Goal: Information Seeking & Learning: Learn about a topic

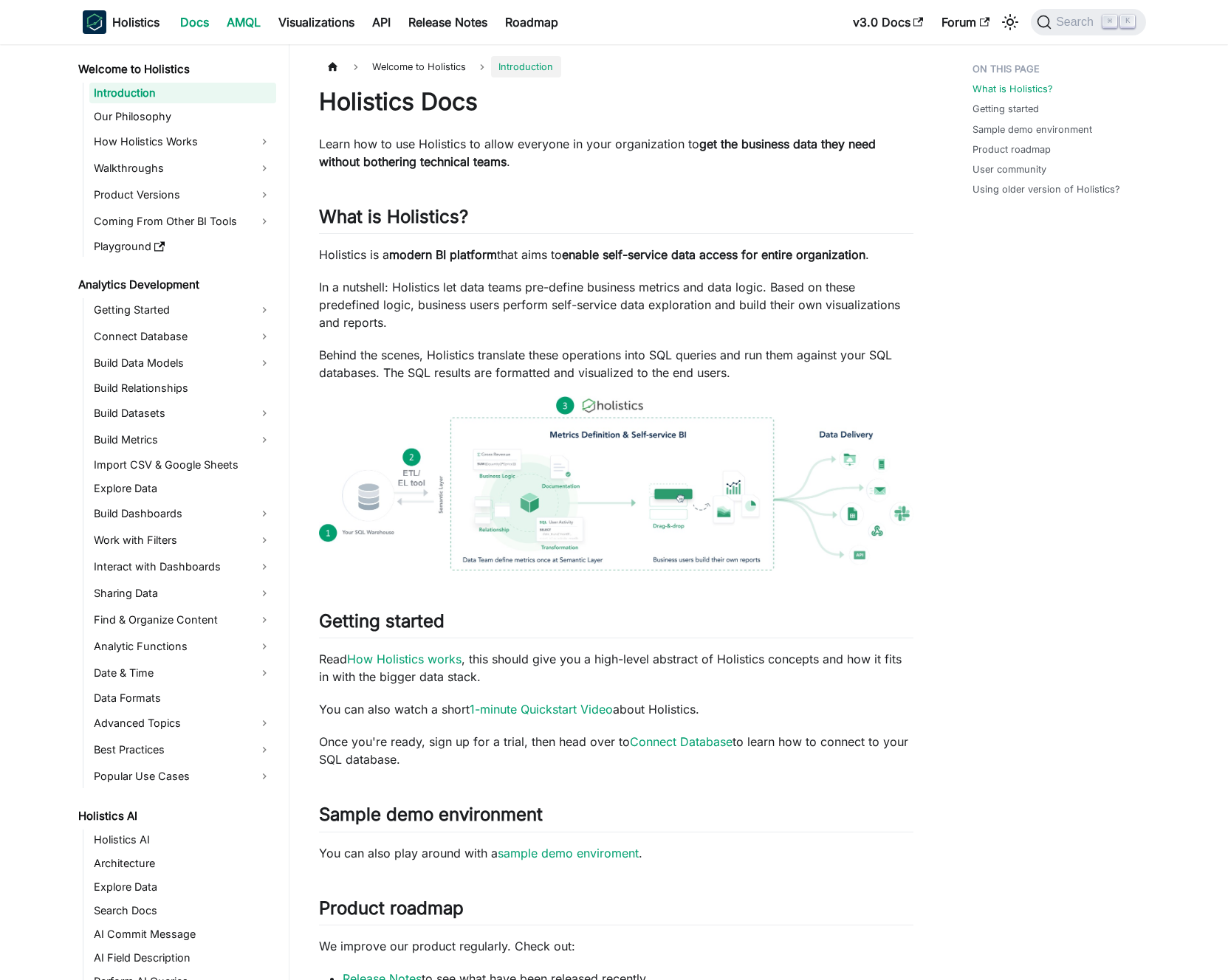
click at [237, 25] on link "AMQL" at bounding box center [244, 22] width 52 height 23
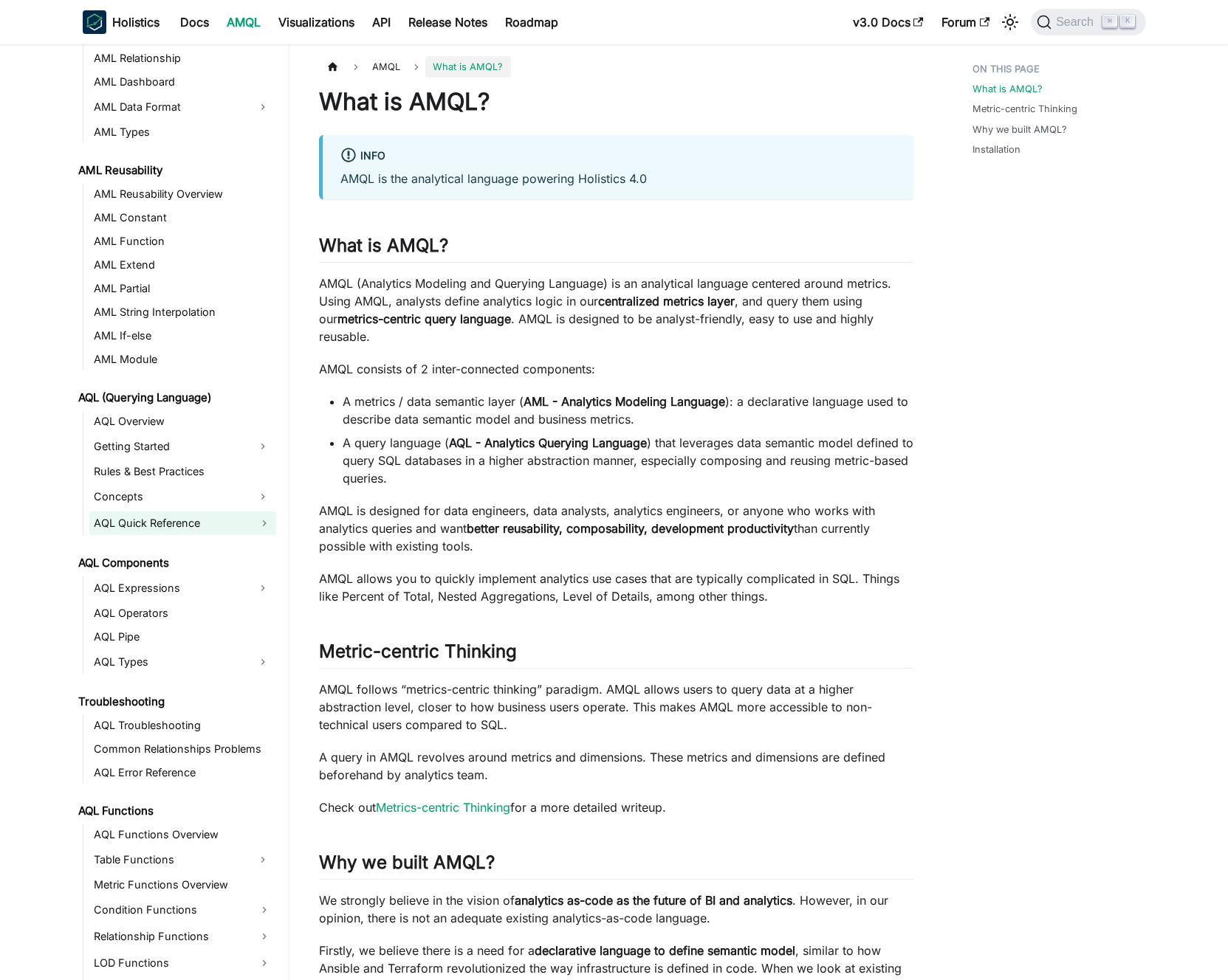
scroll to position [314, 0]
click at [209, 444] on link "Getting Started" at bounding box center [169, 445] width 160 height 23
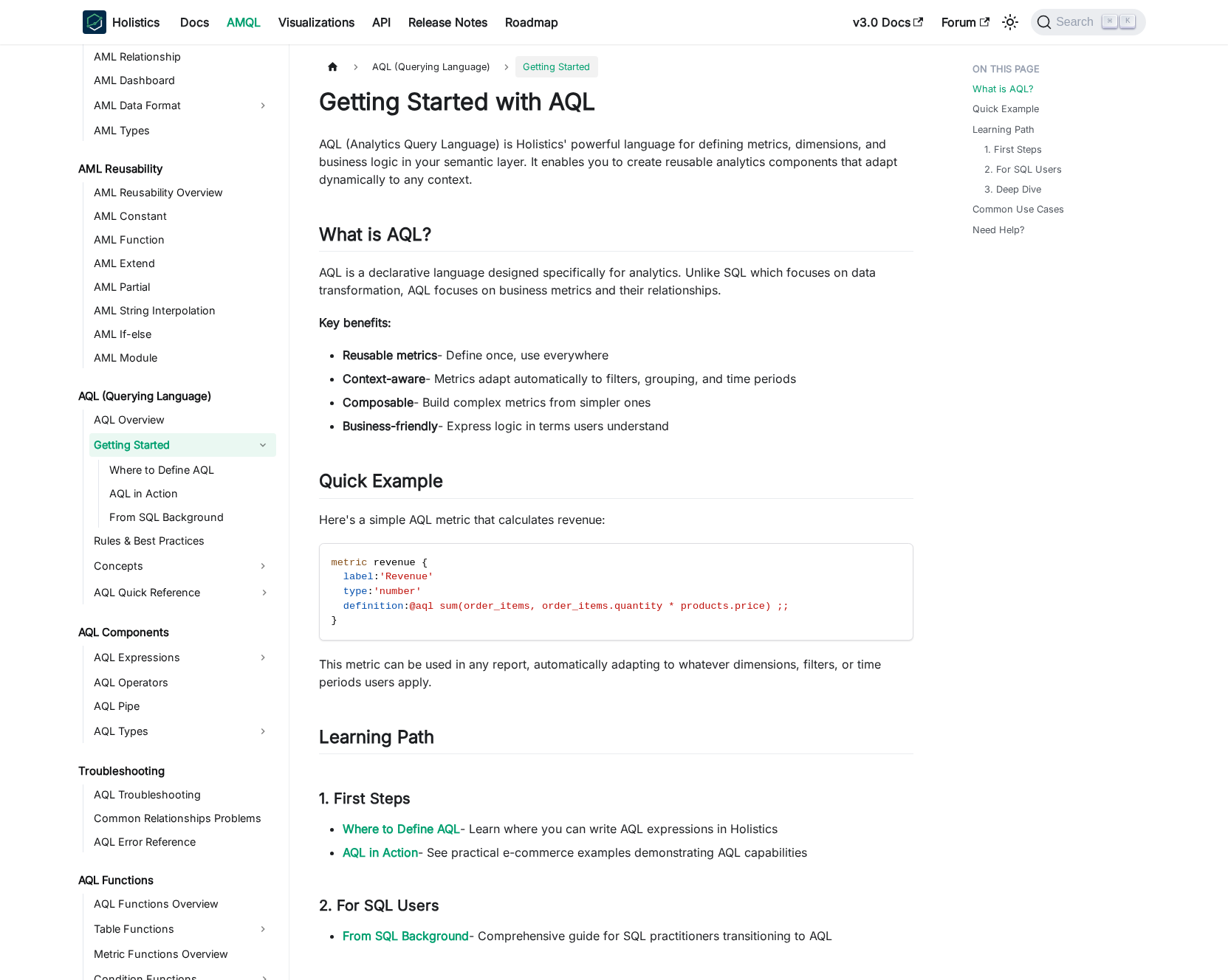
click at [209, 444] on link "Getting Started" at bounding box center [169, 445] width 160 height 23
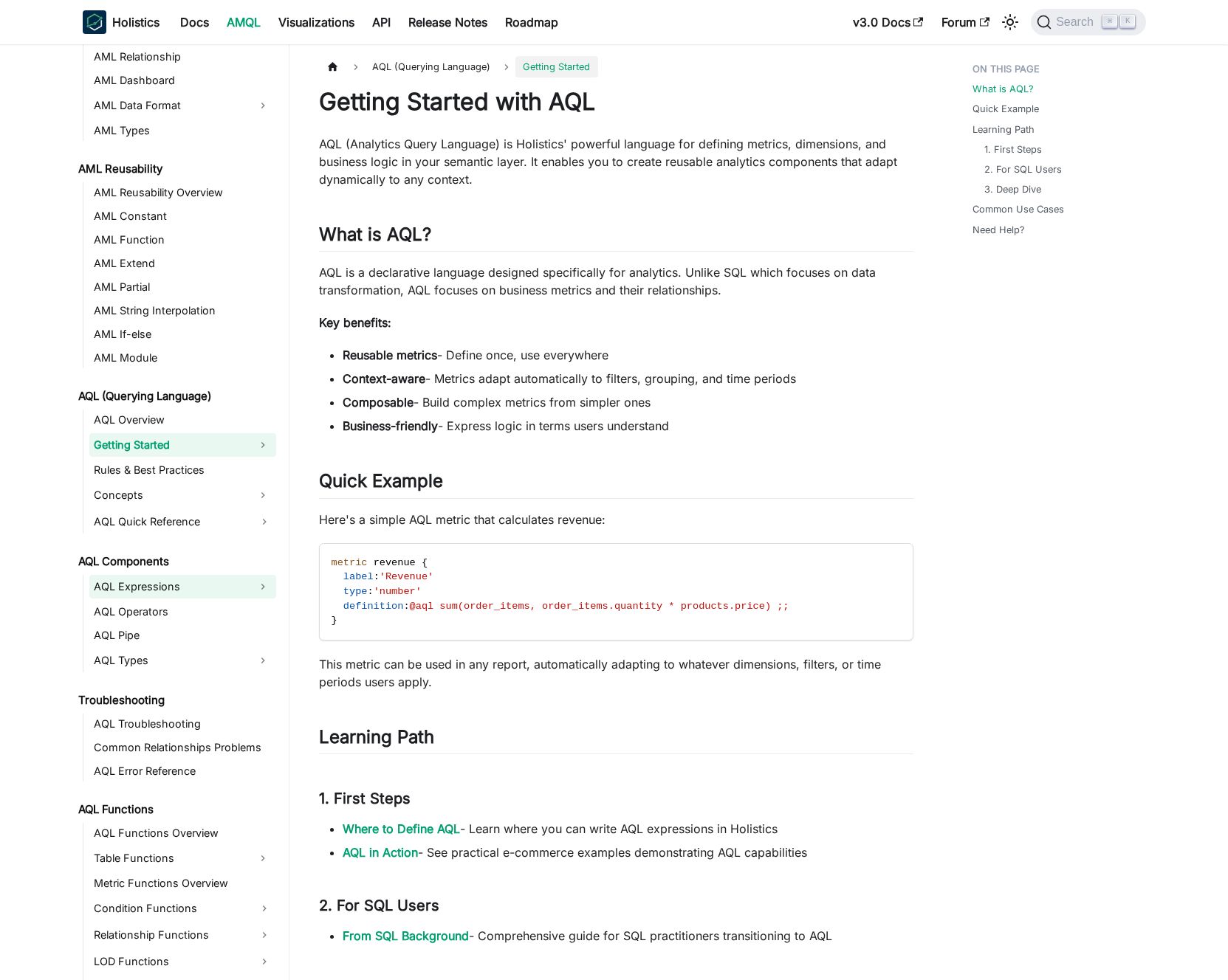
click at [198, 587] on link "AQL Expressions" at bounding box center [169, 587] width 160 height 23
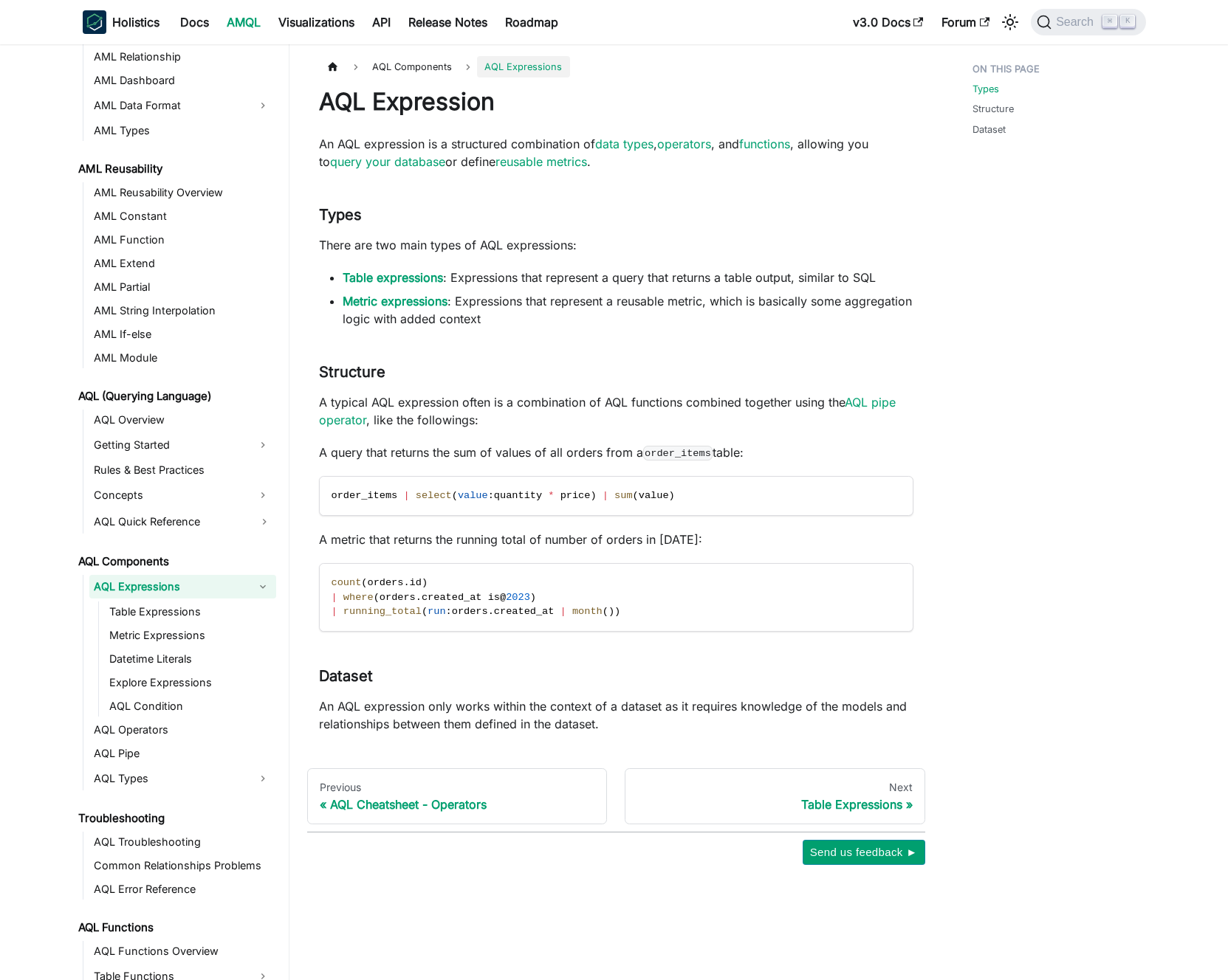
click at [199, 587] on link "AQL Expressions" at bounding box center [169, 587] width 160 height 23
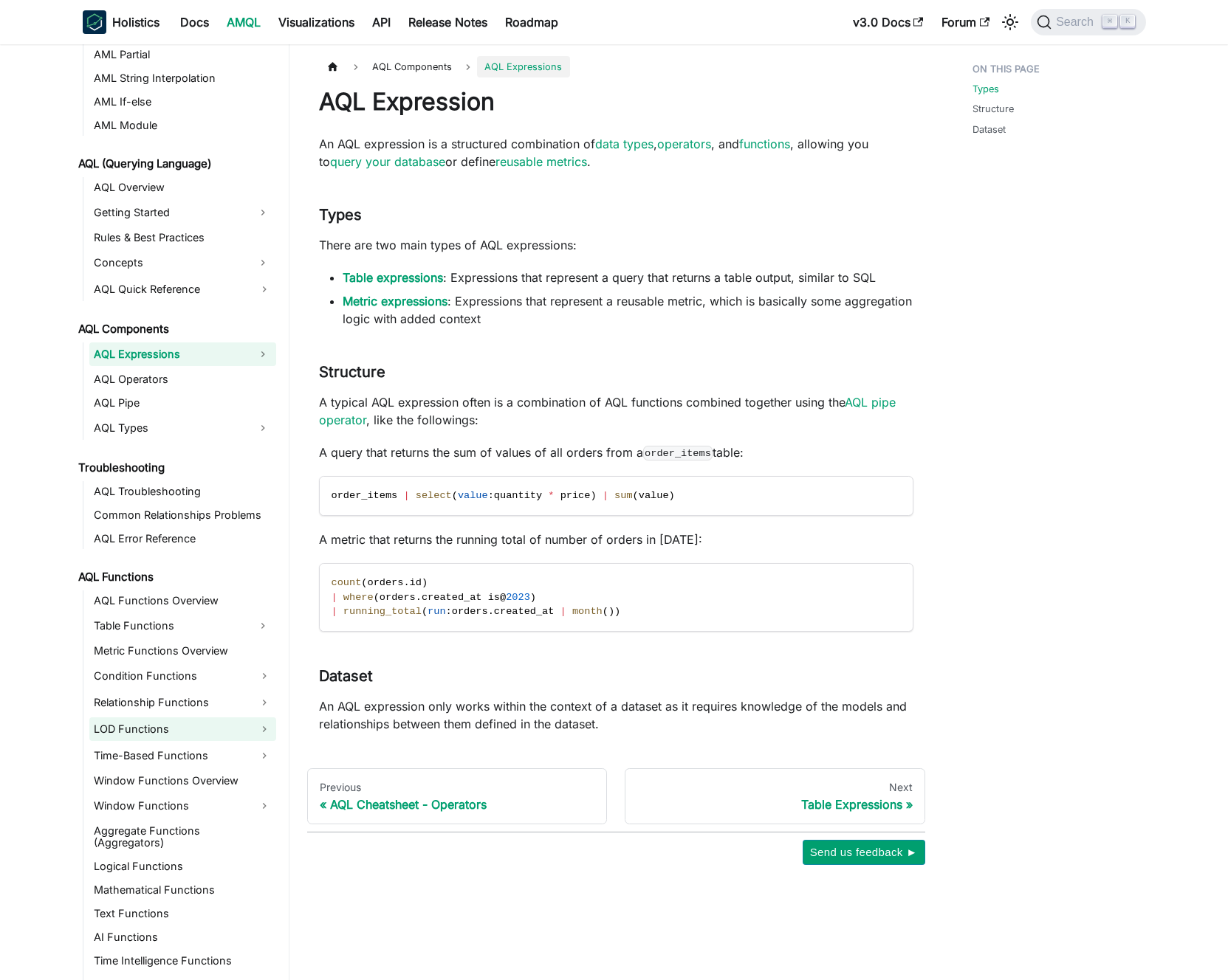
scroll to position [562, 0]
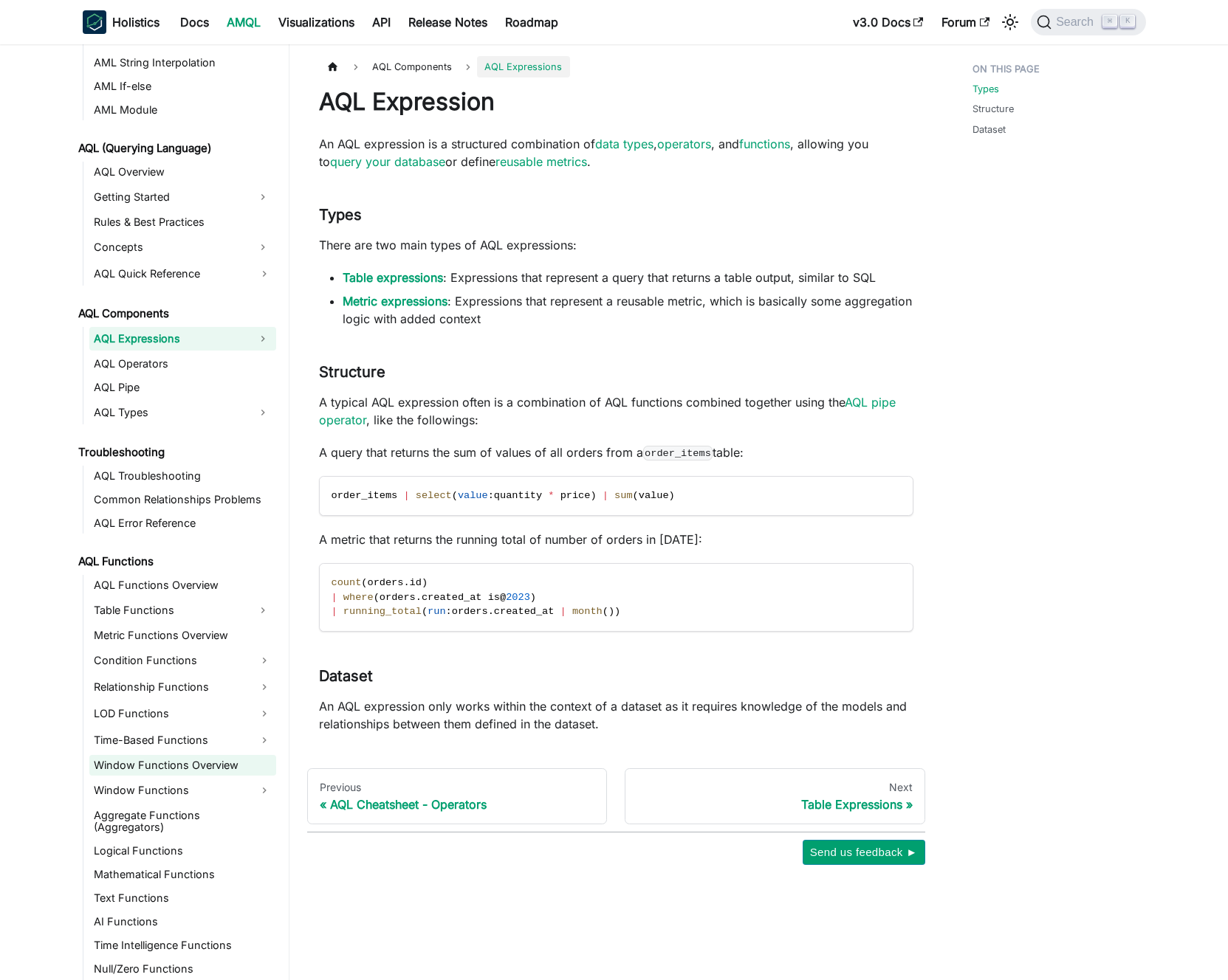
click at [190, 764] on link "Window Functions Overview" at bounding box center [183, 765] width 187 height 21
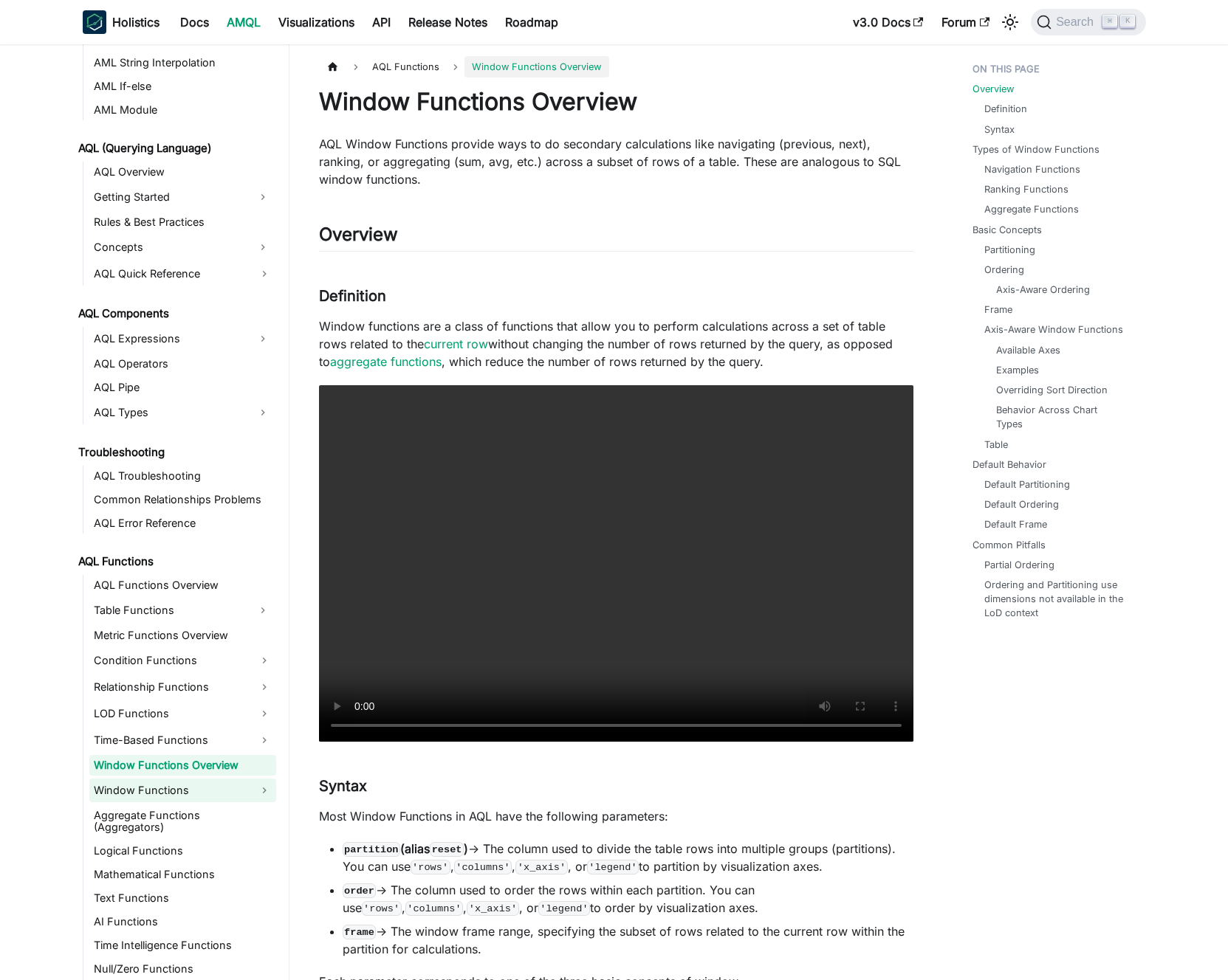
click at [221, 793] on link "Window Functions" at bounding box center [183, 791] width 187 height 23
click at [222, 790] on link "Window Functions" at bounding box center [183, 791] width 187 height 23
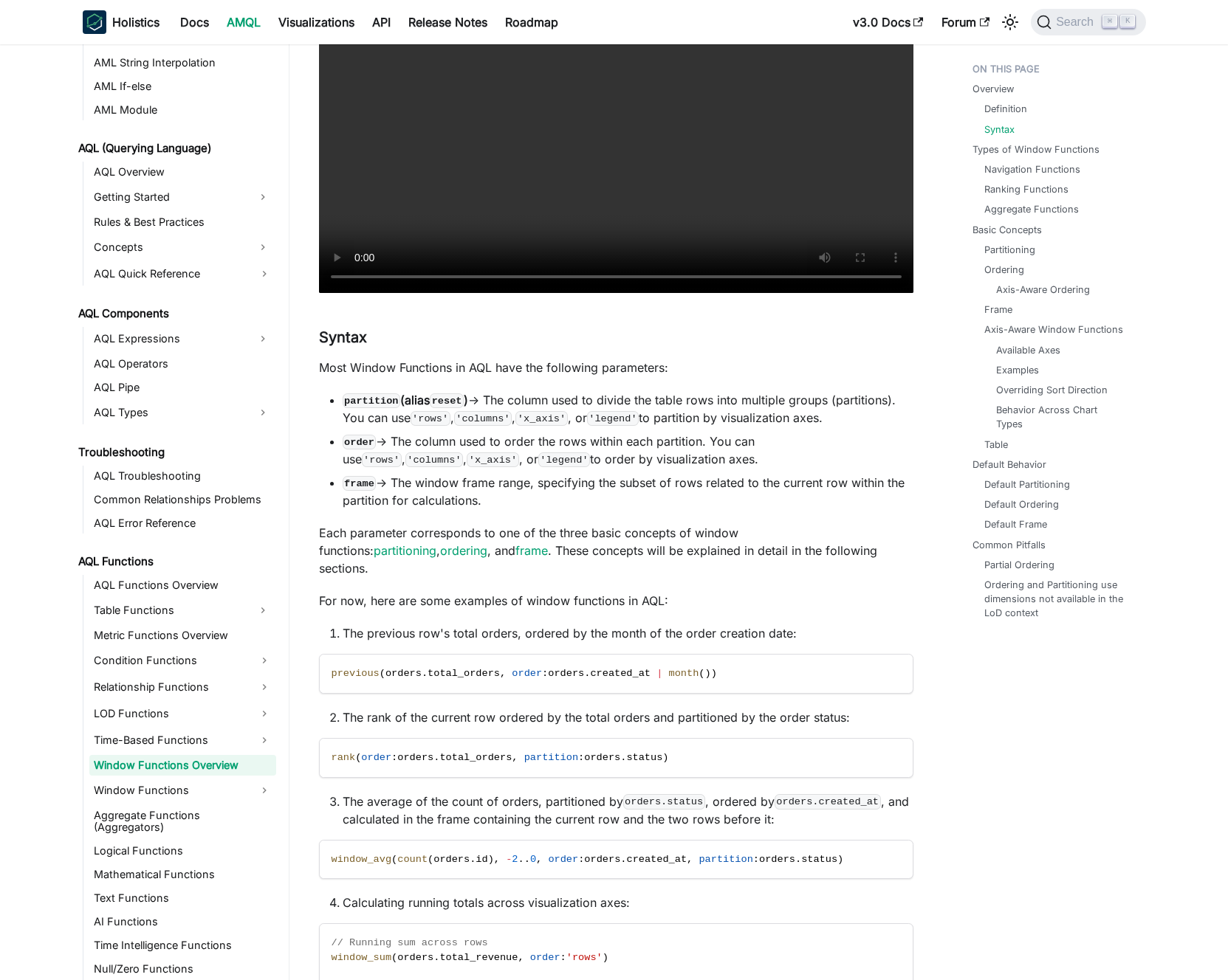
scroll to position [457, 0]
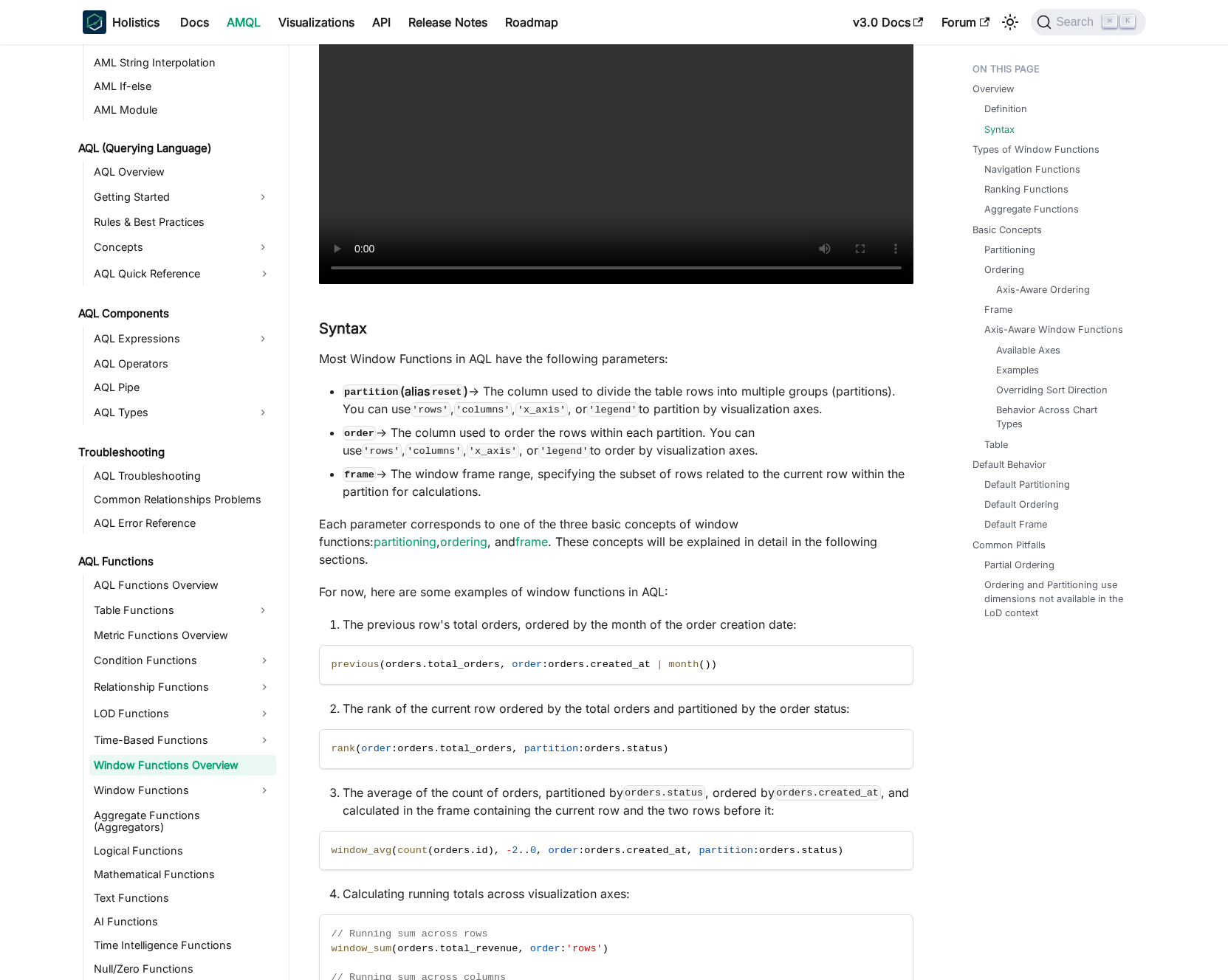
click at [438, 392] on code "reset" at bounding box center [447, 392] width 34 height 15
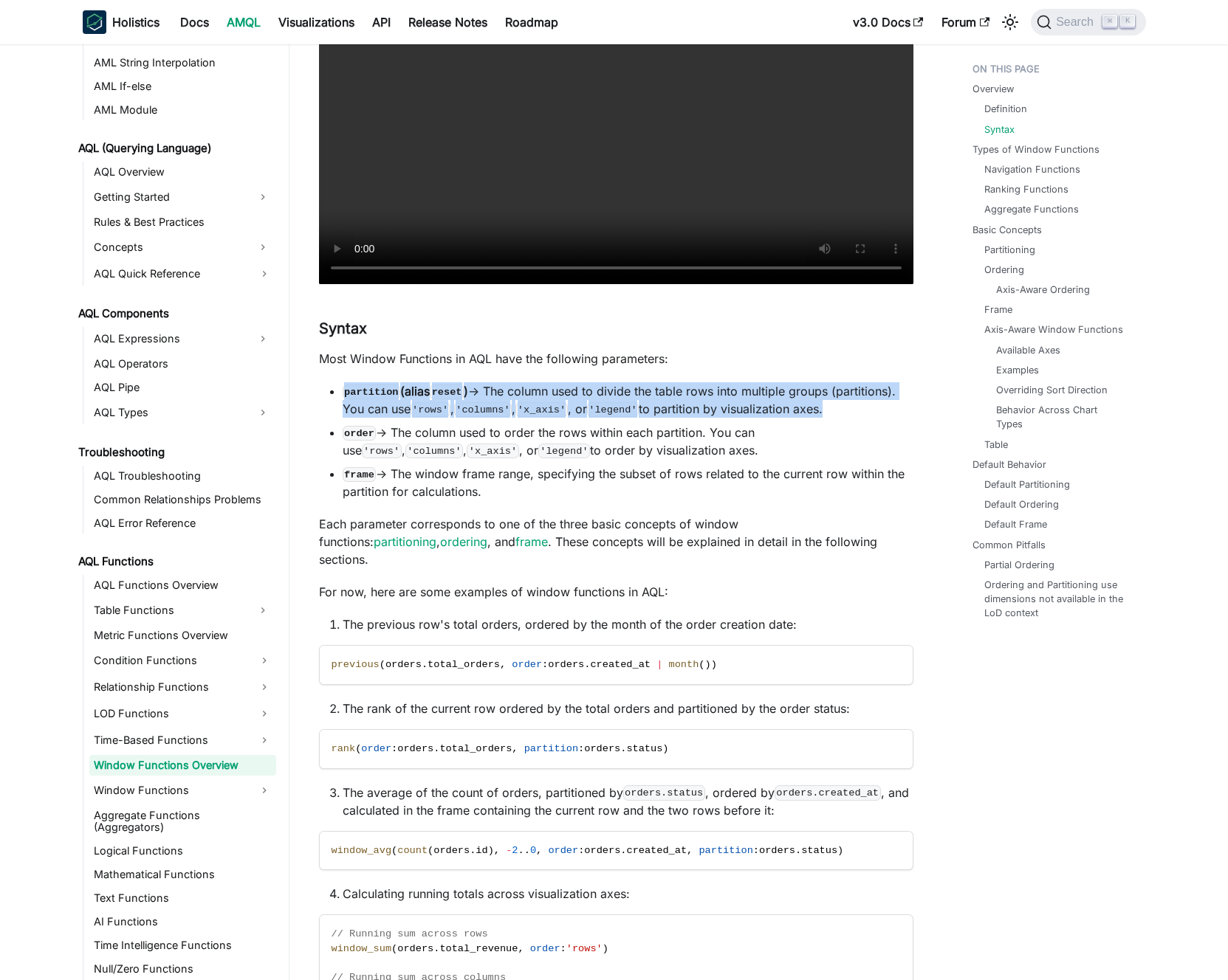
drag, startPoint x: 438, startPoint y: 392, endPoint x: 448, endPoint y: 389, distance: 10.4
click at [438, 392] on code "reset" at bounding box center [447, 392] width 34 height 15
click at [448, 389] on code "reset" at bounding box center [447, 392] width 34 height 15
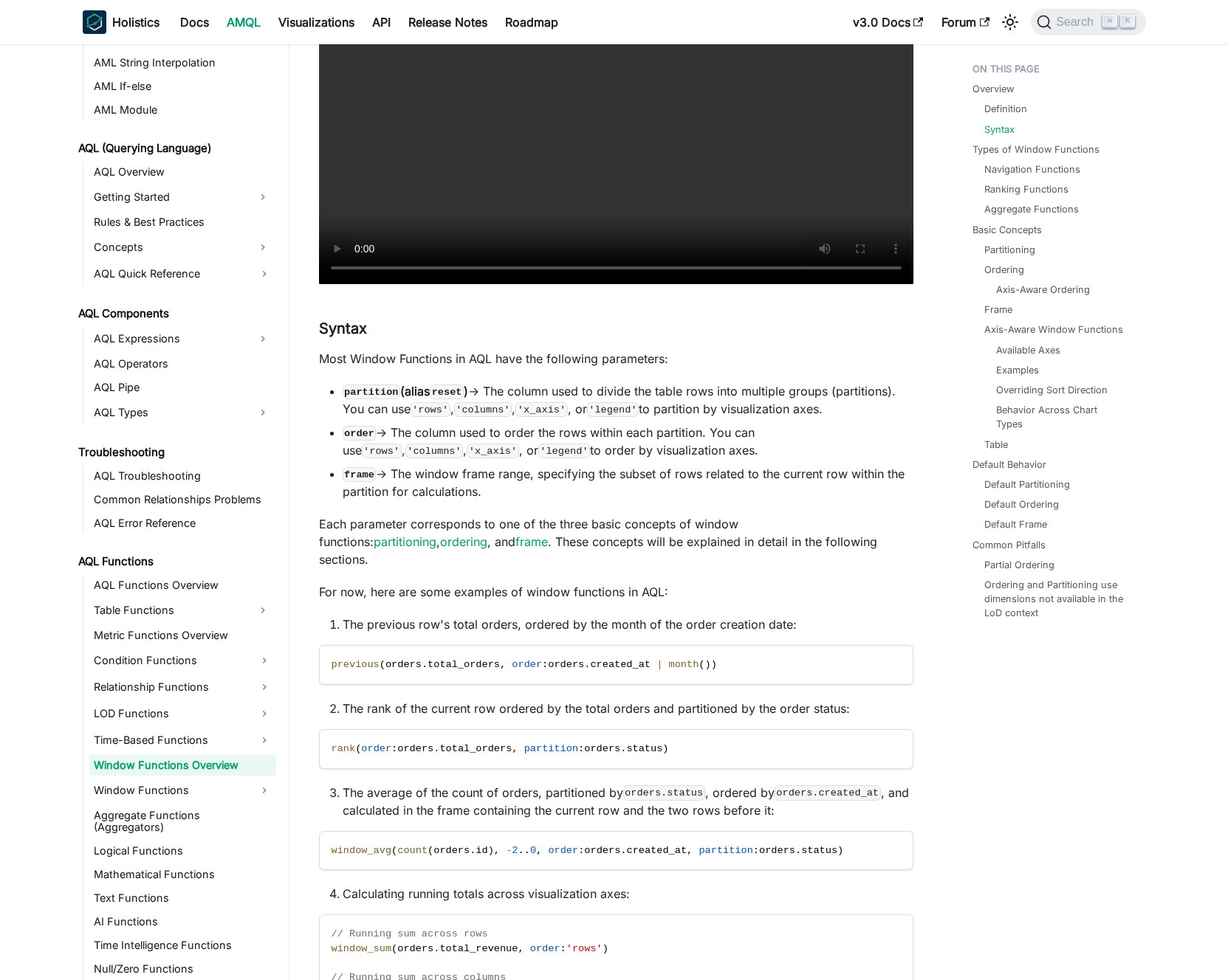
click at [491, 472] on li "frame -> The window frame range, specifying the subset of rows related to the c…" at bounding box center [628, 482] width 571 height 35
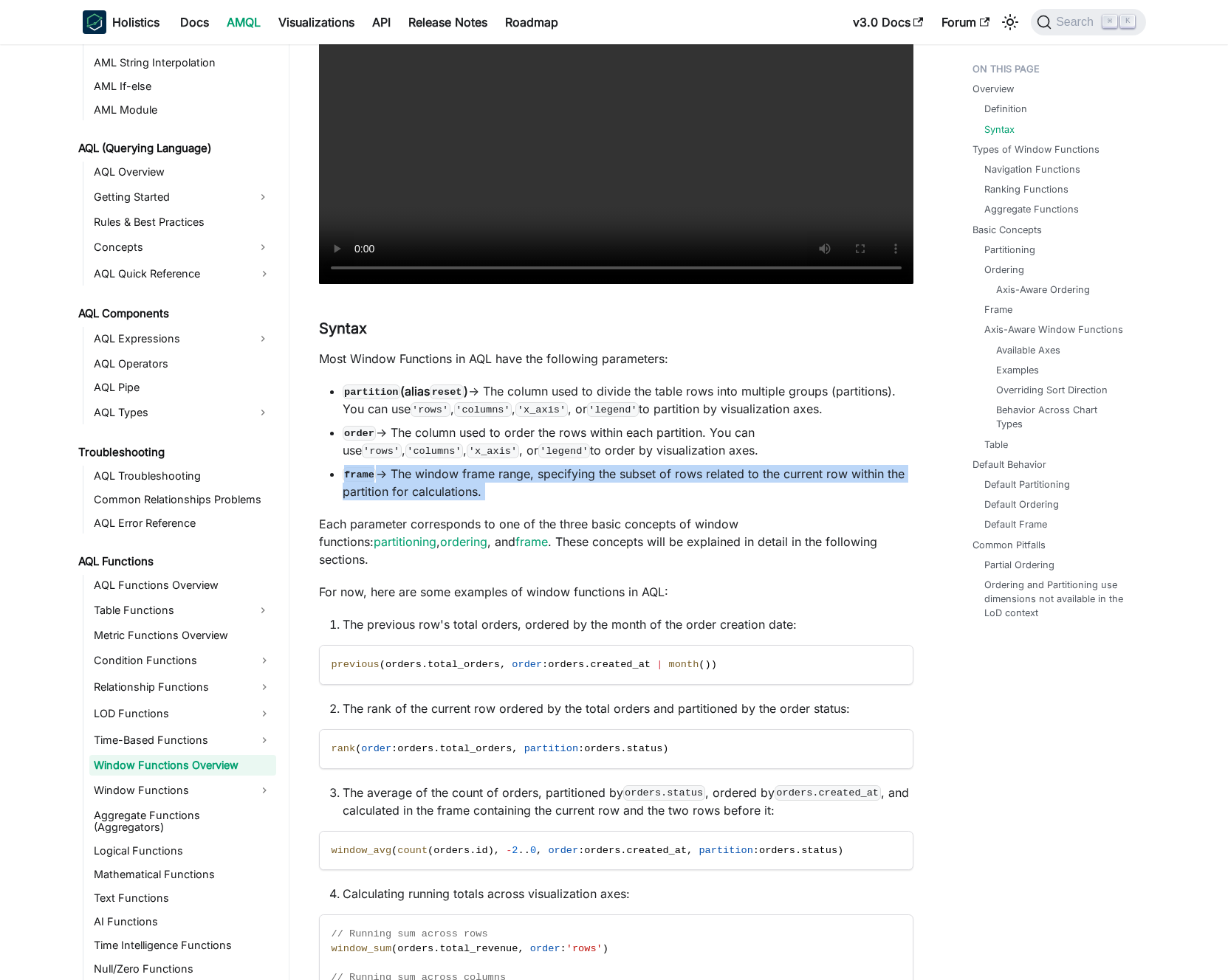
click at [491, 472] on li "frame -> The window frame range, specifying the subset of rows related to the c…" at bounding box center [628, 482] width 571 height 35
click at [513, 476] on li "frame -> The window frame range, specifying the subset of rows related to the c…" at bounding box center [628, 482] width 571 height 35
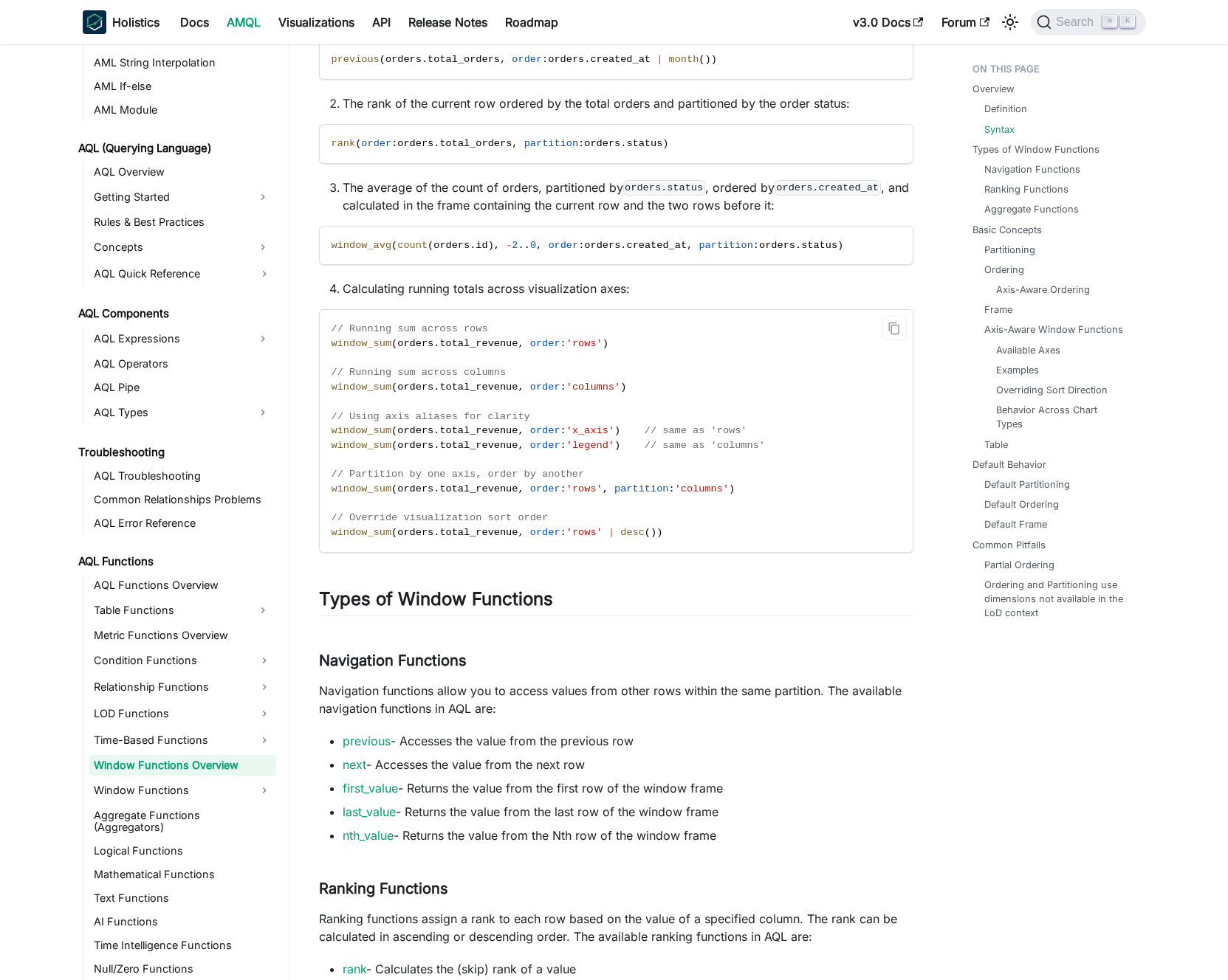
scroll to position [1079, 0]
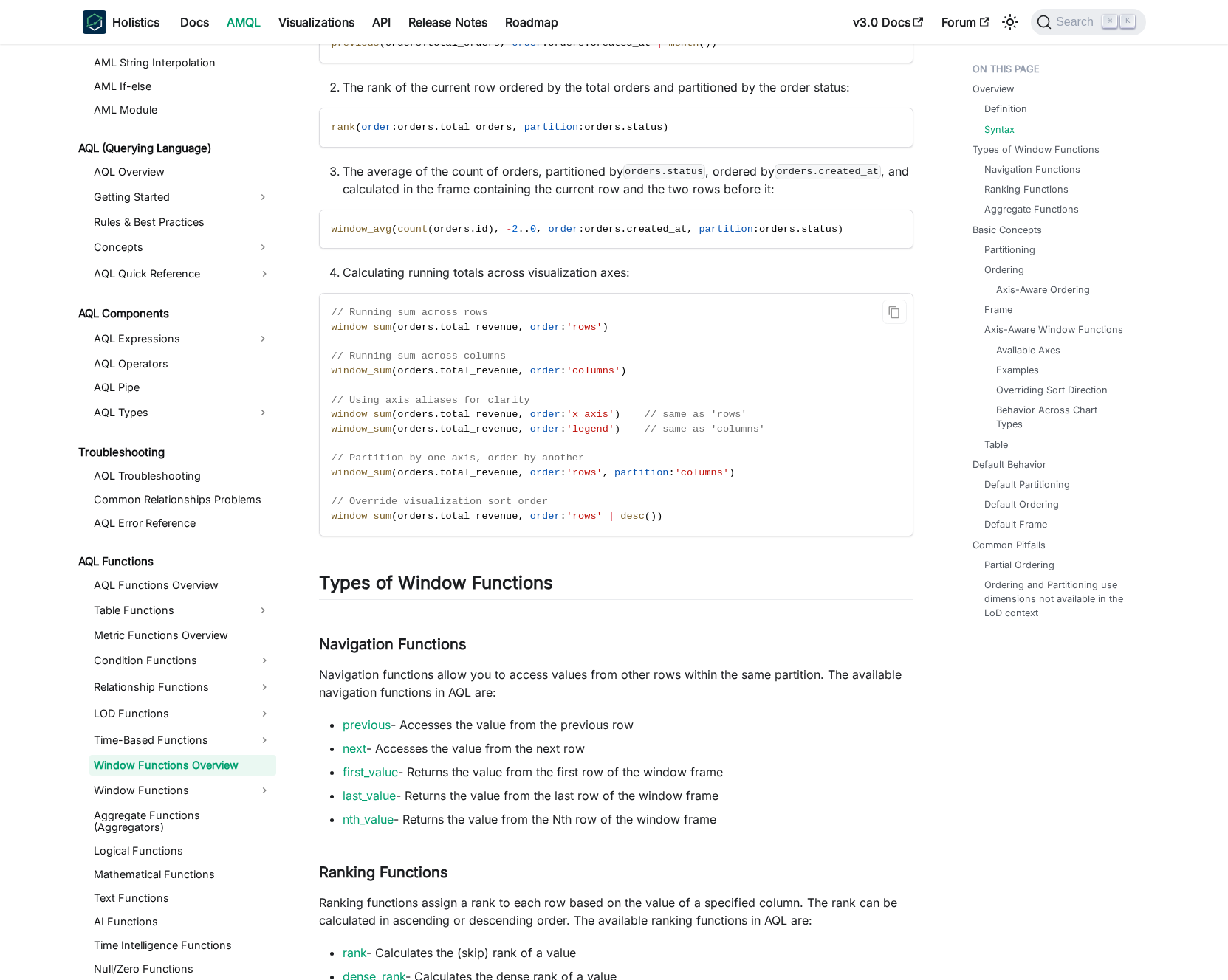
click at [481, 322] on span "total_revenue" at bounding box center [478, 327] width 78 height 11
click at [490, 322] on span "total_revenue" at bounding box center [478, 327] width 78 height 11
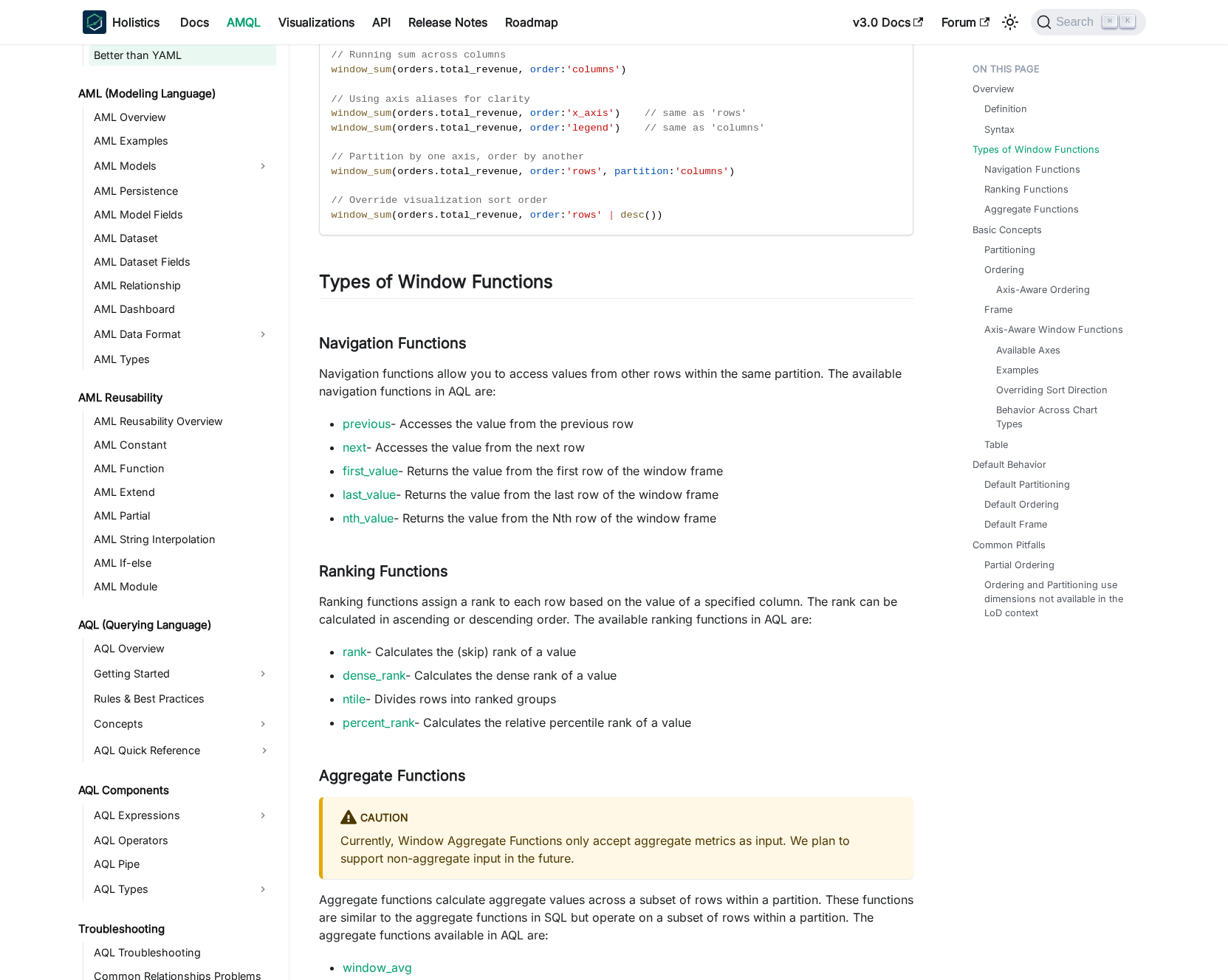
scroll to position [0, 0]
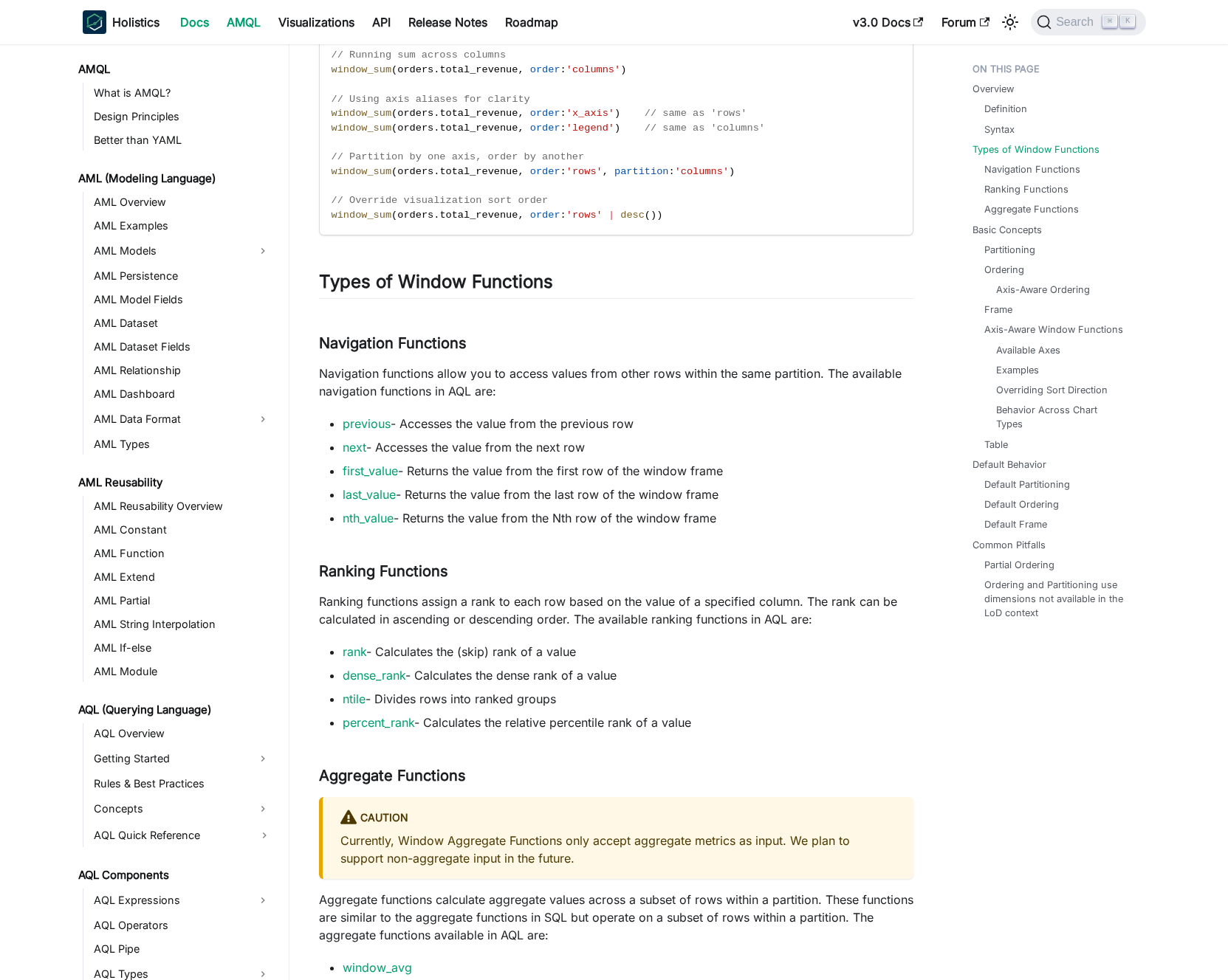
click at [200, 23] on link "Docs" at bounding box center [195, 22] width 47 height 23
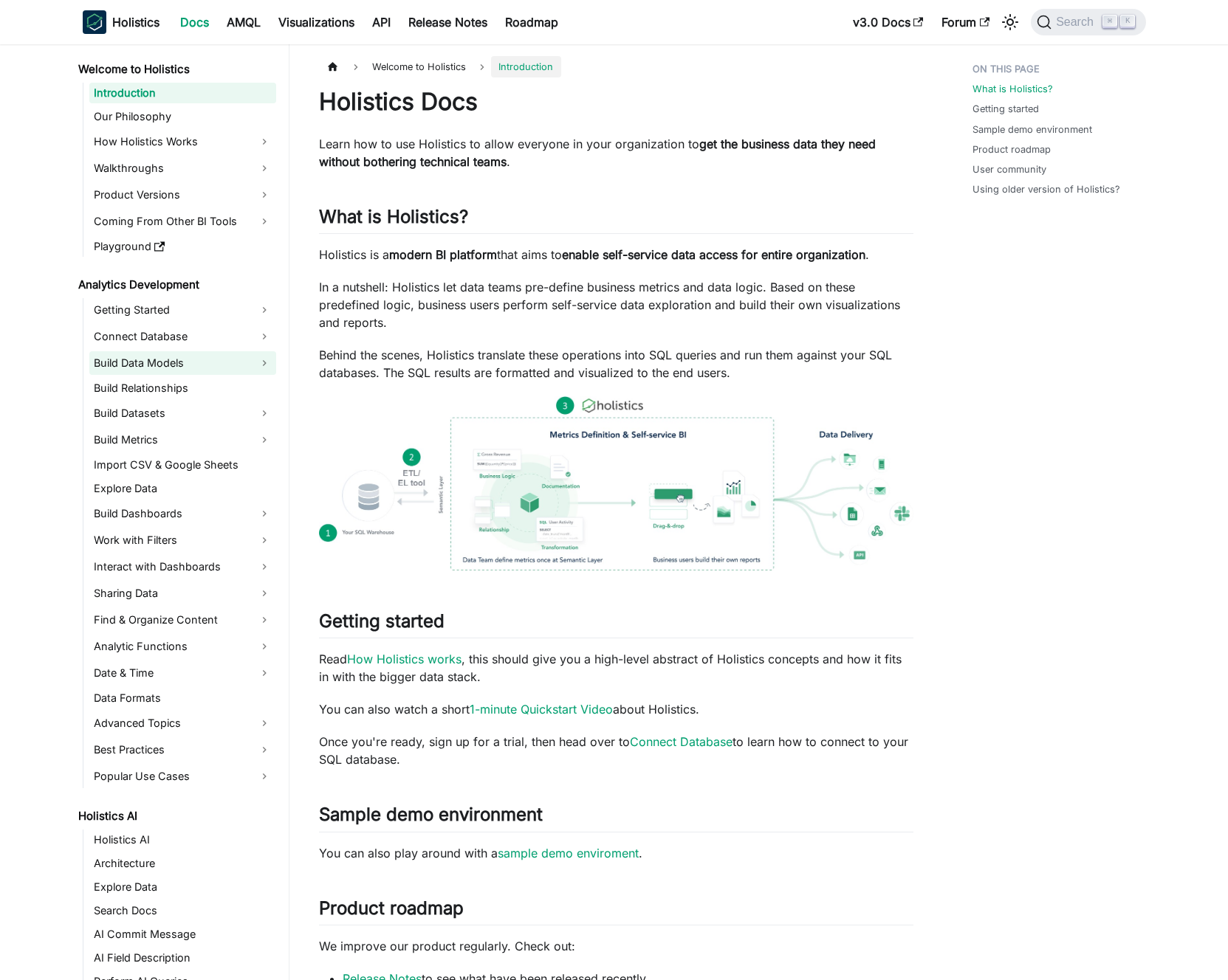
click at [262, 364] on link "Build Data Models" at bounding box center [183, 363] width 187 height 23
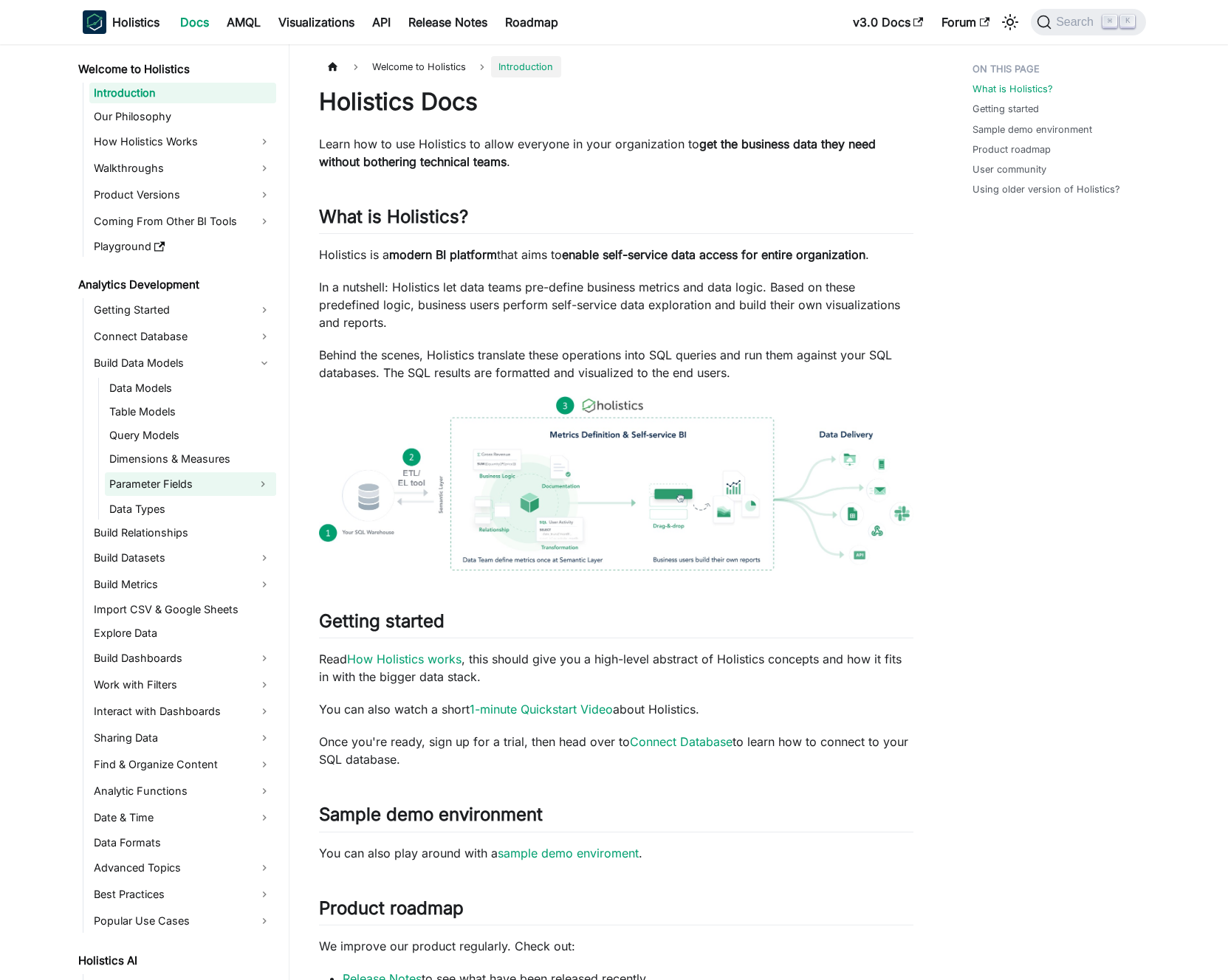
click at [260, 478] on button "Expand sidebar category 'Parameter Fields'" at bounding box center [263, 484] width 27 height 23
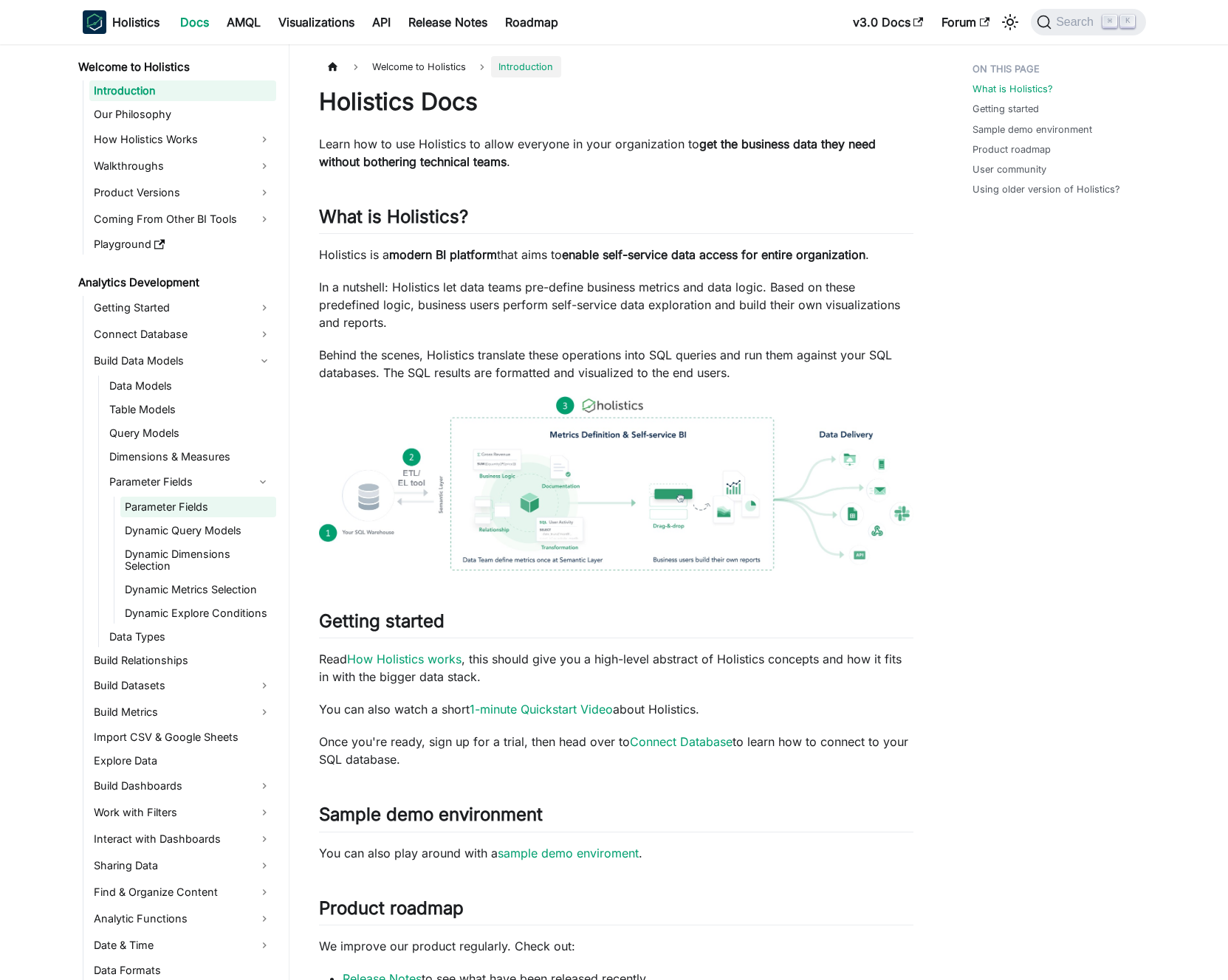
scroll to position [3, 0]
click at [196, 507] on link "Parameter Fields" at bounding box center [198, 506] width 156 height 21
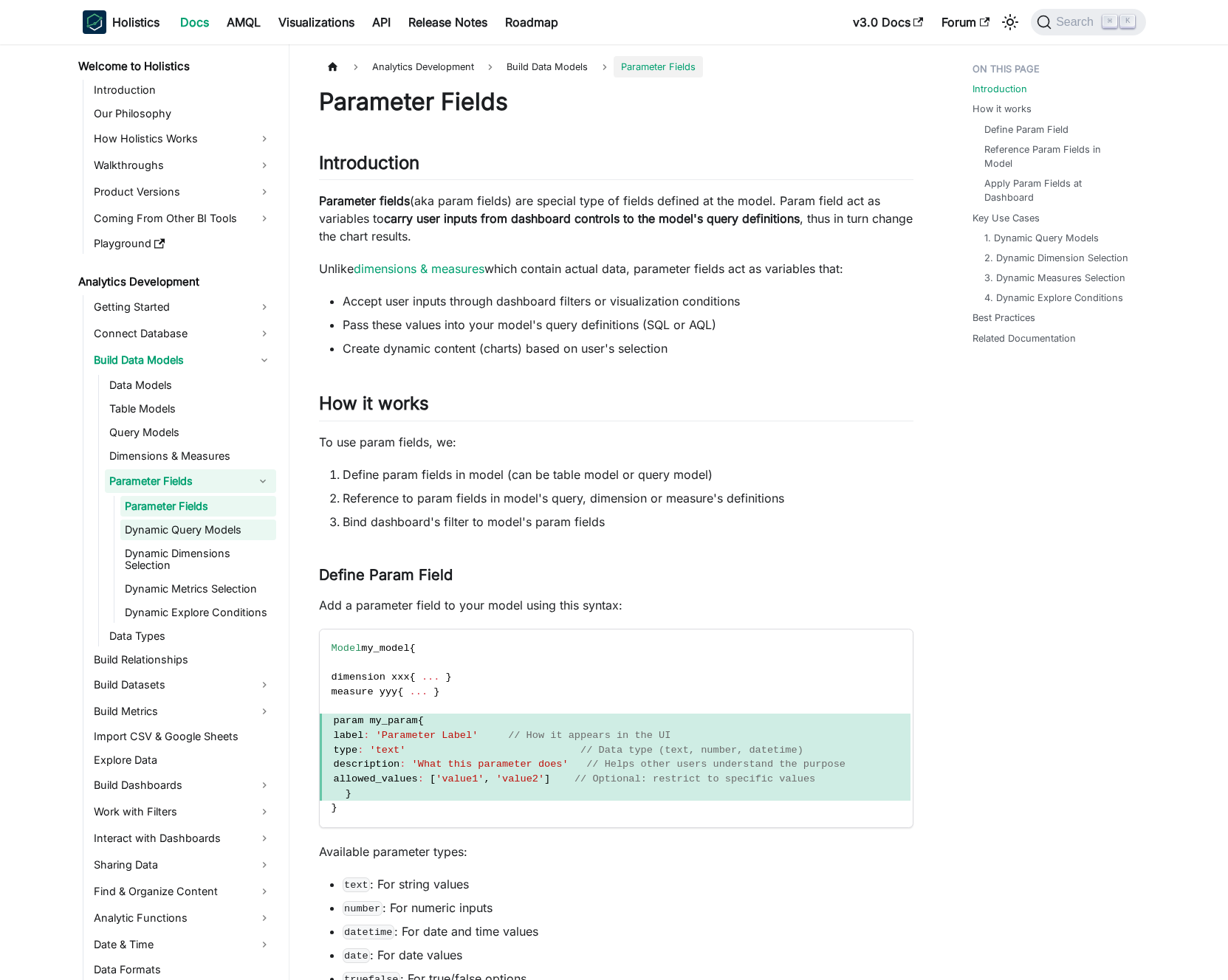
click at [207, 532] on link "Dynamic Query Models" at bounding box center [198, 530] width 156 height 21
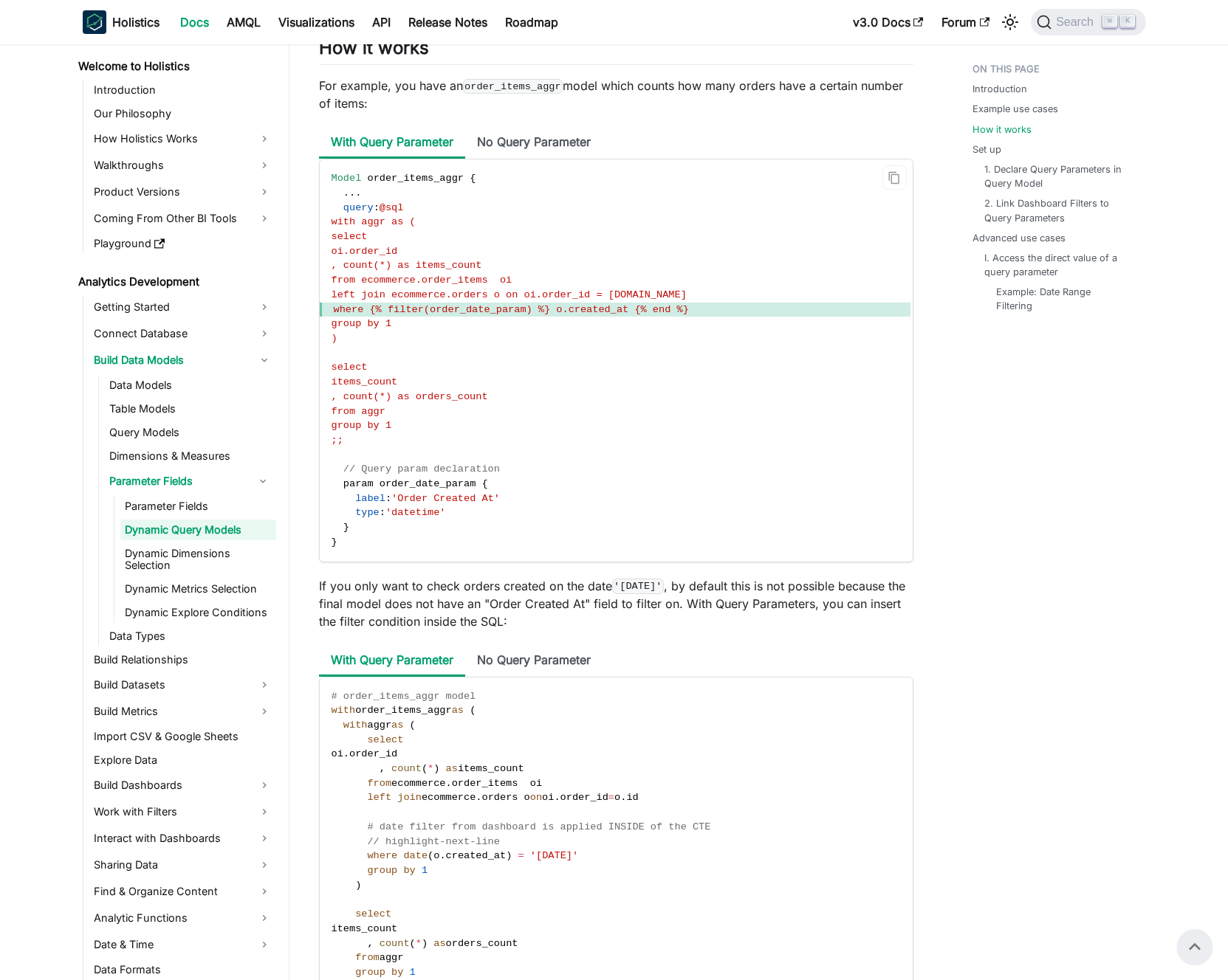
drag, startPoint x: 450, startPoint y: 314, endPoint x: 653, endPoint y: 341, distance: 204.8
click at [648, 341] on code "Model order_items_aggr { . . . query : @sql with aggr as ( select oi.order_id ,…" at bounding box center [614, 360] width 590 height 402
click at [654, 341] on code "Model order_items_aggr { . . . query : @sql with aggr as ( select oi.order_id ,…" at bounding box center [614, 360] width 590 height 402
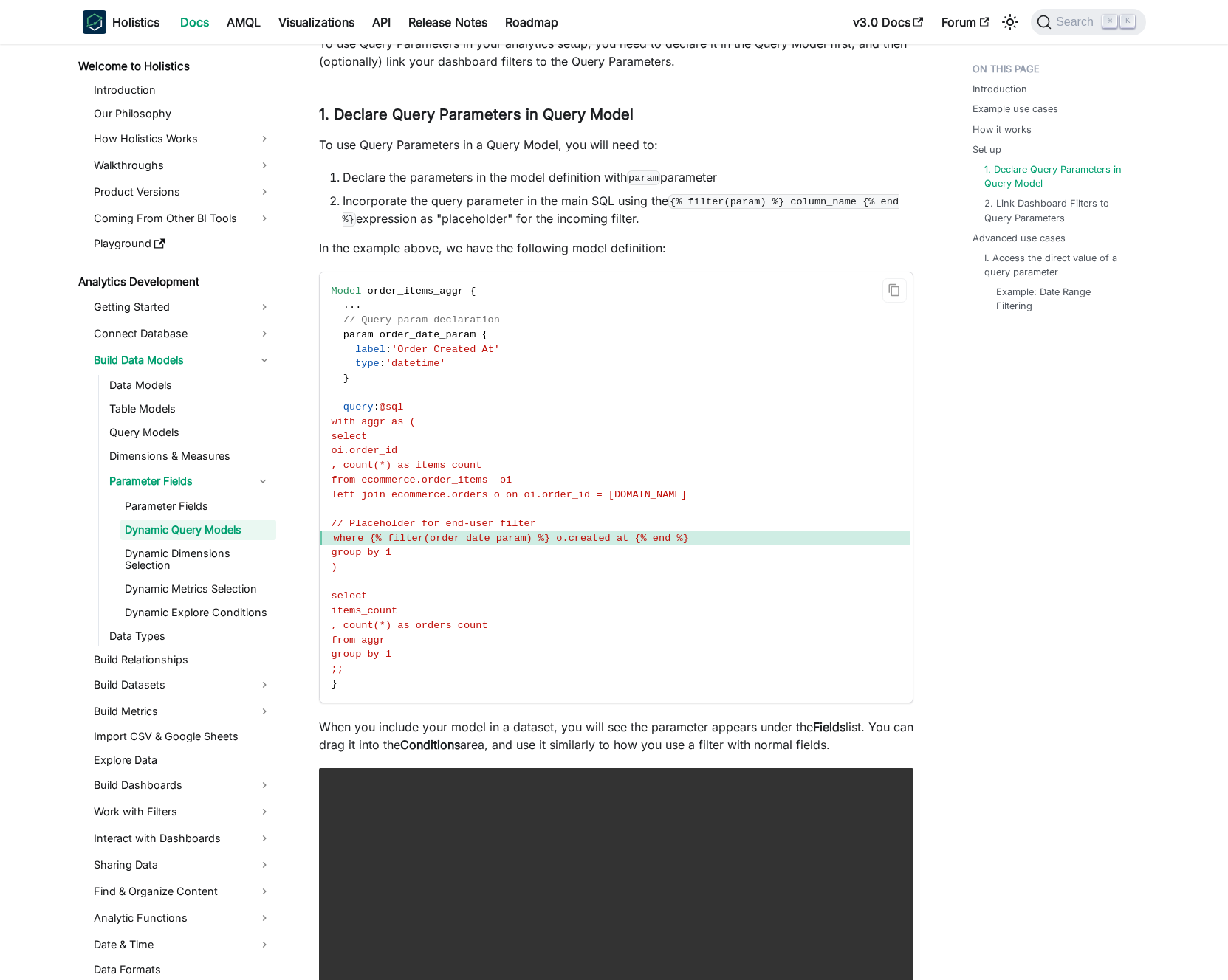
scroll to position [2338, 0]
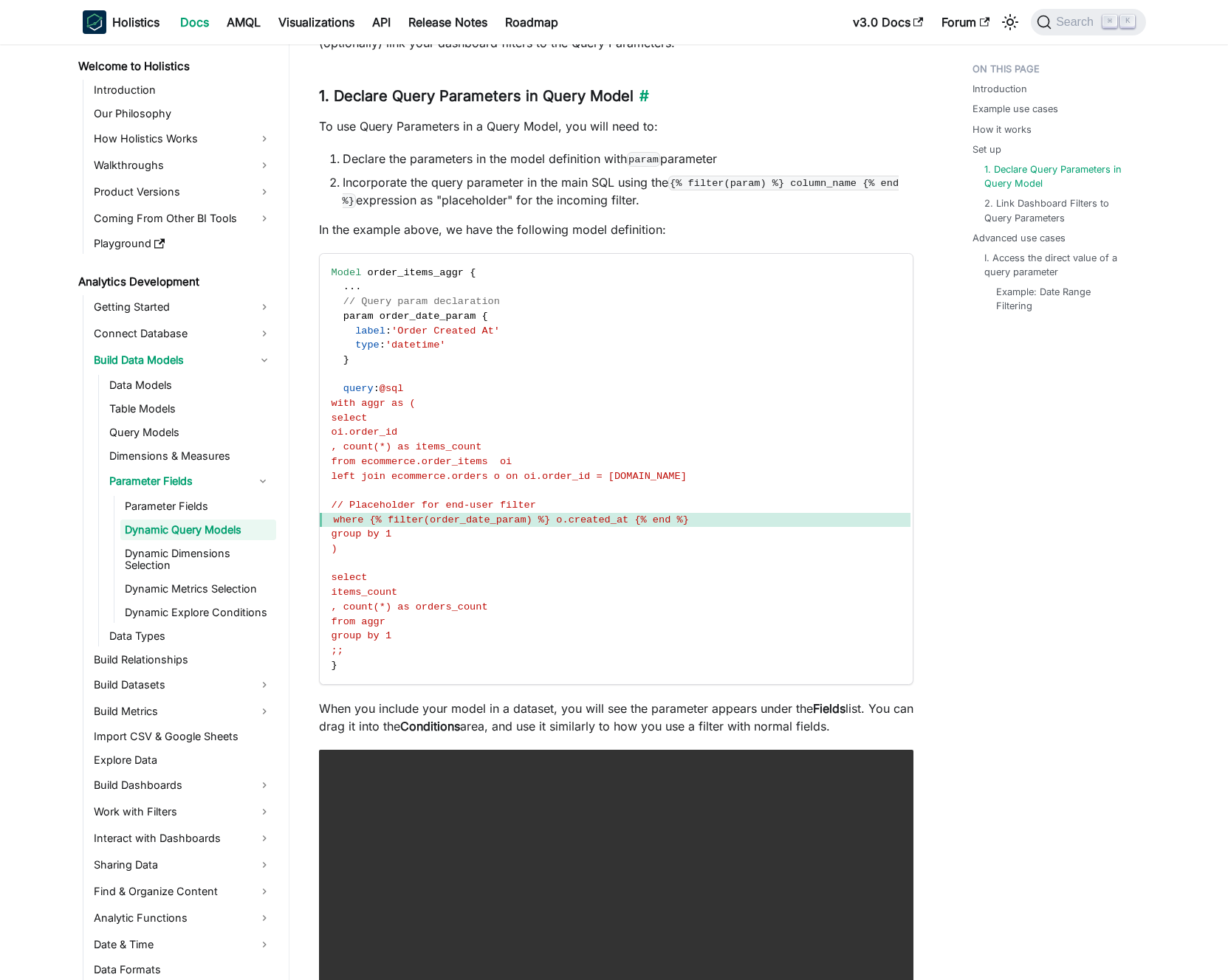
drag, startPoint x: 402, startPoint y: 116, endPoint x: 530, endPoint y: 111, distance: 128.1
click at [530, 105] on h3 "1. Declare Query Parameters in Query Model ​" at bounding box center [616, 96] width 594 height 18
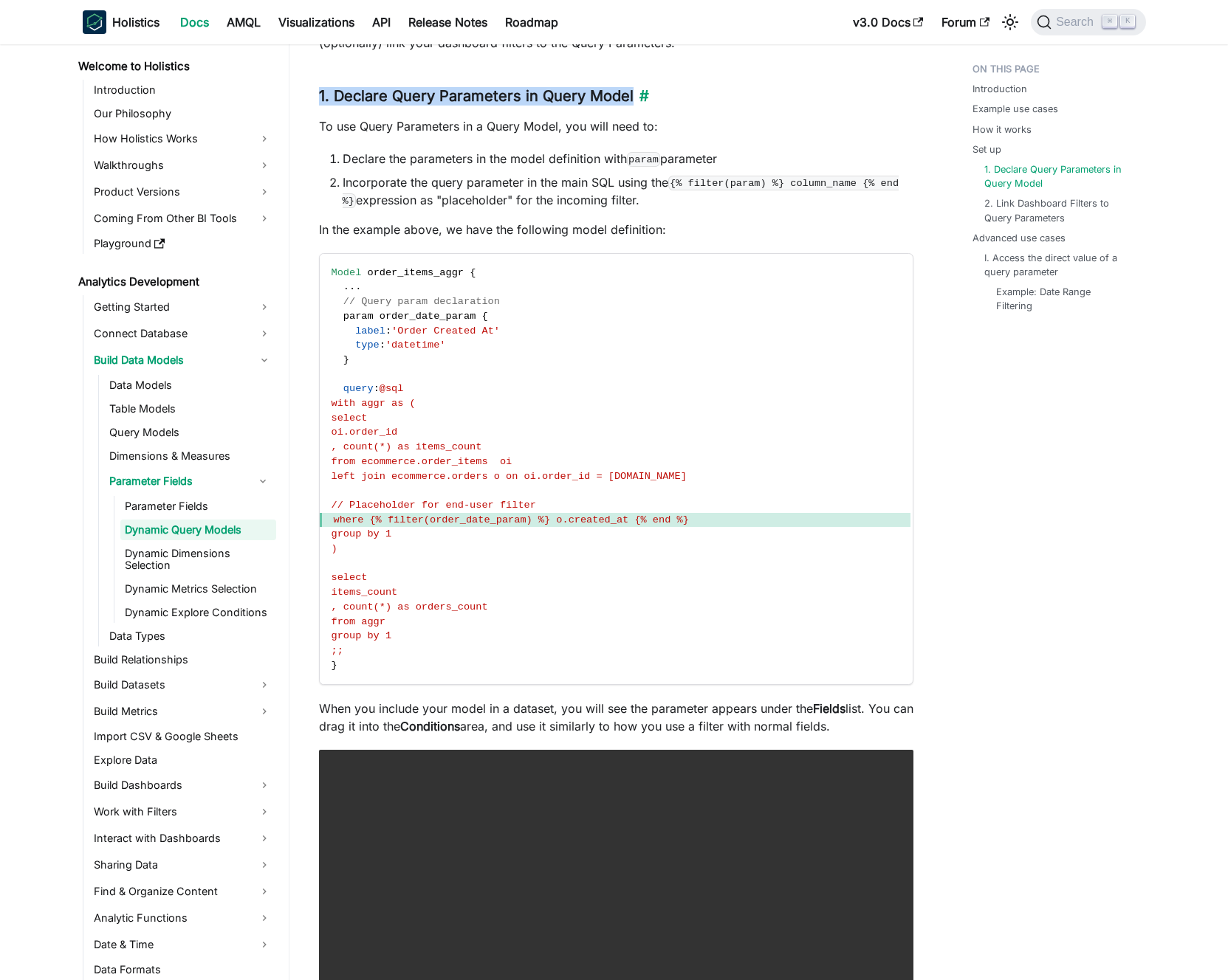
click at [523, 105] on h3 "1. Declare Query Parameters in Query Model ​" at bounding box center [616, 96] width 594 height 18
click at [454, 336] on span "'Order Created At'" at bounding box center [446, 331] width 109 height 11
click at [460, 403] on code "Model order_items_aggr { . . . // Query param declaration param order_date_para…" at bounding box center [614, 469] width 590 height 431
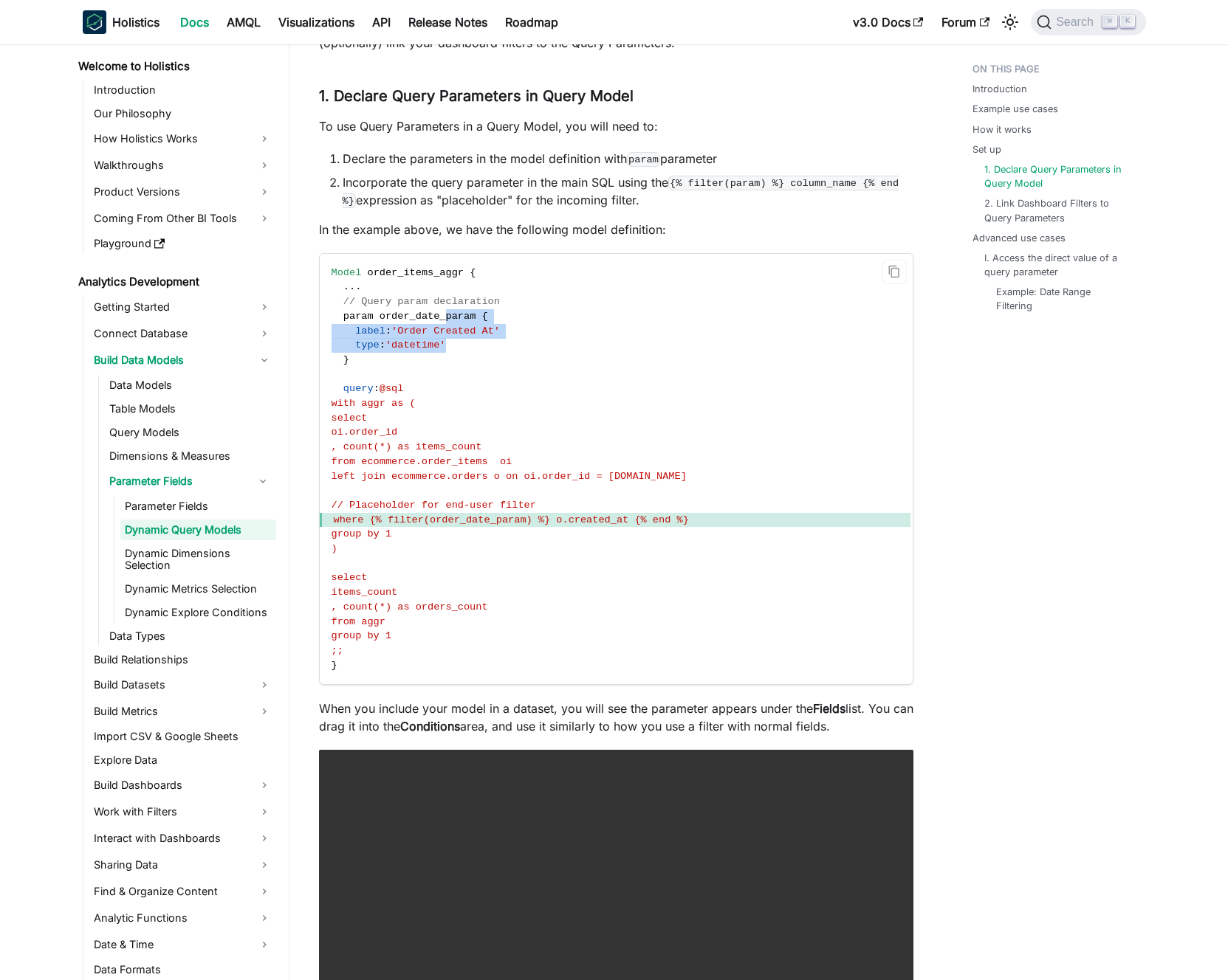
drag, startPoint x: 452, startPoint y: 373, endPoint x: 454, endPoint y: 385, distance: 12.2
click at [453, 380] on code "Model order_items_aggr { . . . // Query param declaration param order_date_para…" at bounding box center [614, 469] width 590 height 431
click at [454, 385] on code "Model order_items_aggr { . . . // Query param declaration param order_date_para…" at bounding box center [614, 469] width 590 height 431
drag, startPoint x: 407, startPoint y: 536, endPoint x: 742, endPoint y: 538, distance: 335.0
click at [742, 528] on span "where {% filter(order_date_param) %} o.created_at {% end %}" at bounding box center [614, 521] width 590 height 15
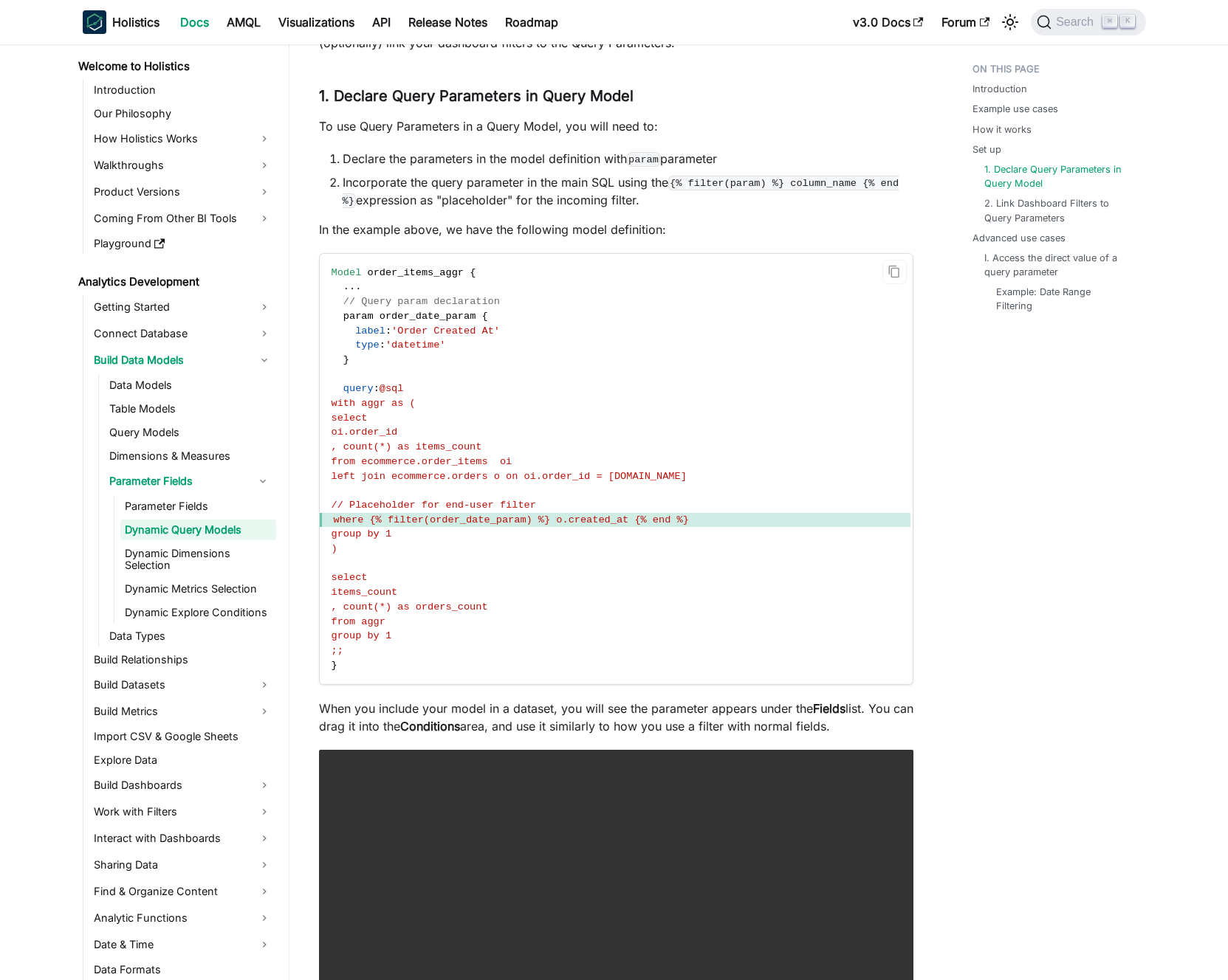
drag, startPoint x: 392, startPoint y: 394, endPoint x: 393, endPoint y: 384, distance: 10.0
click at [392, 393] on code "Model order_items_aggr { . . . // Query param declaration param order_date_para…" at bounding box center [614, 469] width 590 height 431
drag, startPoint x: 343, startPoint y: 322, endPoint x: 385, endPoint y: 374, distance: 66.8
click at [385, 374] on code "Model order_items_aggr { . . . // Query param declaration param order_date_para…" at bounding box center [614, 469] width 590 height 431
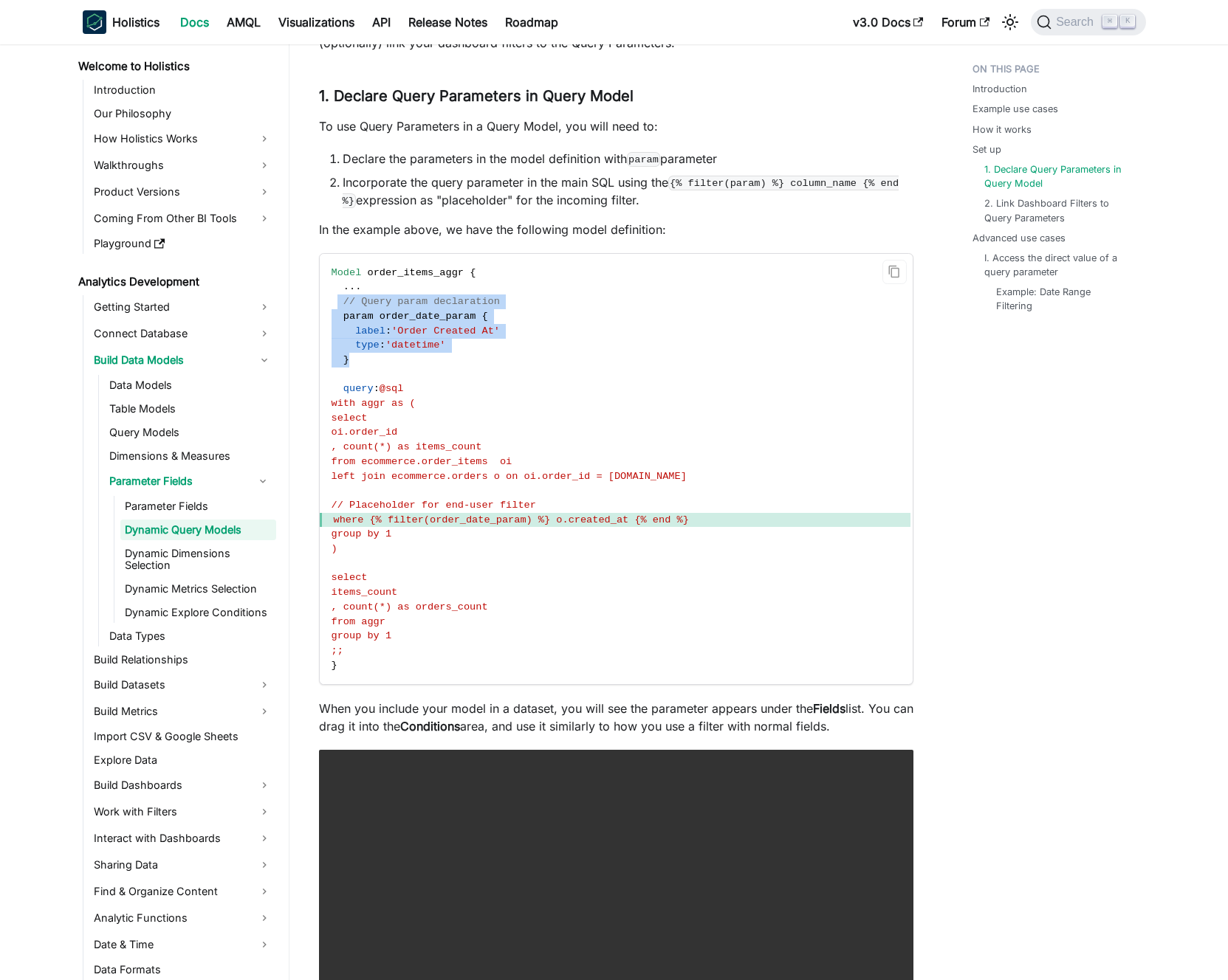
drag, startPoint x: 338, startPoint y: 319, endPoint x: 392, endPoint y: 379, distance: 80.7
click at [392, 379] on code "Model order_items_aggr { . . . // Query param declaration param order_date_para…" at bounding box center [614, 469] width 590 height 431
drag, startPoint x: 375, startPoint y: 380, endPoint x: 342, endPoint y: 331, distance: 59.1
click at [342, 331] on code "Model order_items_aggr { . . . // Query param declaration param order_date_para…" at bounding box center [614, 469] width 590 height 431
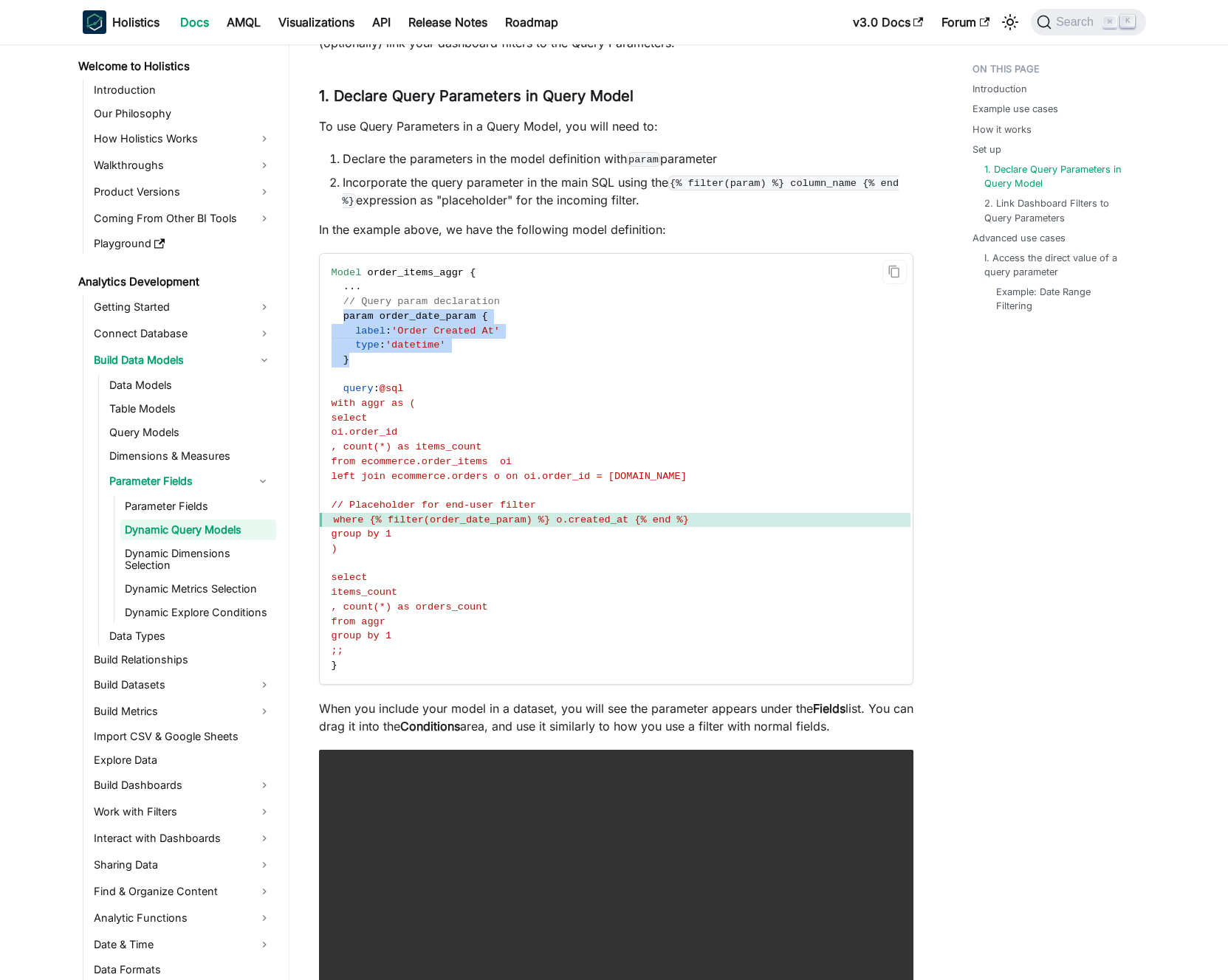
copy code "param order_date_param { label : 'Order Created At' type : 'datetime' }"
drag, startPoint x: 407, startPoint y: 540, endPoint x: 735, endPoint y: 533, distance: 328.1
click at [735, 528] on span "where {% filter(order_date_param) %} o.created_at {% end %}" at bounding box center [614, 521] width 590 height 15
copy span "{% filter(order_date_param) %} o.created_at {% end %}"
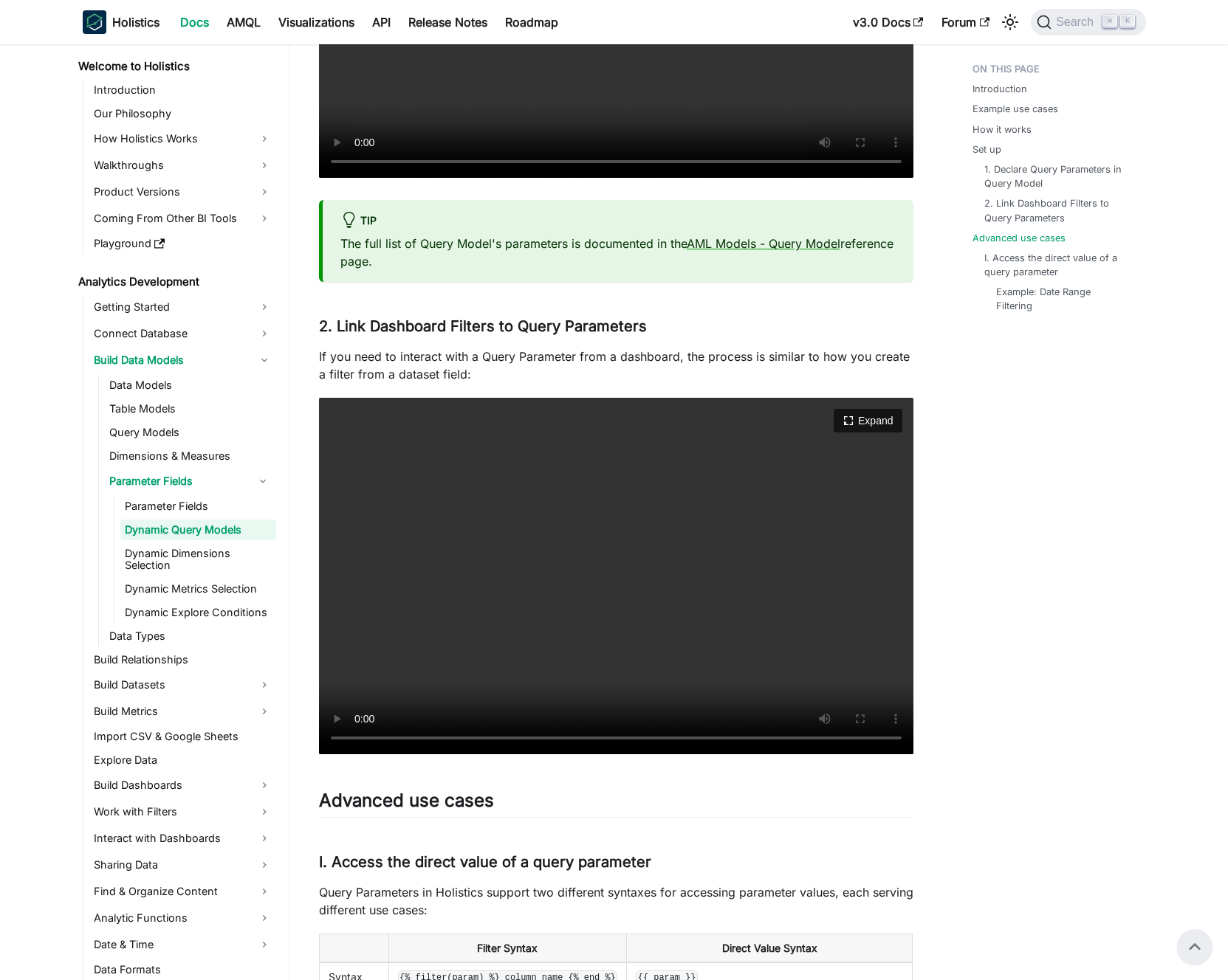
scroll to position [2981, 0]
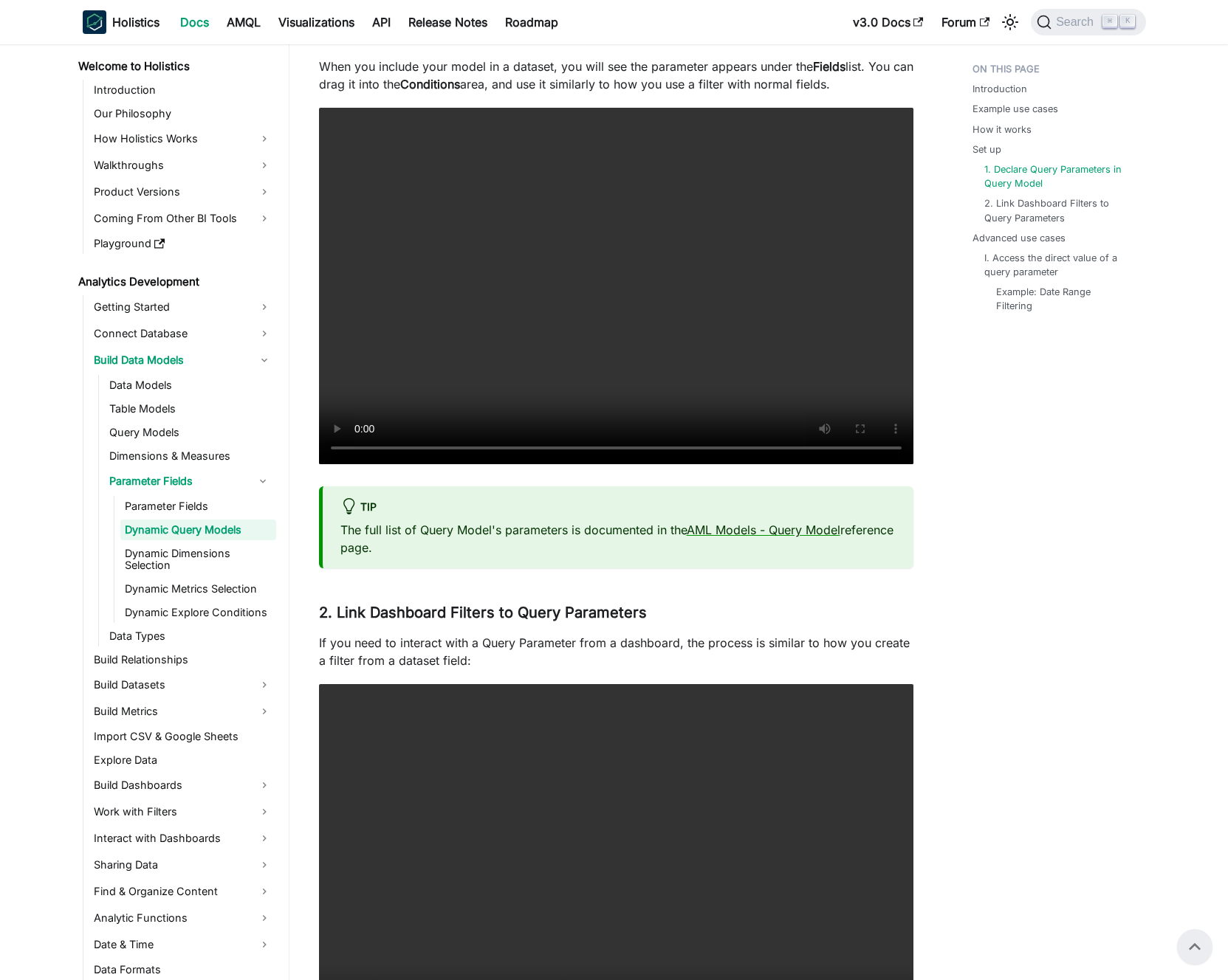
click at [201, 518] on ul "Parameter Fields Dynamic Query Models Dynamic Dimensions Selection Dynamic Metr…" at bounding box center [195, 559] width 163 height 127
click at [228, 508] on link "Parameter Fields" at bounding box center [198, 506] width 156 height 21
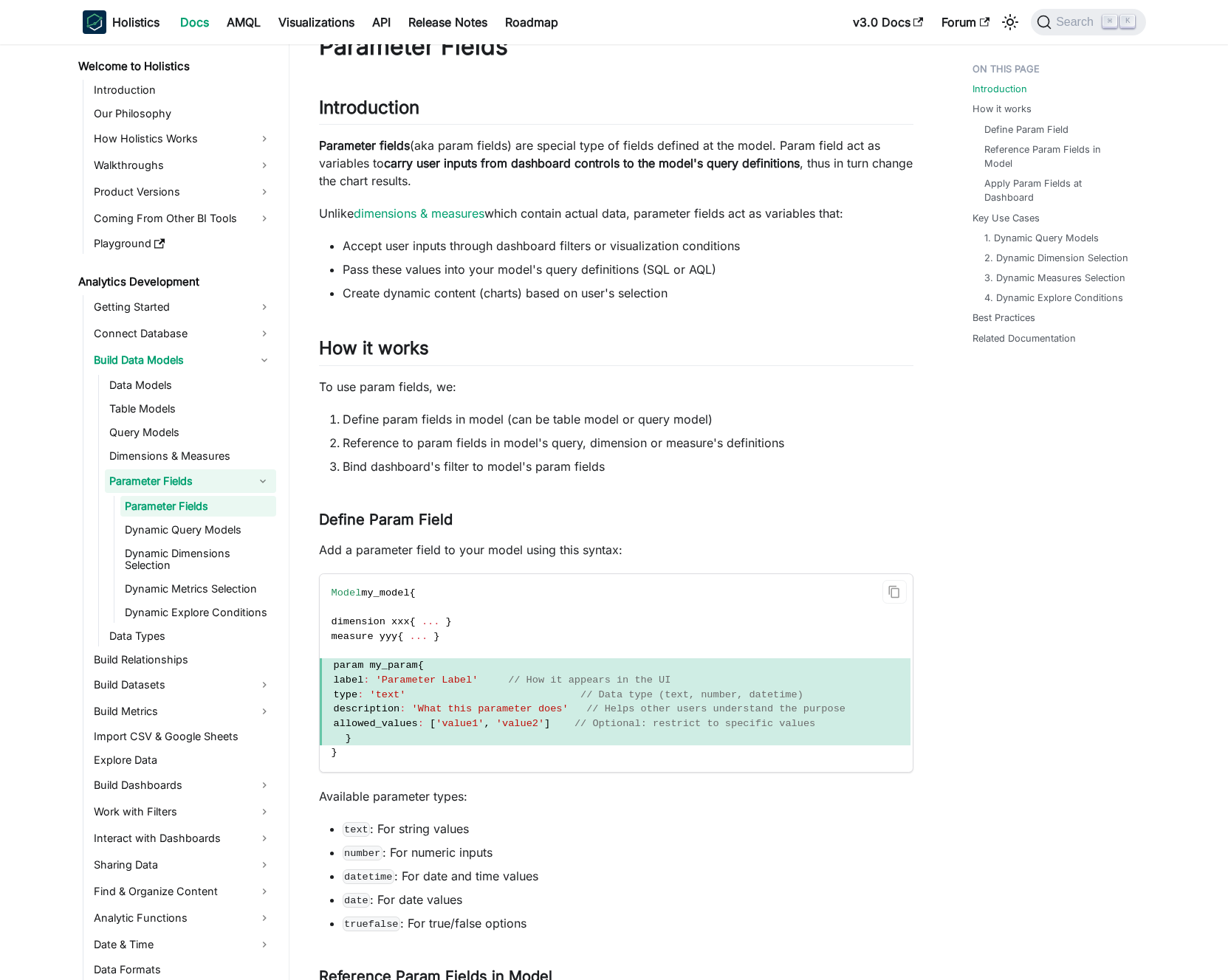
scroll to position [314, 0]
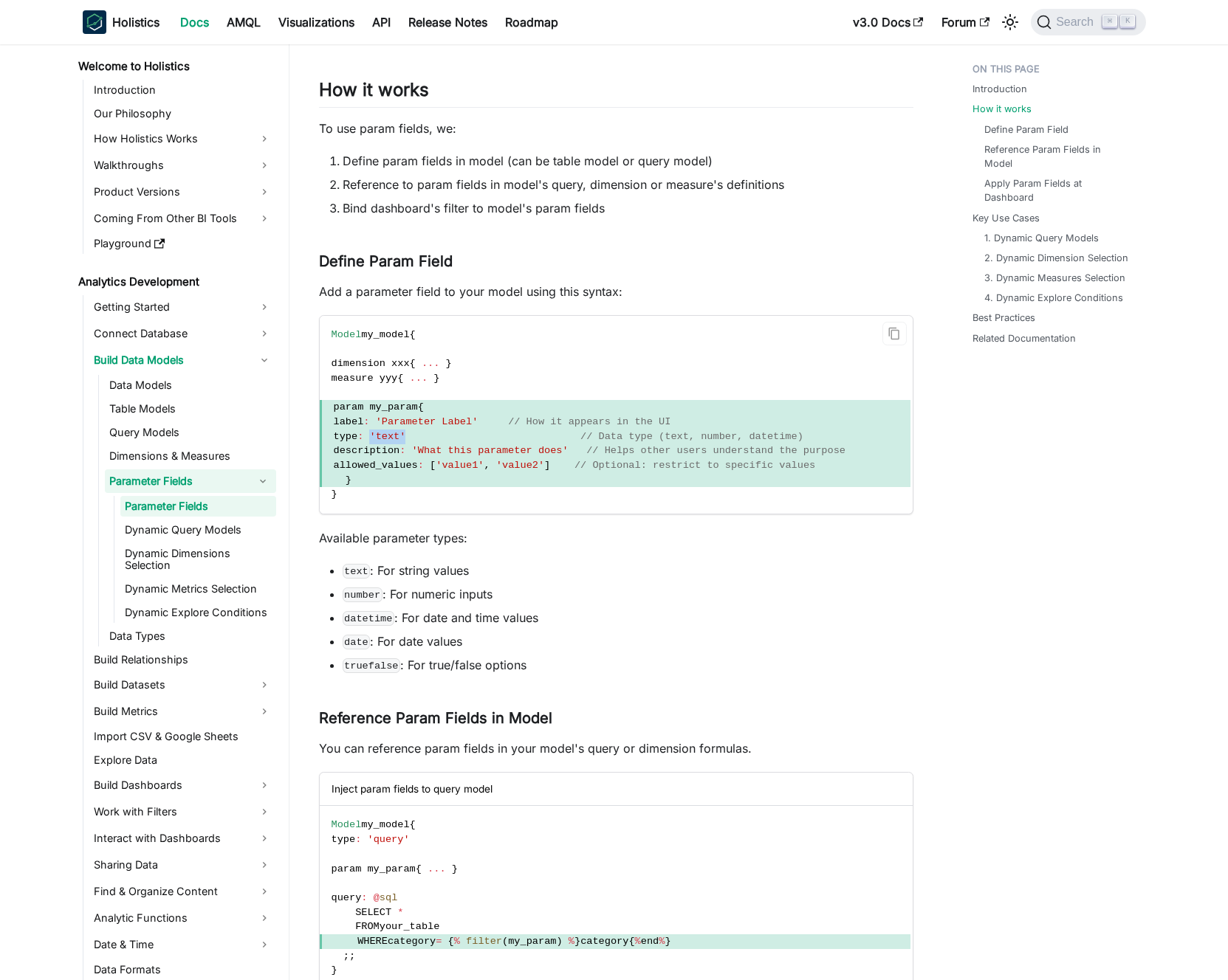
drag, startPoint x: 394, startPoint y: 437, endPoint x: 427, endPoint y: 436, distance: 33.0
click at [405, 436] on span "'text'" at bounding box center [387, 436] width 36 height 11
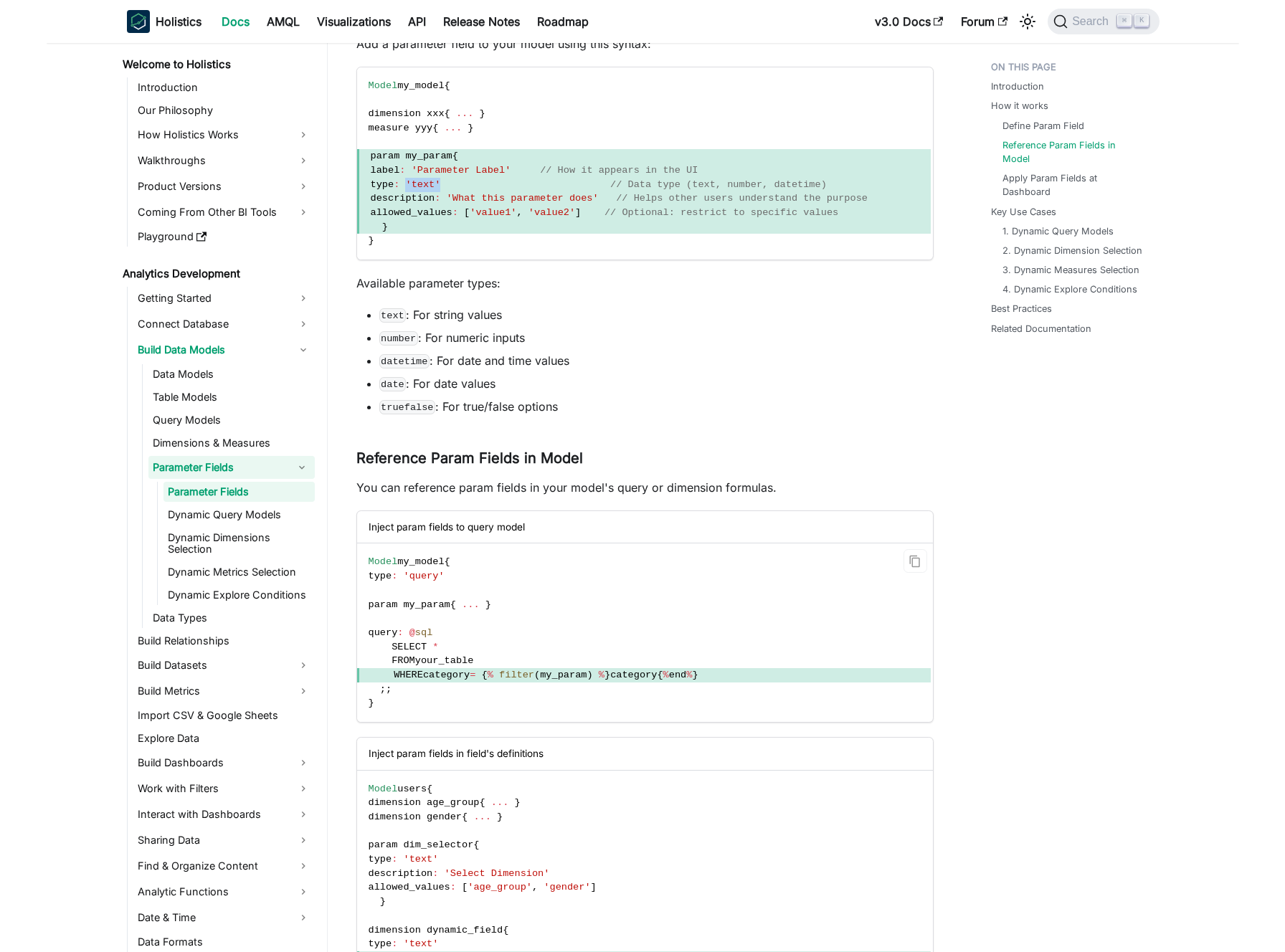
scroll to position [582, 0]
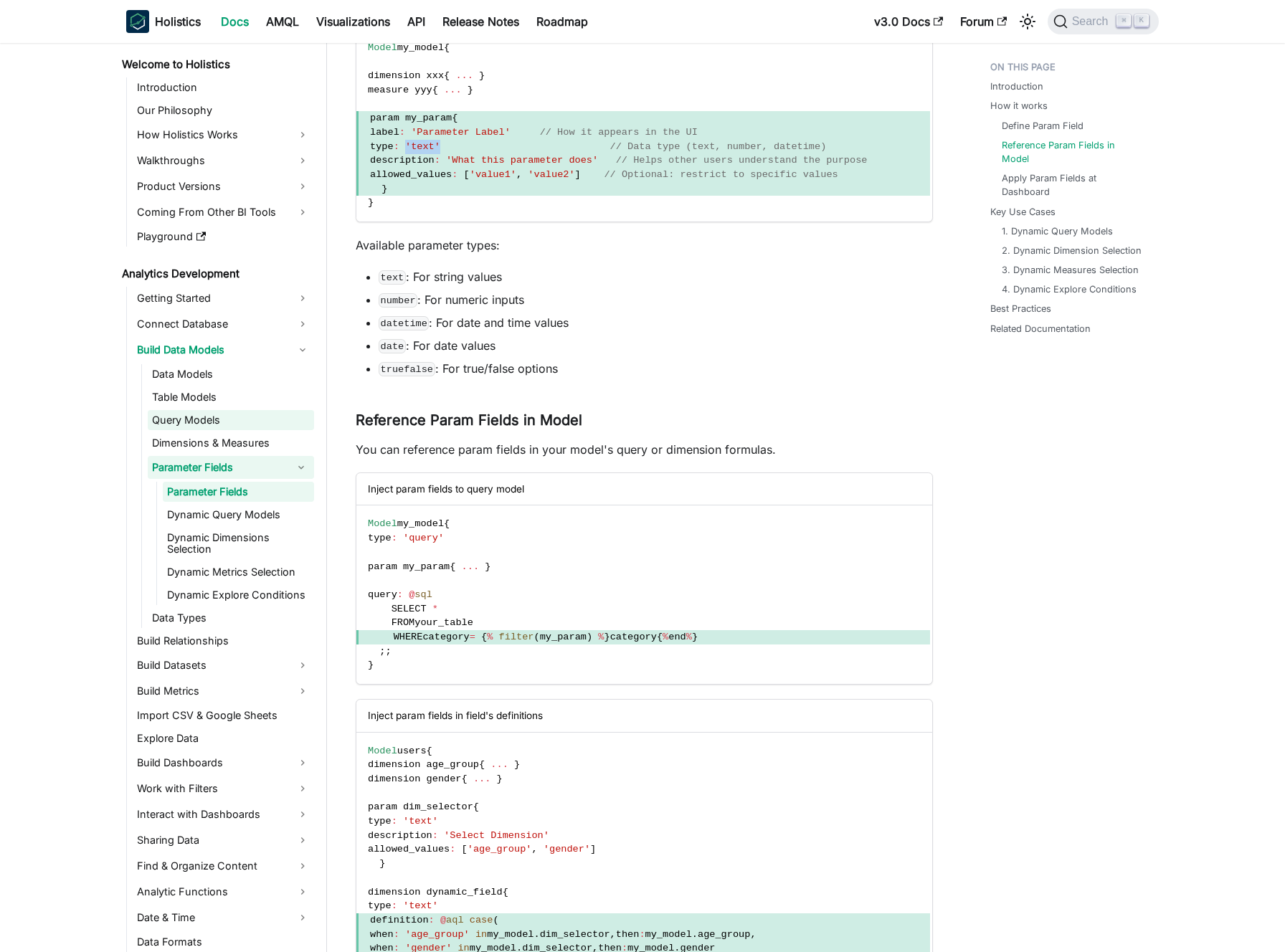
click at [208, 418] on link "Query Models" at bounding box center [230, 420] width 166 height 20
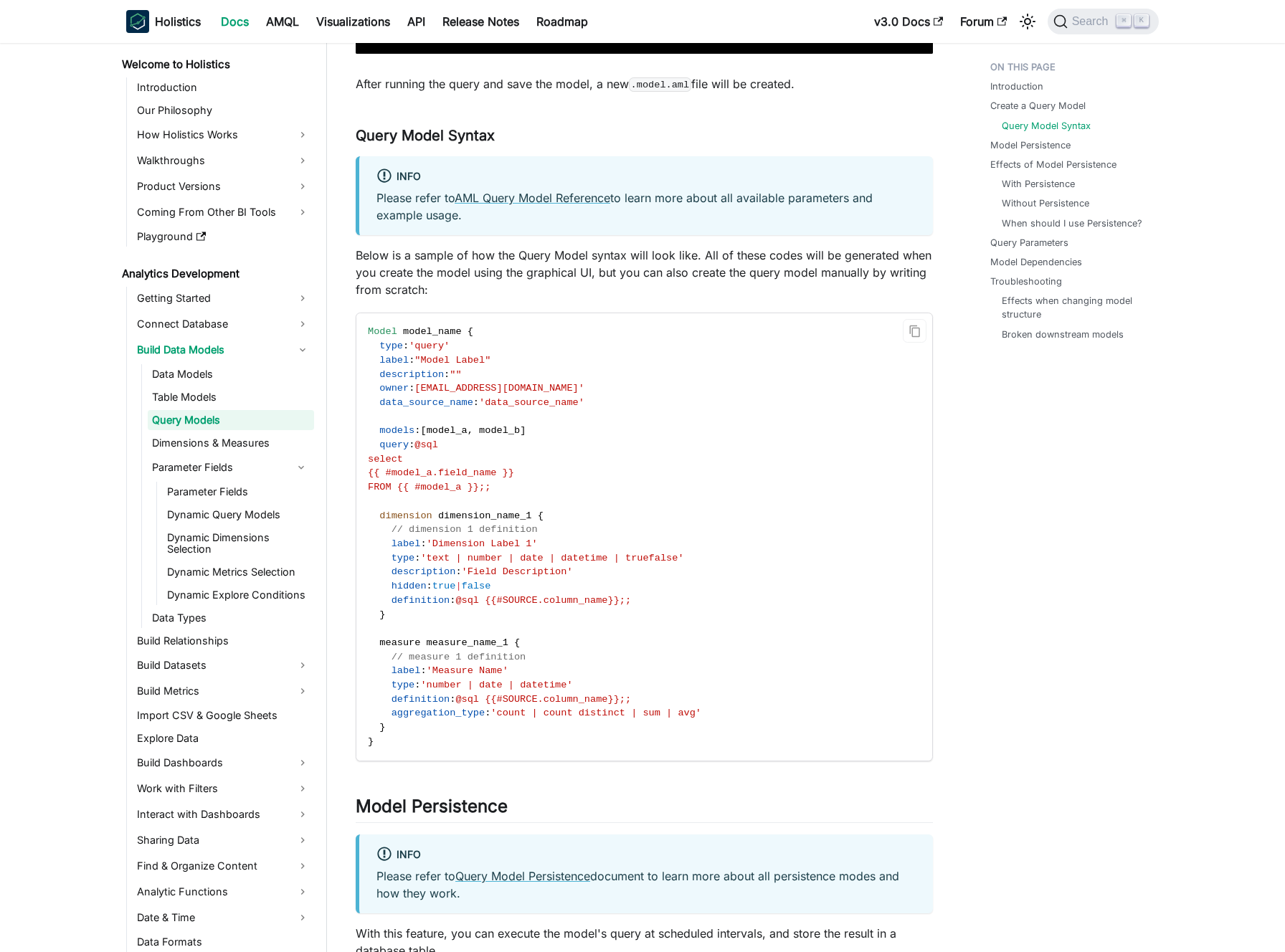
scroll to position [1506, 0]
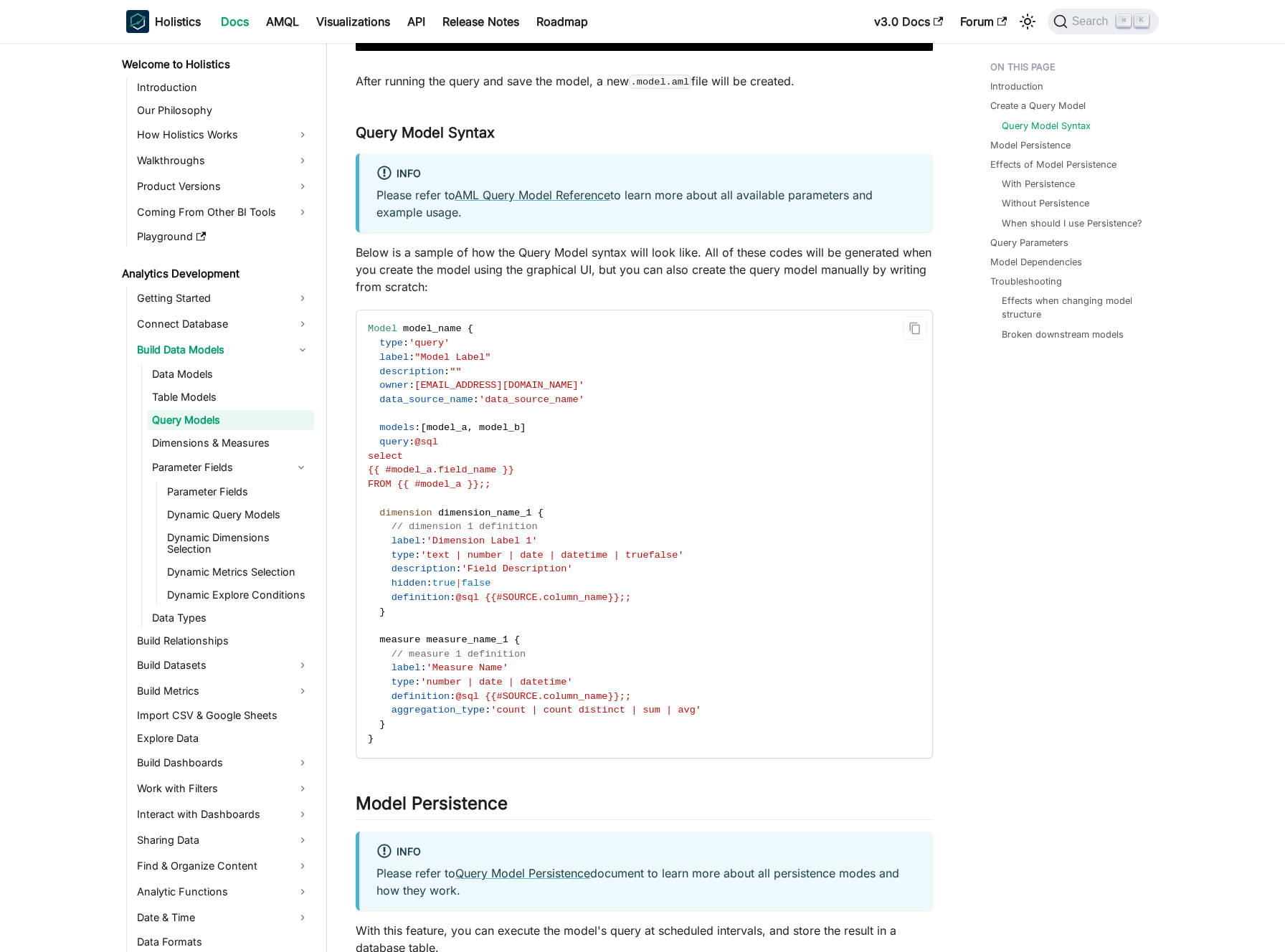
drag, startPoint x: 421, startPoint y: 459, endPoint x: 604, endPoint y: 488, distance: 185.3
click at [604, 488] on code "Model model_name { type : 'query' label : "Model Label" description : "" owner …" at bounding box center [642, 534] width 573 height 447
drag, startPoint x: 408, startPoint y: 470, endPoint x: 456, endPoint y: 466, distance: 48.2
click at [456, 466] on span "{{ #model_a.field_name }}" at bounding box center [441, 470] width 146 height 11
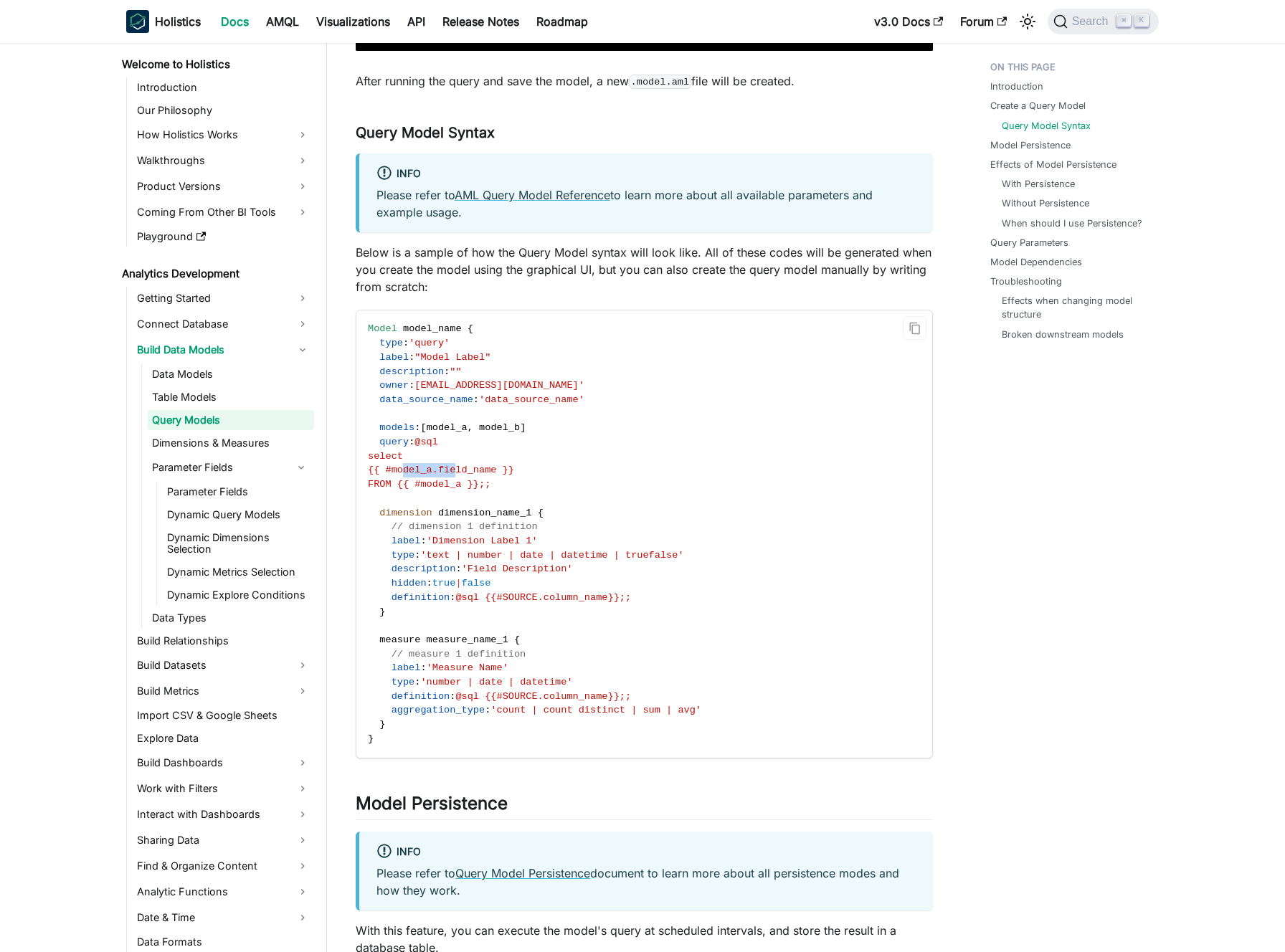
click at [457, 466] on span "{{ #model_a.field_name }}" at bounding box center [441, 470] width 146 height 11
drag, startPoint x: 391, startPoint y: 427, endPoint x: 534, endPoint y: 427, distance: 143.0
click at [534, 427] on code "Model model_name { type : 'query' label : "Model Label" description : "" owner …" at bounding box center [642, 534] width 573 height 447
drag, startPoint x: 543, startPoint y: 427, endPoint x: 379, endPoint y: 430, distance: 164.0
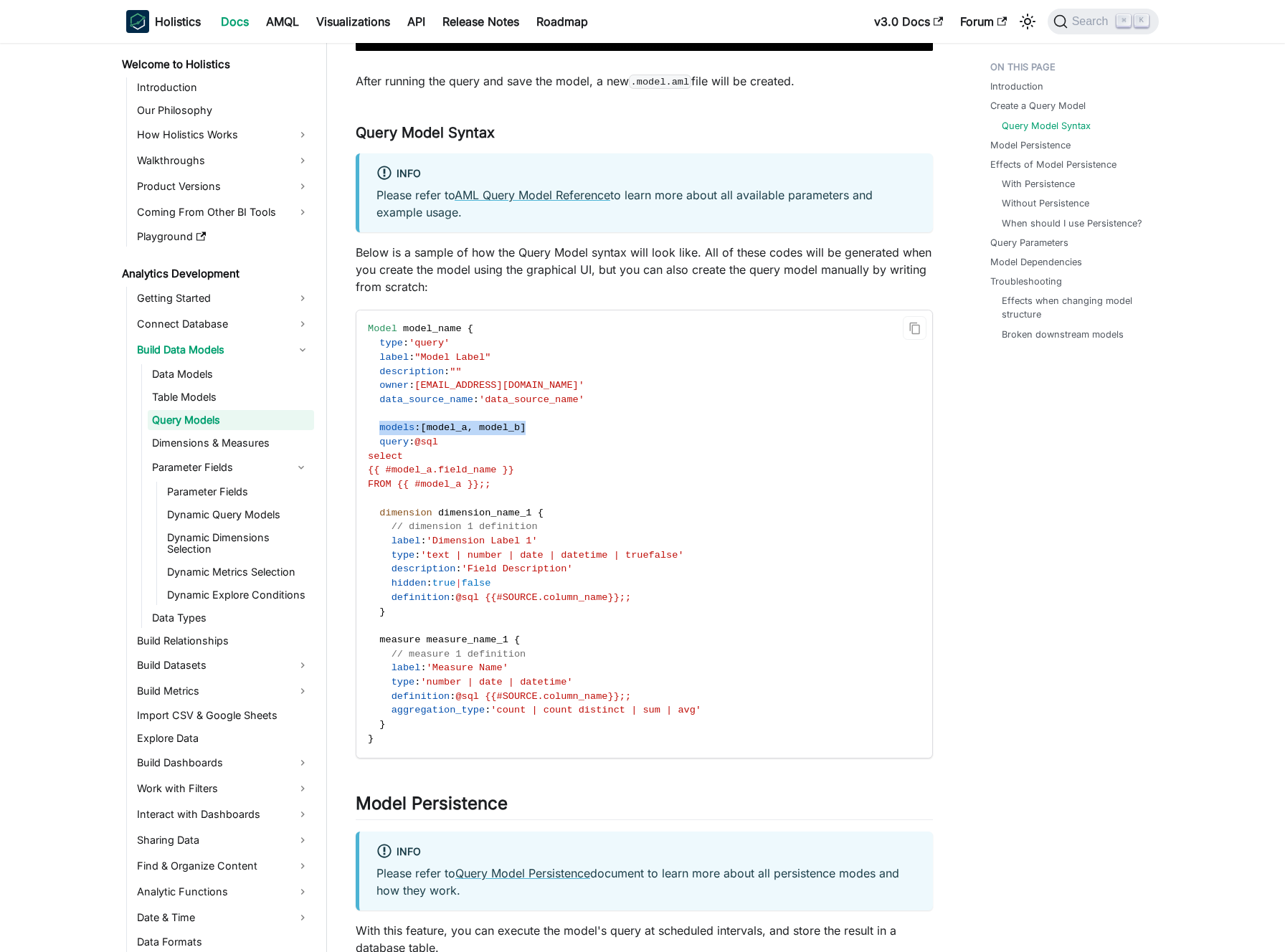
click at [379, 430] on code "Model model_name { type : 'query' label : "Model Label" description : "" owner …" at bounding box center [642, 534] width 573 height 447
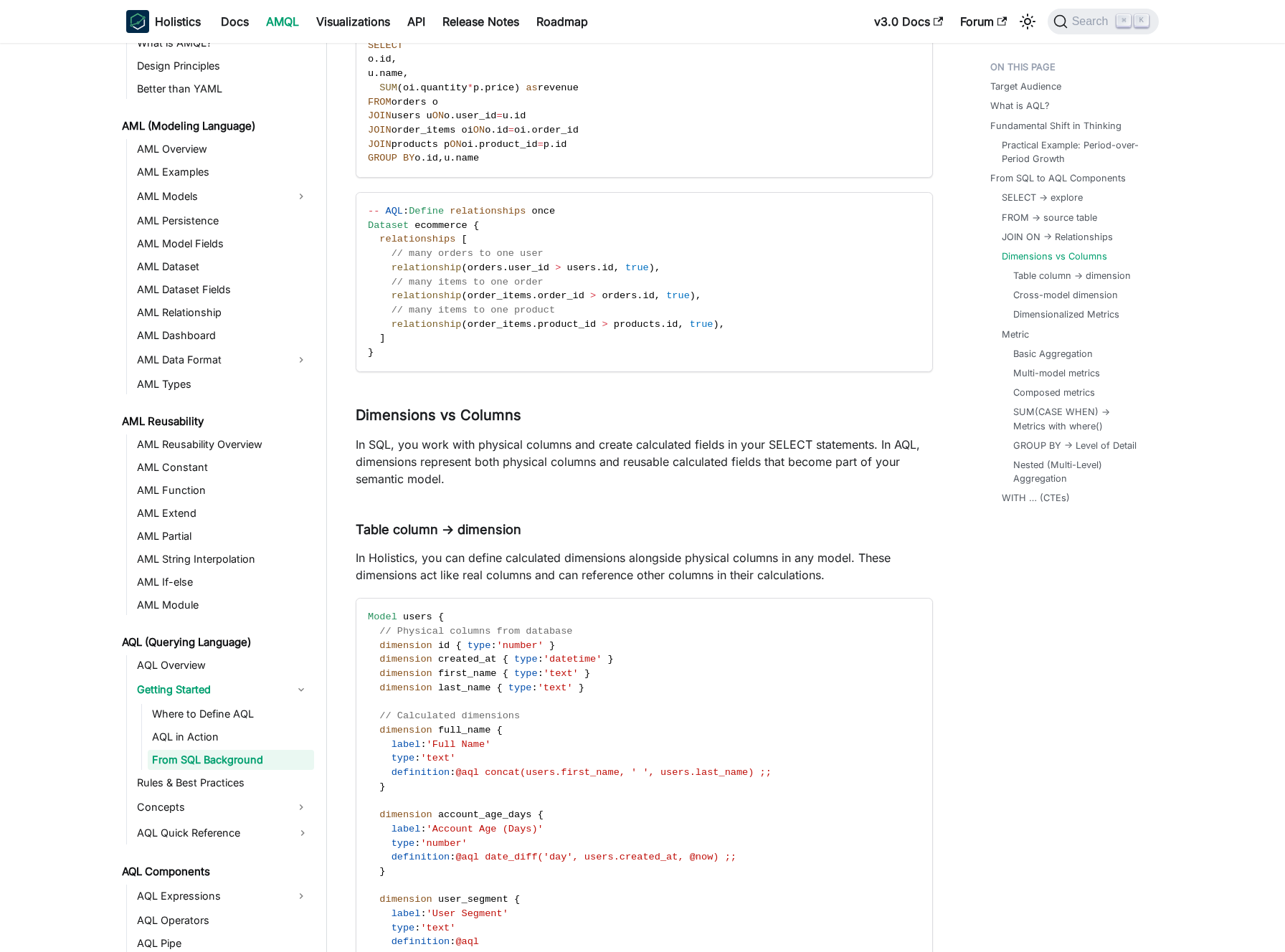
scroll to position [4083, 0]
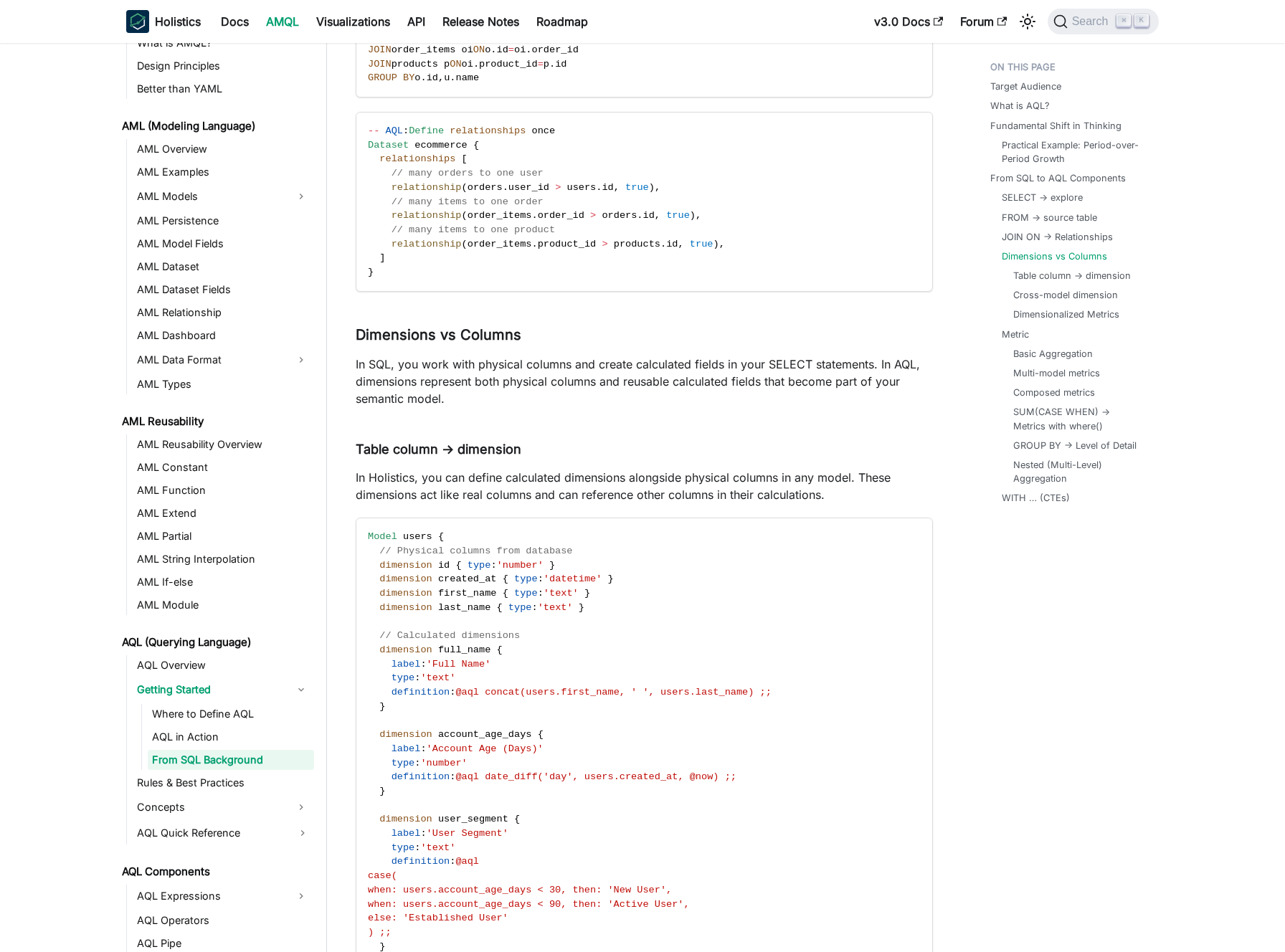
click at [473, 363] on p "In SQL, you work with physical columns and create calculated fields in your SEL…" at bounding box center [645, 382] width 577 height 52
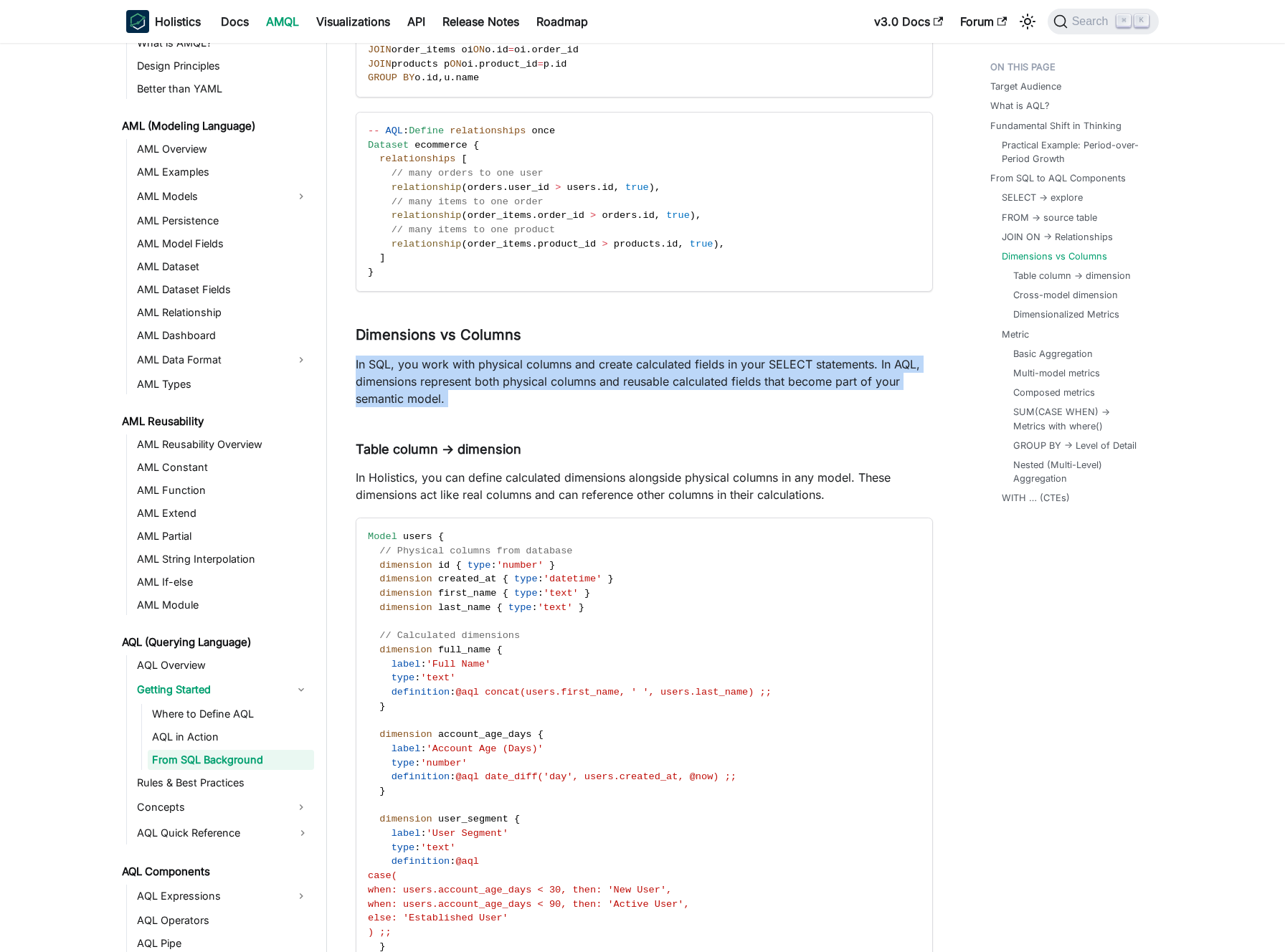
click at [473, 363] on p "In SQL, you work with physical columns and create calculated fields in your SEL…" at bounding box center [645, 382] width 577 height 52
click at [468, 363] on p "In SQL, you work with physical columns and create calculated fields in your SEL…" at bounding box center [645, 382] width 577 height 52
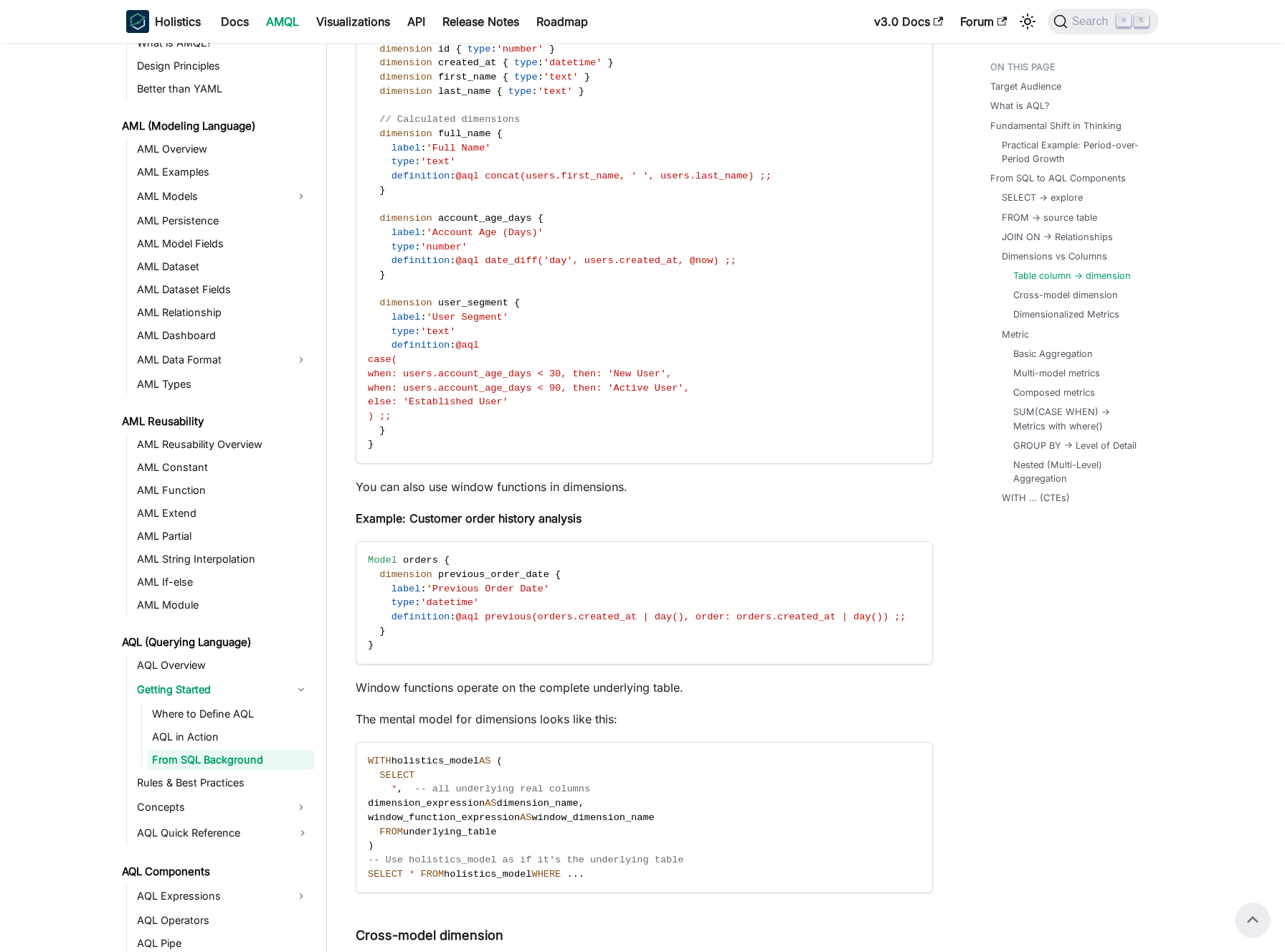
scroll to position [4596, 0]
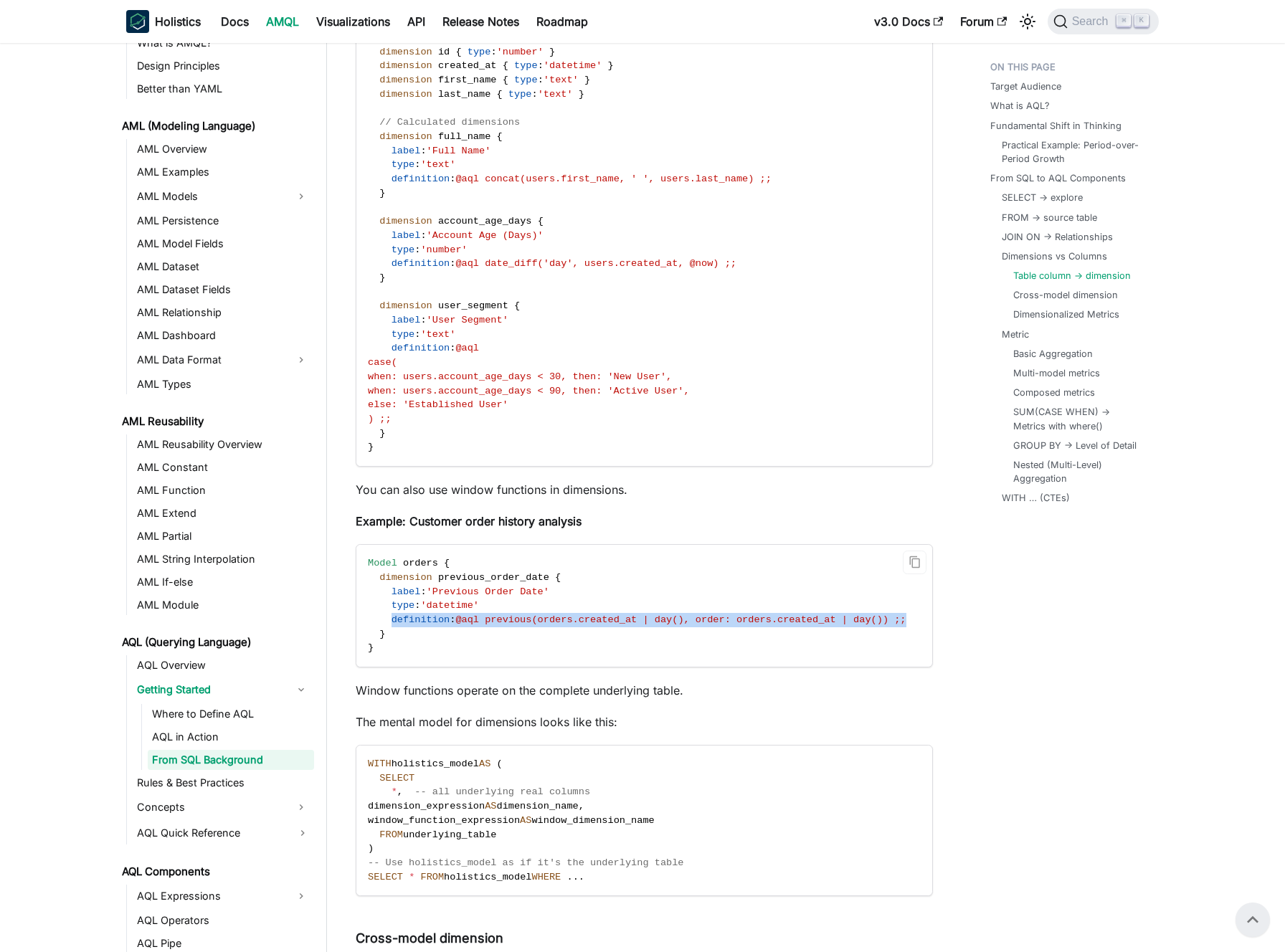
drag, startPoint x: 393, startPoint y: 603, endPoint x: 913, endPoint y: 601, distance: 520.0
click at [906, 615] on span "definition : @aql previous(orders.created_at | day(), order: orders.created_at …" at bounding box center [637, 620] width 538 height 11
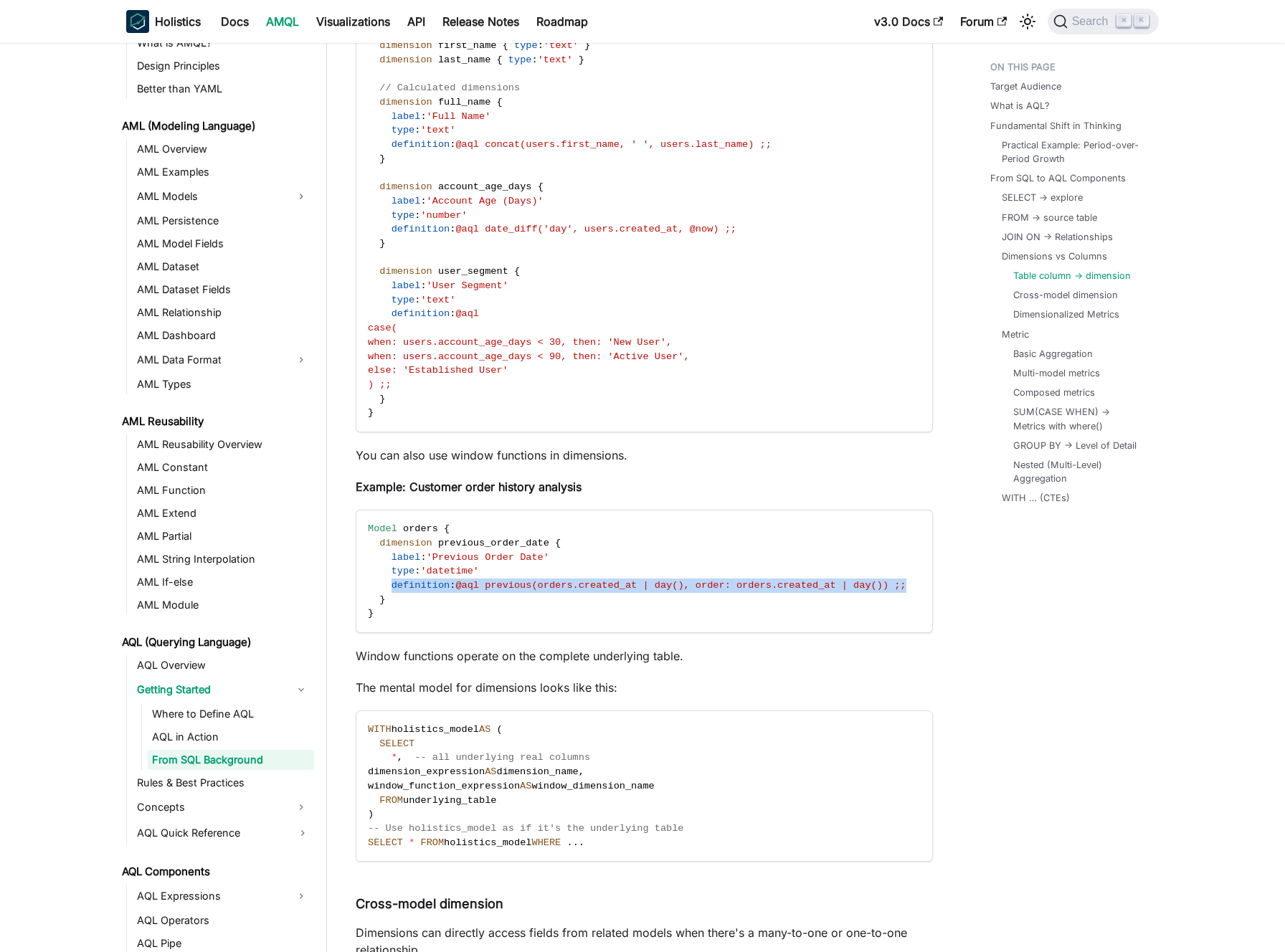
scroll to position [4646, 0]
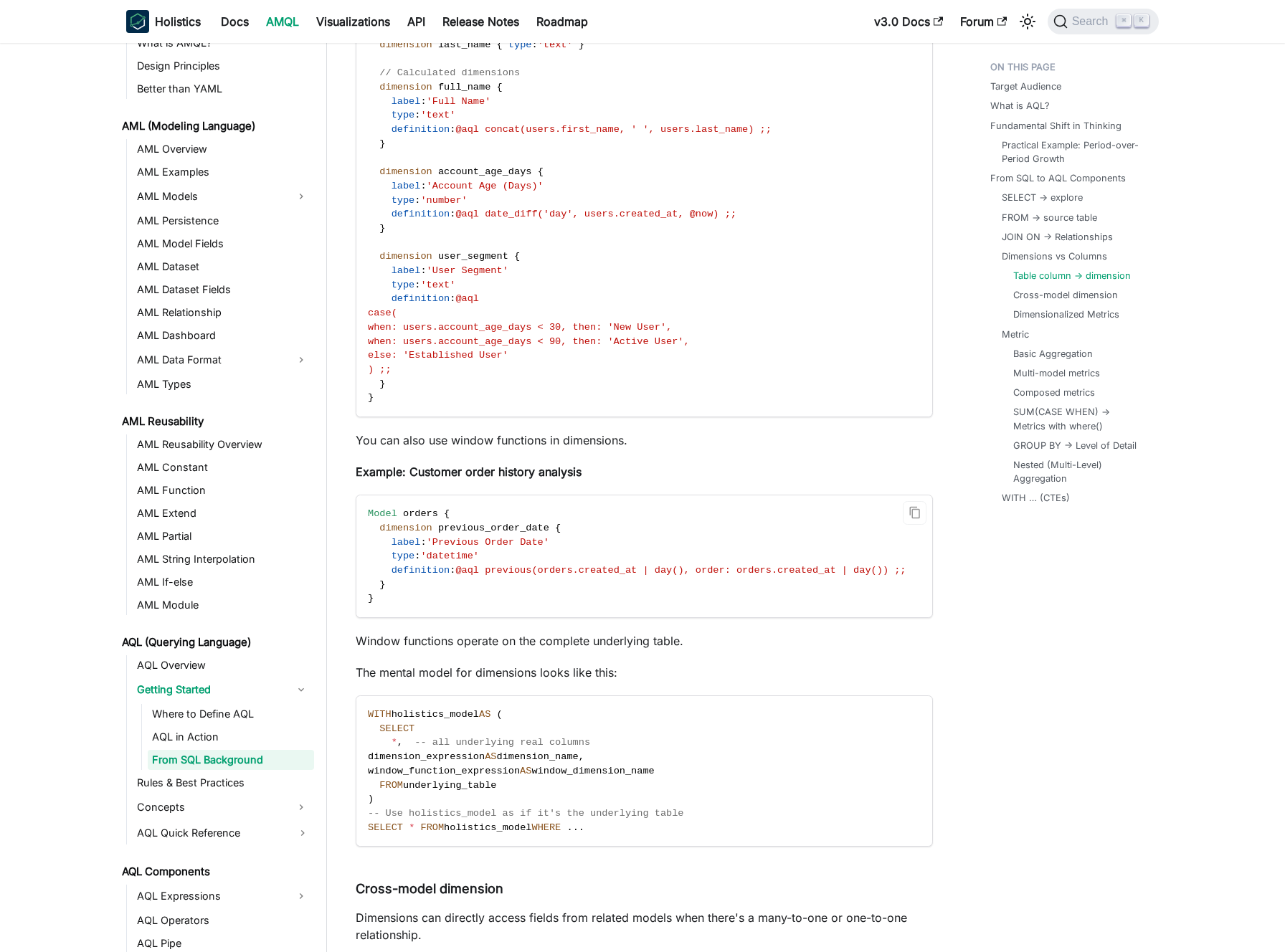
click at [532, 583] on code "Model orders { dimension previous_order_date { label : 'Previous Order Date' ty…" at bounding box center [642, 556] width 573 height 122
click at [552, 565] on span "@aql previous(orders.created_at | day(), order: orders.created_at | day()) ;;" at bounding box center [679, 570] width 450 height 11
drag, startPoint x: 552, startPoint y: 555, endPoint x: 649, endPoint y: 553, distance: 97.0
click at [649, 565] on span "@aql previous(orders.created_at | day(), order: orders.created_at | day()) ;;" at bounding box center [679, 570] width 450 height 11
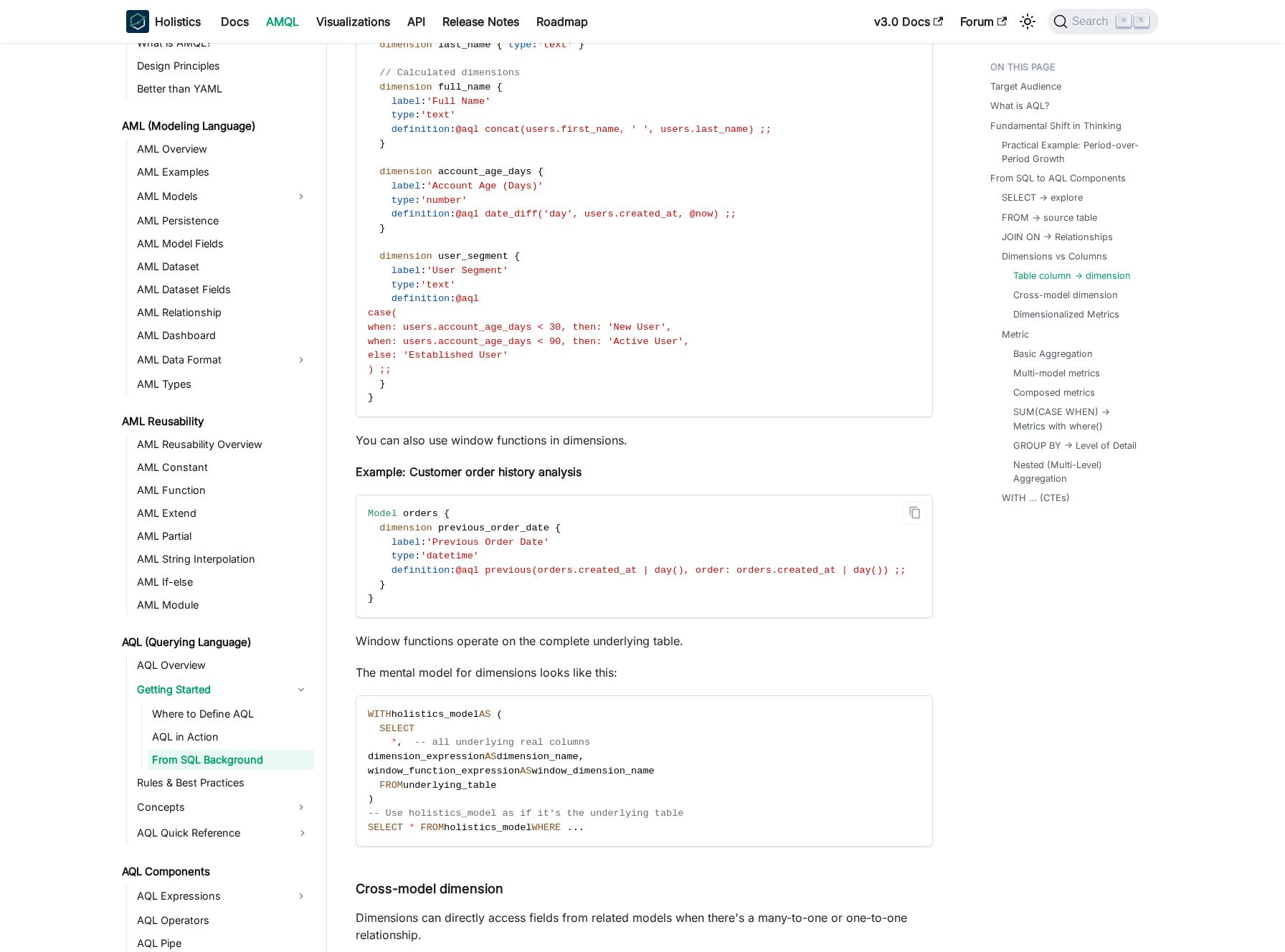
click at [517, 565] on span "@aql previous(orders.created_at | day(), order: orders.created_at | day()) ;;" at bounding box center [679, 570] width 450 height 11
click at [531, 565] on span "@aql previous(orders.created_at | day(), order: orders.created_at | day()) ;;" at bounding box center [679, 570] width 450 height 11
click at [512, 565] on span "@aql previous(orders.created_at | day(), order: orders.created_at | day()) ;;" at bounding box center [679, 570] width 450 height 11
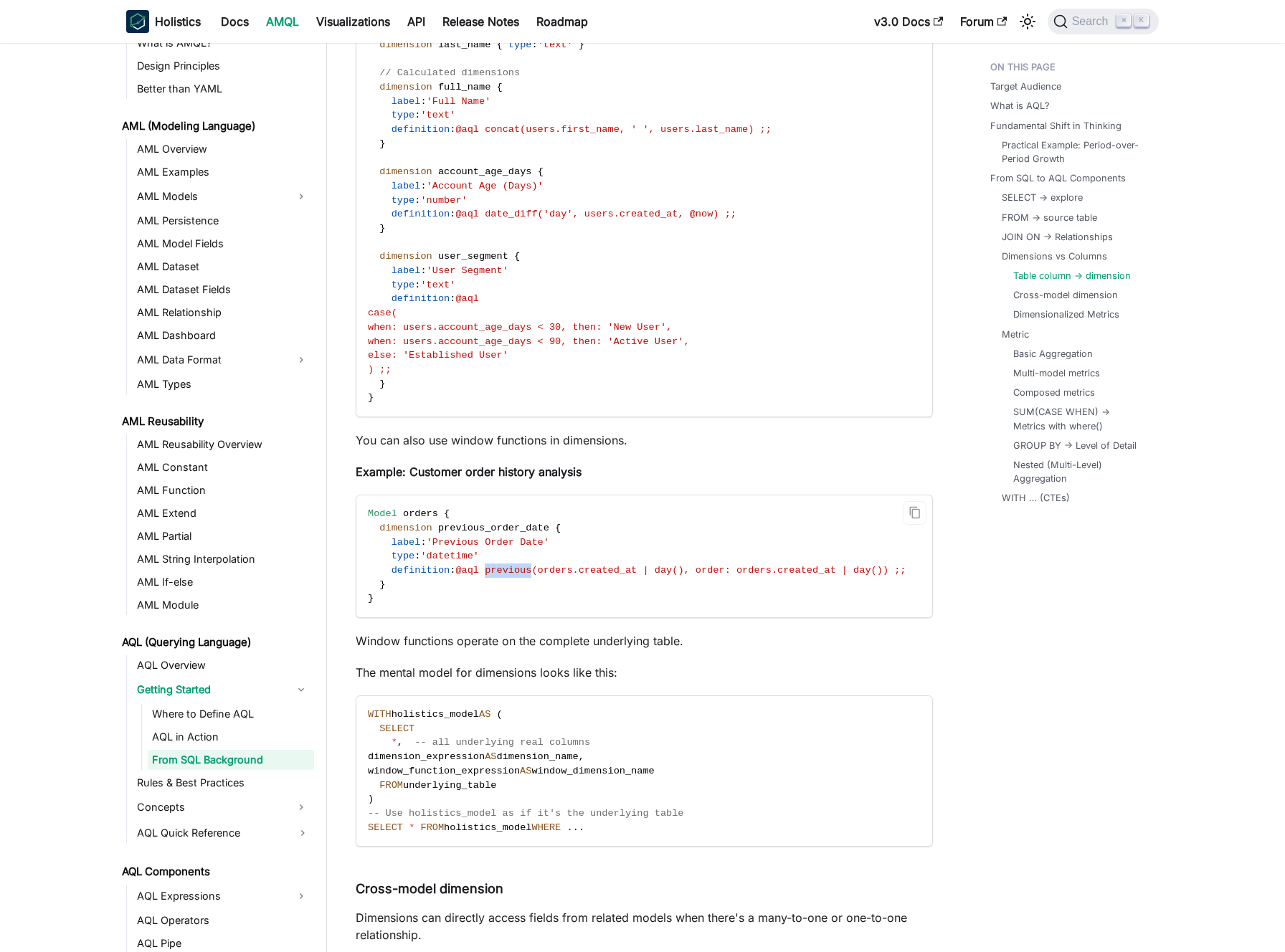
click at [518, 565] on span "@aql previous(orders.created_at | day(), order: orders.created_at | day()) ;;" at bounding box center [679, 570] width 450 height 11
click at [517, 565] on span "@aql previous(orders.created_at | day(), order: orders.created_at | day()) ;;" at bounding box center [679, 570] width 450 height 11
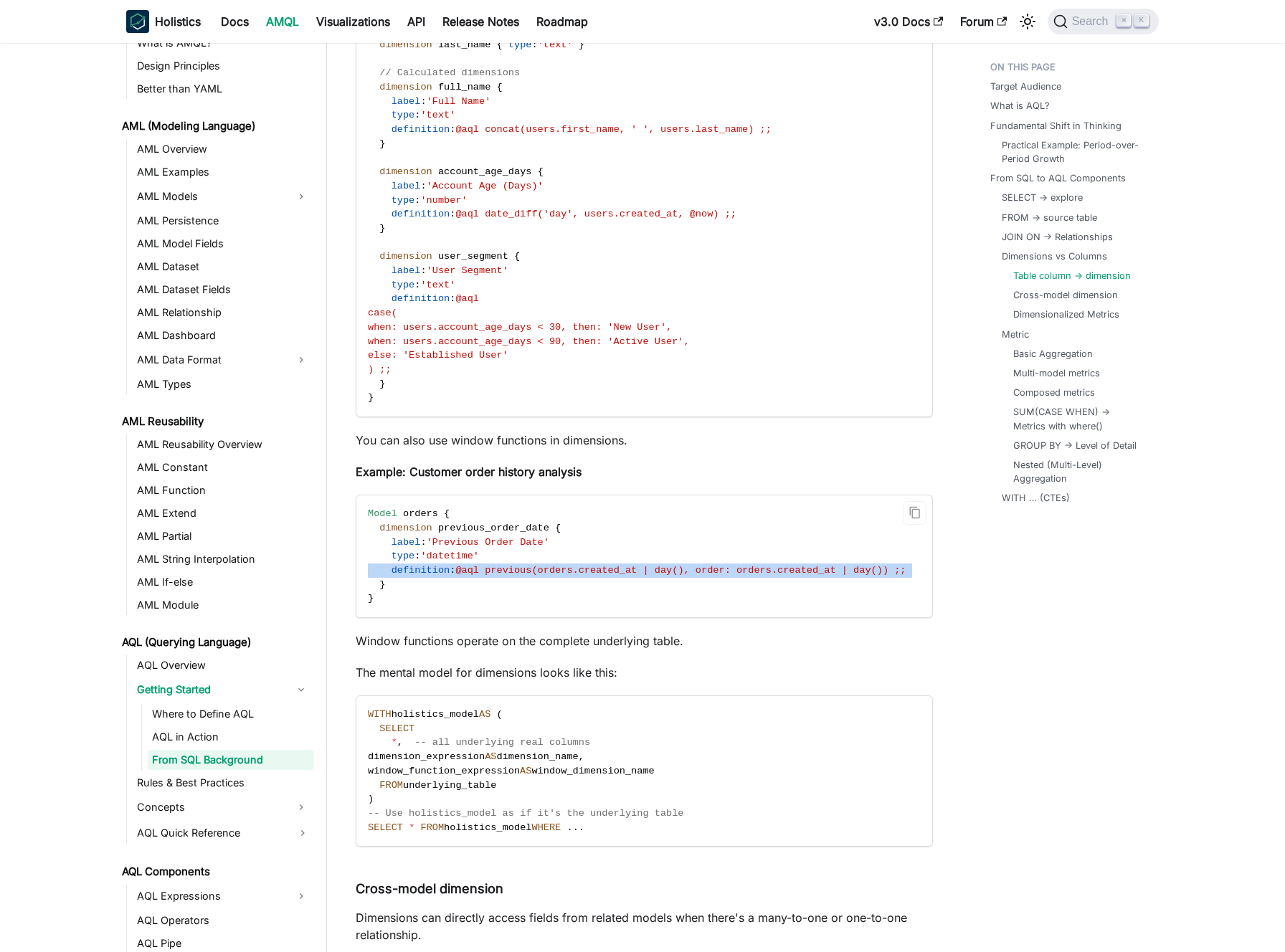
click at [517, 565] on span "@aql previous(orders.created_at | day(), order: orders.created_at | day()) ;;" at bounding box center [679, 570] width 450 height 11
click at [509, 565] on span "@aql previous(orders.created_at | day(), order: orders.created_at | day()) ;;" at bounding box center [679, 570] width 450 height 11
drag, startPoint x: 539, startPoint y: 554, endPoint x: 891, endPoint y: 554, distance: 352.0
click at [895, 565] on span "@aql previous(orders.created_at | day(), order: orders.created_at | day()) ;;" at bounding box center [679, 570] width 450 height 11
click at [588, 565] on span "@aql previous(orders.created_at | day(), order: orders.created_at | day()) ;;" at bounding box center [679, 570] width 450 height 11
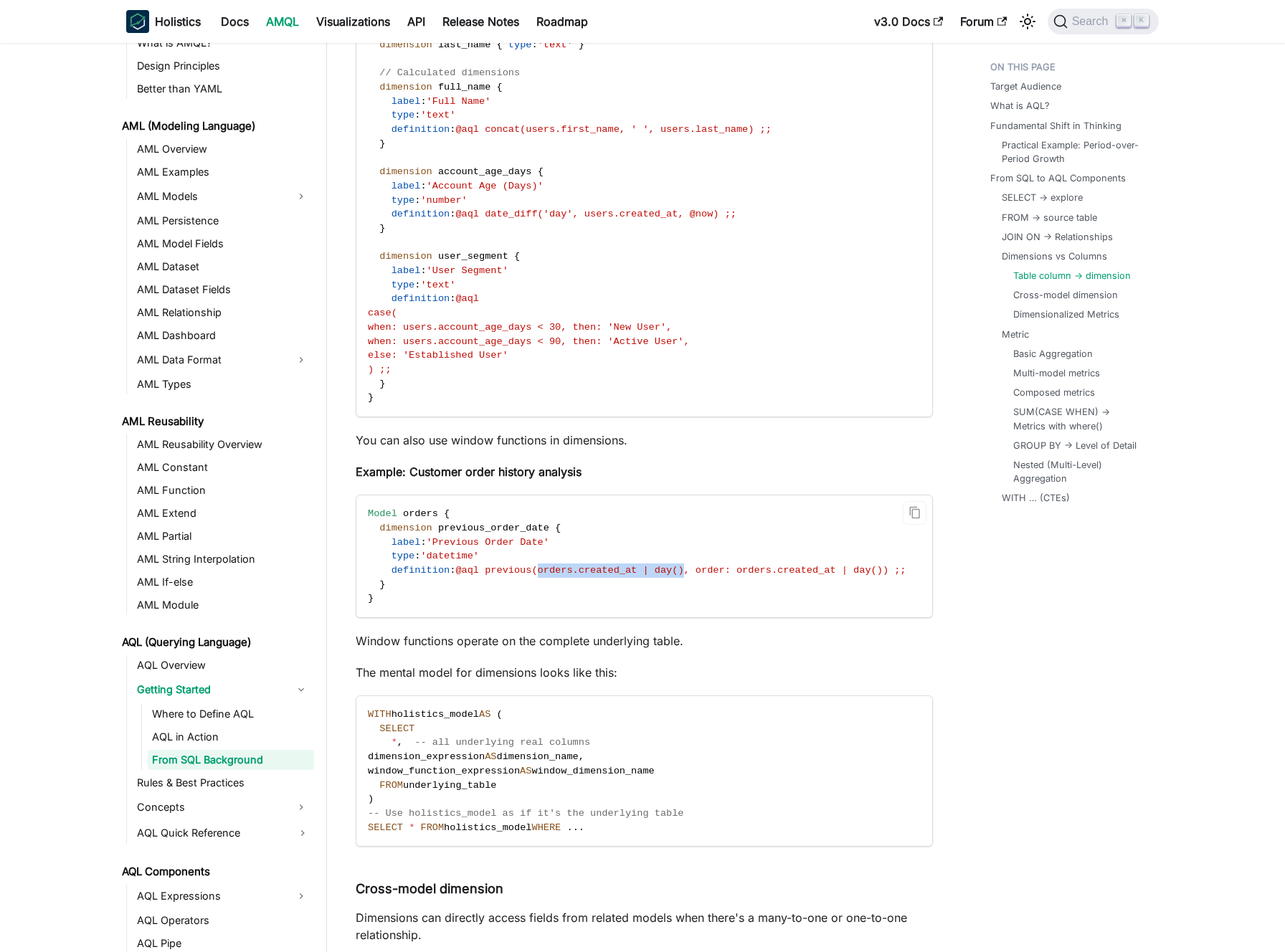
drag, startPoint x: 544, startPoint y: 552, endPoint x: 689, endPoint y: 553, distance: 145.0
click at [689, 565] on span "@aql previous(orders.created_at | day(), order: orders.created_at | day()) ;;" at bounding box center [679, 570] width 450 height 11
drag, startPoint x: 703, startPoint y: 557, endPoint x: 731, endPoint y: 558, distance: 28.0
click at [731, 565] on span "@aql previous(orders.created_at | day(), order: orders.created_at | day()) ;;" at bounding box center [679, 570] width 450 height 11
drag, startPoint x: 745, startPoint y: 555, endPoint x: 889, endPoint y: 557, distance: 144.0
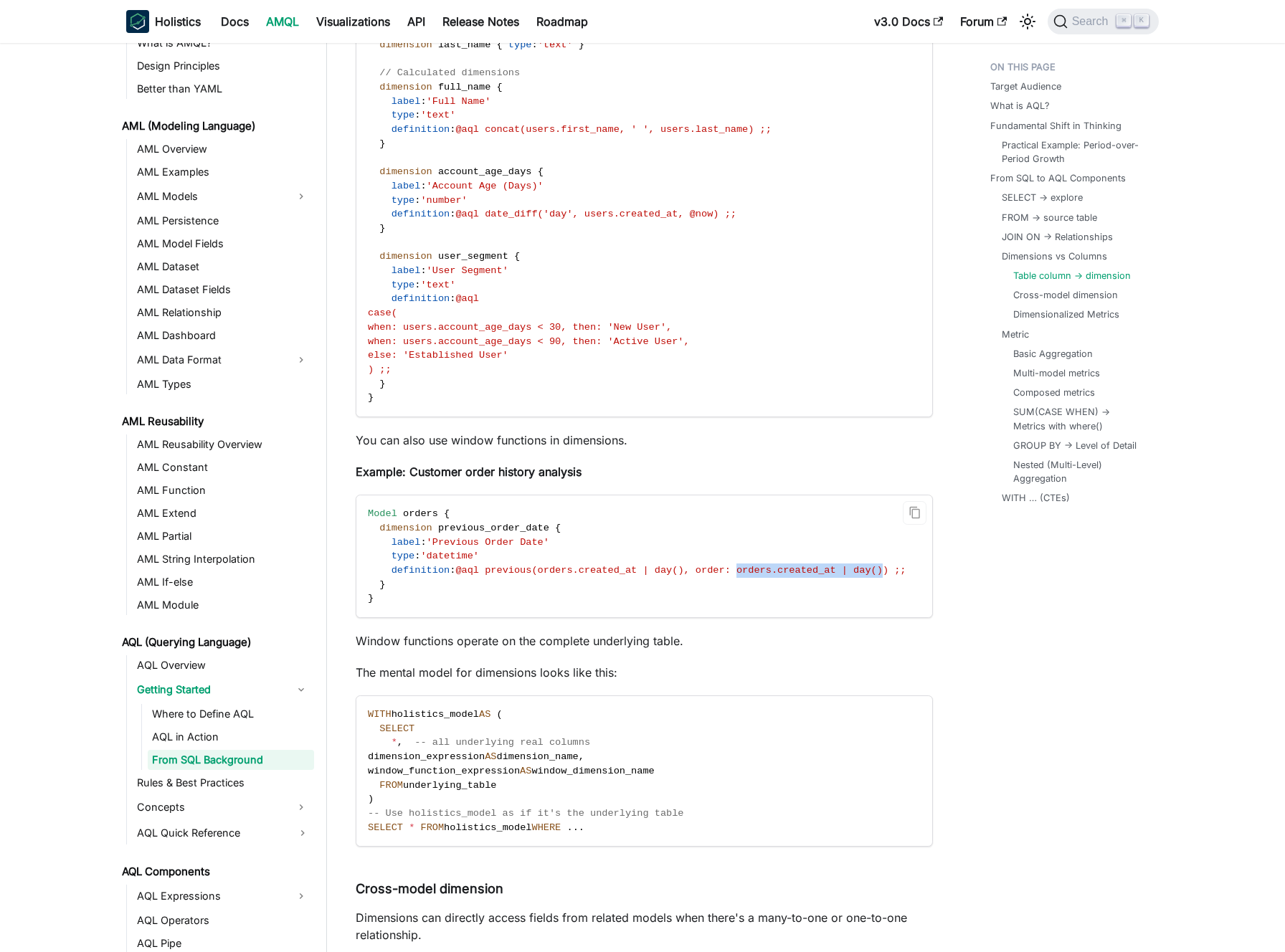
click at [889, 565] on span "@aql previous(orders.created_at | day(), order: orders.created_at | day()) ;;" at bounding box center [679, 570] width 450 height 11
click at [889, 565] on span "@aql previous(orders.created_at | day(), order: orders.created_at | day()) ;;" at bounding box center [679, 570] width 450 height 11
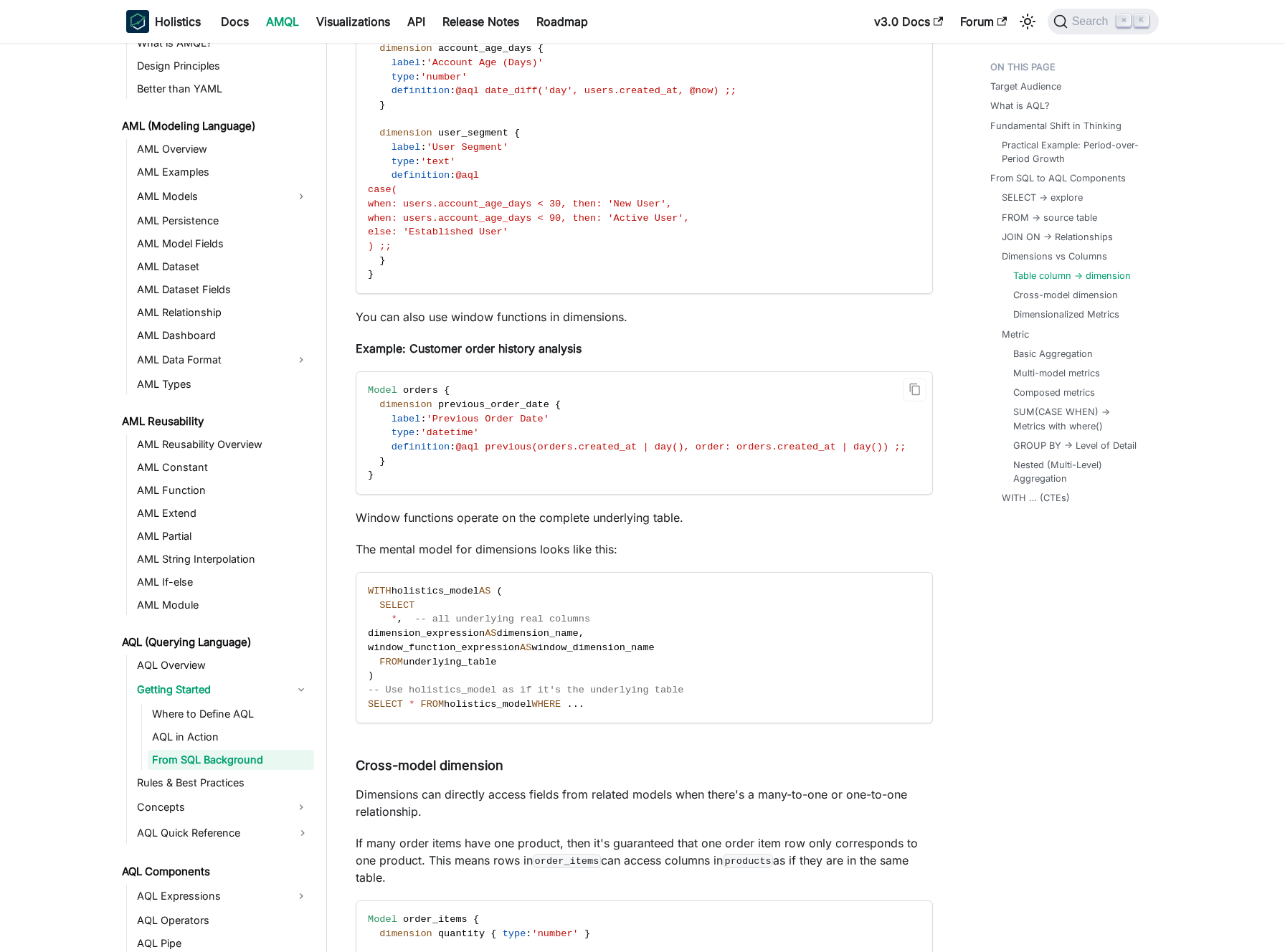
scroll to position [4792, 0]
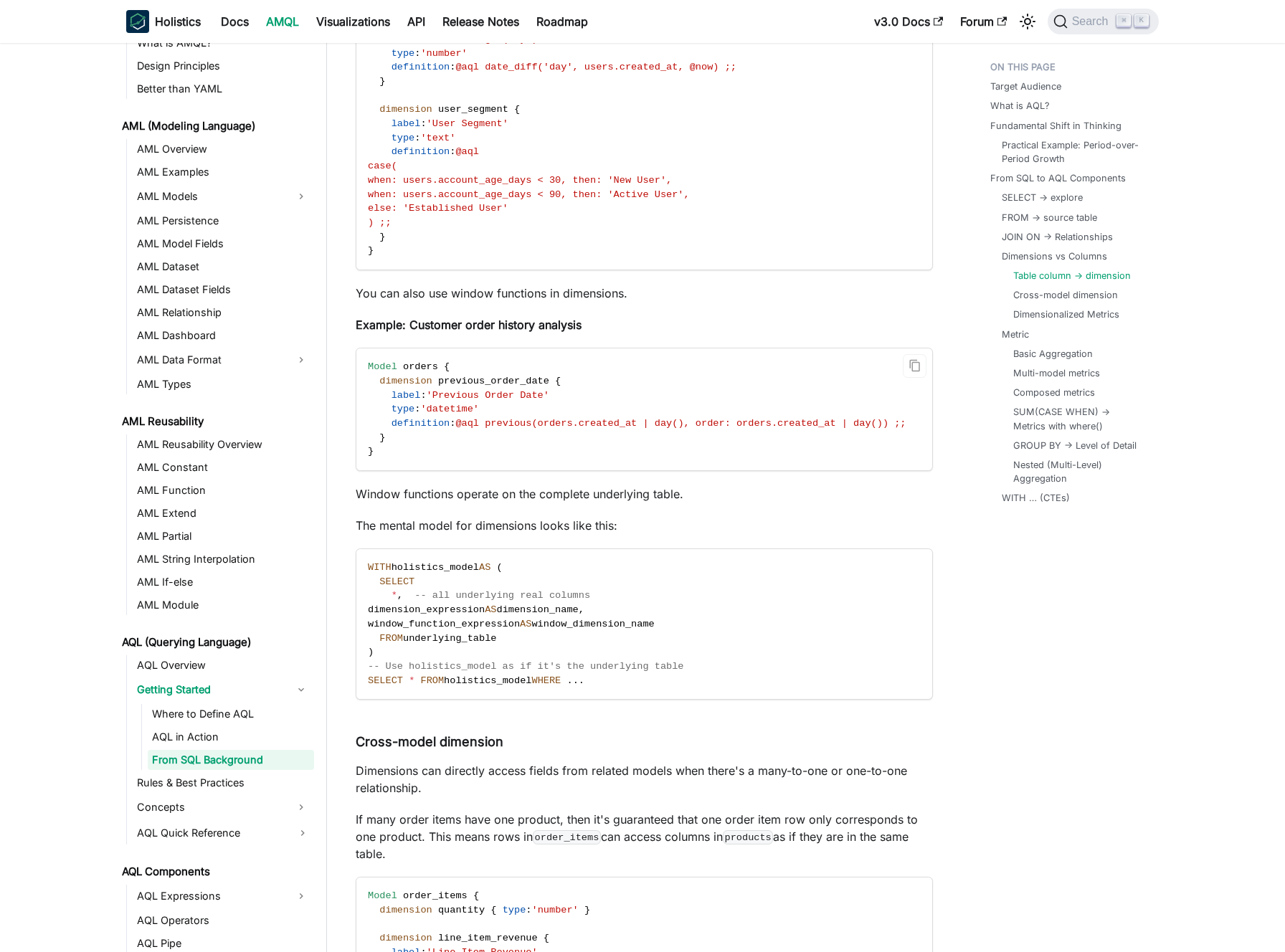
click at [661, 549] on code "WITH holistics_model AS ( SELECT * , -- all underlying real columns dimension_e…" at bounding box center [642, 624] width 573 height 150
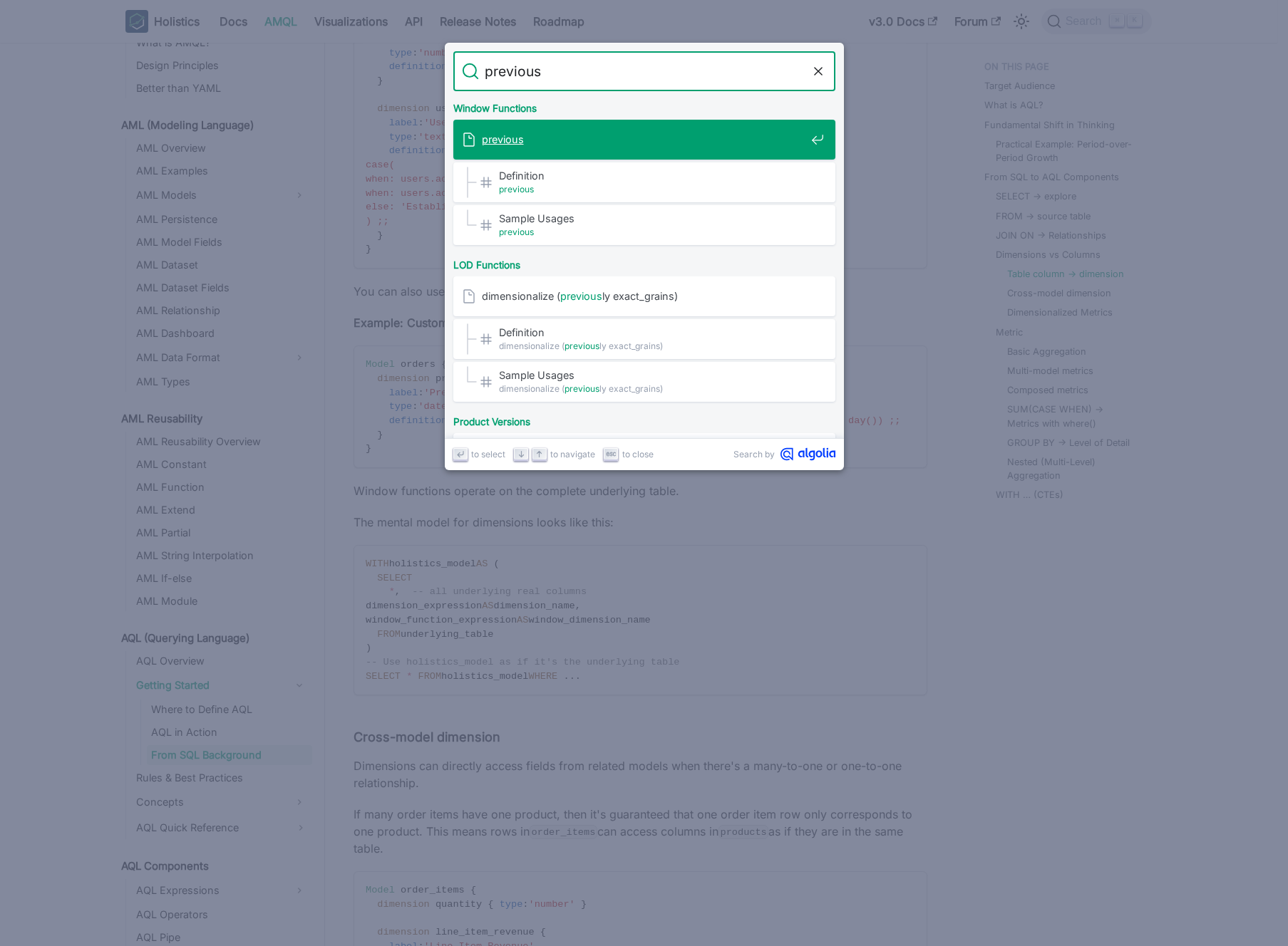
type input "previous"
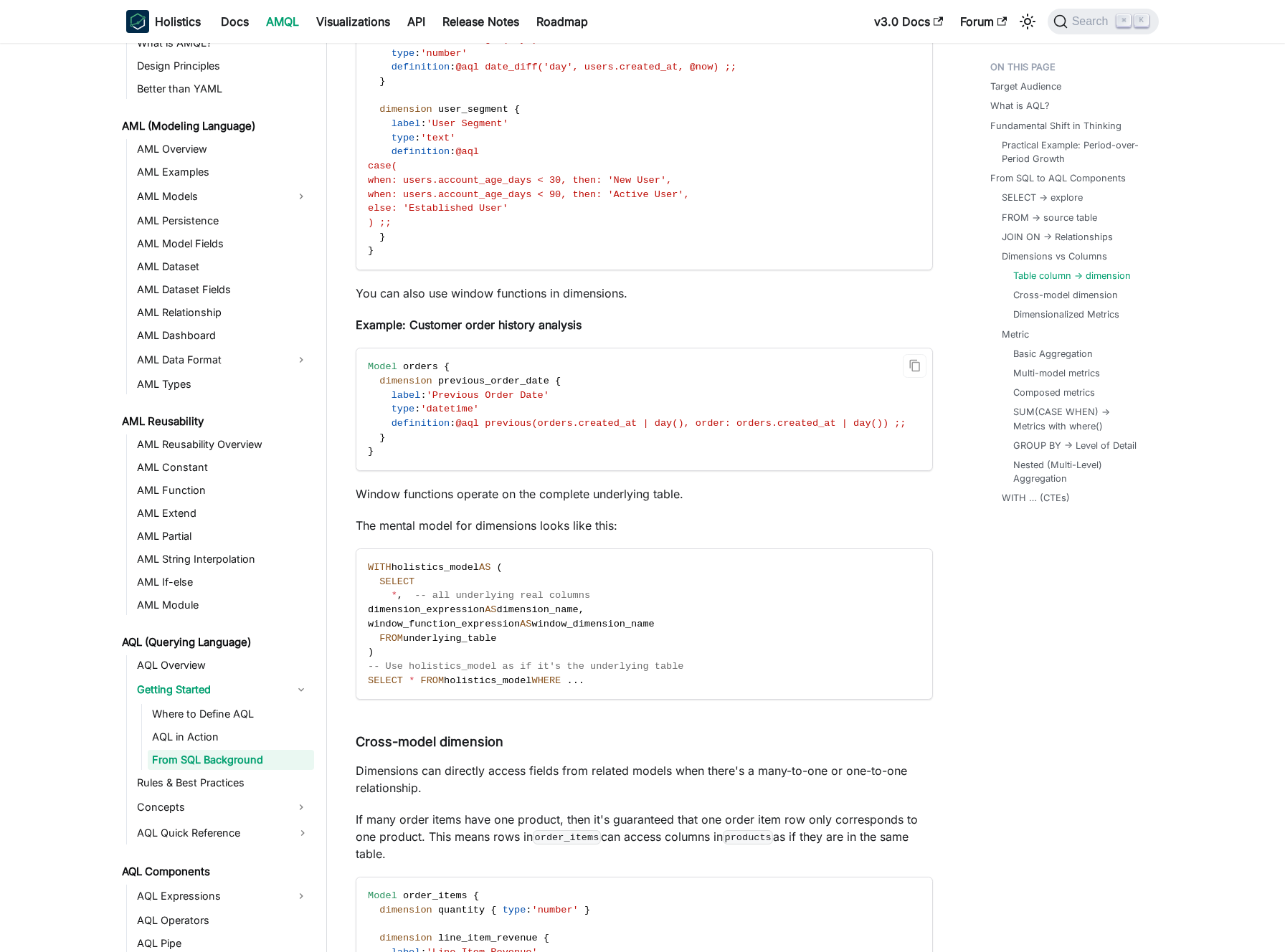
click at [529, 418] on span "@aql previous(orders.created_at | day(), order: orders.created_at | day()) ;;" at bounding box center [679, 423] width 450 height 11
click at [520, 418] on span "@aql previous(orders.created_at | day(), order: orders.created_at | day()) ;;" at bounding box center [679, 423] width 450 height 11
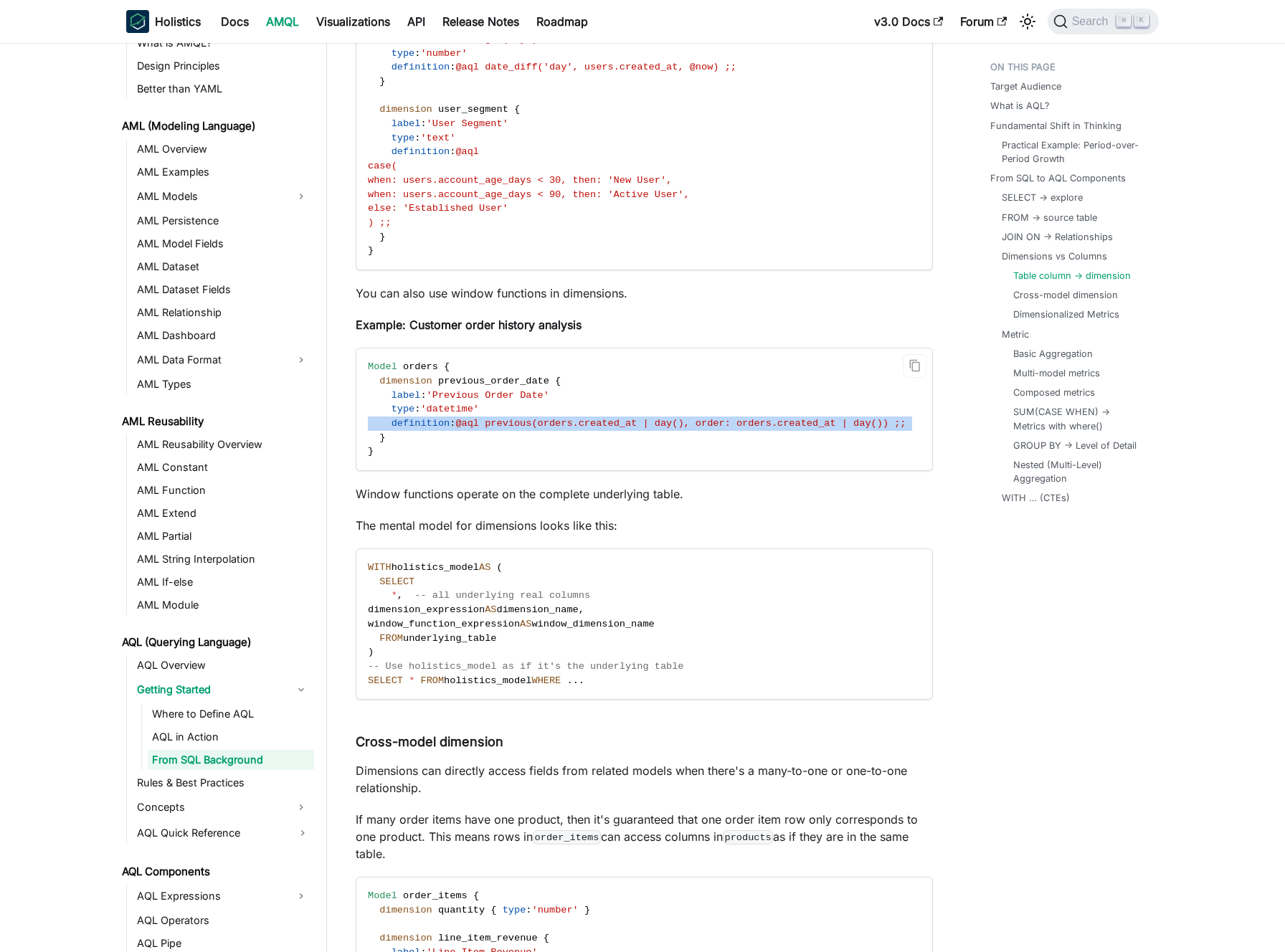
click at [534, 418] on span "@aql previous(orders.created_at | day(), order: orders.created_at | day()) ;;" at bounding box center [679, 423] width 450 height 11
click at [715, 418] on span "@aql previous(orders.created_at | day(), order: orders.created_at | day()) ;;" at bounding box center [679, 423] width 450 height 11
click at [712, 418] on span "@aql previous(orders.created_at | day(), order: orders.created_at | day()) ;;" at bounding box center [679, 423] width 450 height 11
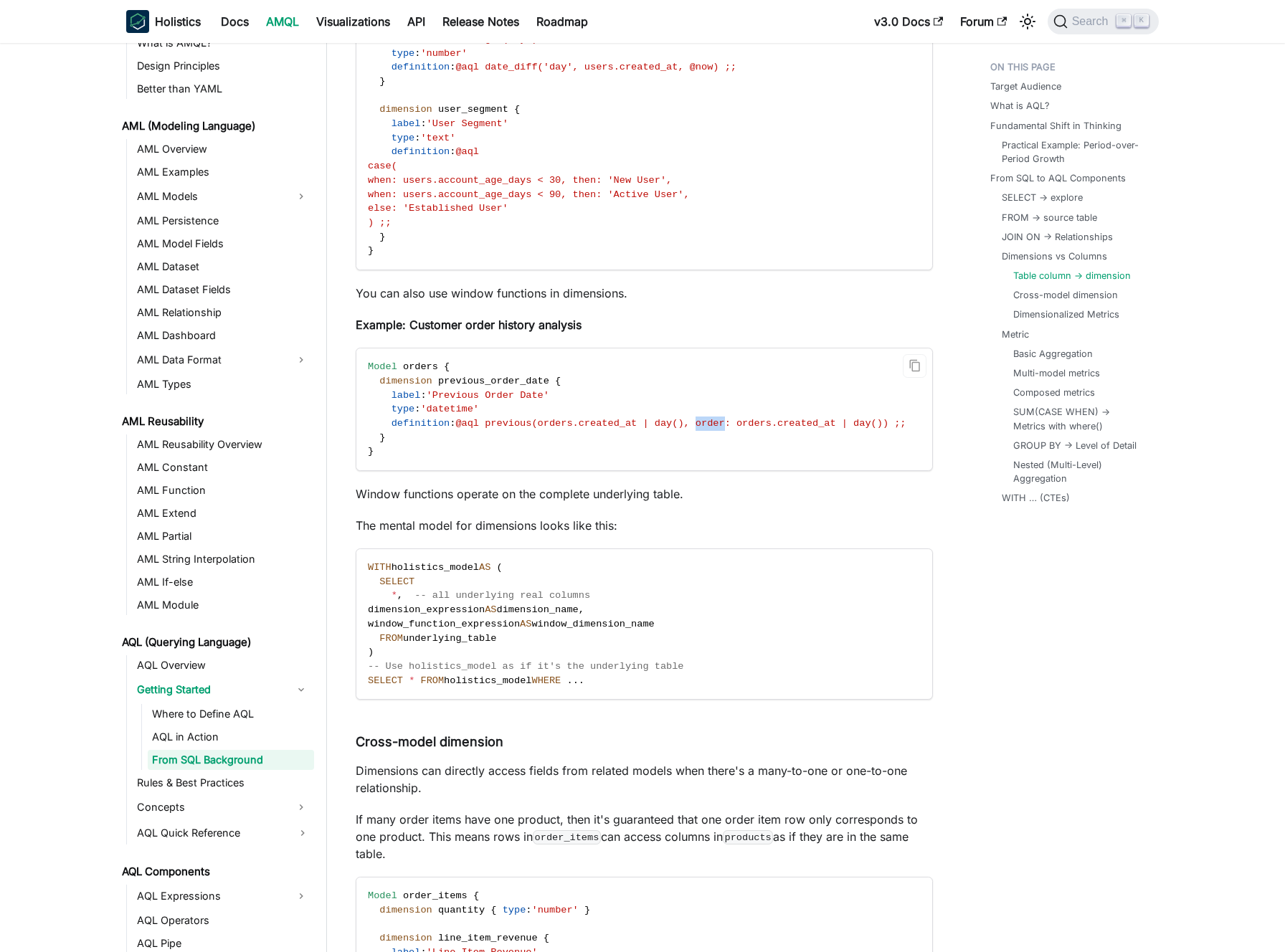
click at [704, 418] on span "@aql previous(orders.created_at | day(), order: orders.created_at | day()) ;;" at bounding box center [679, 423] width 450 height 11
click at [714, 418] on span "@aql previous(orders.created_at | day(), order: orders.created_at | day()) ;;" at bounding box center [679, 423] width 450 height 11
click at [707, 418] on span "@aql previous(orders.created_at | day(), order: orders.created_at | day()) ;;" at bounding box center [679, 423] width 450 height 11
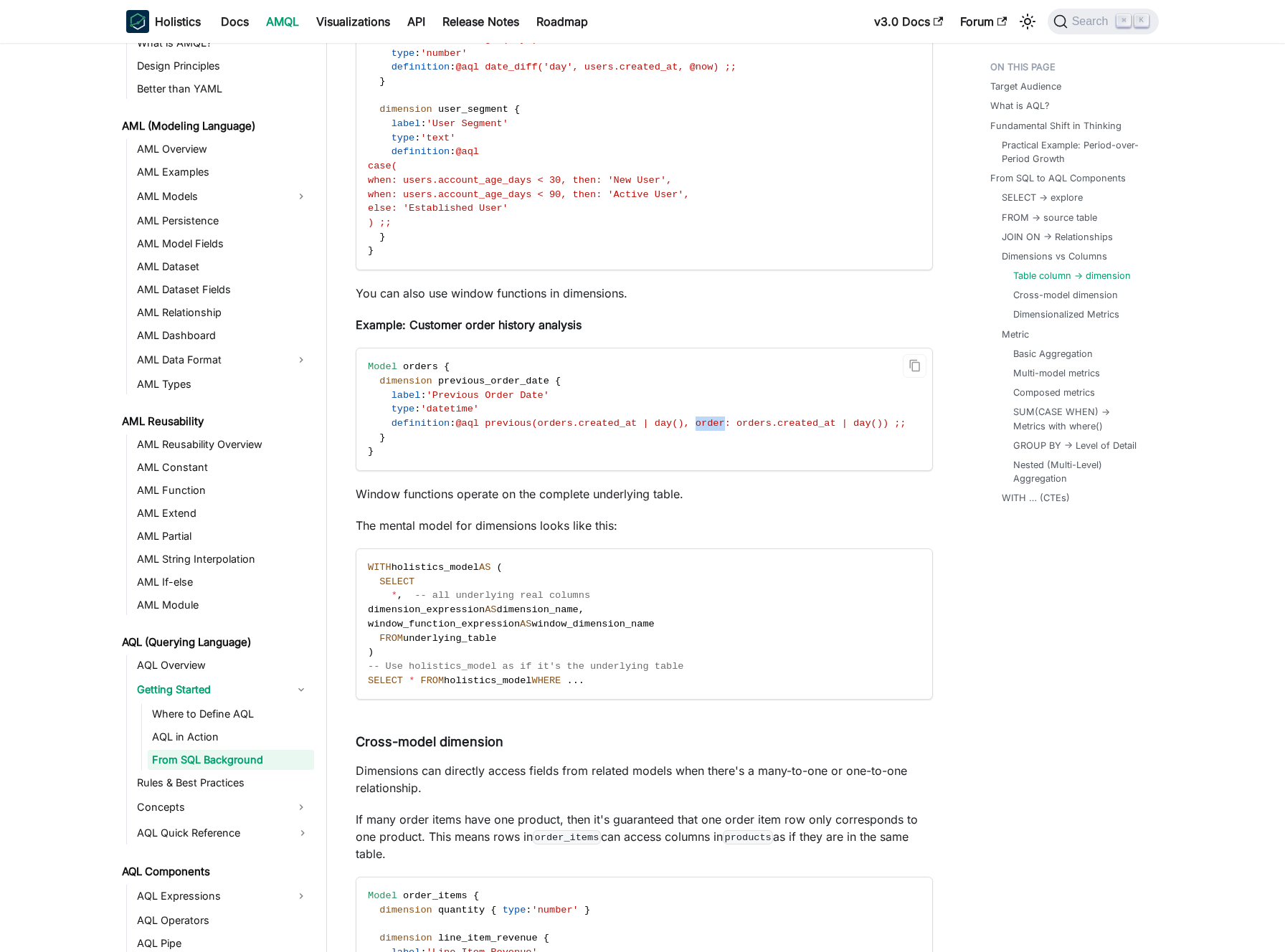
click at [707, 418] on span "@aql previous(orders.created_at | day(), order: orders.created_at | day()) ;;" at bounding box center [679, 423] width 450 height 11
click at [714, 418] on span "@aql previous(orders.created_at | day(), order: orders.created_at | day()) ;;" at bounding box center [679, 423] width 450 height 11
click at [717, 418] on span "@aql previous(orders.created_at | day(), order: orders.created_at | day()) ;;" at bounding box center [679, 423] width 450 height 11
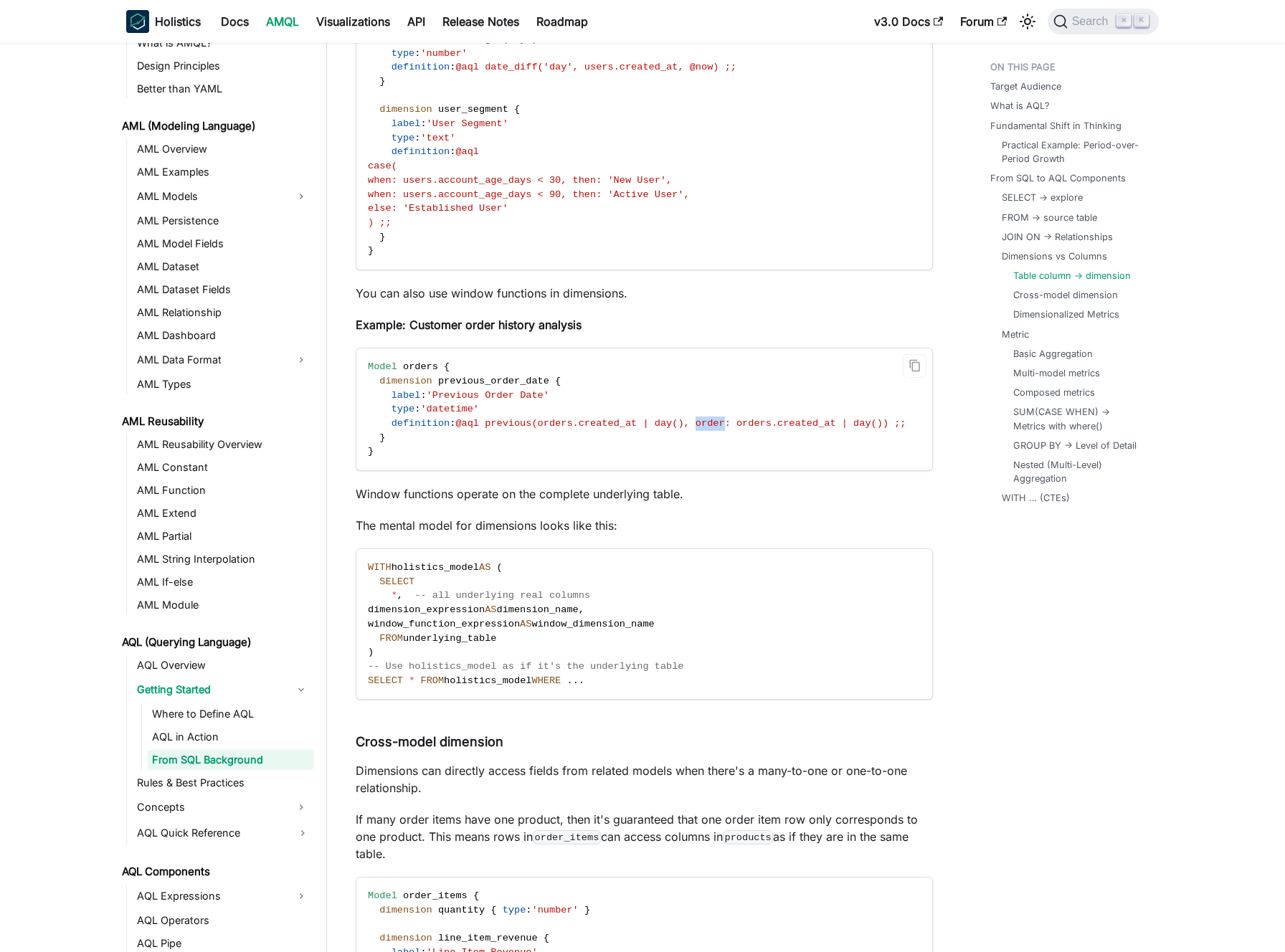
click at [708, 418] on span "@aql previous(orders.created_at | day(), order: orders.created_at | day()) ;;" at bounding box center [679, 423] width 450 height 11
click at [471, 490] on div "Learn AQL from SQL background This guide helps SQL practitioners understand AQL…" at bounding box center [645, 627] width 577 height 10671
drag, startPoint x: 691, startPoint y: 405, endPoint x: 546, endPoint y: 405, distance: 145.0
click at [546, 418] on span "@aql previous(orders.created_at | day(), order: orders.created_at | day()) ;;" at bounding box center [679, 423] width 450 height 11
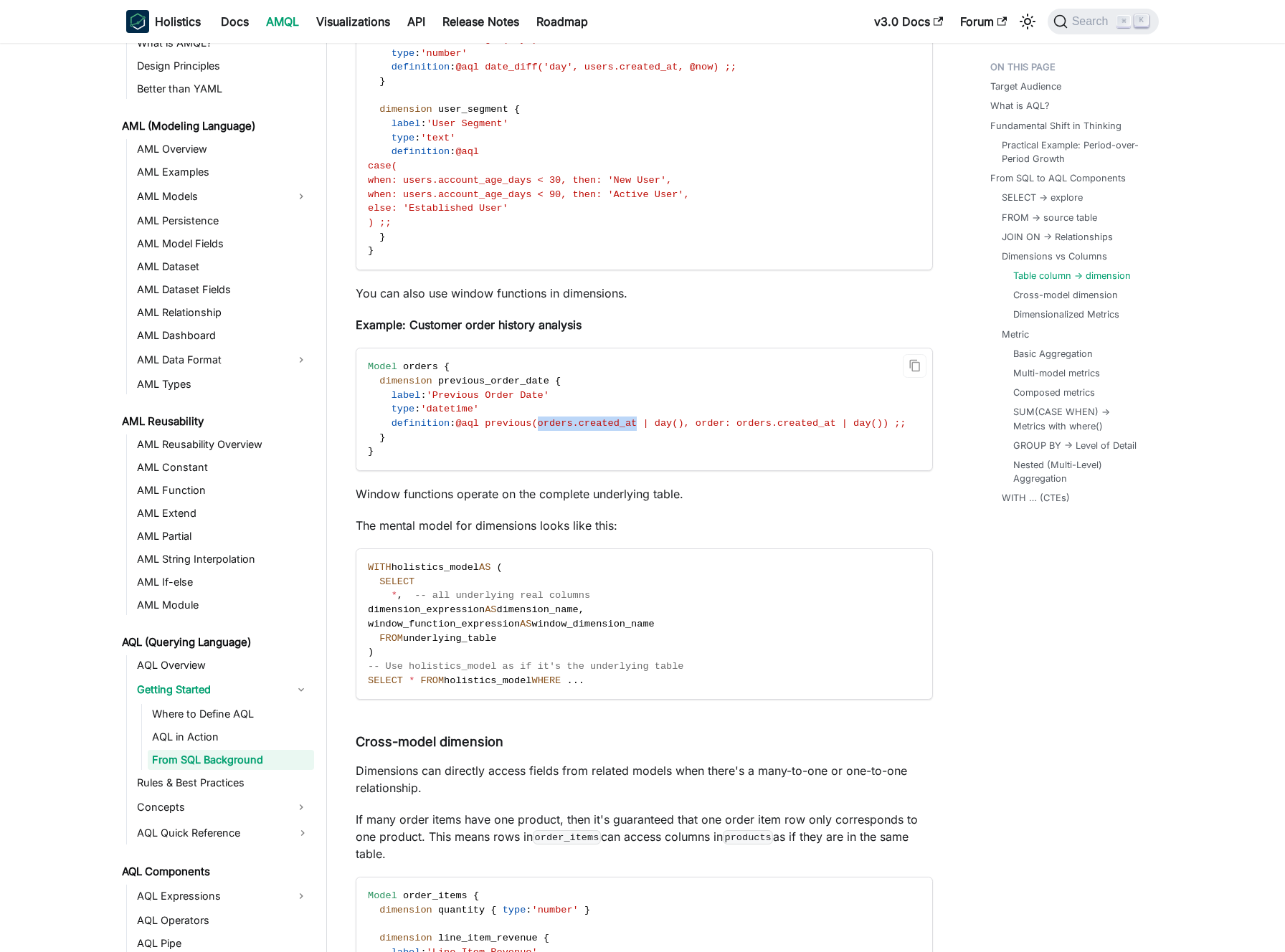
drag, startPoint x: 546, startPoint y: 405, endPoint x: 629, endPoint y: 411, distance: 83.2
click at [629, 418] on span "@aql previous(orders.created_at | day(), order: orders.created_at | day()) ;;" at bounding box center [679, 423] width 450 height 11
drag, startPoint x: 691, startPoint y: 408, endPoint x: 543, endPoint y: 406, distance: 148.0
click at [543, 418] on span "@aql previous(orders.created_at | day(), order: orders.created_at | day()) ;;" at bounding box center [679, 423] width 450 height 11
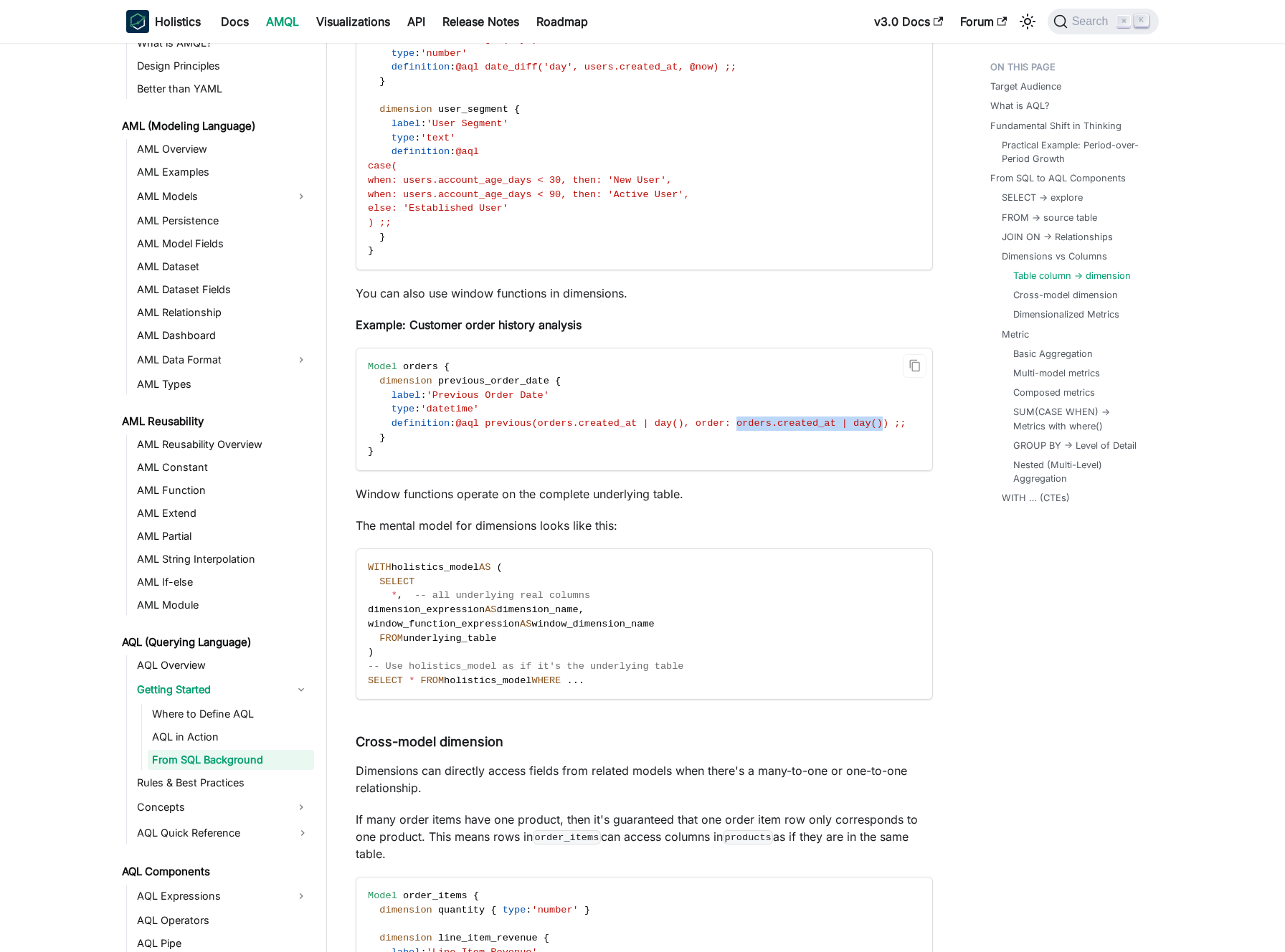
drag, startPoint x: 745, startPoint y: 405, endPoint x: 887, endPoint y: 401, distance: 142.1
click at [889, 418] on span "@aql previous(orders.created_at | day(), order: orders.created_at | day()) ;;" at bounding box center [679, 423] width 450 height 11
drag, startPoint x: 693, startPoint y: 406, endPoint x: 647, endPoint y: 405, distance: 46.0
click at [647, 418] on span "@aql previous(orders.created_at | day(), order: orders.created_at | day()) ;;" at bounding box center [679, 423] width 450 height 11
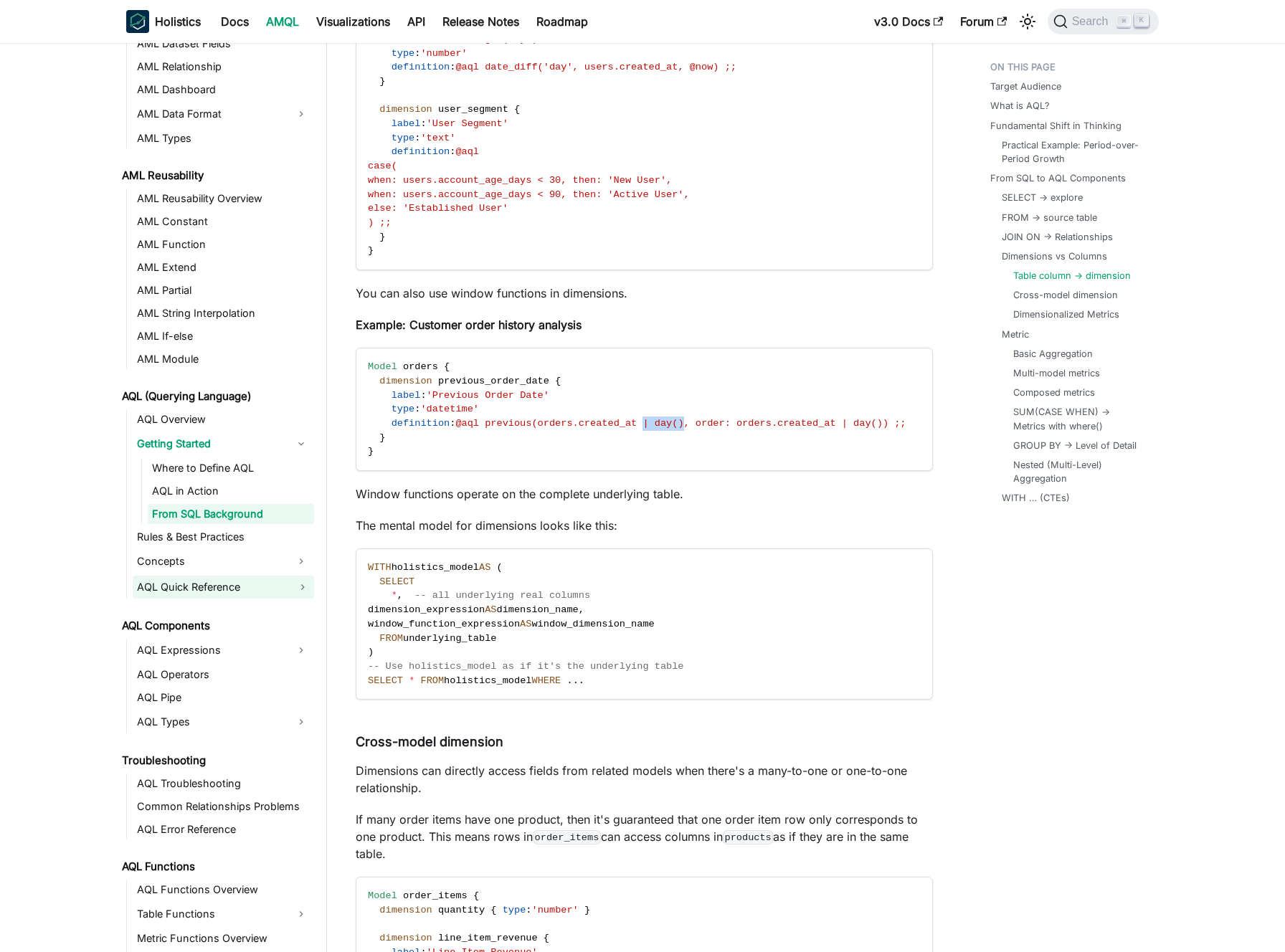
scroll to position [311, 0]
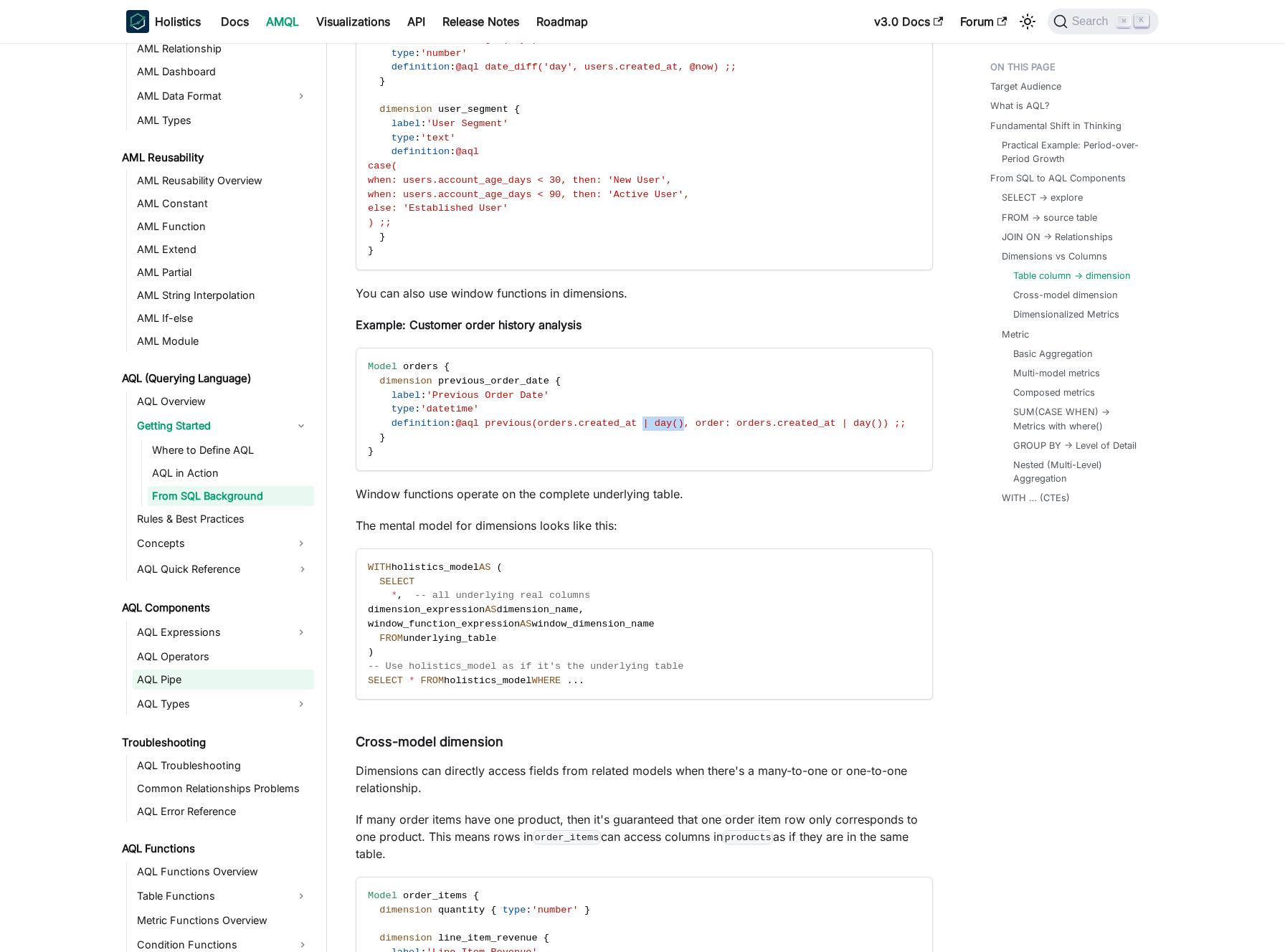
click at [197, 678] on link "AQL Pipe" at bounding box center [224, 680] width 182 height 20
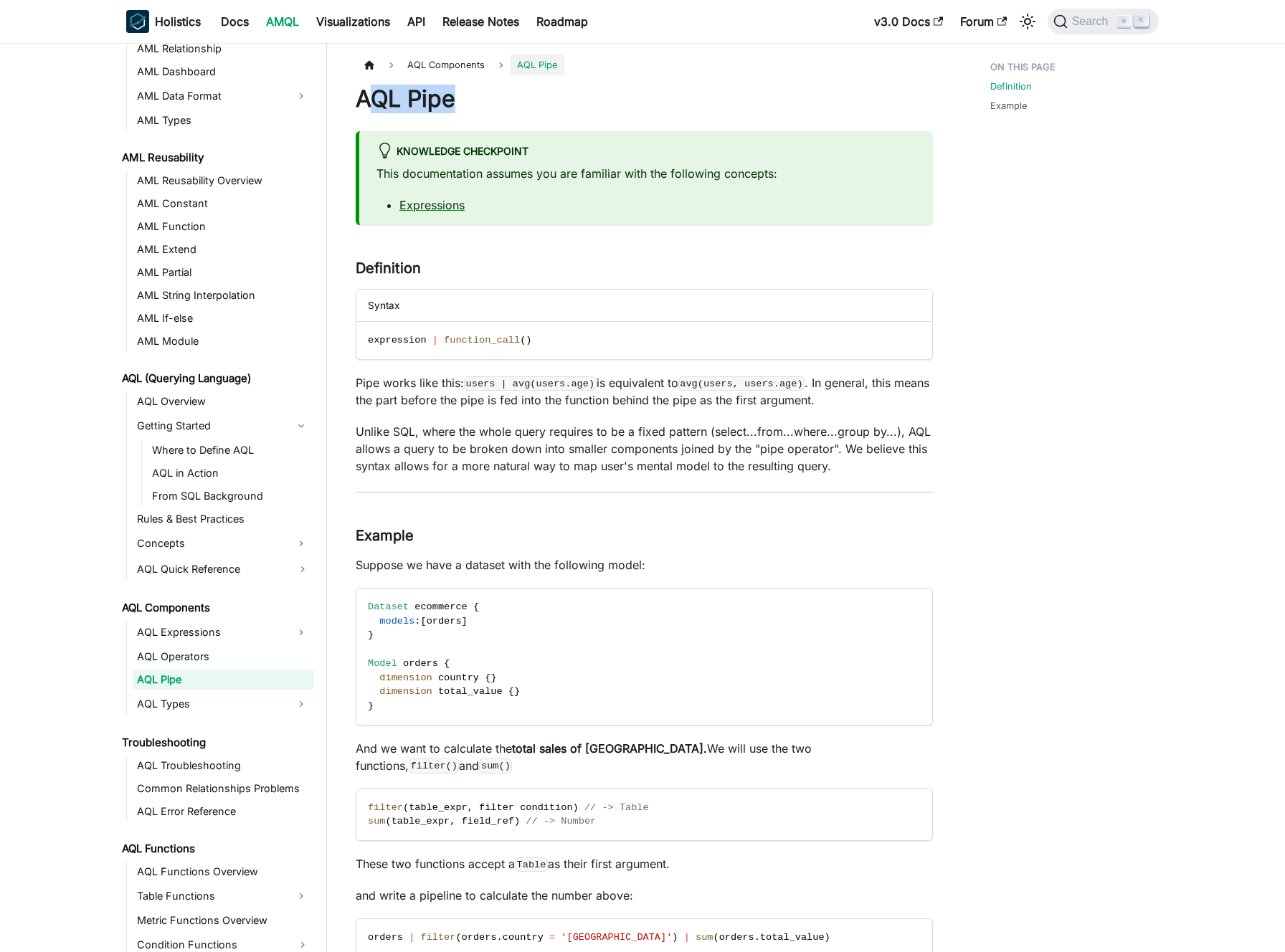
drag, startPoint x: 419, startPoint y: 97, endPoint x: 456, endPoint y: 99, distance: 37.1
click at [456, 99] on h1 "AQL Pipe" at bounding box center [645, 98] width 577 height 28
click at [523, 431] on p "Unlike SQL, where the whole query requires to be a fixed pattern (select...from…" at bounding box center [645, 449] width 577 height 52
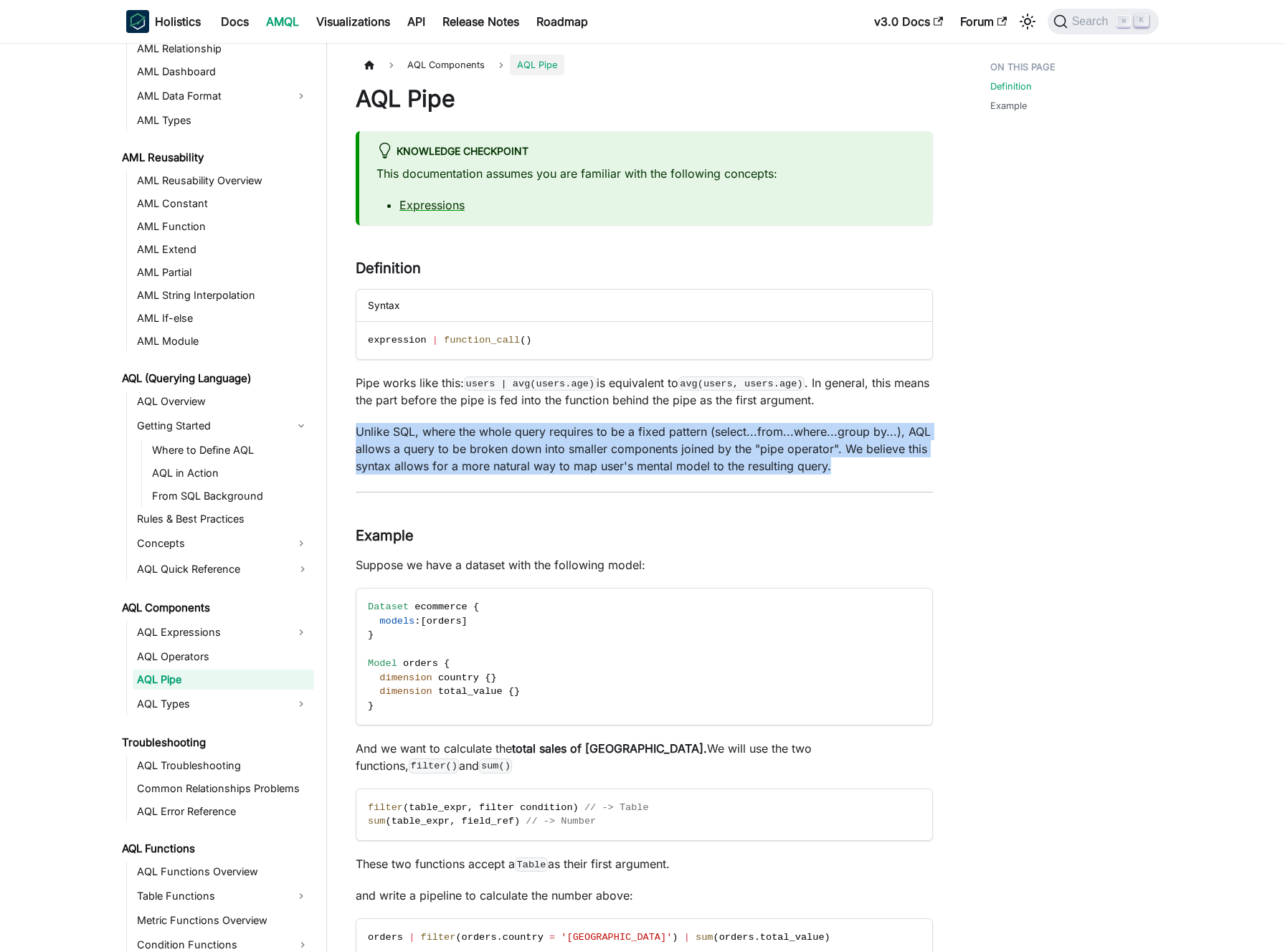
click at [523, 431] on p "Unlike SQL, where the whole query requires to be a fixed pattern (select...from…" at bounding box center [645, 449] width 577 height 52
click at [533, 432] on p "Unlike SQL, where the whole query requires to be a fixed pattern (select...from…" at bounding box center [645, 449] width 577 height 52
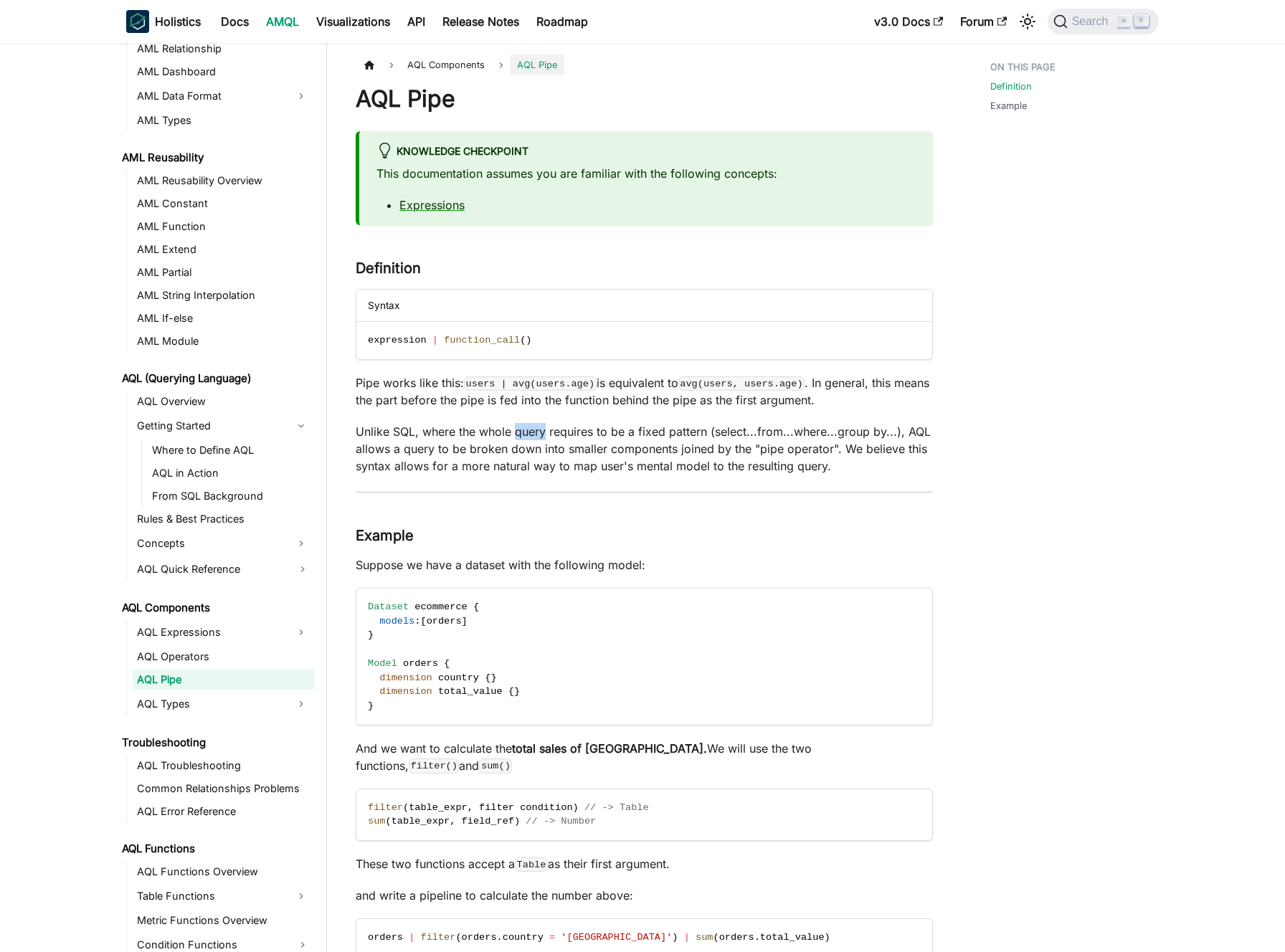
click at [533, 432] on p "Unlike SQL, where the whole query requires to be a fixed pattern (select...from…" at bounding box center [645, 449] width 577 height 52
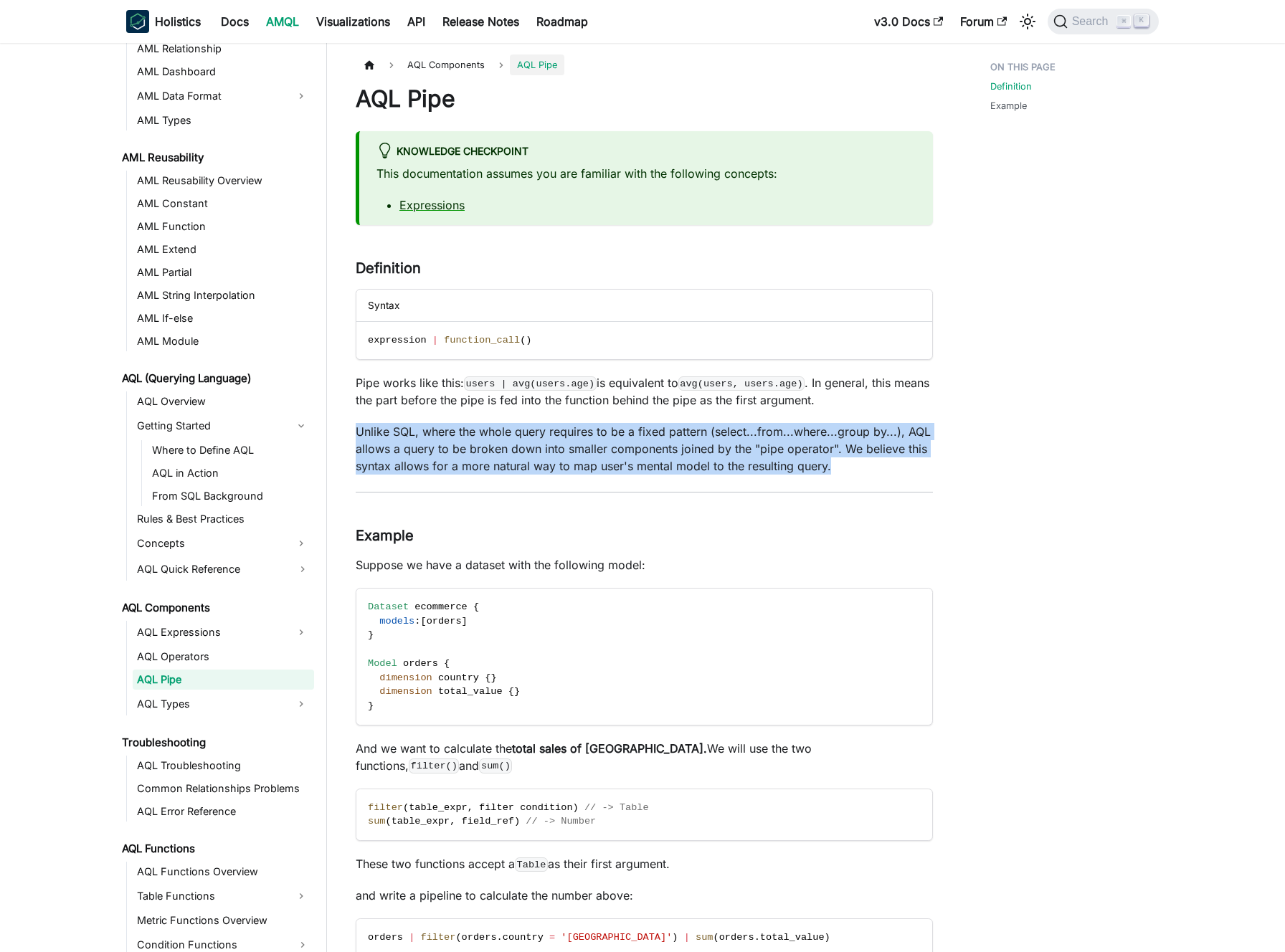
click at [533, 432] on p "Unlike SQL, where the whole query requires to be a fixed pattern (select...from…" at bounding box center [645, 449] width 577 height 52
click at [516, 434] on p "Unlike SQL, where the whole query requires to be a fixed pattern (select...from…" at bounding box center [645, 449] width 577 height 52
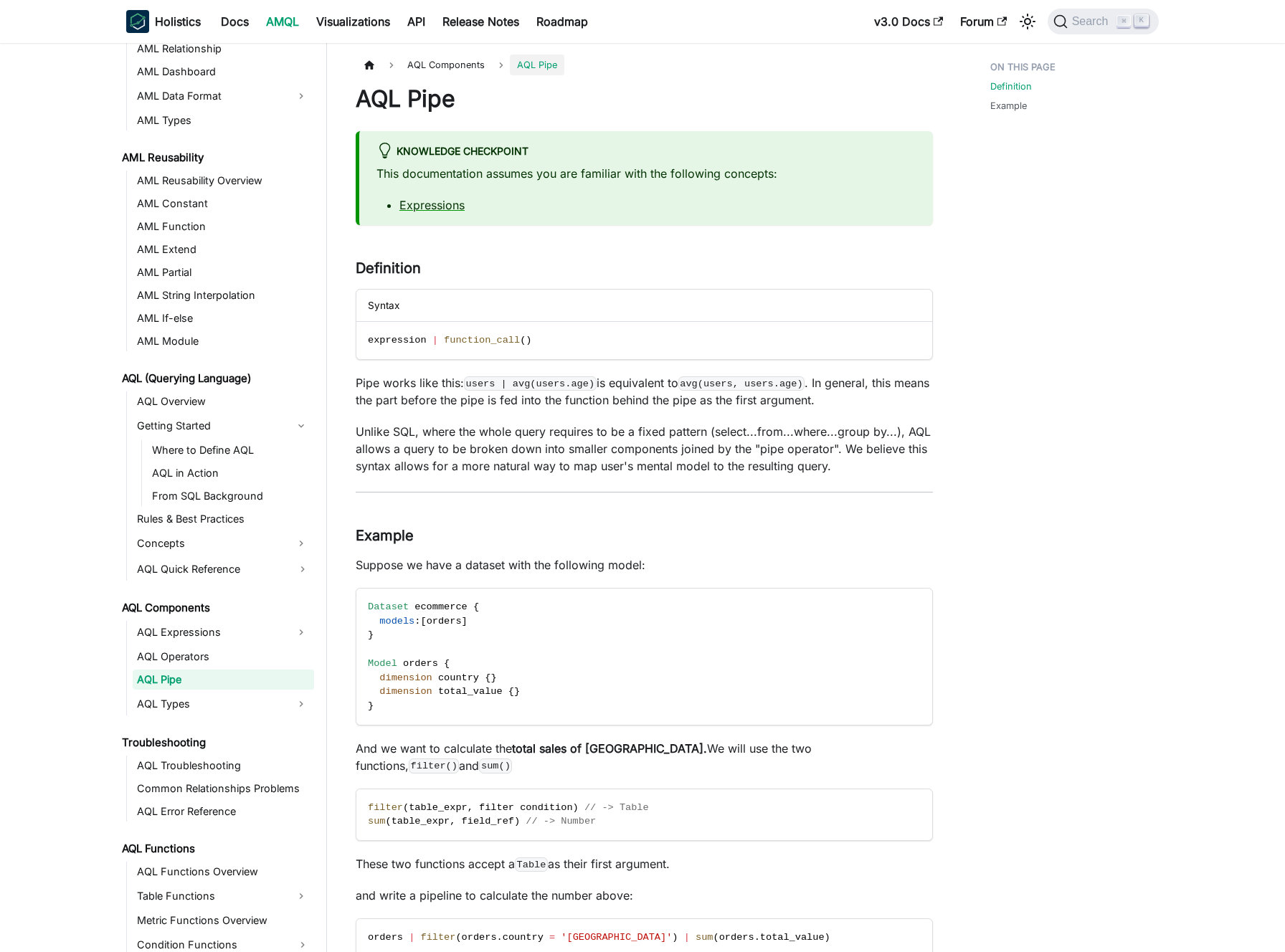
scroll to position [4792, 0]
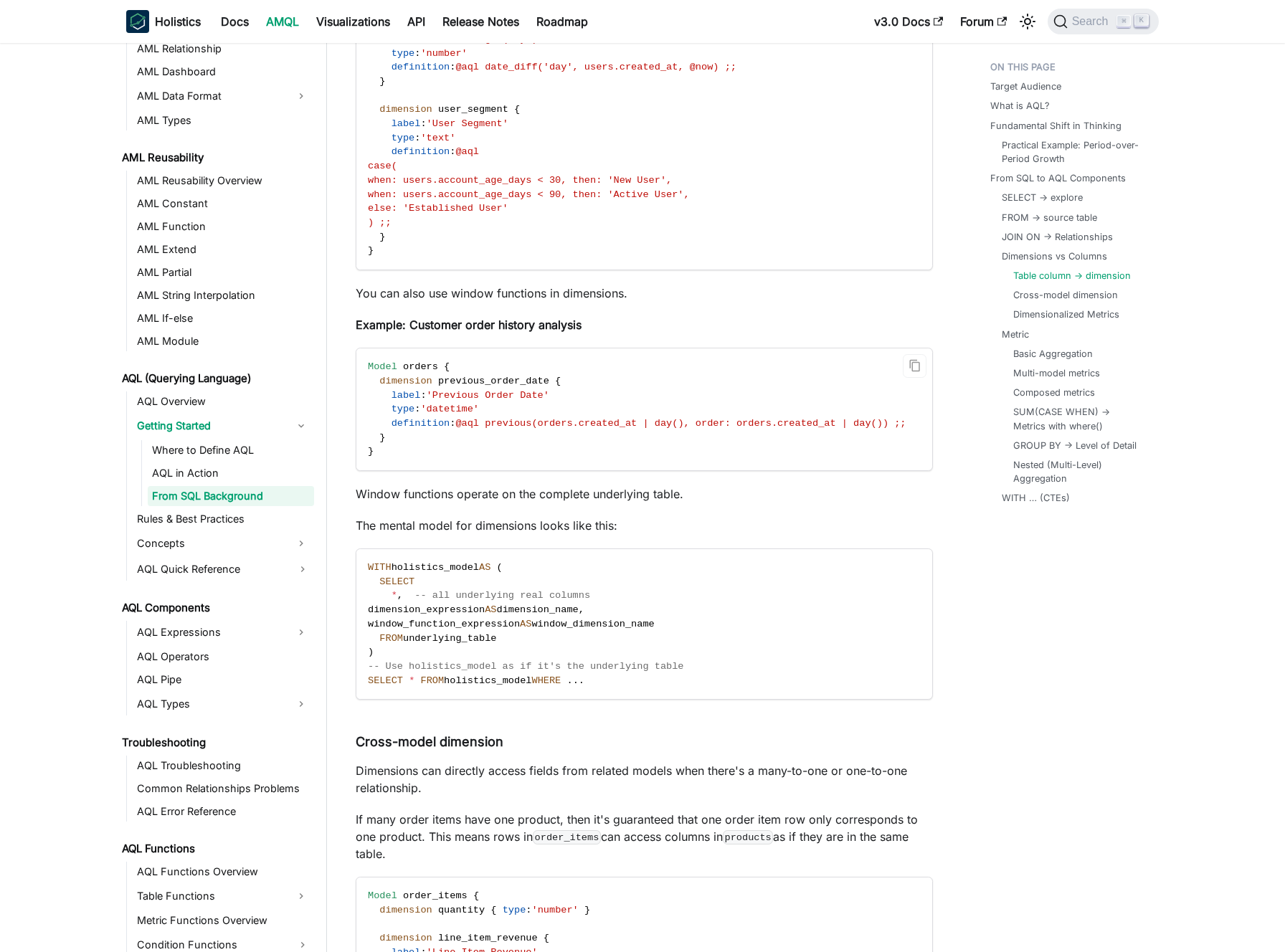
click at [670, 418] on span "@aql previous(orders.created_at | day(), order: orders.created_at | day()) ;;" at bounding box center [679, 423] width 450 height 11
click at [675, 418] on span "@aql previous(orders.created_at | day(), order: orders.created_at | day()) ;;" at bounding box center [679, 423] width 450 height 11
drag, startPoint x: 659, startPoint y: 407, endPoint x: 679, endPoint y: 406, distance: 20.0
click at [679, 418] on span "@aql previous(orders.created_at | day(), order: orders.created_at | day()) ;;" at bounding box center [679, 423] width 450 height 11
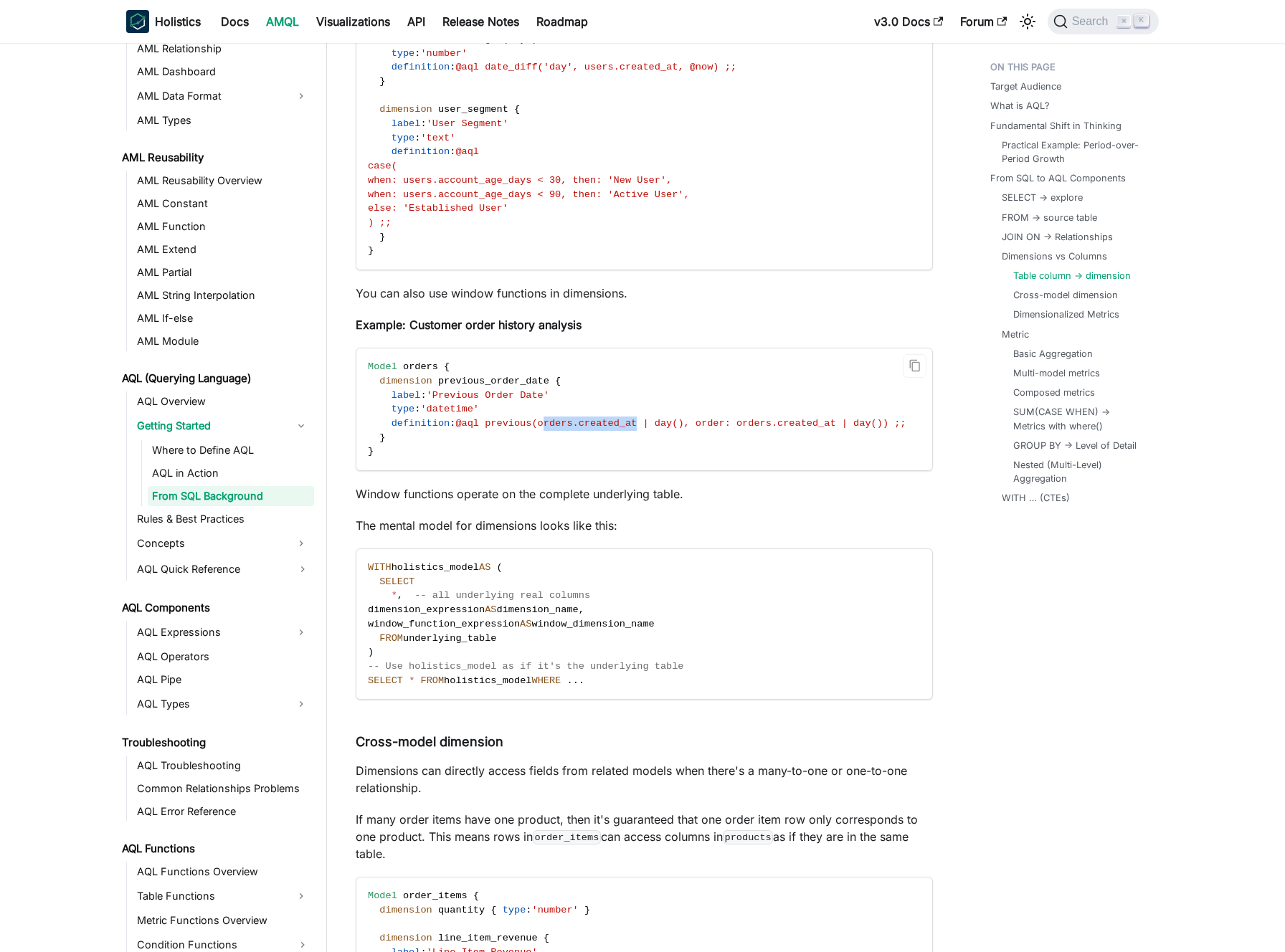
drag, startPoint x: 645, startPoint y: 405, endPoint x: 548, endPoint y: 402, distance: 97.0
click at [548, 418] on span "@aql previous(orders.created_at | day(), order: orders.created_at | day()) ;;" at bounding box center [679, 423] width 450 height 11
drag, startPoint x: 548, startPoint y: 402, endPoint x: 687, endPoint y: 405, distance: 139.0
click at [687, 418] on span "@aql previous(orders.created_at | day(), order: orders.created_at | day()) ;;" at bounding box center [679, 423] width 450 height 11
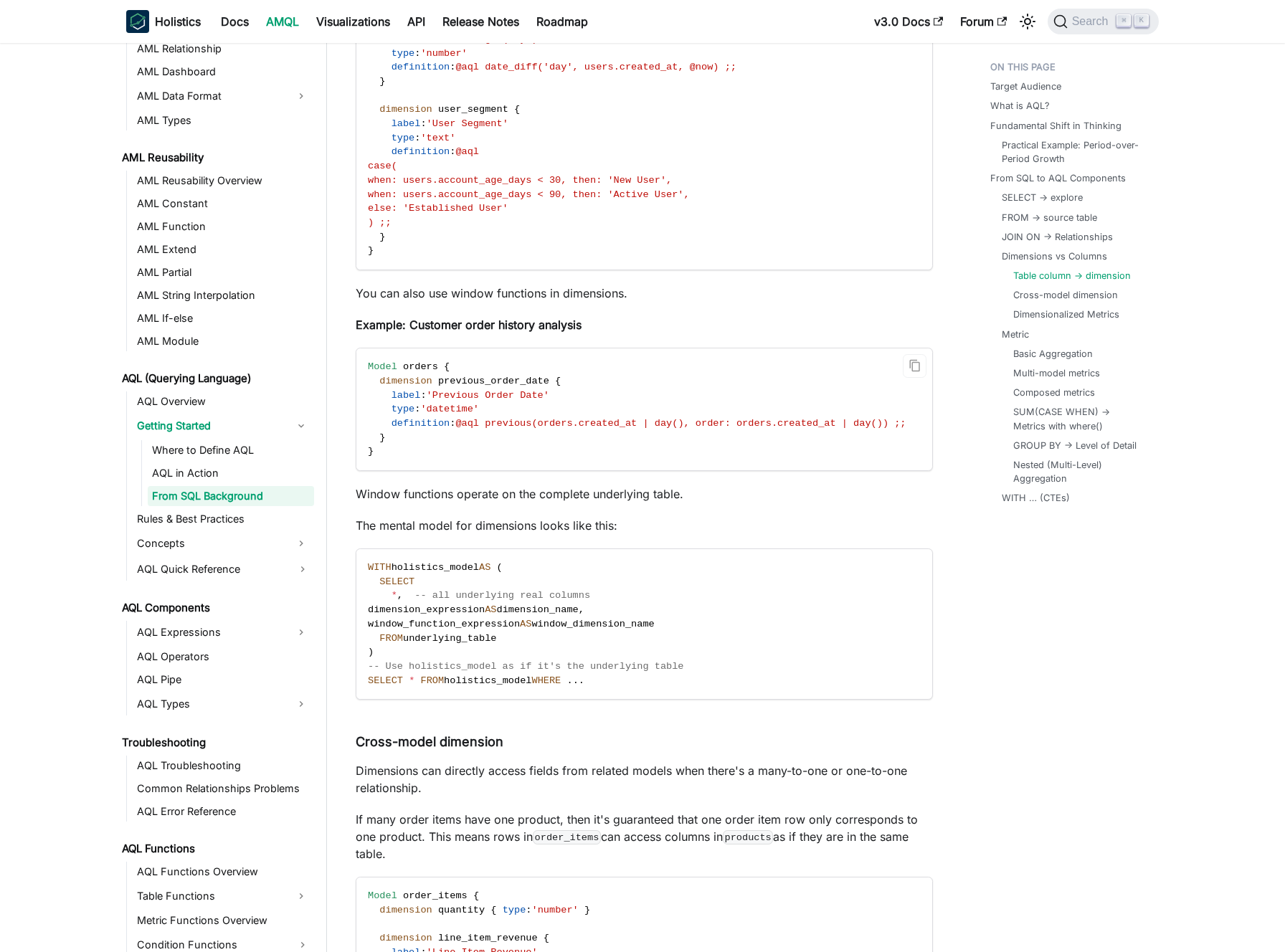
click at [533, 375] on span "previous_order_date" at bounding box center [493, 380] width 111 height 11
click at [529, 418] on span "@aql previous(orders.created_at | day(), order: orders.created_at | day()) ;;" at bounding box center [679, 423] width 450 height 11
click at [586, 452] on code "Model orders { dimension previous_order_date { label : 'Previous Order Date' ty…" at bounding box center [642, 410] width 573 height 122
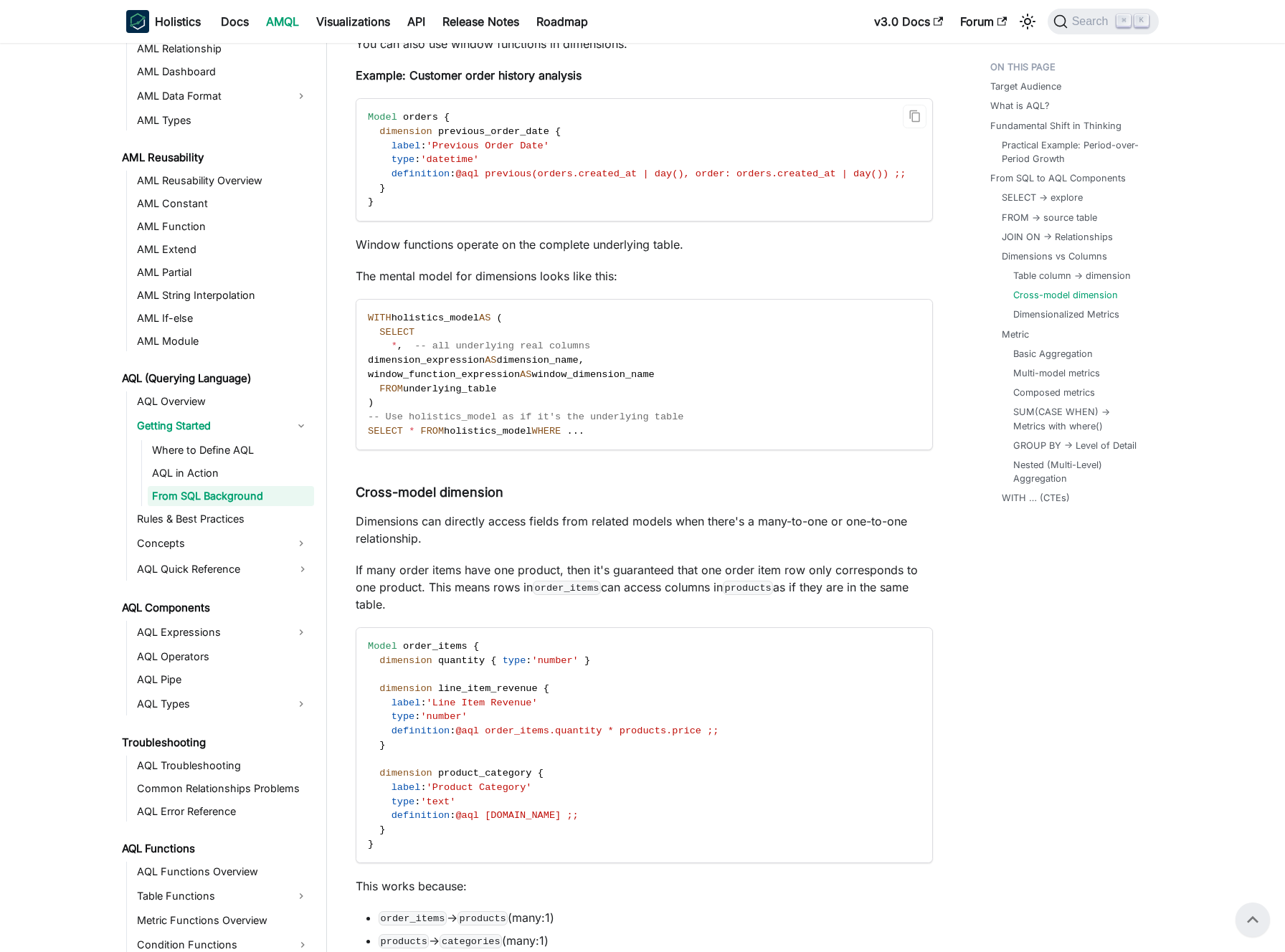
scroll to position [5041, 0]
drag, startPoint x: 543, startPoint y: 157, endPoint x: 687, endPoint y: 160, distance: 144.0
click at [687, 170] on span "@aql previous(orders.created_at | day(), order: orders.created_at | day()) ;;" at bounding box center [679, 175] width 450 height 11
click at [684, 170] on span "@aql previous(orders.created_at | day(), order: orders.created_at | day()) ;;" at bounding box center [679, 175] width 450 height 11
drag, startPoint x: 690, startPoint y: 157, endPoint x: 544, endPoint y: 157, distance: 146.0
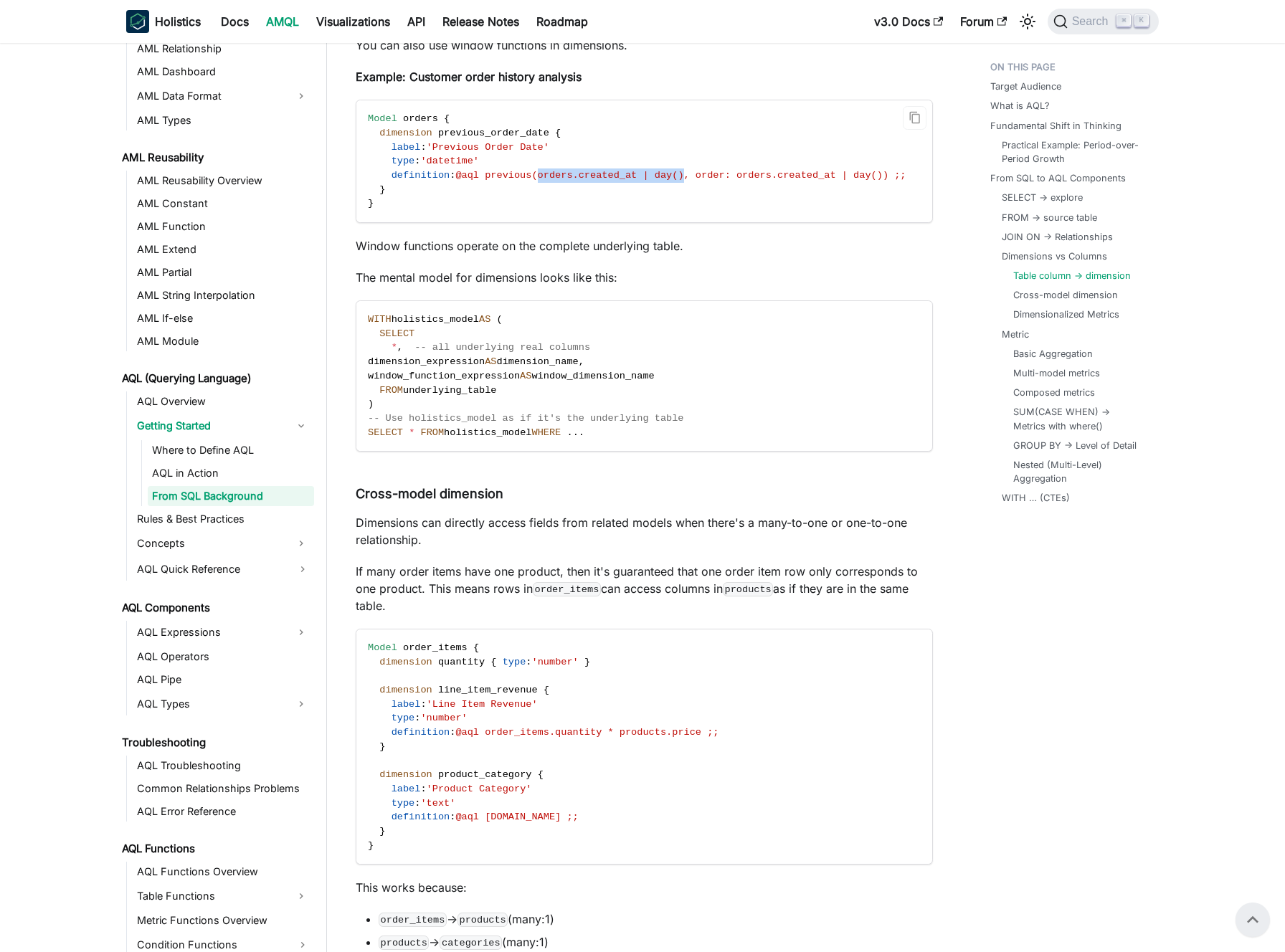
click at [544, 170] on span "@aql previous(orders.created_at | day(), order: orders.created_at | day()) ;;" at bounding box center [679, 175] width 450 height 11
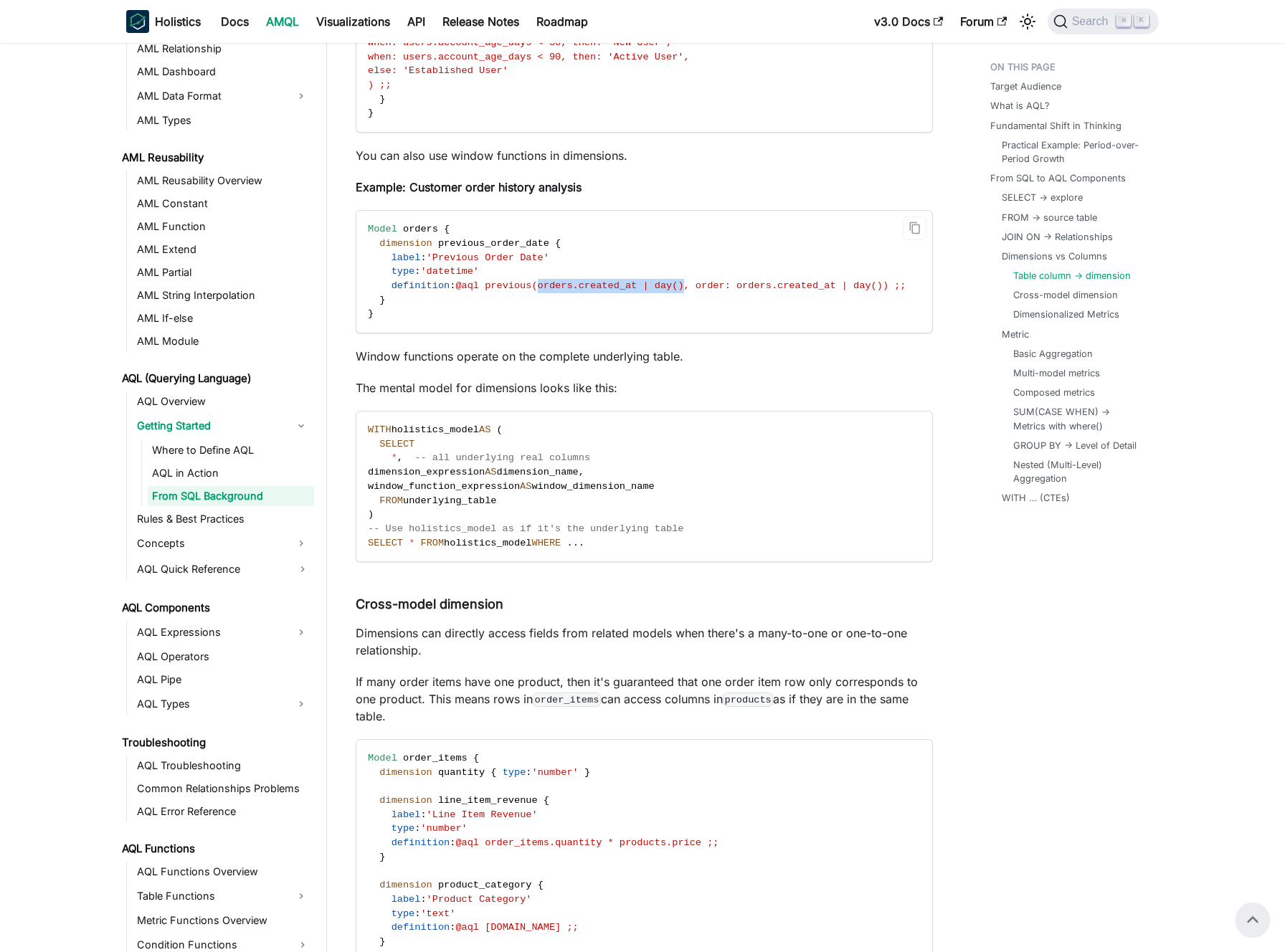
scroll to position [4929, 0]
click at [640, 261] on code "Model orders { dimension previous_order_date { label : 'Previous Order Date' ty…" at bounding box center [642, 272] width 573 height 122
drag, startPoint x: 542, startPoint y: 272, endPoint x: 688, endPoint y: 265, distance: 146.2
click at [688, 281] on span "@aql previous(orders.created_at | day(), order: orders.created_at | day()) ;;" at bounding box center [679, 286] width 450 height 11
click at [691, 281] on span "@aql previous(orders.created_at | day(), order: orders.created_at | day()) ;;" at bounding box center [679, 286] width 450 height 11
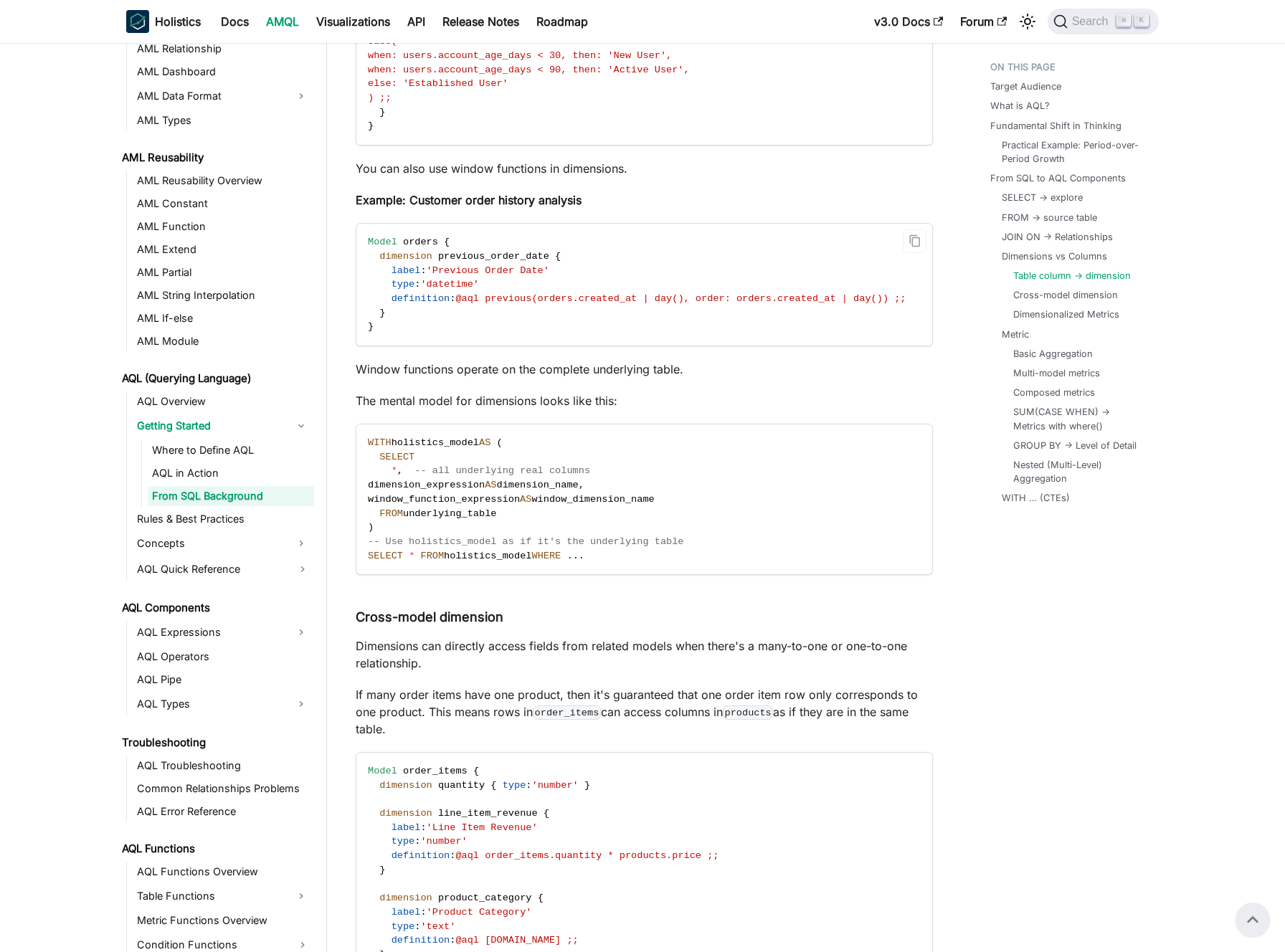
scroll to position [4911, 0]
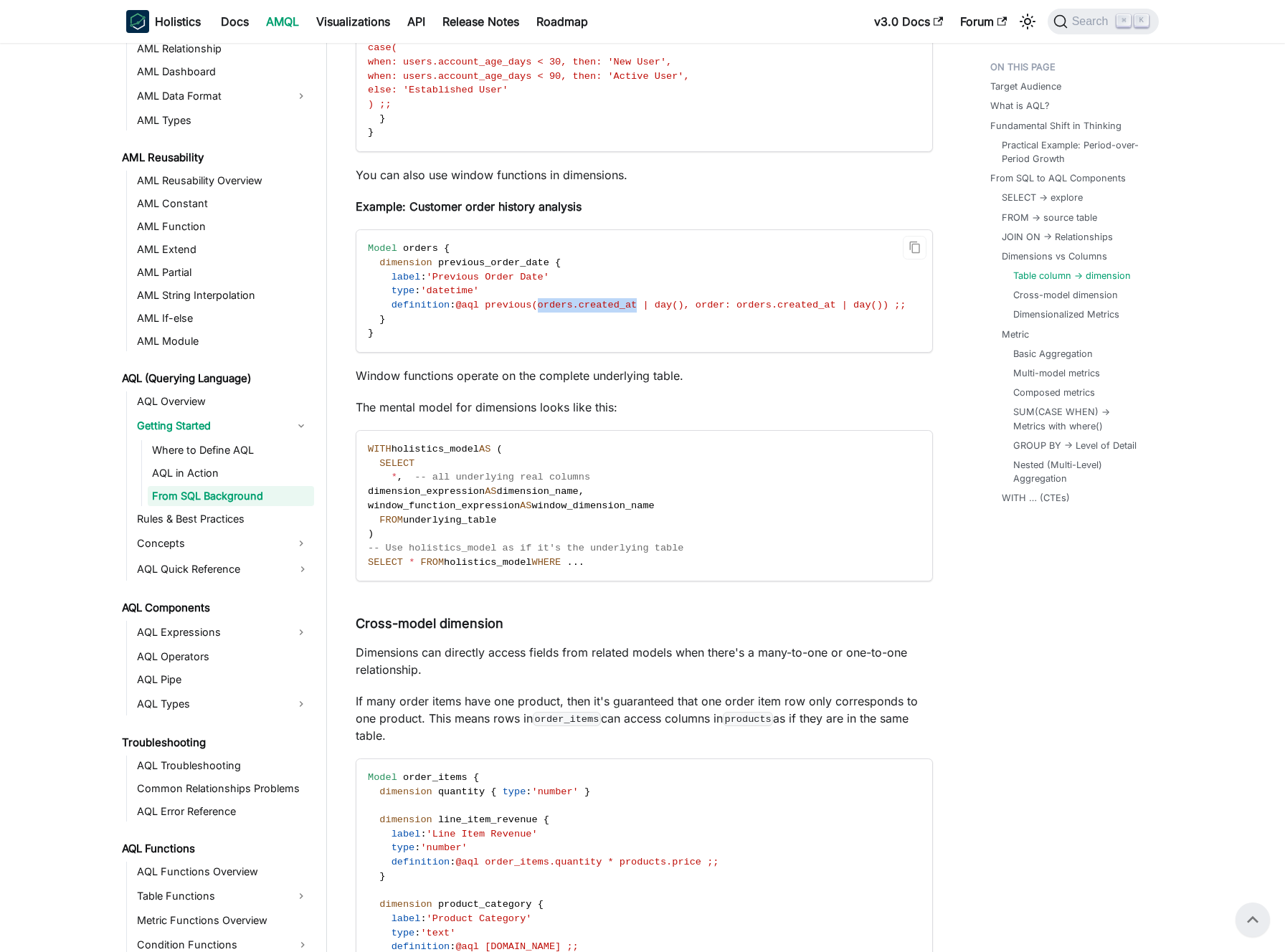
drag, startPoint x: 543, startPoint y: 288, endPoint x: 641, endPoint y: 283, distance: 98.1
click at [641, 300] on span "@aql previous(orders.created_at | day(), order: orders.created_at | day()) ;;" at bounding box center [679, 305] width 450 height 11
drag, startPoint x: 662, startPoint y: 286, endPoint x: 692, endPoint y: 289, distance: 30.1
click at [692, 300] on span "@aql previous(orders.created_at | day(), order: orders.created_at | day()) ;;" at bounding box center [679, 305] width 450 height 11
click at [703, 299] on code "Model orders { dimension previous_order_date { label : 'Previous Order Date' ty…" at bounding box center [642, 291] width 573 height 122
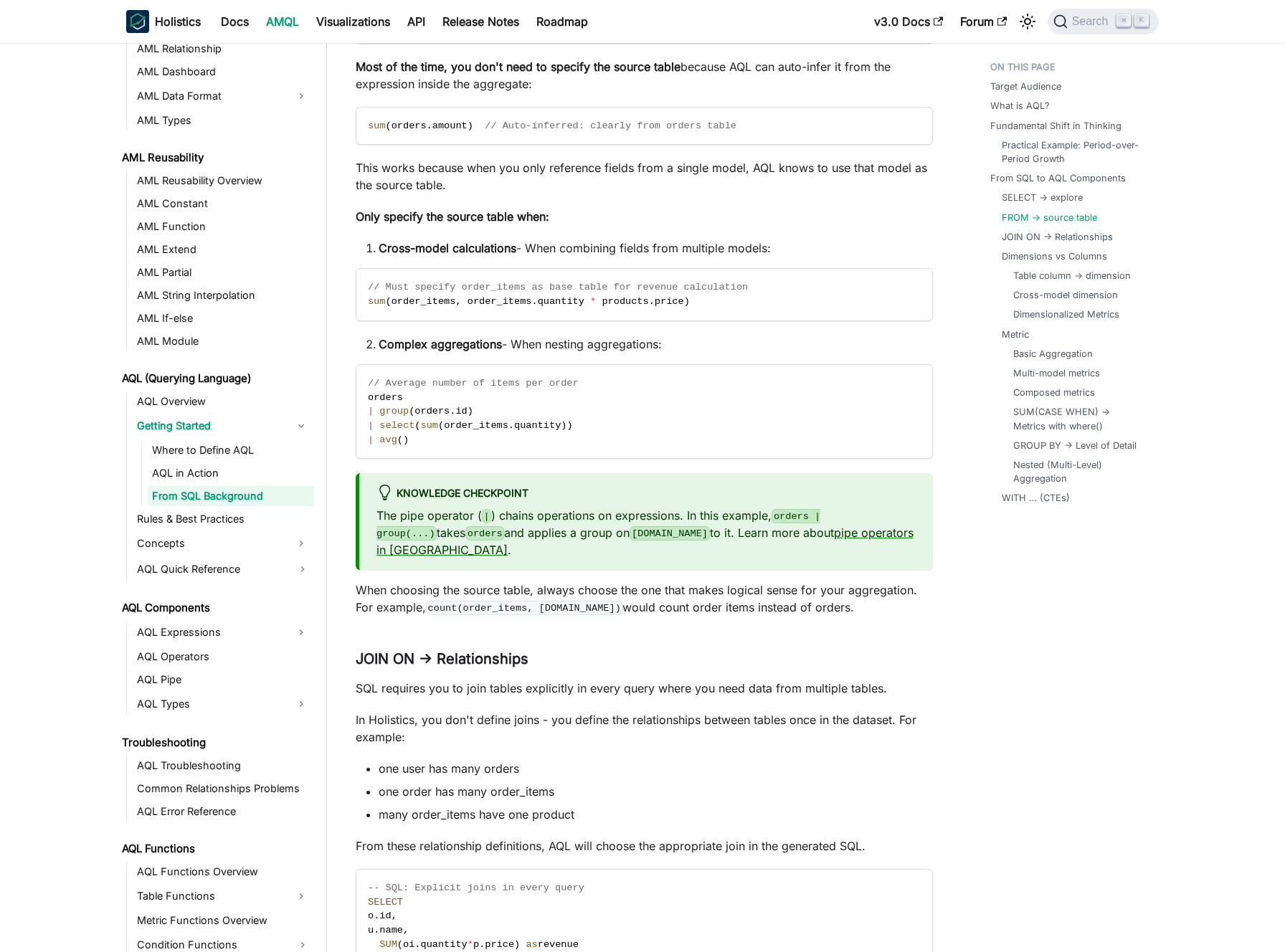
scroll to position [3184, 0]
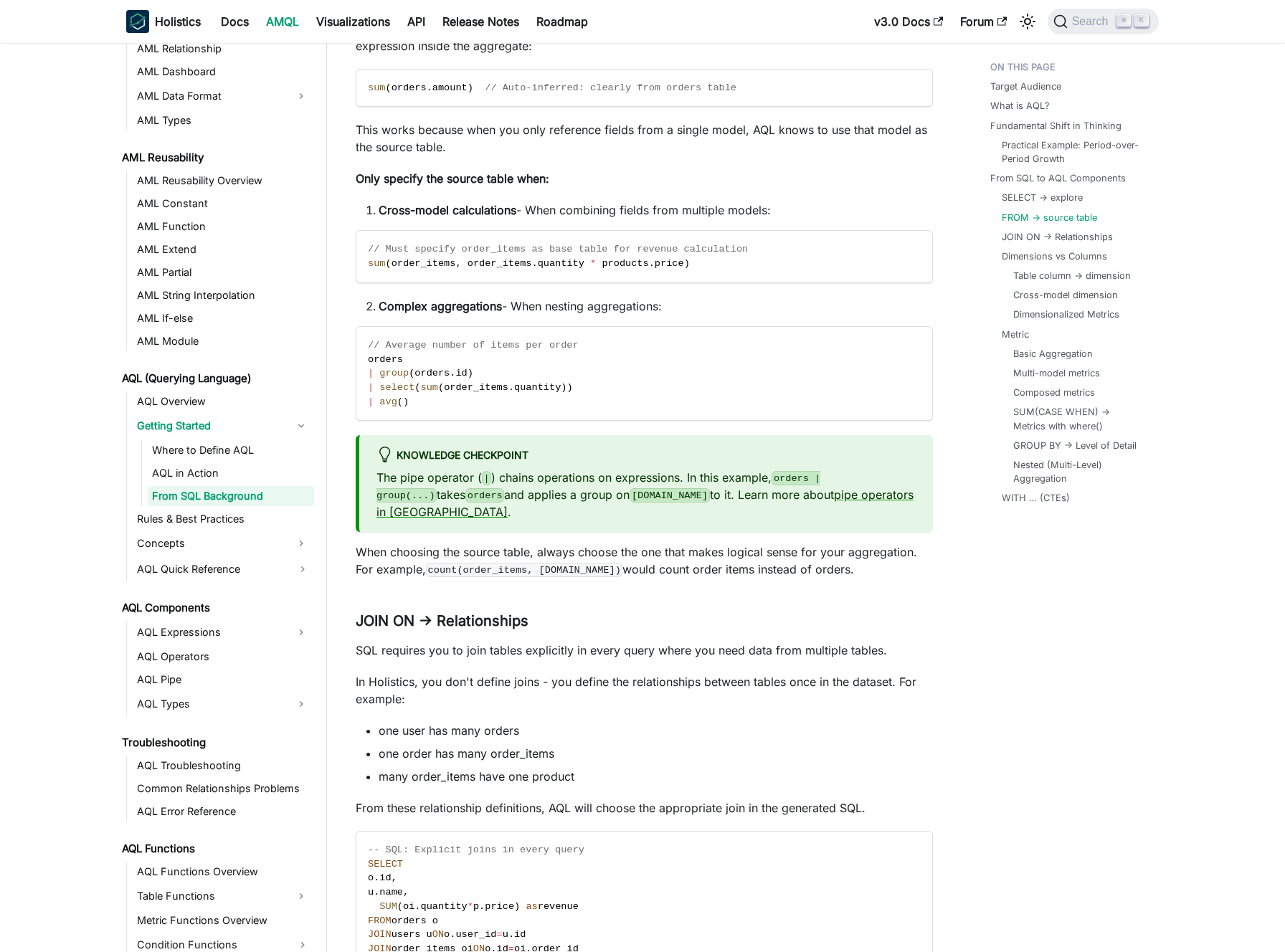
click at [618, 266] on span "products" at bounding box center [624, 263] width 46 height 11
click at [614, 251] on span "// Must specify order_items as base table for revenue calculation" at bounding box center [558, 249] width 380 height 11
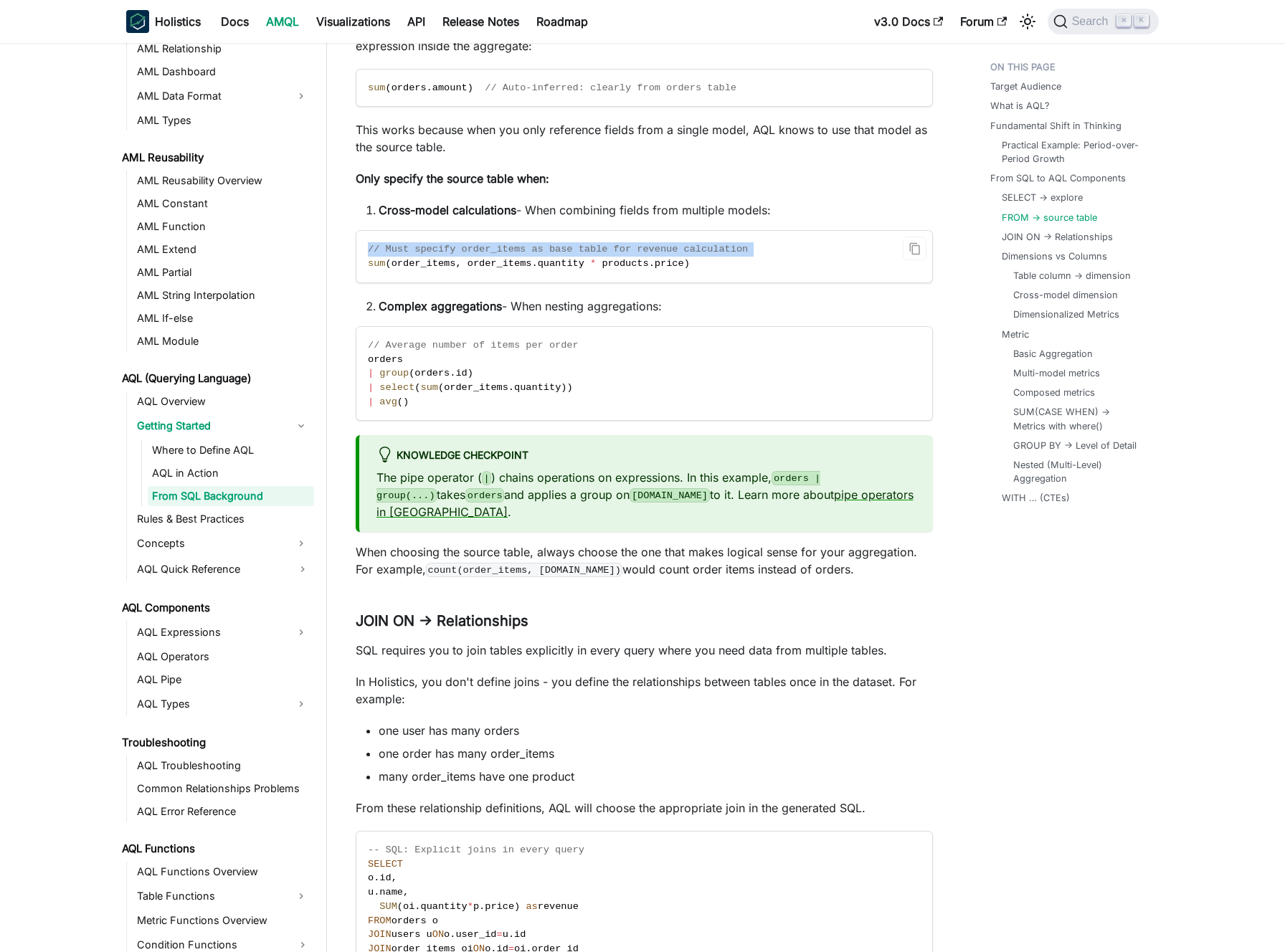
click at [614, 251] on span "// Must specify order_items as base table for revenue calculation" at bounding box center [558, 249] width 380 height 11
click at [605, 251] on span "// Must specify order_items as base table for revenue calculation" at bounding box center [558, 249] width 380 height 11
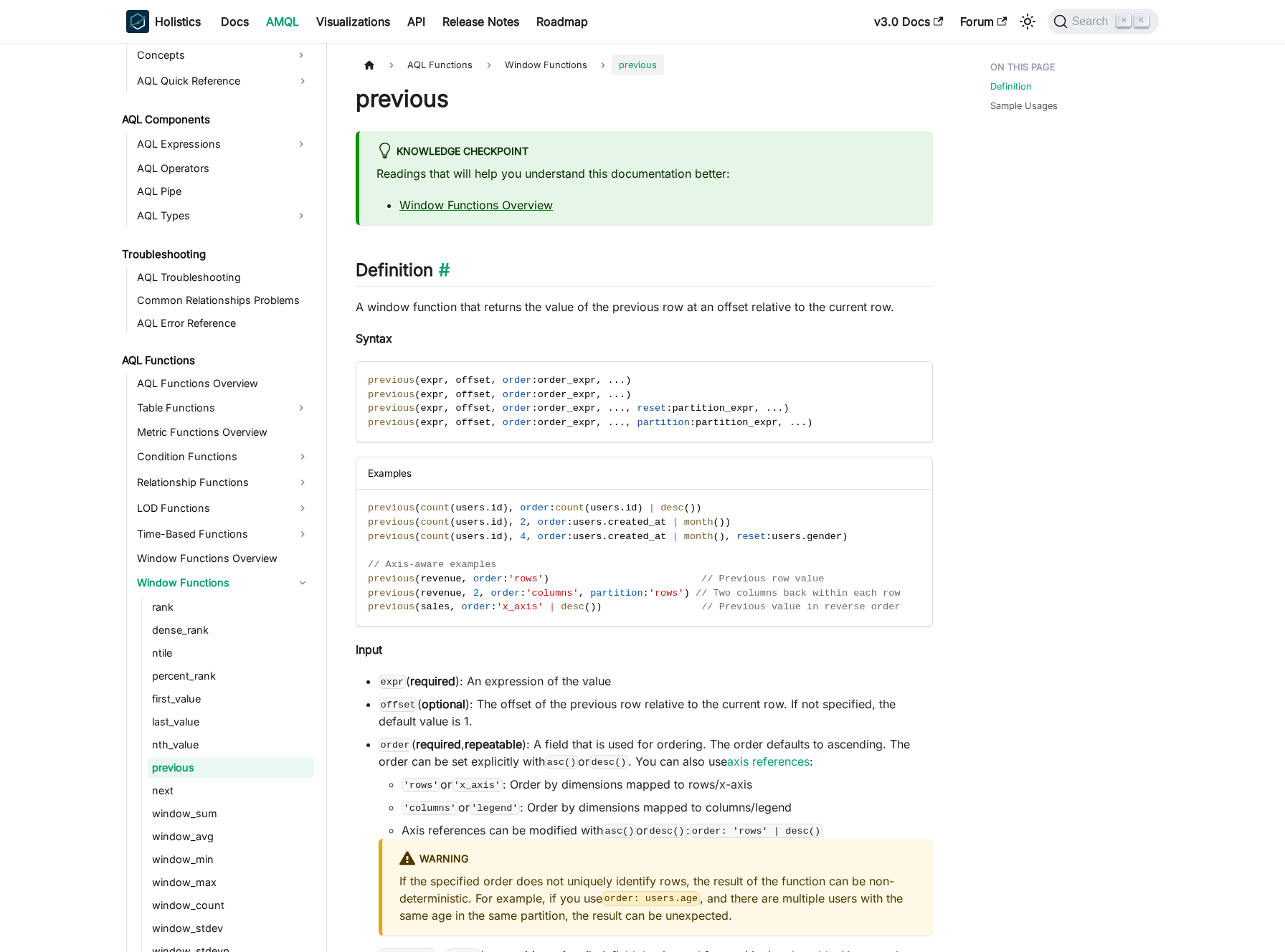
scroll to position [739, 0]
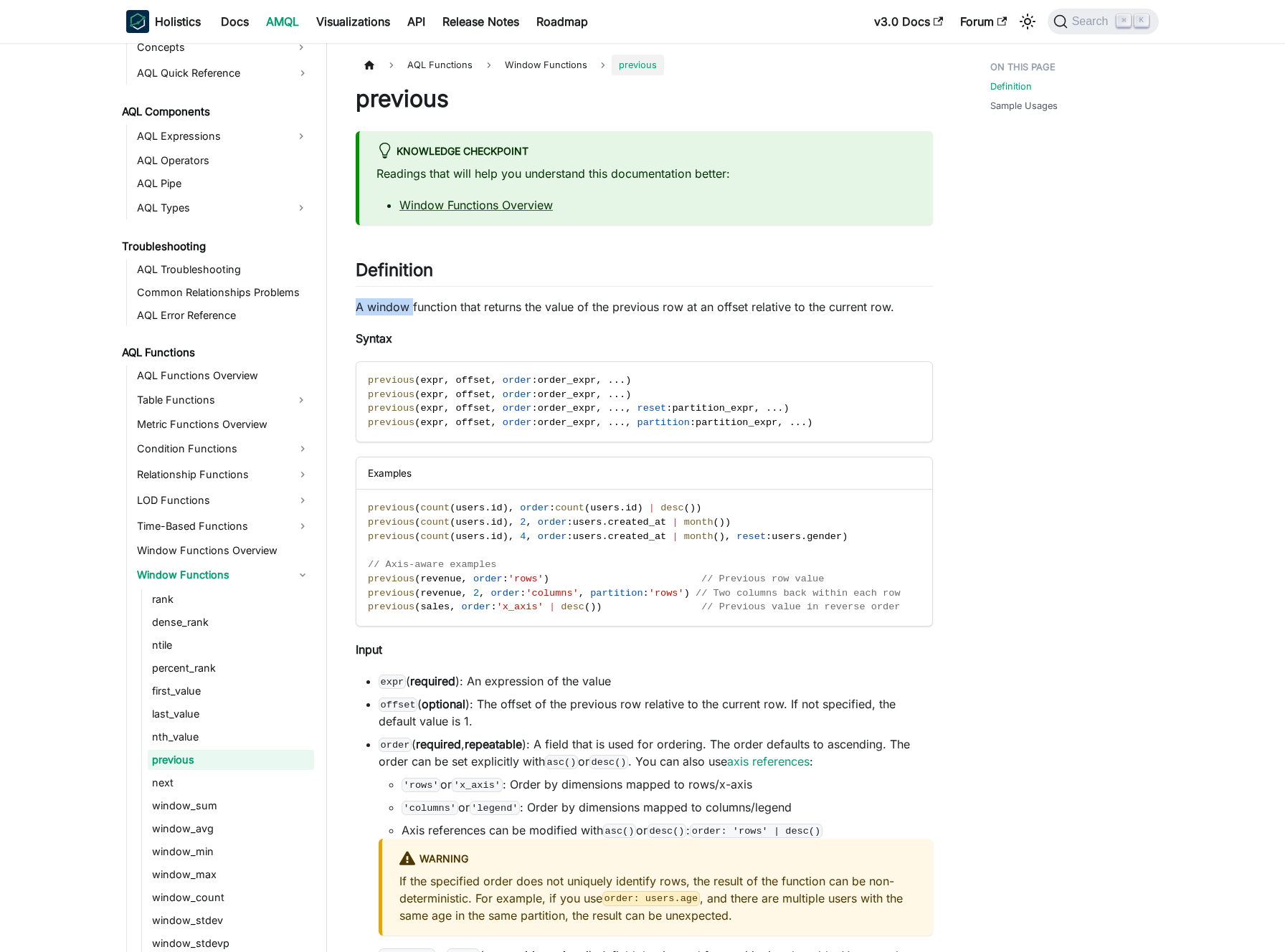
drag, startPoint x: 361, startPoint y: 306, endPoint x: 413, endPoint y: 305, distance: 52.0
click at [413, 305] on article "AQL Functions Window Functions previous On this page previous Knowledge Checkpo…" at bounding box center [644, 890] width 600 height 1670
click at [414, 305] on p "A window function that returns the value of the previous row at an offset relat…" at bounding box center [645, 307] width 577 height 17
drag, startPoint x: 473, startPoint y: 305, endPoint x: 552, endPoint y: 305, distance: 79.0
click at [550, 305] on p "A window function that returns the value of the previous row at an offset relat…" at bounding box center [645, 307] width 577 height 17
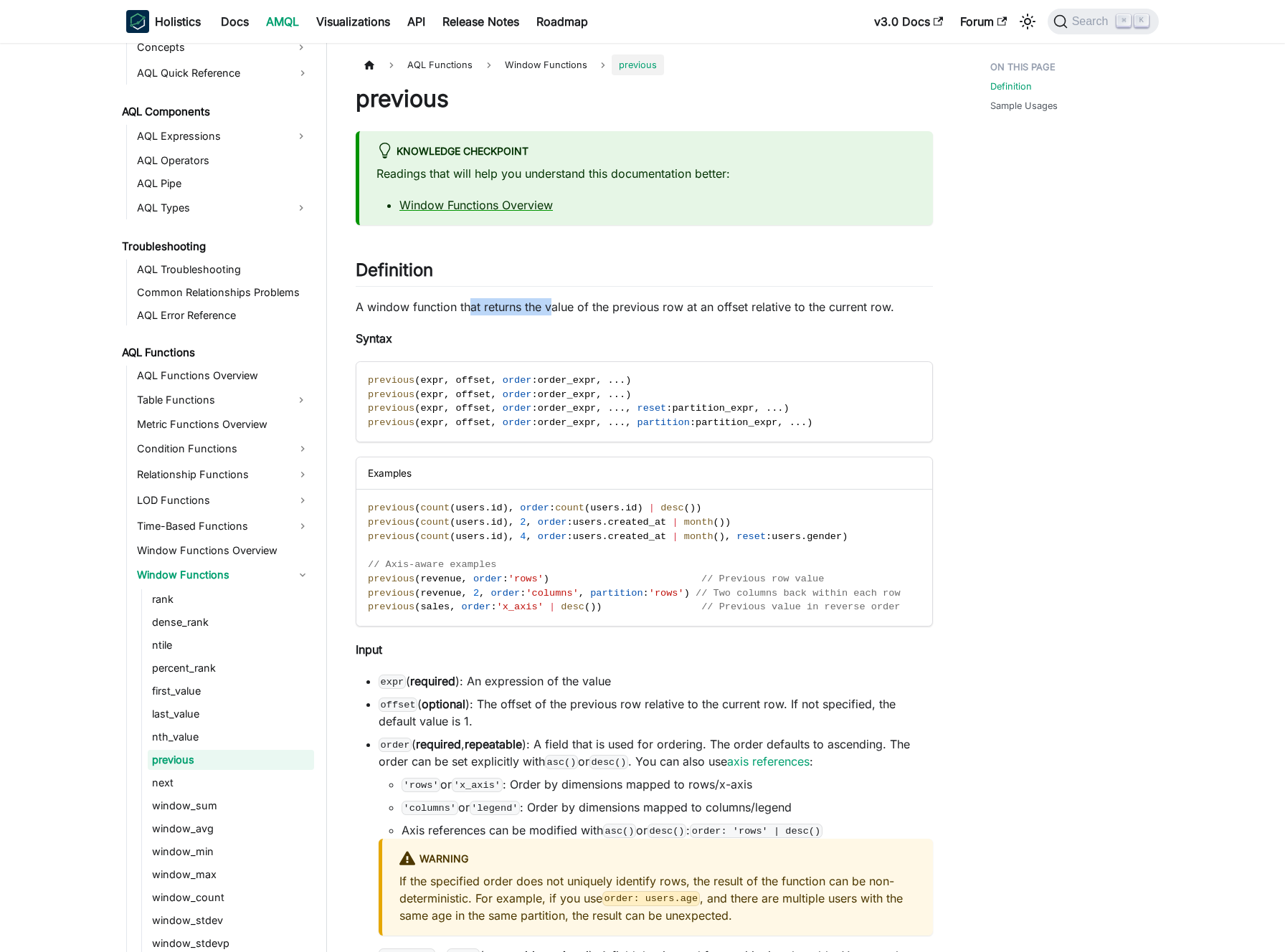
drag, startPoint x: 552, startPoint y: 305, endPoint x: 576, endPoint y: 306, distance: 24.0
click at [555, 304] on p "A window function that returns the value of the previous row at an offset relat…" at bounding box center [645, 307] width 577 height 17
click at [597, 305] on p "A window function that returns the value of the previous row at an offset relat…" at bounding box center [645, 307] width 577 height 17
drag, startPoint x: 610, startPoint y: 305, endPoint x: 683, endPoint y: 306, distance: 73.0
click at [683, 306] on p "A window function that returns the value of the previous row at an offset relat…" at bounding box center [645, 307] width 577 height 17
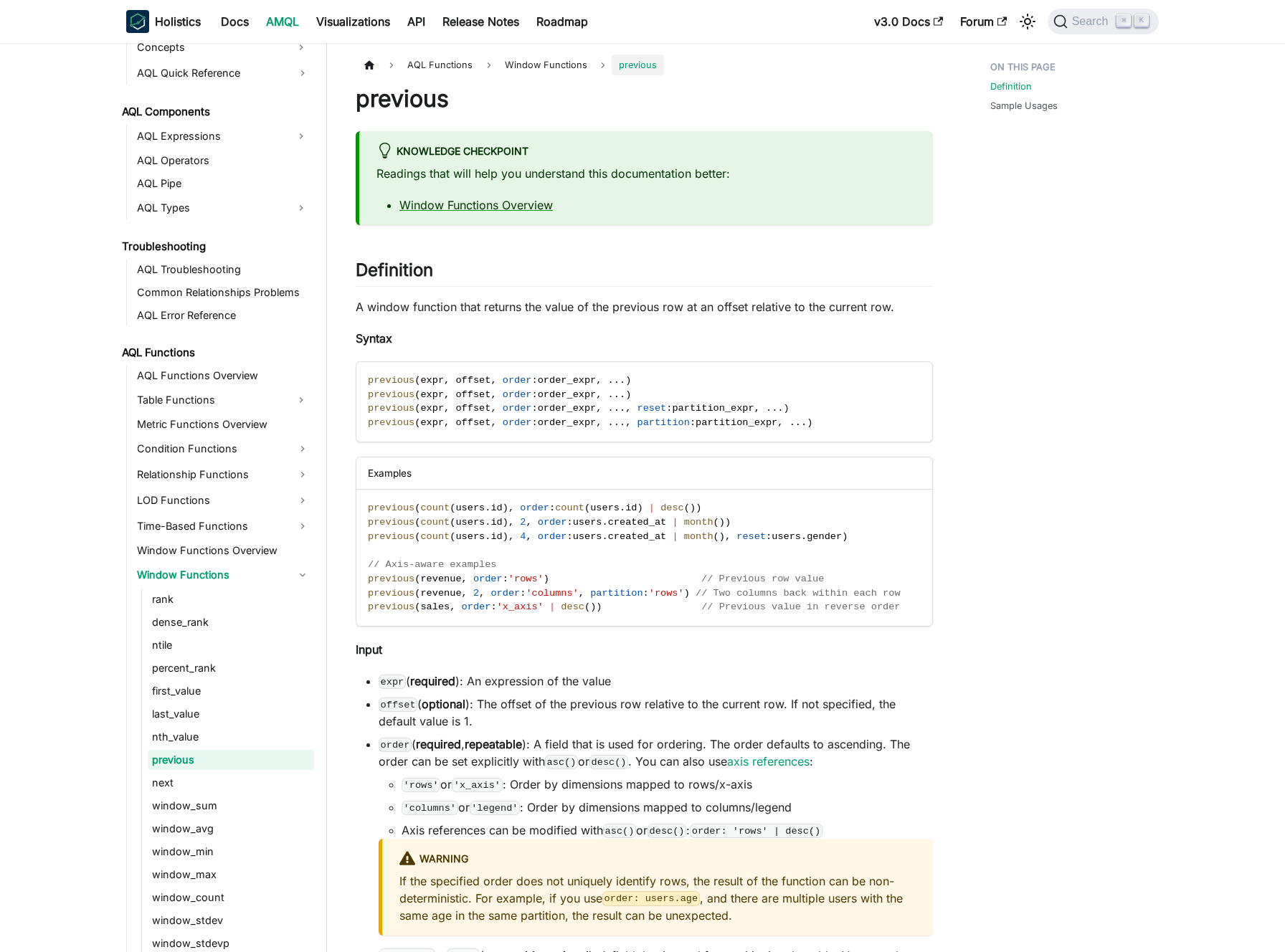
click at [698, 307] on p "A window function that returns the value of the previous row at an offset relat…" at bounding box center [645, 307] width 577 height 17
drag, startPoint x: 687, startPoint y: 307, endPoint x: 747, endPoint y: 304, distance: 60.1
click at [747, 304] on p "A window function that returns the value of the previous row at an offset relat…" at bounding box center [645, 307] width 577 height 17
click at [750, 303] on p "A window function that returns the value of the previous row at an offset relat…" at bounding box center [645, 307] width 577 height 17
drag, startPoint x: 763, startPoint y: 300, endPoint x: 893, endPoint y: 306, distance: 130.1
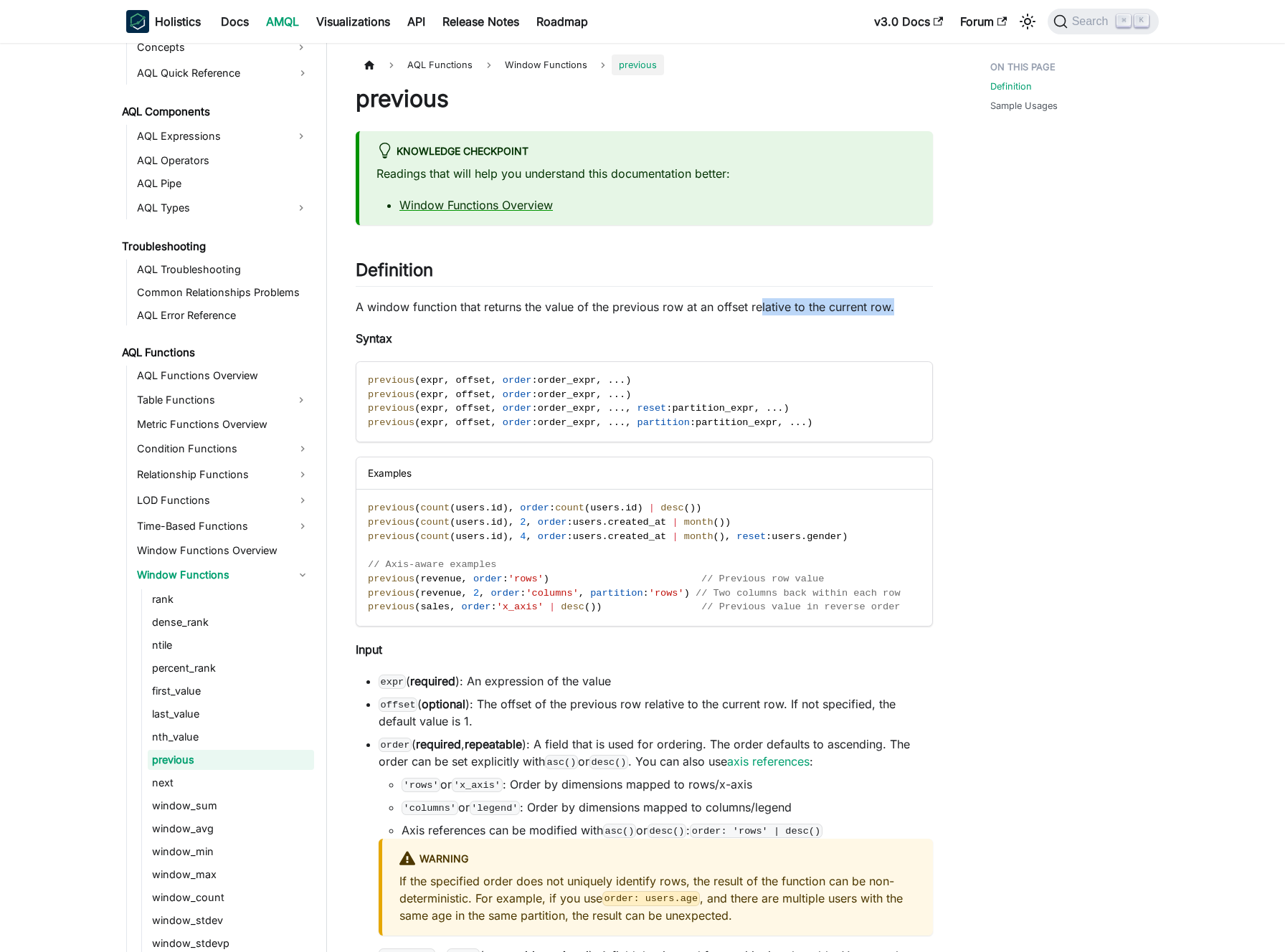
click at [893, 306] on p "A window function that returns the value of the previous row at an offset relat…" at bounding box center [645, 307] width 577 height 17
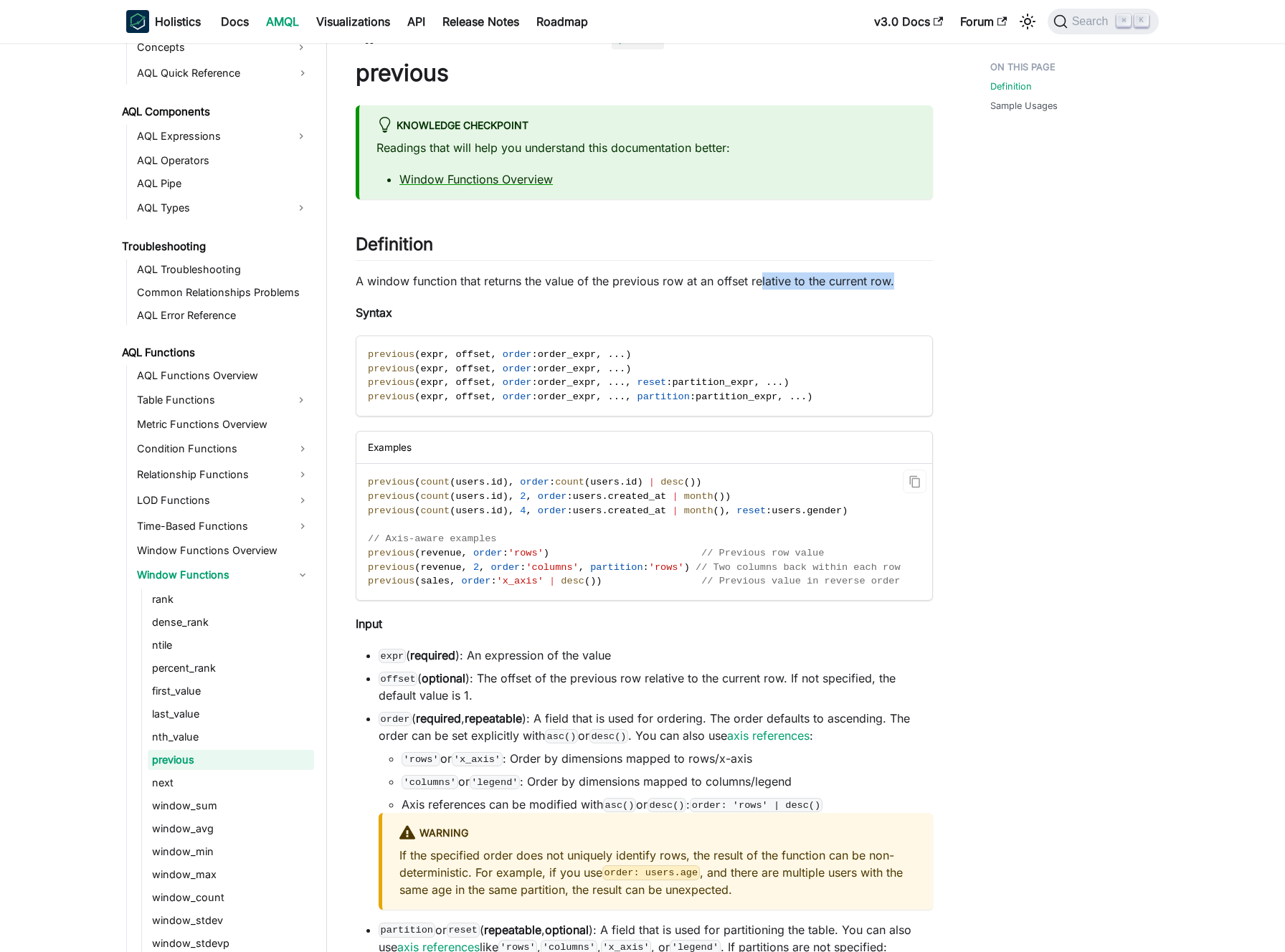
scroll to position [28, 0]
drag, startPoint x: 418, startPoint y: 481, endPoint x: 511, endPoint y: 476, distance: 93.1
click at [511, 476] on span "previous ( count ( users . id ) , order : count ( users . id ) | desc ( ) )" at bounding box center [534, 479] width 333 height 11
click at [576, 479] on span "count" at bounding box center [569, 479] width 29 height 11
drag, startPoint x: 560, startPoint y: 479, endPoint x: 703, endPoint y: 481, distance: 143.0
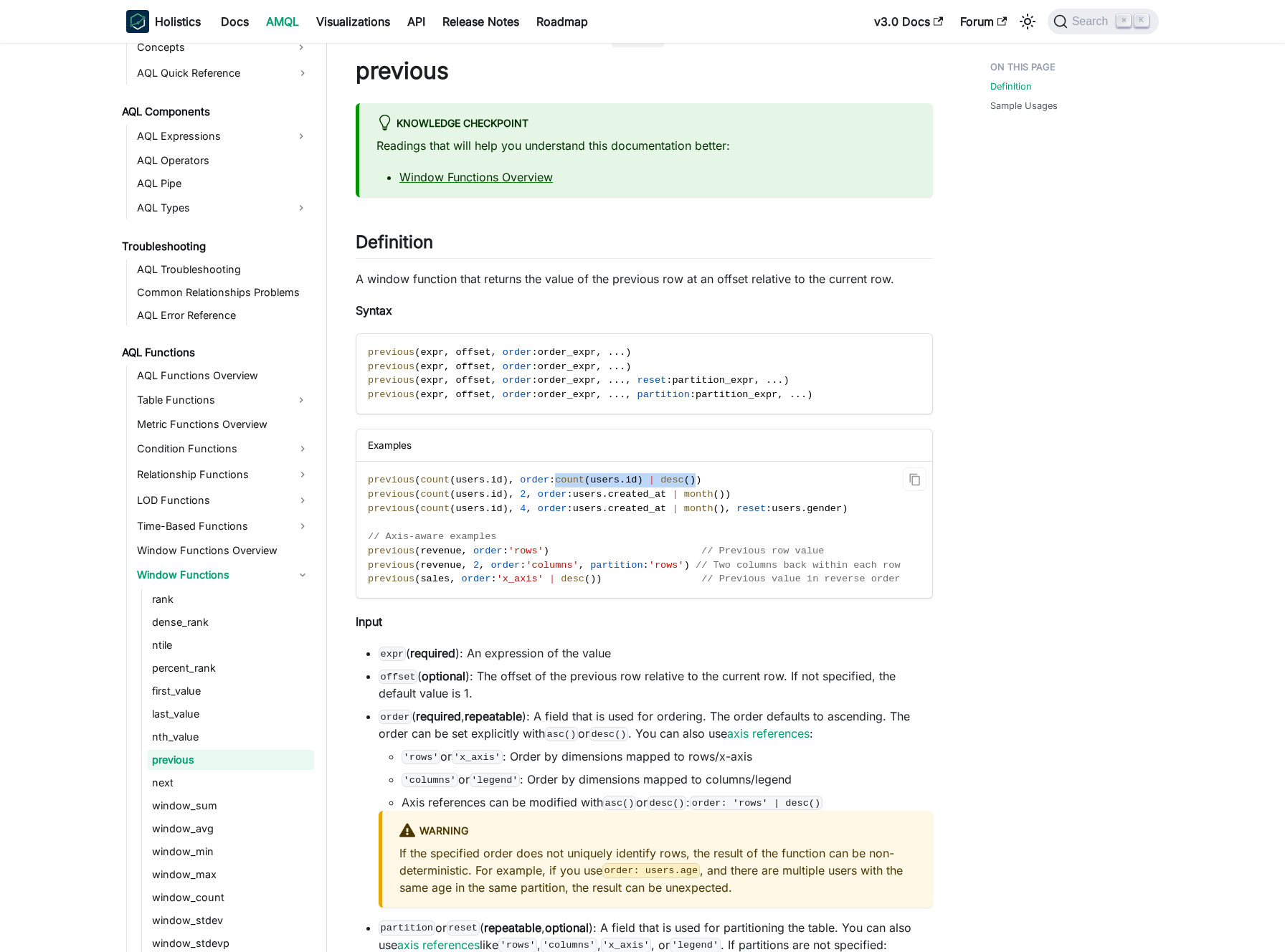
click at [701, 481] on span "previous ( count ( users . id ) , order : count ( users . id ) | desc ( ) )" at bounding box center [534, 479] width 333 height 11
click at [701, 481] on span ")" at bounding box center [698, 479] width 6 height 11
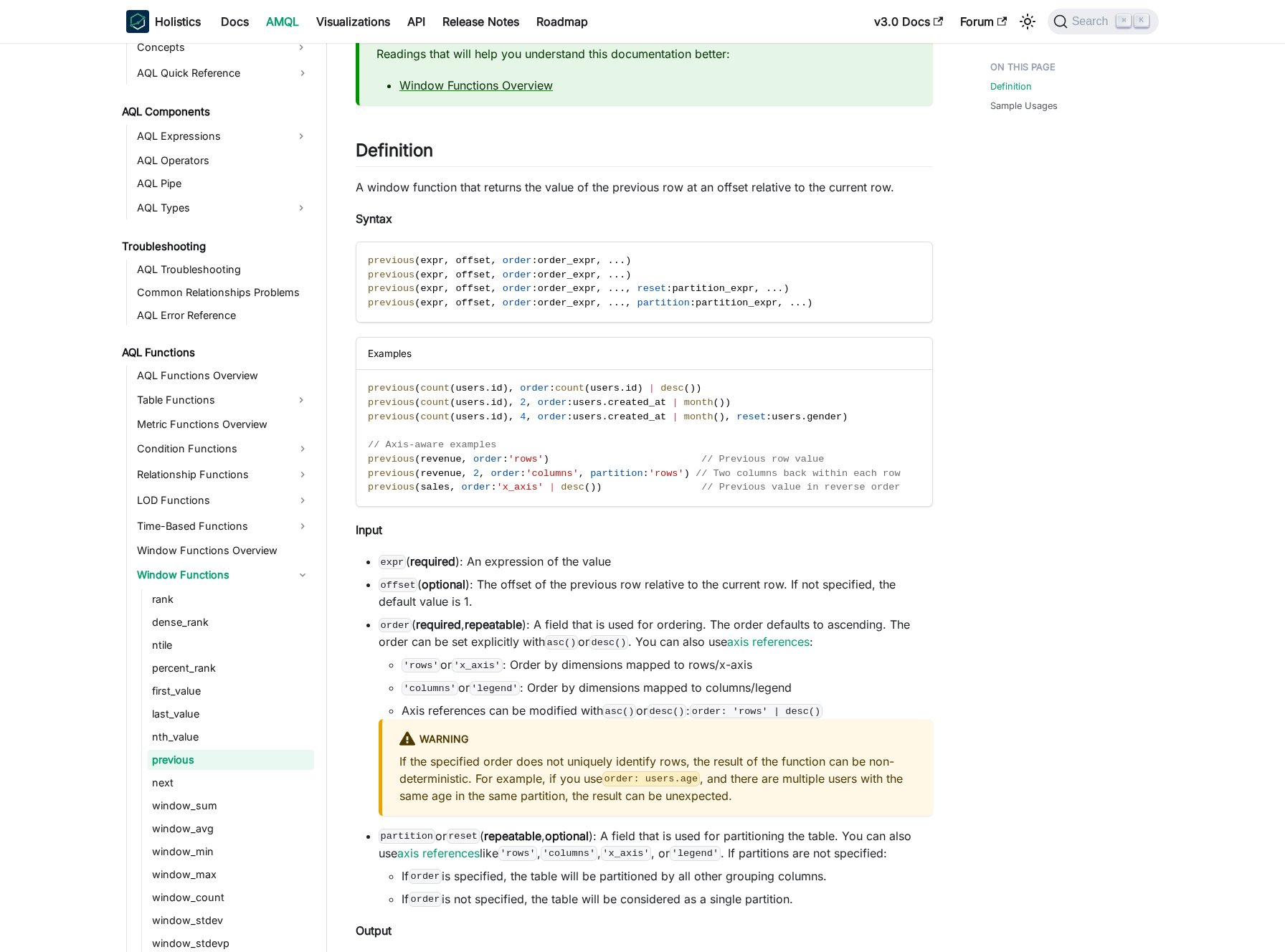
scroll to position [122, 0]
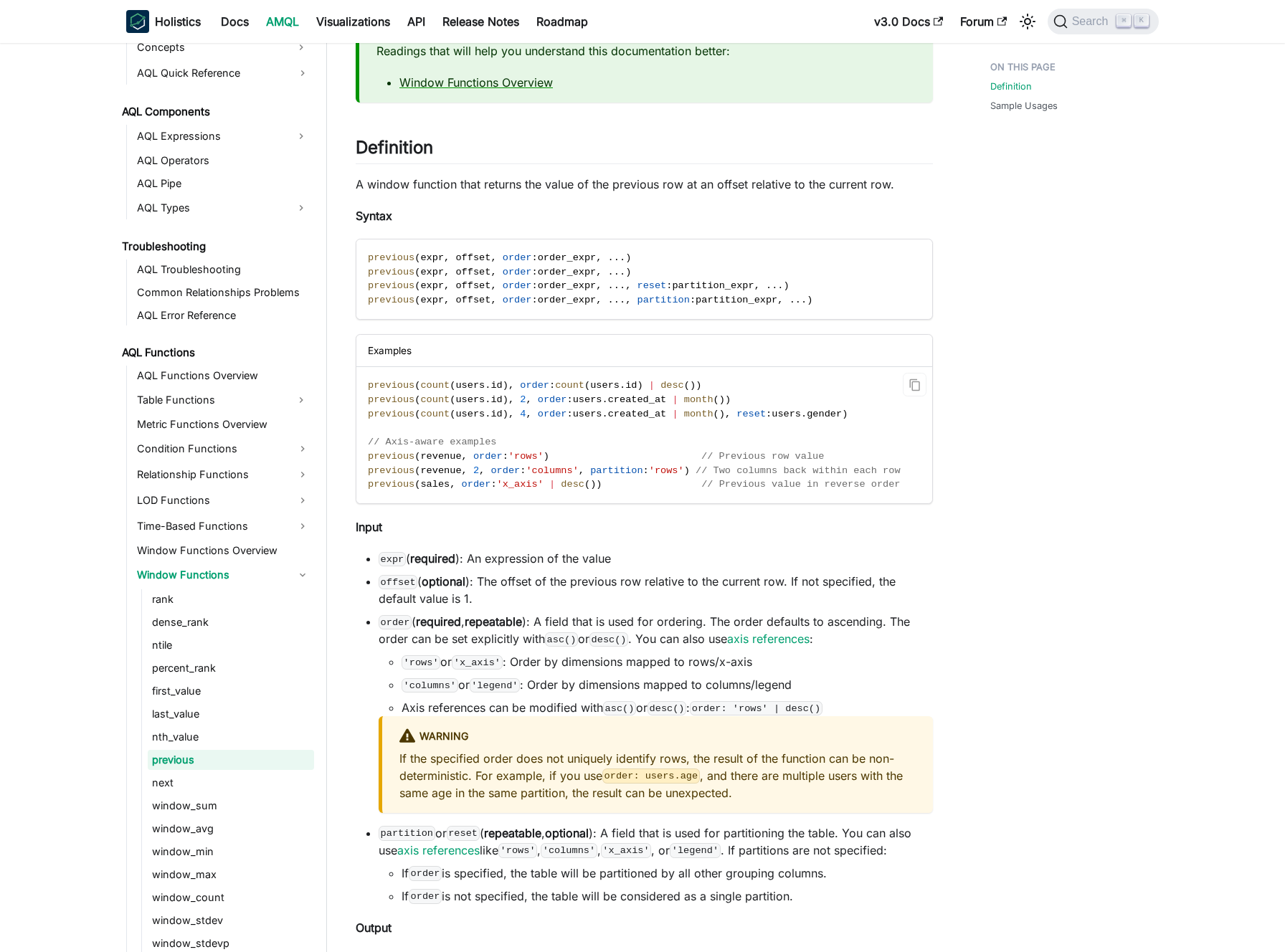
click at [433, 387] on span "count" at bounding box center [435, 385] width 29 height 11
drag, startPoint x: 425, startPoint y: 385, endPoint x: 506, endPoint y: 388, distance: 81.1
click at [506, 388] on span "previous ( count ( users . id ) , order : count ( users . id ) | desc ( ) )" at bounding box center [534, 385] width 333 height 11
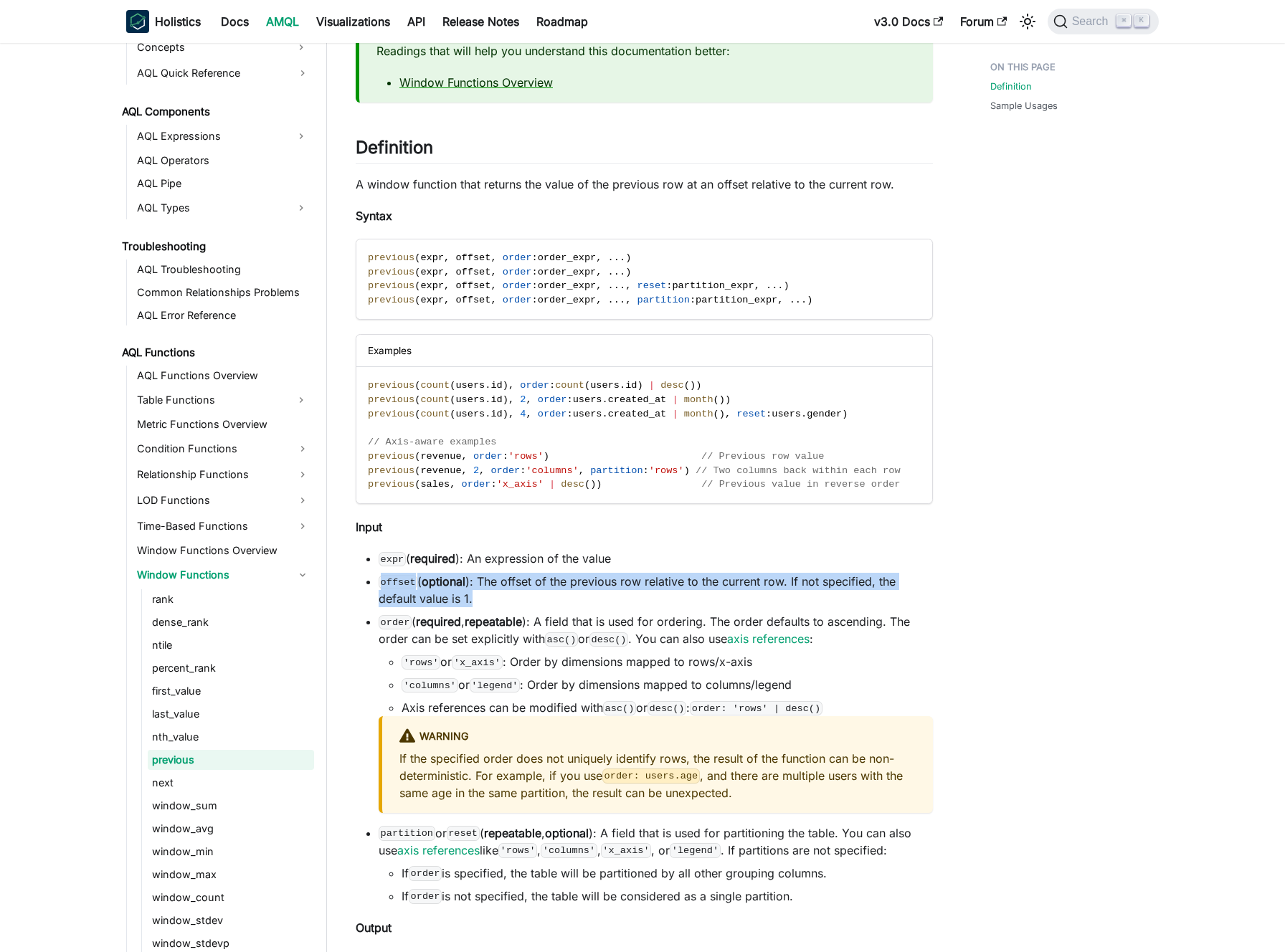
drag, startPoint x: 371, startPoint y: 585, endPoint x: 482, endPoint y: 602, distance: 112.3
click at [482, 602] on li "offset ( optional ): The offset of the previous row relative to the current row…" at bounding box center [656, 590] width 555 height 34
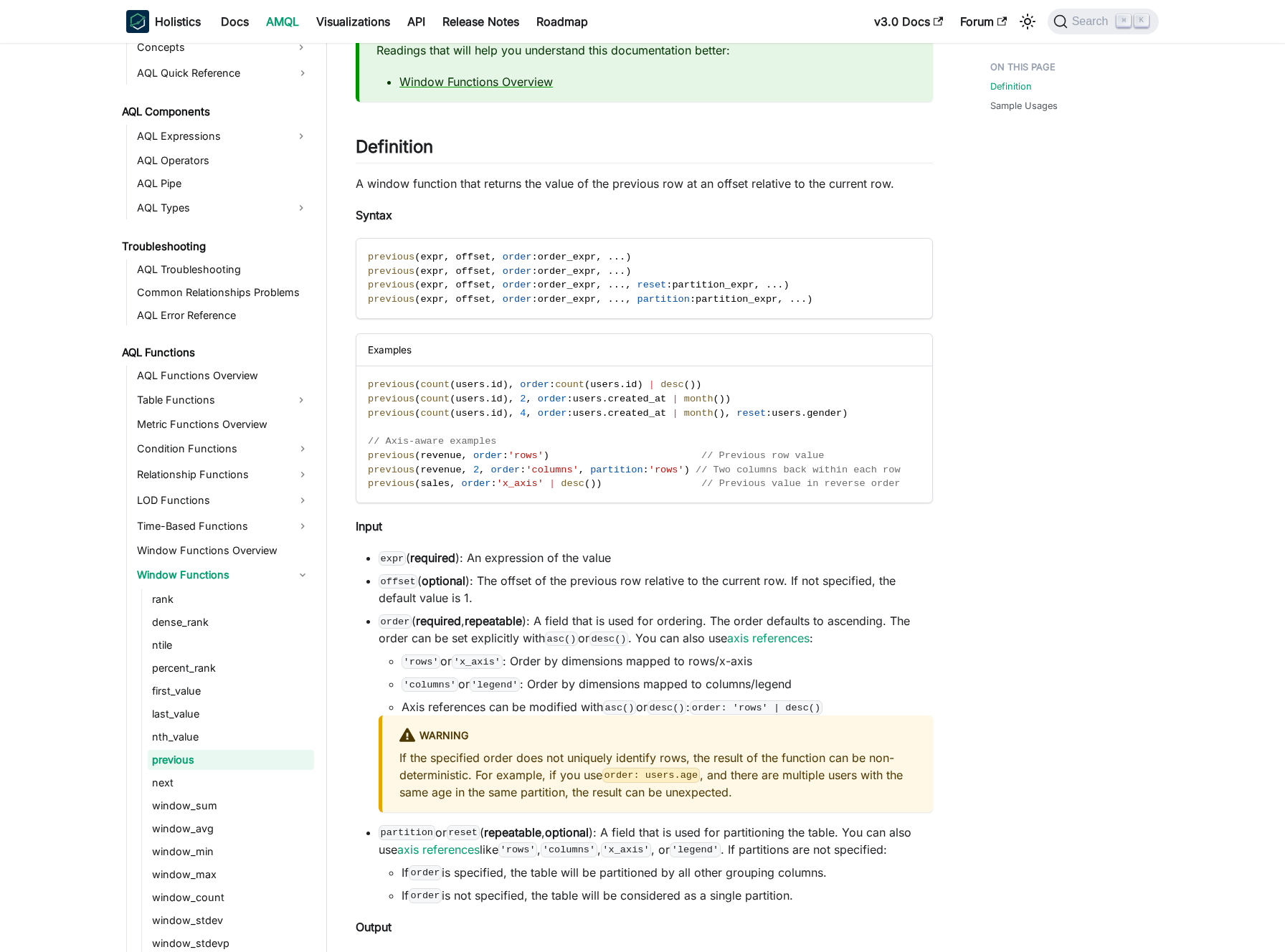
scroll to position [152, 0]
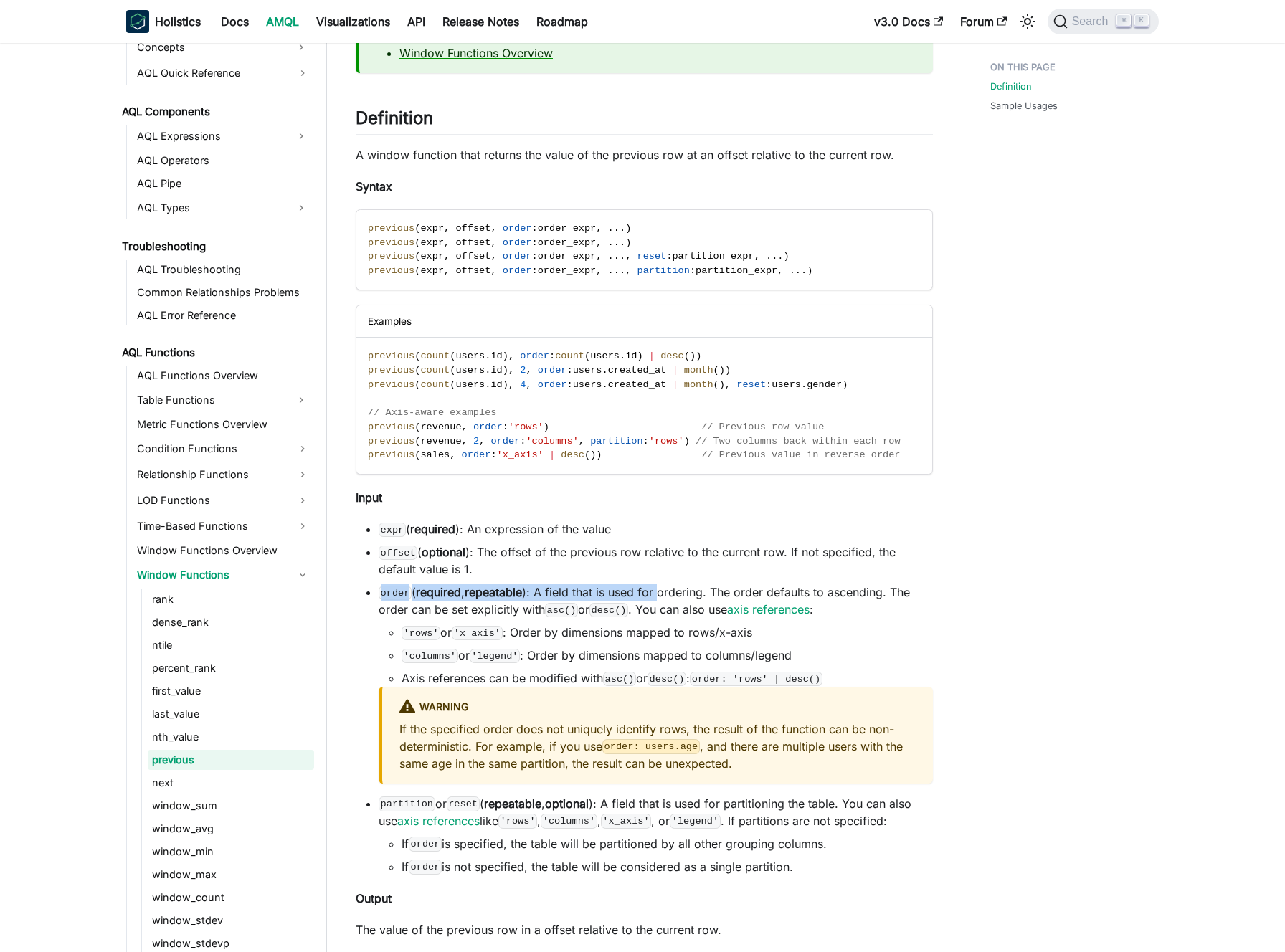
drag, startPoint x: 371, startPoint y: 594, endPoint x: 660, endPoint y: 593, distance: 289.0
click at [660, 593] on ul "expr ( required ): An expression of the value offset ( optional ): The offset o…" at bounding box center [645, 698] width 577 height 355
click at [660, 593] on li "order ( required , repeatable ): A field that is used for ordering. The order d…" at bounding box center [656, 684] width 555 height 200
drag, startPoint x: 660, startPoint y: 593, endPoint x: 647, endPoint y: 591, distance: 13.2
click at [660, 593] on li "order ( required , repeatable ): A field that is used for ordering. The order d…" at bounding box center [656, 684] width 555 height 200
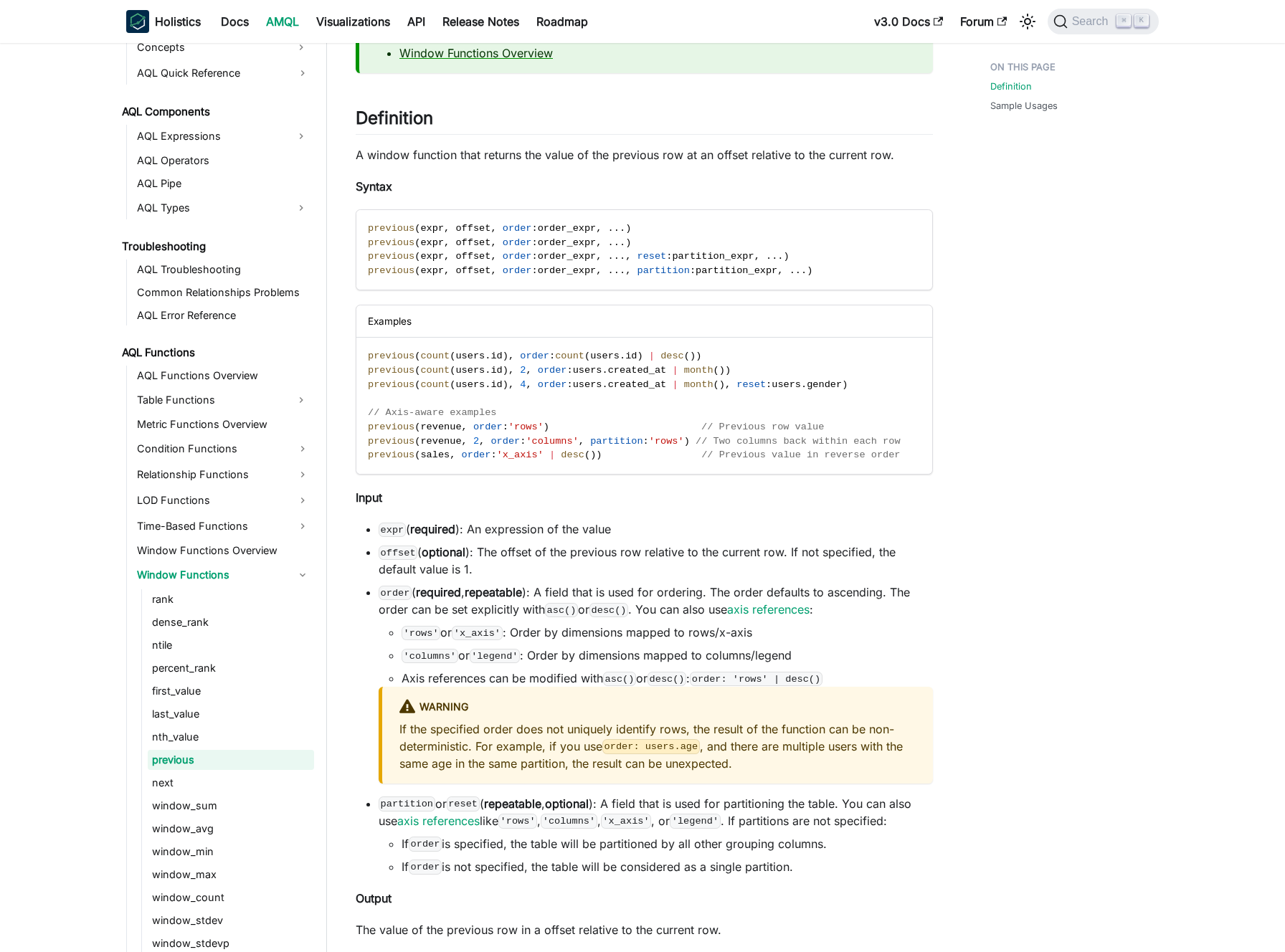
click at [646, 591] on li "order ( required , repeatable ): A field that is used for ordering. The order d…" at bounding box center [656, 684] width 555 height 200
click at [636, 590] on li "order ( required , repeatable ): A field that is used for ordering. The order d…" at bounding box center [656, 684] width 555 height 200
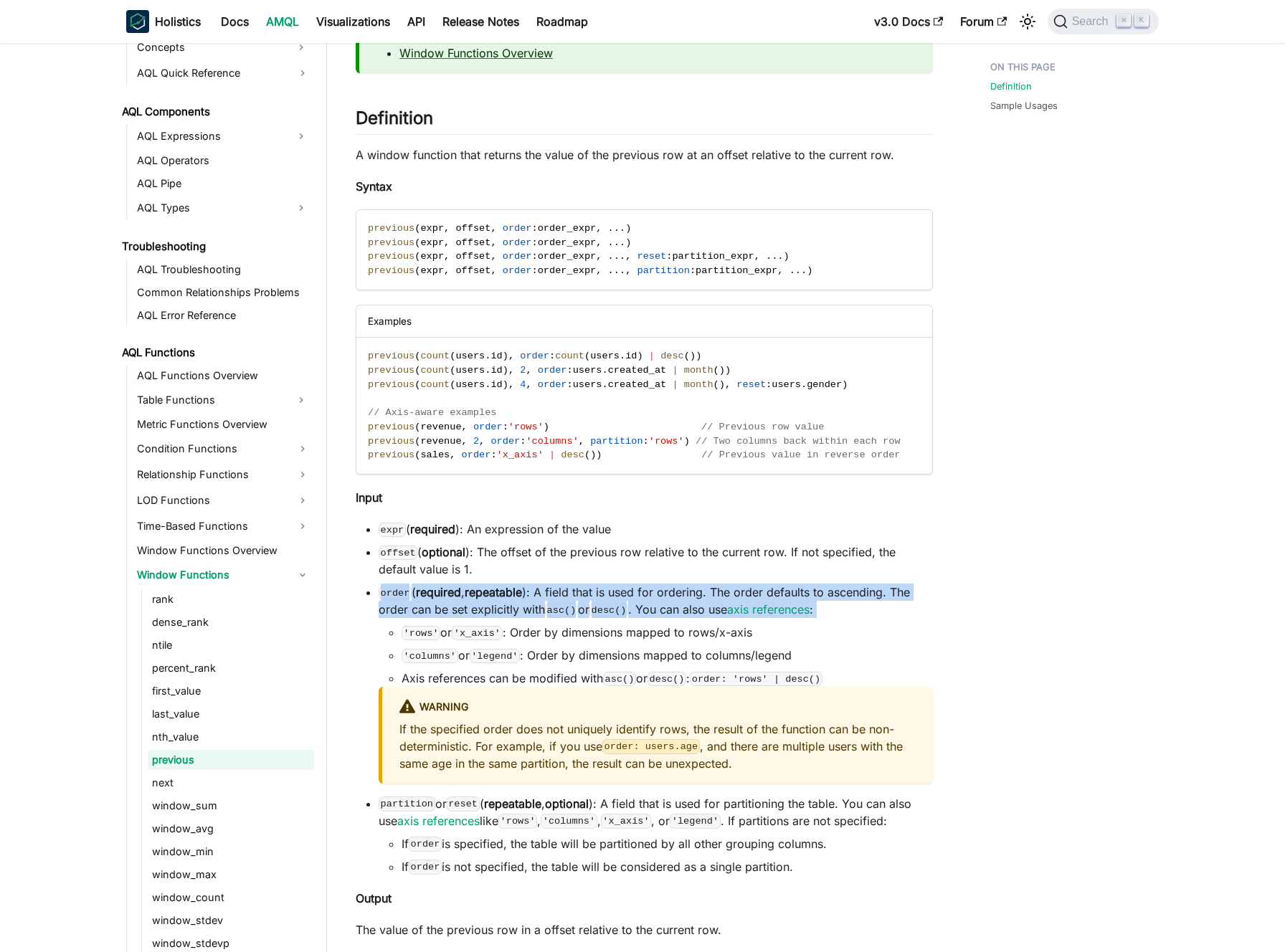
click at [636, 590] on li "order ( required , repeatable ): A field that is used for ordering. The order d…" at bounding box center [656, 684] width 555 height 200
click at [631, 592] on li "order ( required , repeatable ): A field that is used for ordering. The order d…" at bounding box center [656, 684] width 555 height 200
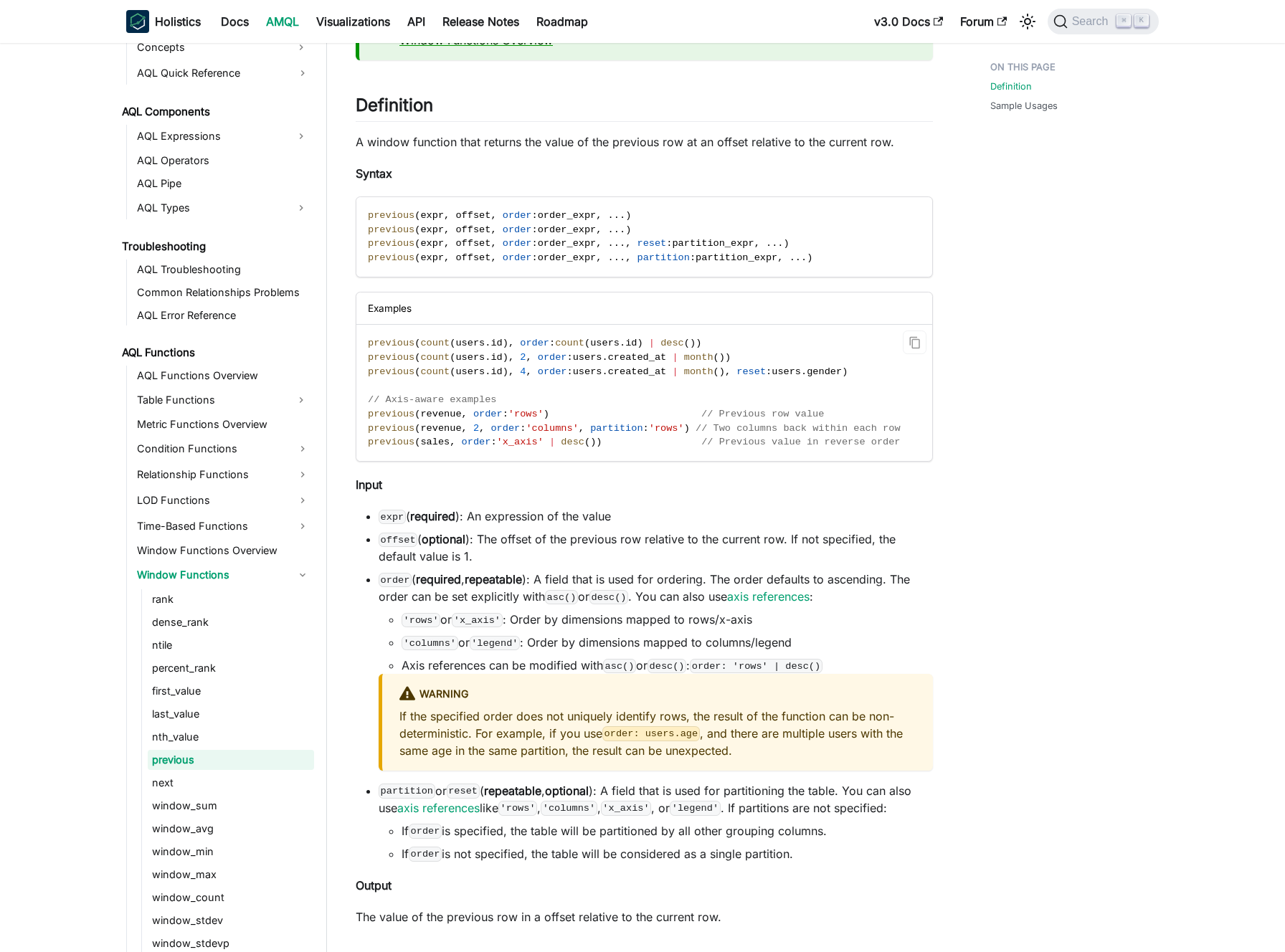
scroll to position [181, 0]
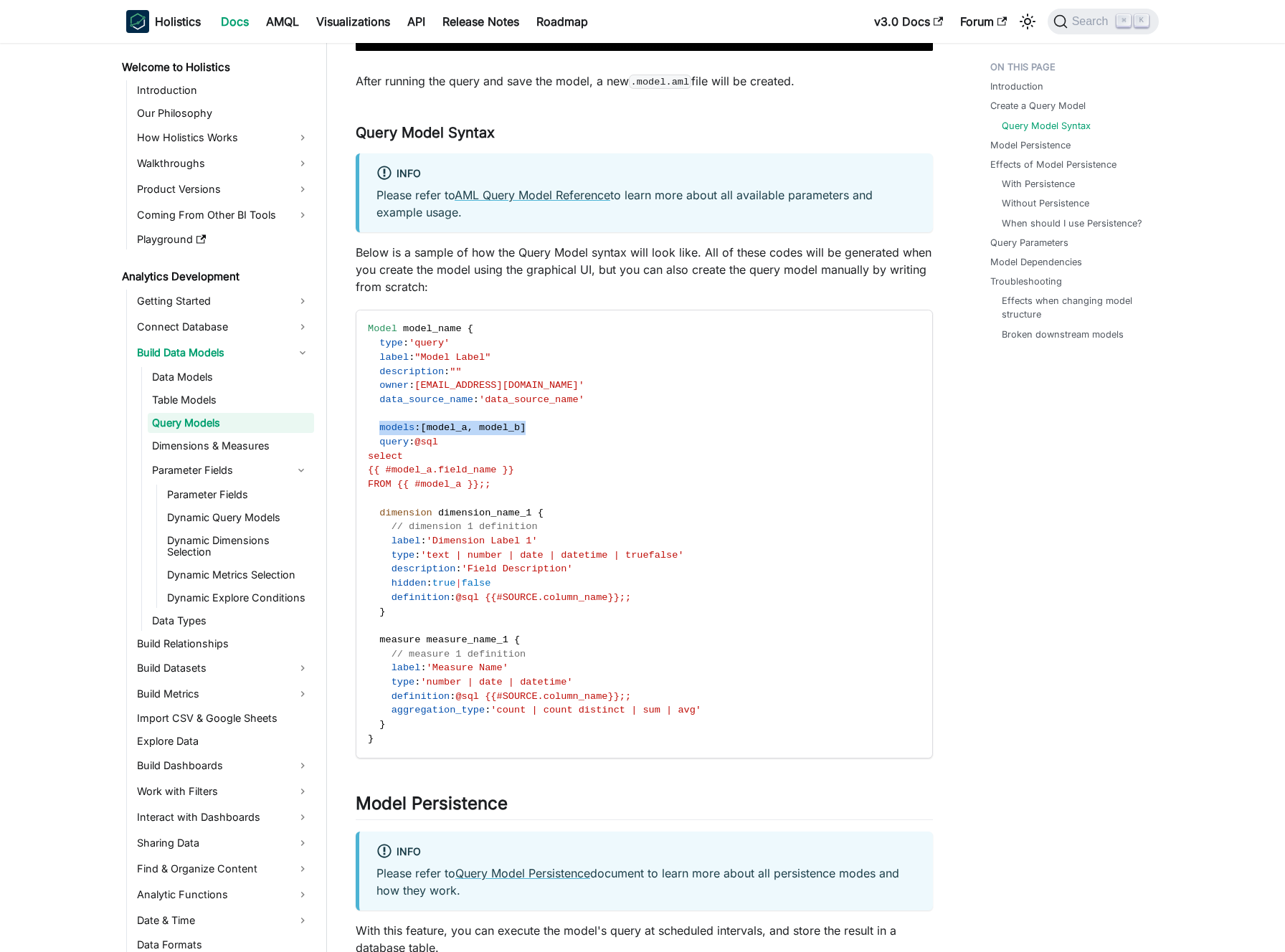
scroll to position [3, 0]
click at [300, 461] on button "Collapse sidebar category 'Parameter Fields'" at bounding box center [301, 467] width 26 height 23
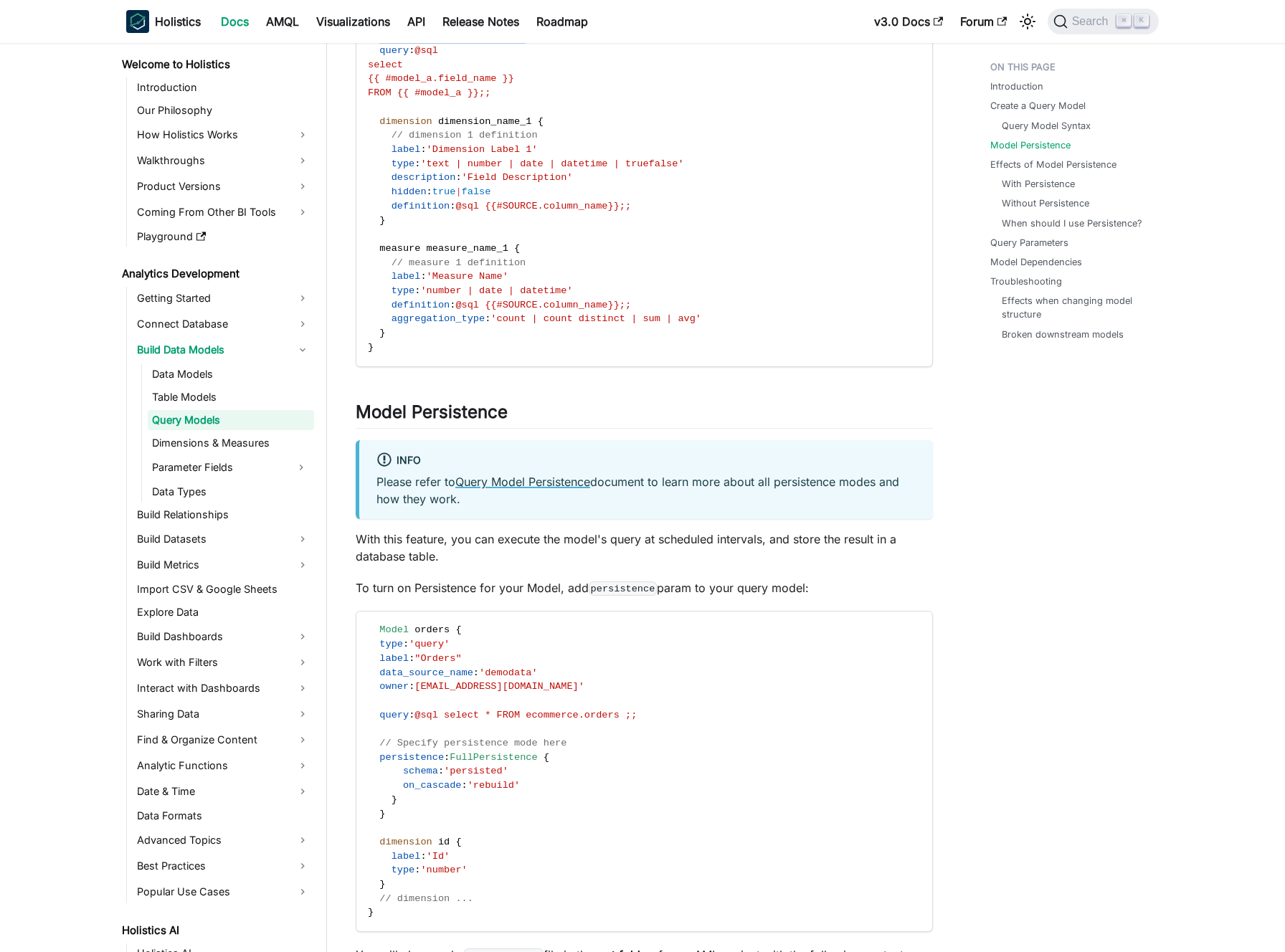
scroll to position [1898, 0]
click at [576, 476] on link "Query Model Persistence" at bounding box center [522, 481] width 135 height 15
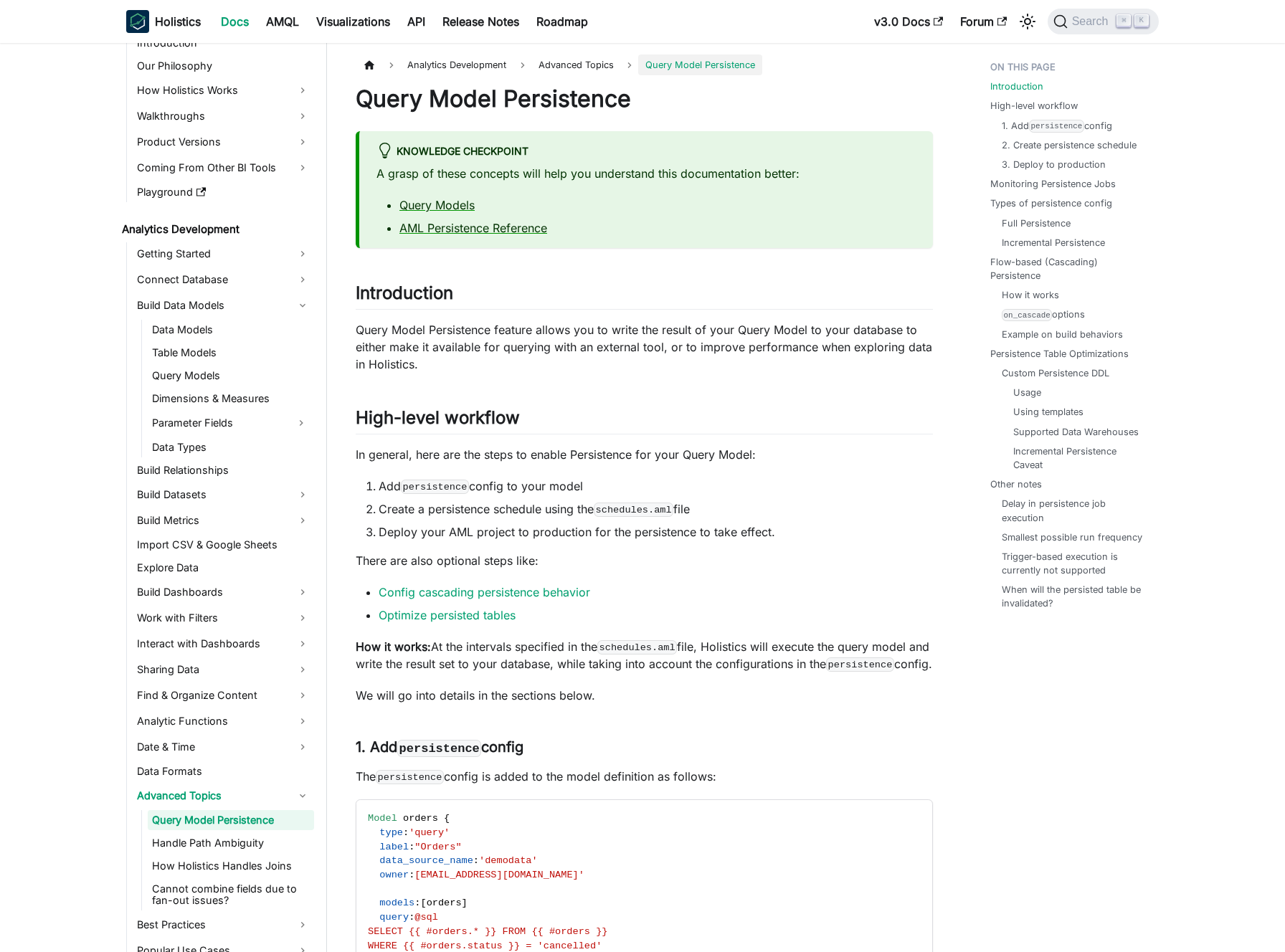
scroll to position [84, 0]
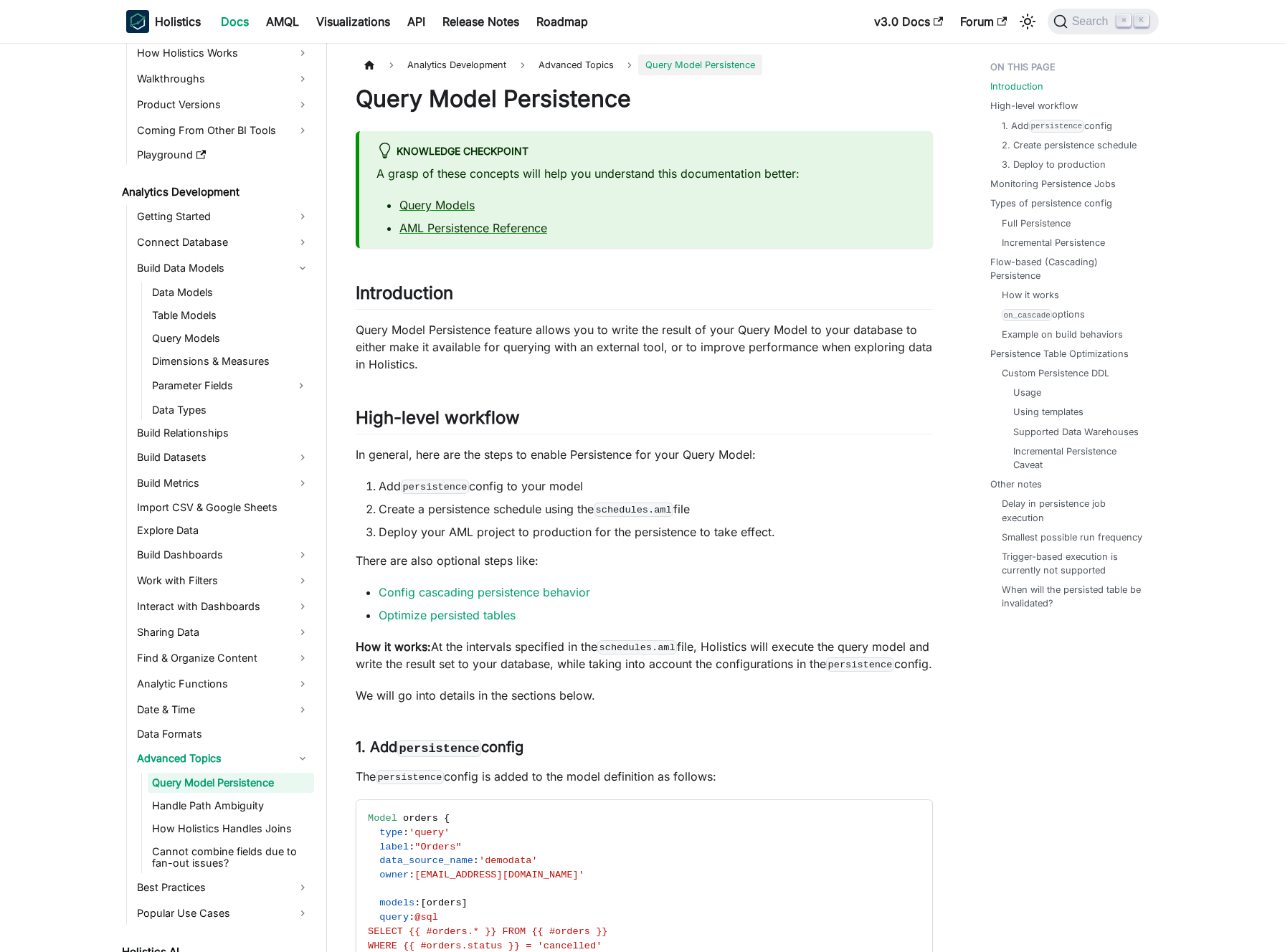
click at [511, 337] on p "Query Model Persistence feature allows you to write the result of your Query Mo…" at bounding box center [645, 347] width 577 height 52
click at [513, 336] on p "Query Model Persistence feature allows you to write the result of your Query Mo…" at bounding box center [645, 347] width 577 height 52
click at [534, 338] on p "Query Model Persistence feature allows you to write the result of your Query Mo…" at bounding box center [645, 347] width 577 height 52
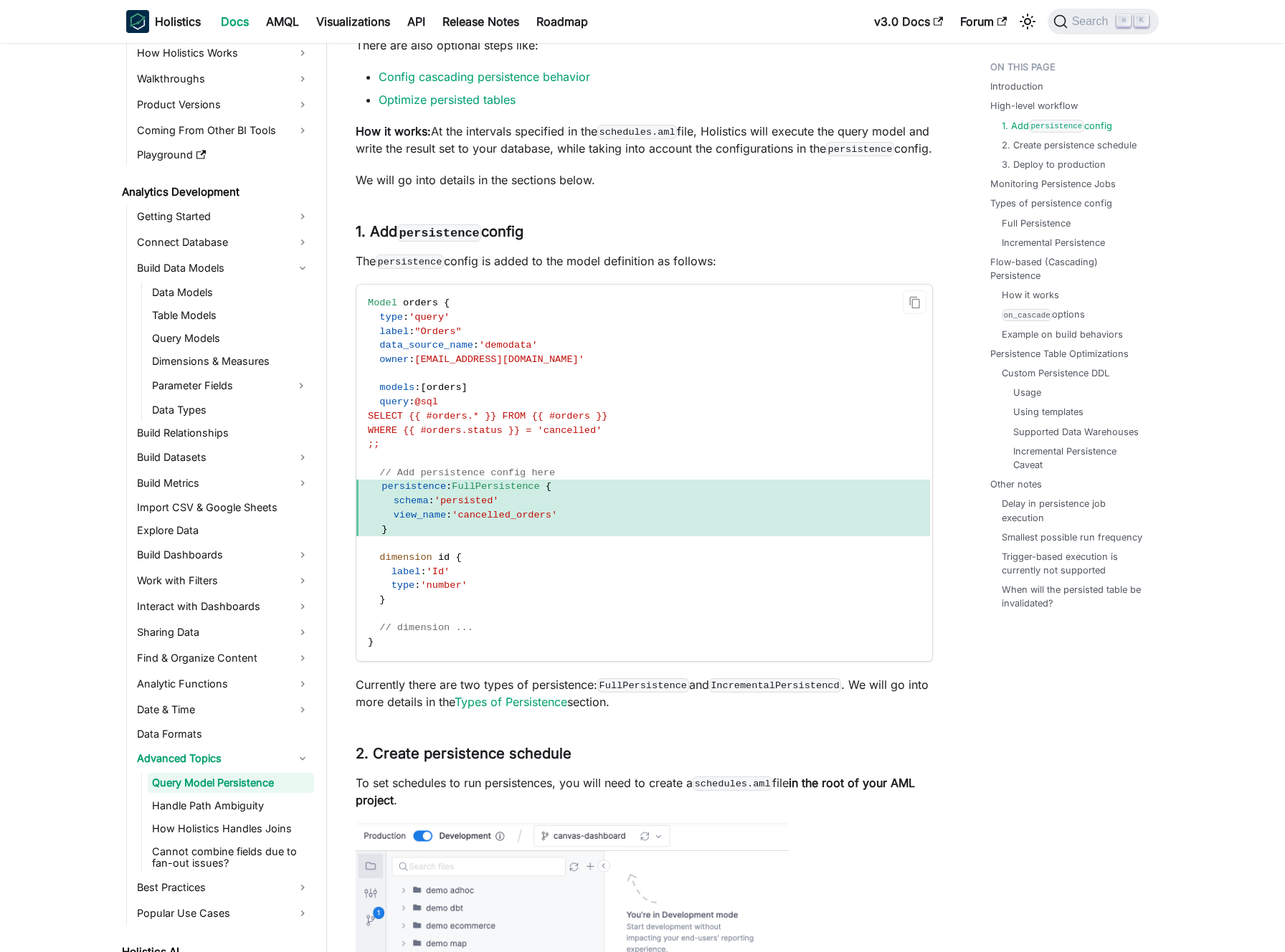
scroll to position [531, 0]
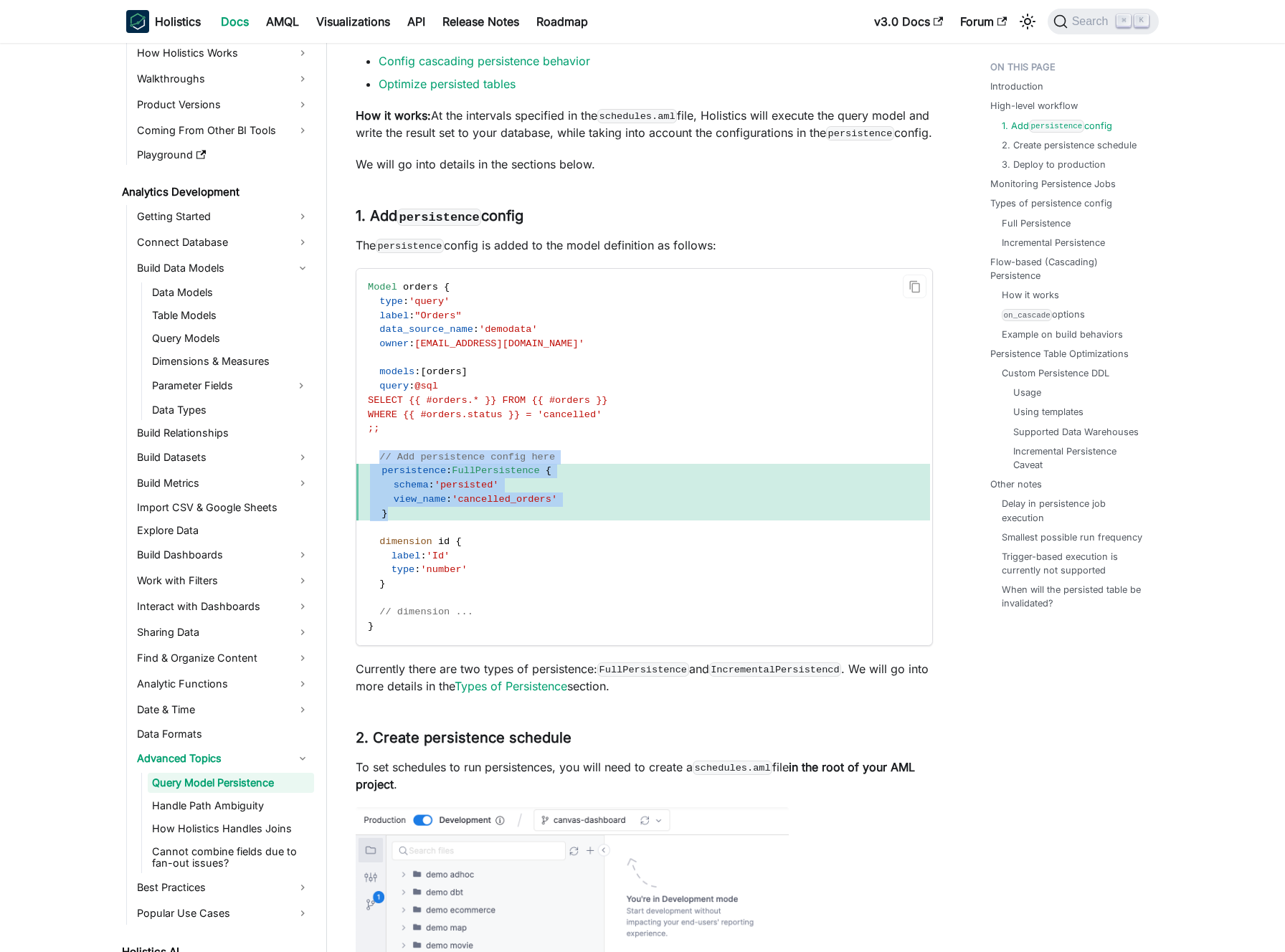
drag, startPoint x: 379, startPoint y: 474, endPoint x: 409, endPoint y: 537, distance: 69.8
click at [409, 537] on code "Model orders { type : 'query' label : "Orders" data_source_name : 'demodata' ow…" at bounding box center [642, 457] width 573 height 376
drag, startPoint x: 395, startPoint y: 500, endPoint x: 545, endPoint y: 513, distance: 150.6
click at [545, 513] on code "Model orders { type : 'query' label : "Orders" data_source_name : 'demodata' ow…" at bounding box center [642, 457] width 573 height 376
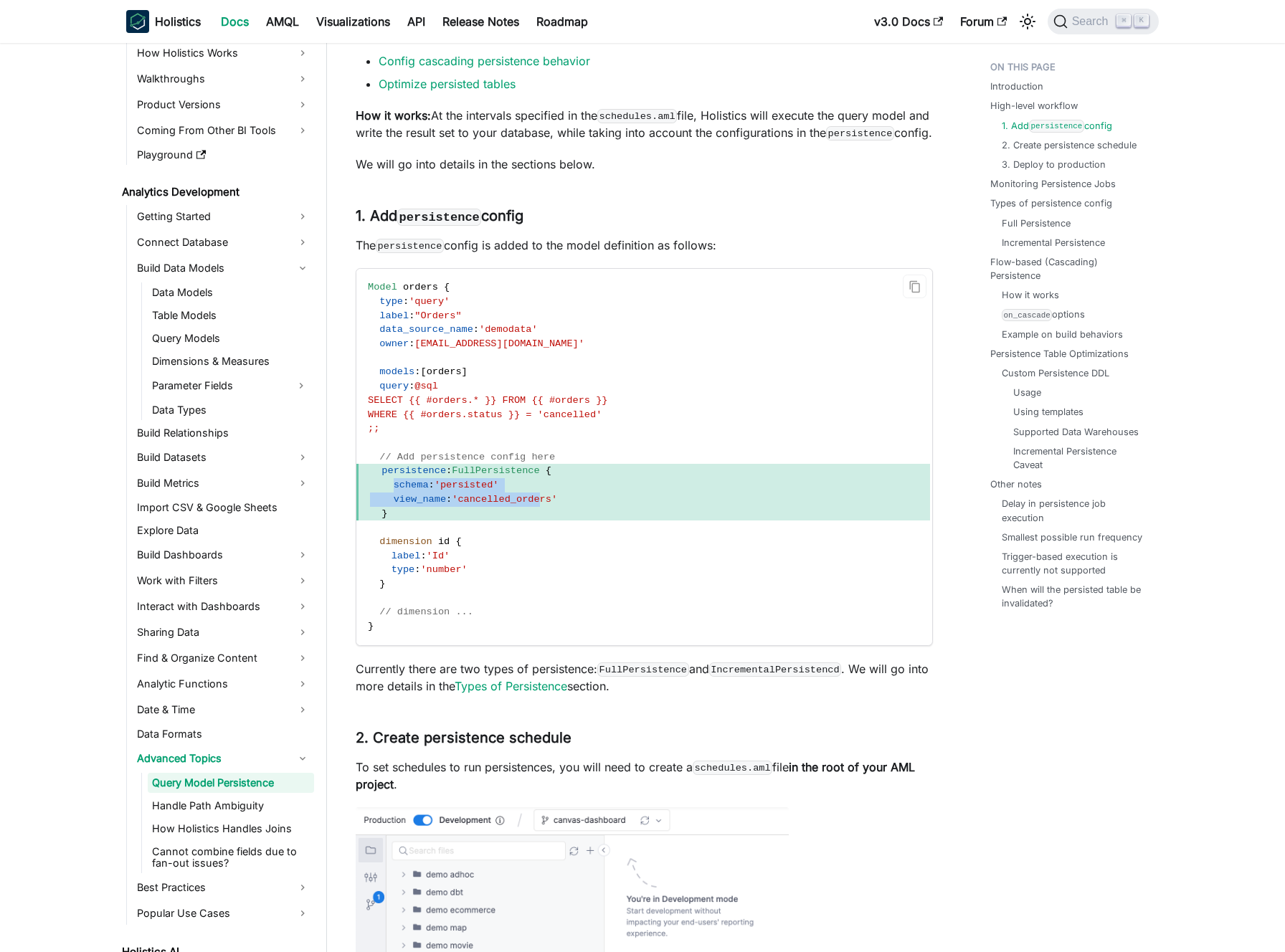
click at [545, 505] on span "'cancelled_orders'" at bounding box center [504, 499] width 105 height 11
drag, startPoint x: 567, startPoint y: 518, endPoint x: 388, endPoint y: 502, distance: 179.7
click at [388, 502] on code "Model orders { type : 'query' label : "Orders" data_source_name : 'demodata' ow…" at bounding box center [642, 457] width 573 height 376
click at [388, 491] on span at bounding box center [381, 485] width 24 height 11
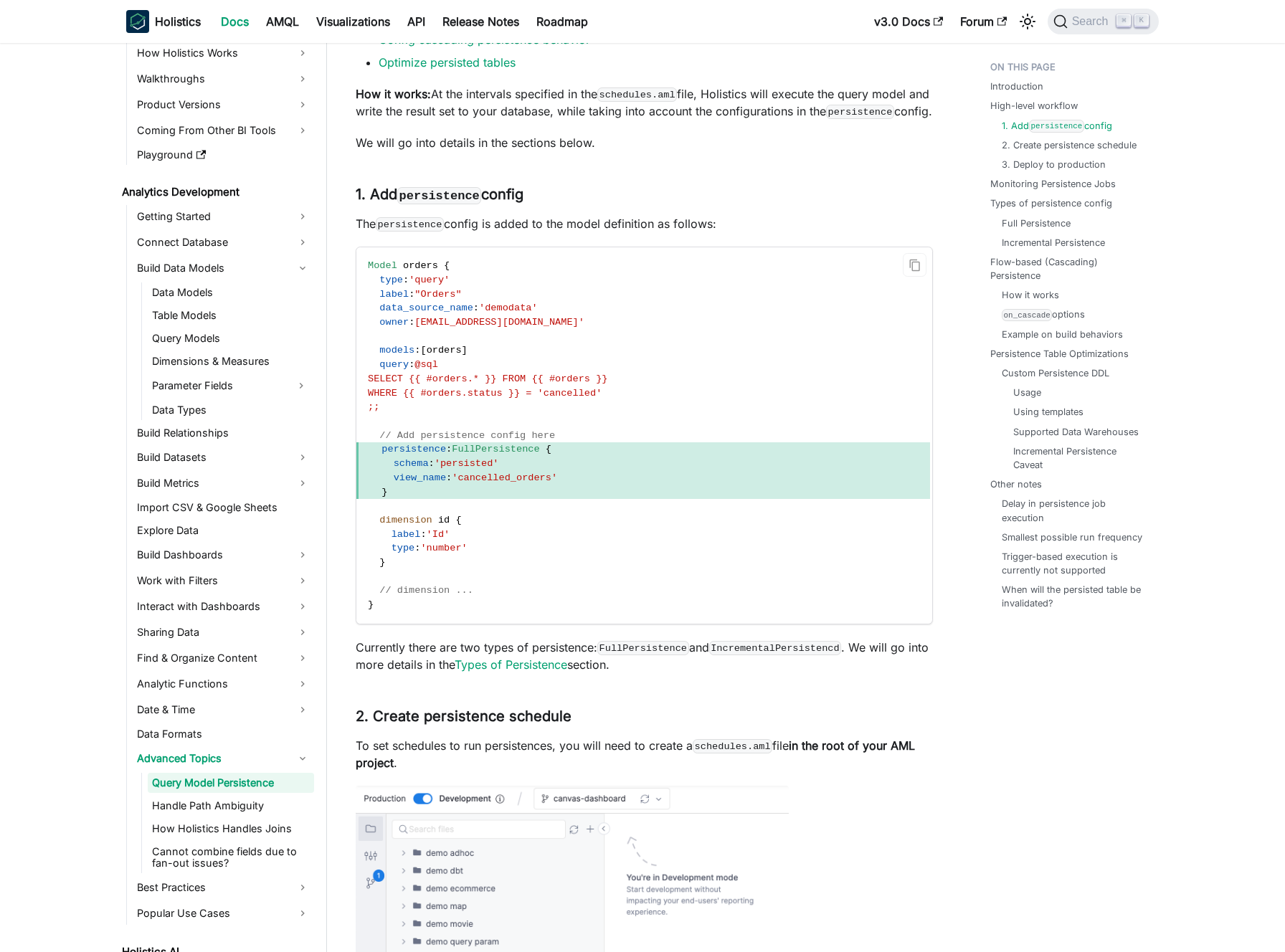
scroll to position [555, 0]
drag, startPoint x: 385, startPoint y: 466, endPoint x: 585, endPoint y: 465, distance: 200.0
click at [585, 455] on span "persistence : FullPersistence {" at bounding box center [642, 448] width 573 height 15
drag, startPoint x: 488, startPoint y: 464, endPoint x: 563, endPoint y: 464, distance: 75.0
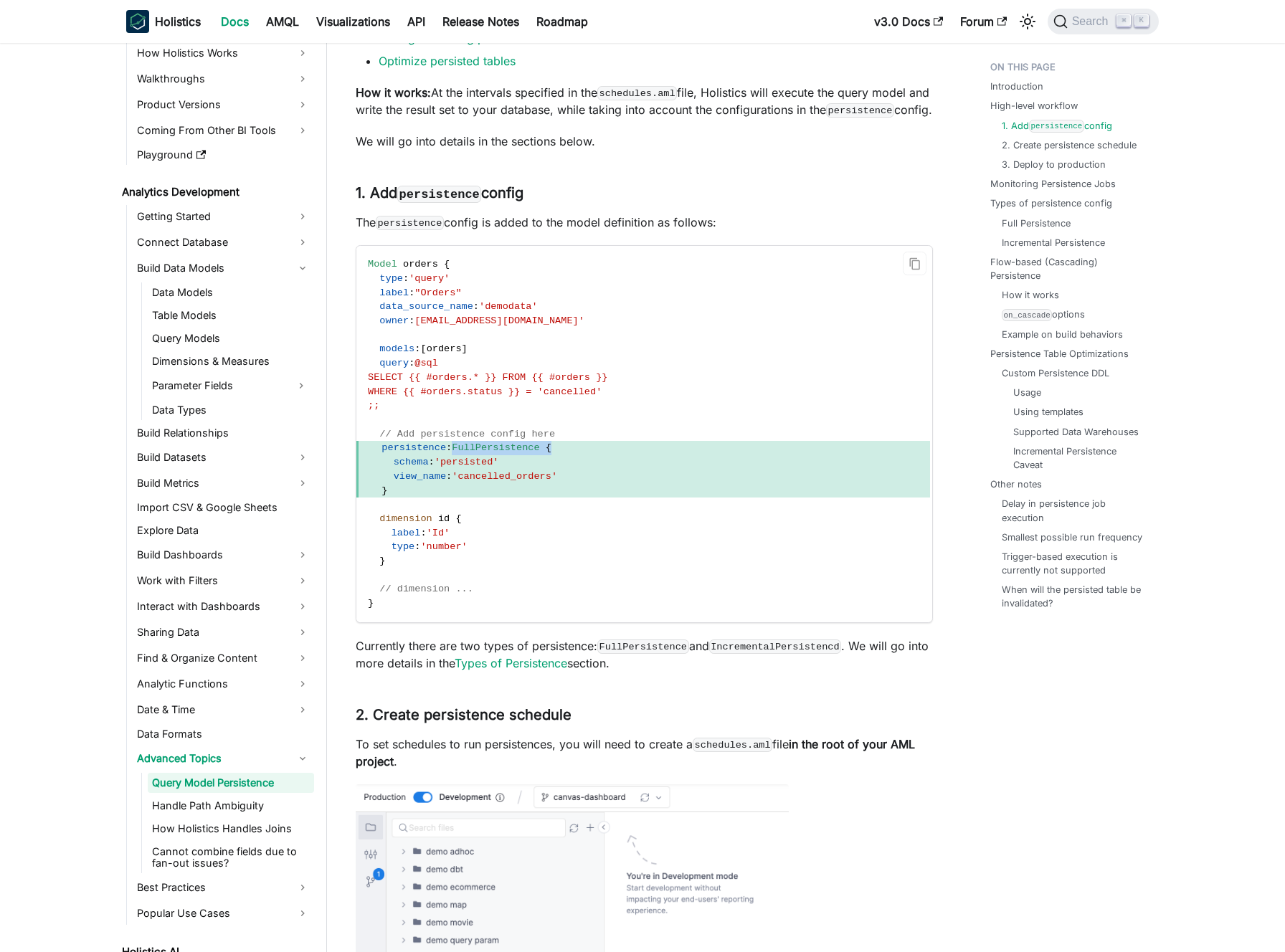
click at [563, 455] on span "persistence : FullPersistence {" at bounding box center [642, 448] width 573 height 15
drag, startPoint x: 499, startPoint y: 475, endPoint x: 450, endPoint y: 478, distance: 49.1
click at [457, 468] on span "'persisted'" at bounding box center [467, 461] width 65 height 11
click at [449, 468] on span "'persisted'" at bounding box center [467, 461] width 65 height 11
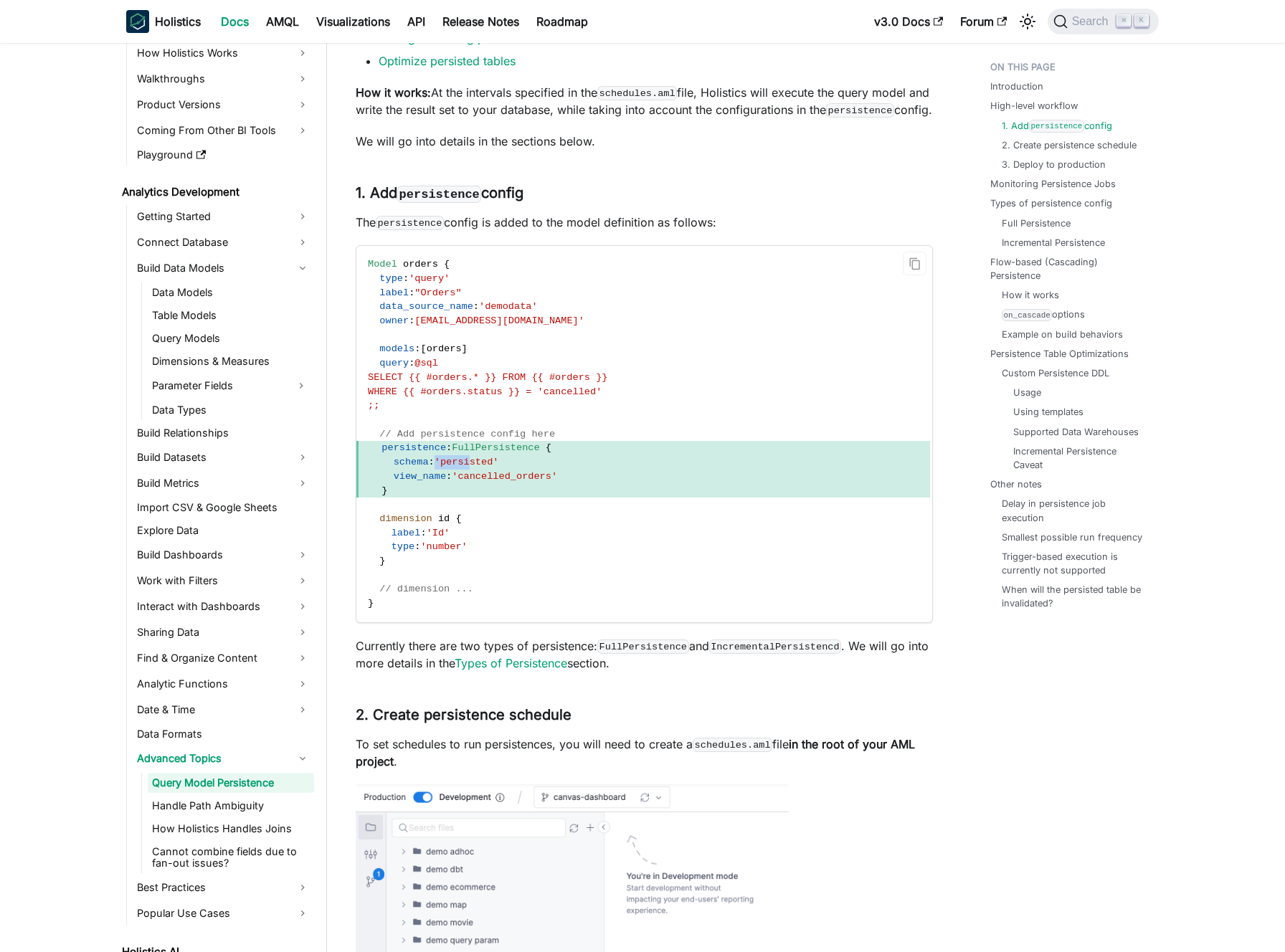
drag, startPoint x: 436, startPoint y: 478, endPoint x: 498, endPoint y: 479, distance: 62.0
click at [489, 470] on span "schema : 'persisted'" at bounding box center [642, 462] width 573 height 15
drag, startPoint x: 498, startPoint y: 479, endPoint x: 511, endPoint y: 491, distance: 17.7
click at [499, 468] on span "'persisted'" at bounding box center [467, 461] width 65 height 11
drag, startPoint x: 393, startPoint y: 478, endPoint x: 422, endPoint y: 478, distance: 29.0
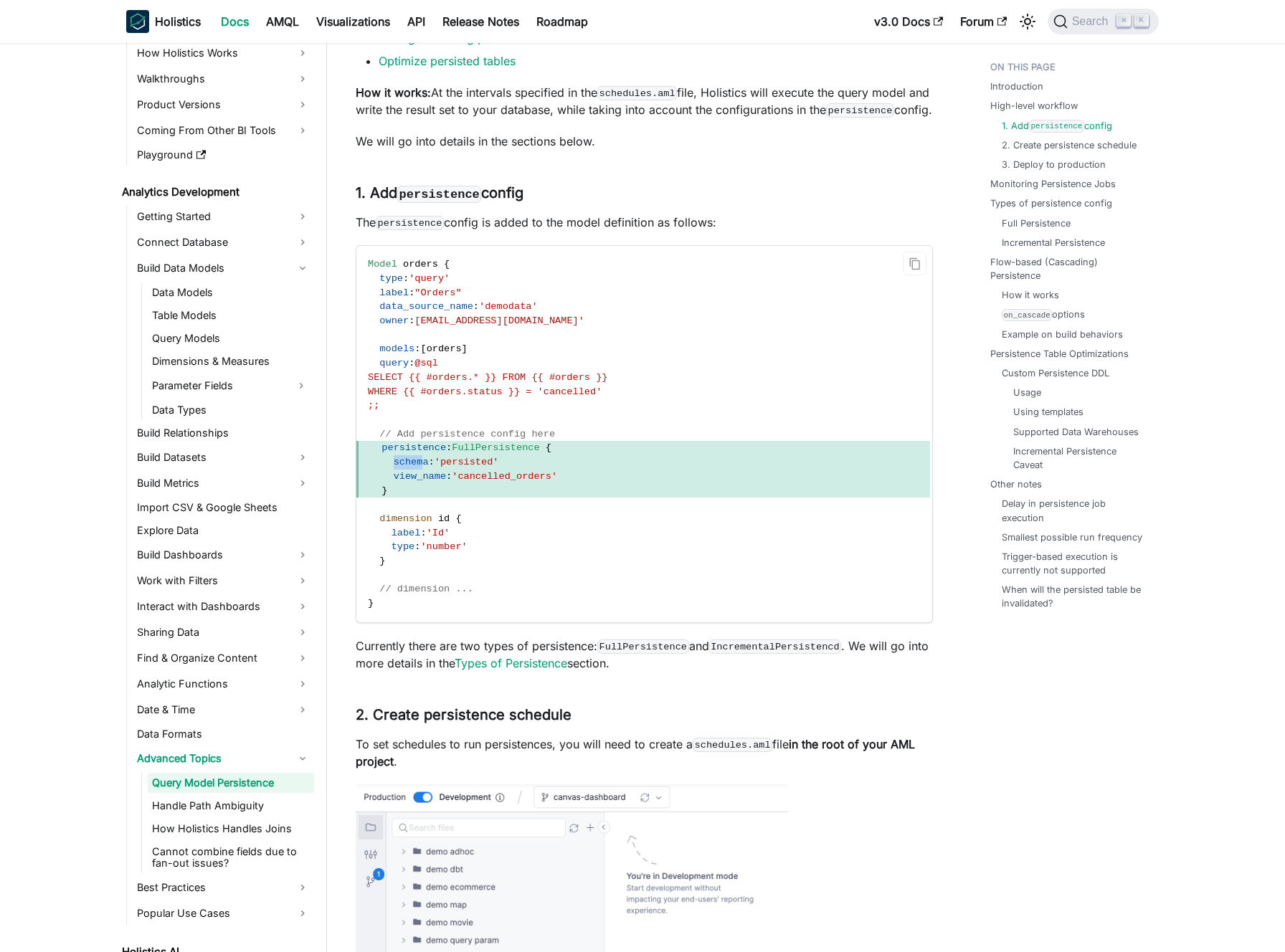
click at [422, 468] on span "schema" at bounding box center [410, 461] width 35 height 11
drag, startPoint x: 464, startPoint y: 492, endPoint x: 544, endPoint y: 491, distance: 80.0
click at [544, 482] on span "'cancelled_orders'" at bounding box center [504, 476] width 105 height 11
click at [547, 482] on span "'cancelled_orders'" at bounding box center [504, 476] width 105 height 11
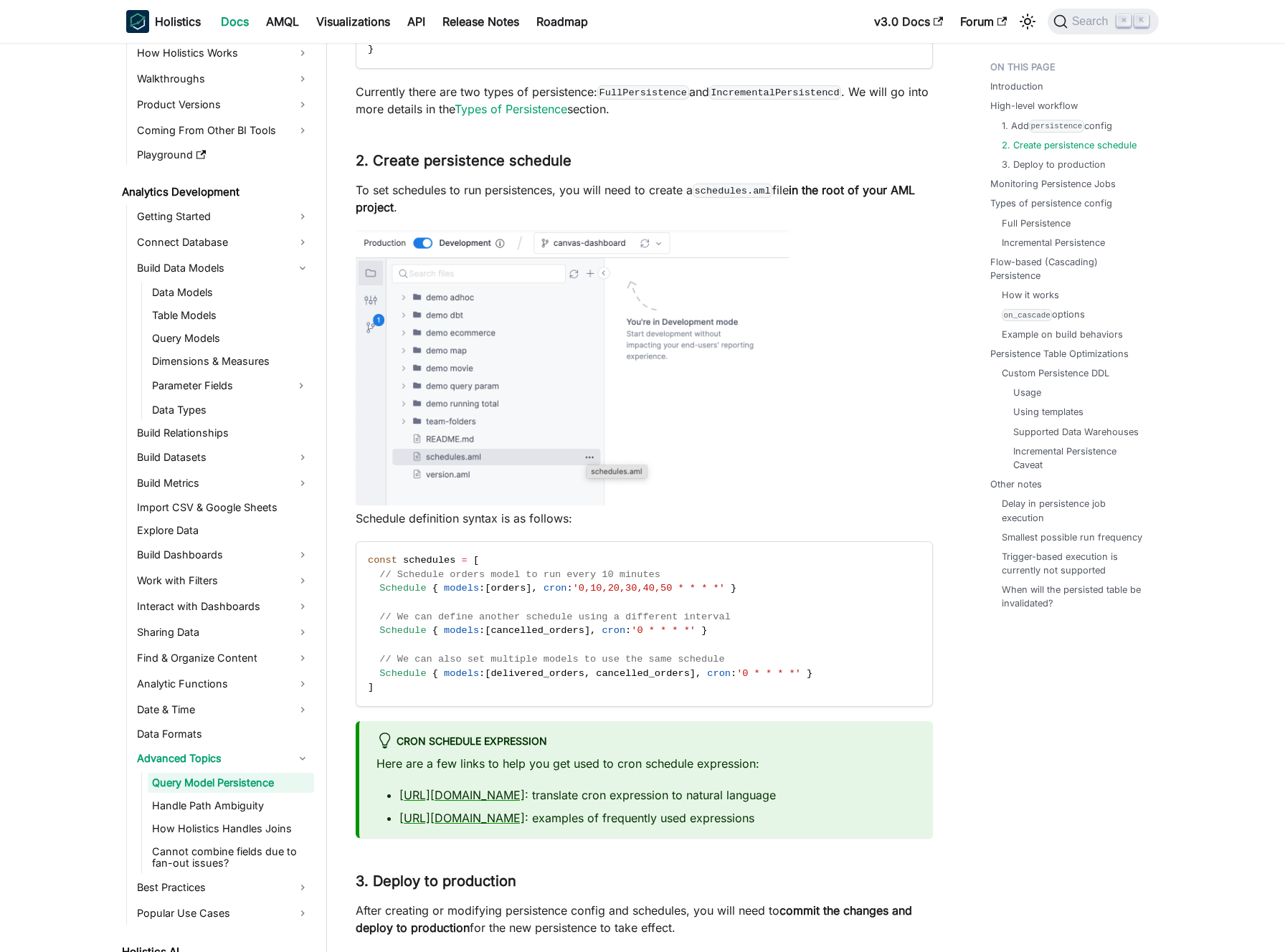
scroll to position [1184, 0]
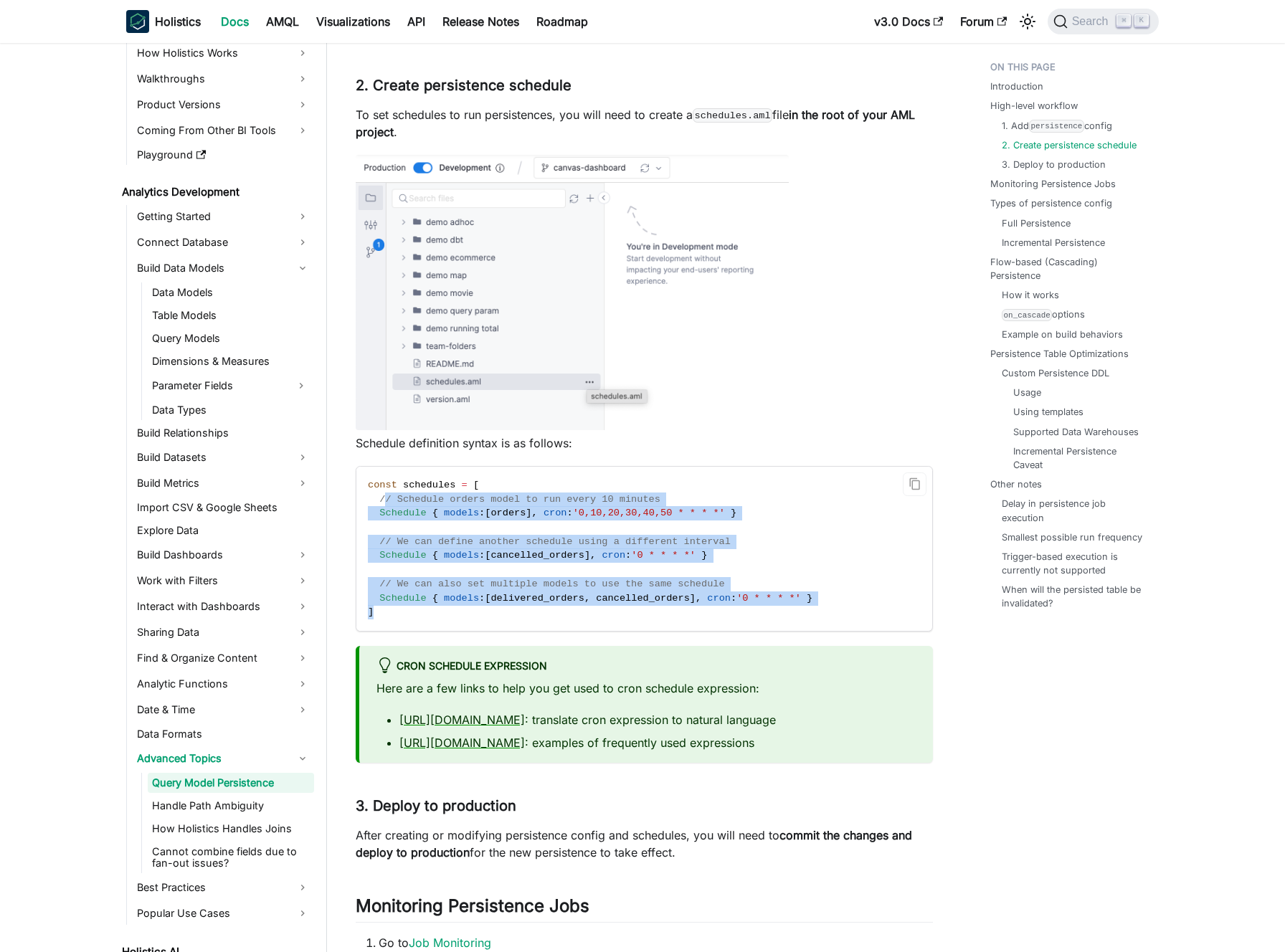
drag, startPoint x: 393, startPoint y: 628, endPoint x: 384, endPoint y: 513, distance: 115.4
click at [384, 514] on code "const schedules = [ // Schedule orders model to run every 10 minutes Schedule {…" at bounding box center [642, 549] width 573 height 164
click at [383, 505] on span "// Schedule orders model to run every 10 minutes" at bounding box center [520, 499] width 281 height 11
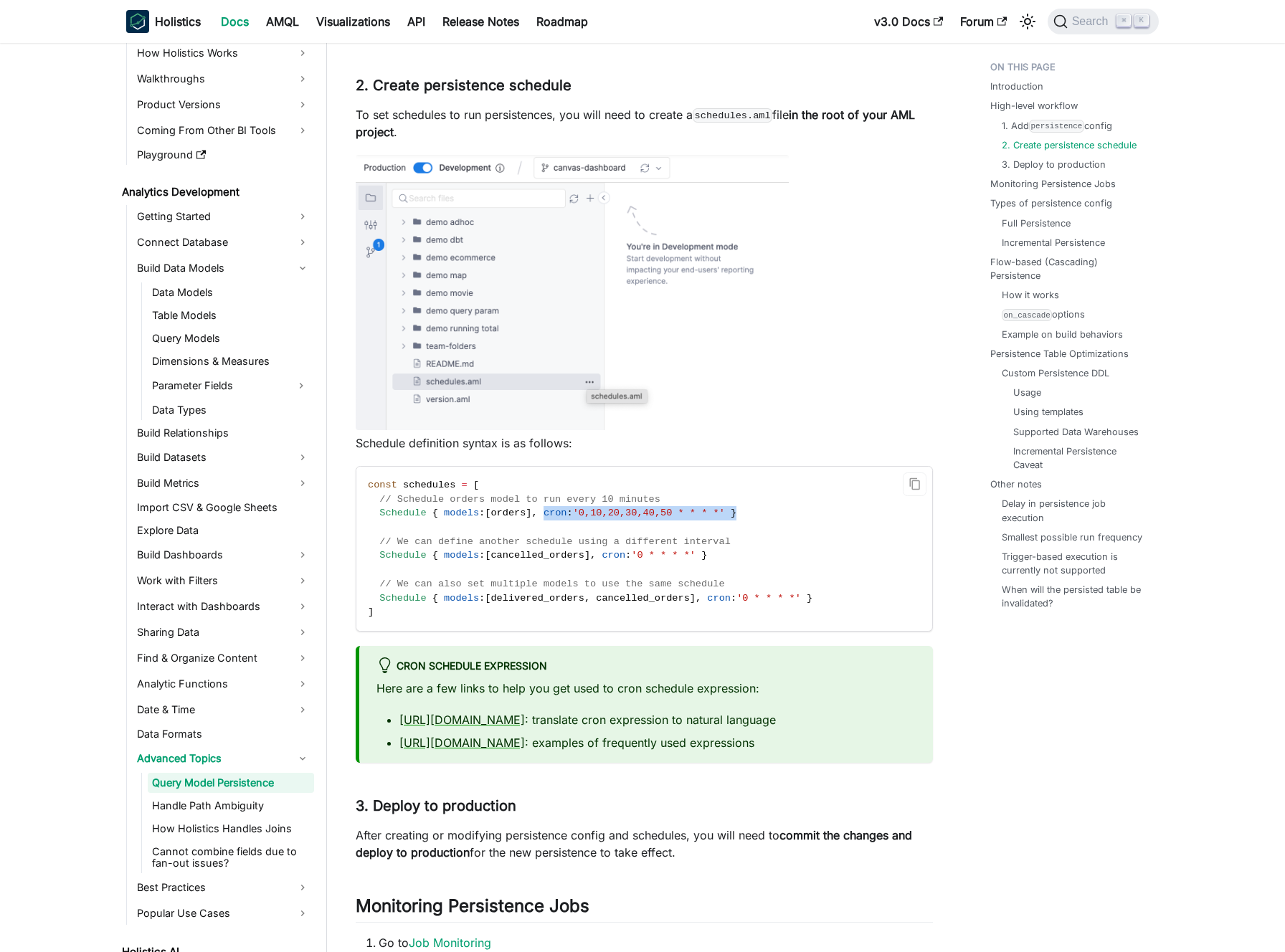
drag, startPoint x: 550, startPoint y: 531, endPoint x: 754, endPoint y: 530, distance: 204.0
click at [754, 530] on code "const schedules = [ // Schedule orders model to run every 10 minutes Schedule {…" at bounding box center [642, 549] width 573 height 164
drag, startPoint x: 765, startPoint y: 528, endPoint x: 581, endPoint y: 530, distance: 184.0
click at [584, 530] on code "const schedules = [ // Schedule orders model to run every 10 minutes Schedule {…" at bounding box center [642, 549] width 573 height 164
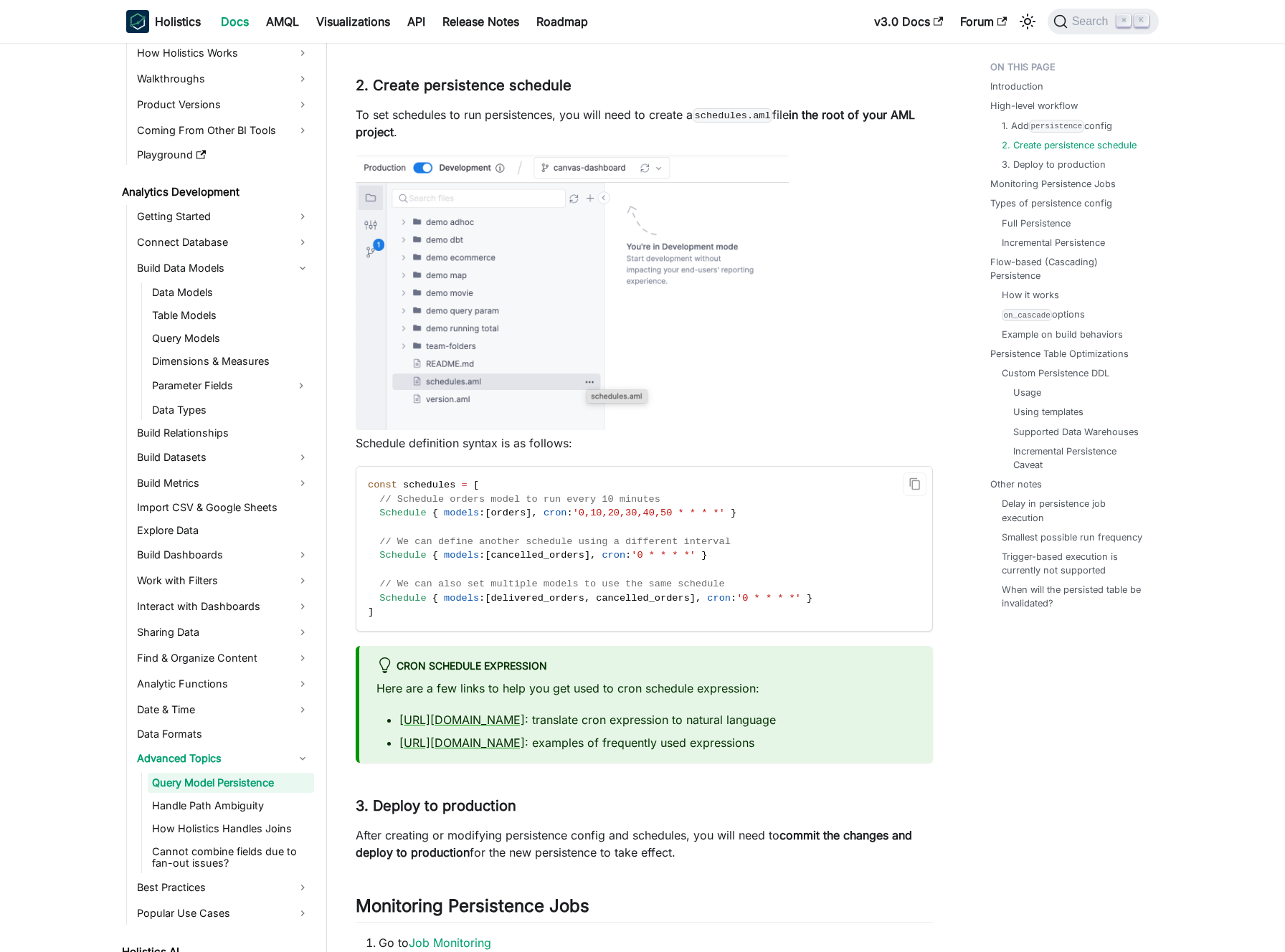
click at [567, 518] on span "cron" at bounding box center [555, 512] width 24 height 11
click at [560, 518] on span "cron" at bounding box center [555, 512] width 24 height 11
click at [505, 590] on span "// We can also set multiple models to use the same schedule" at bounding box center [551, 584] width 345 height 11
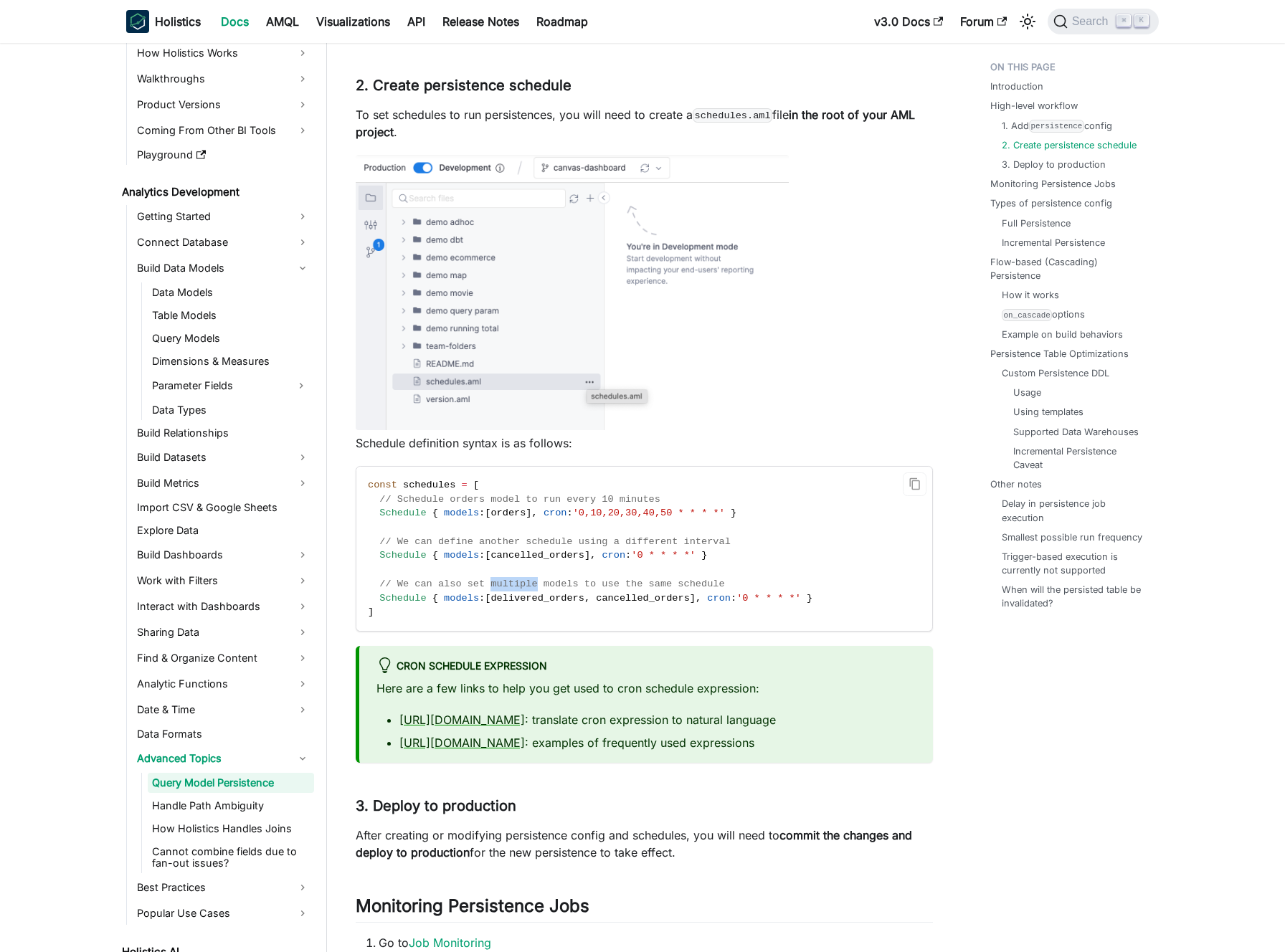
click at [505, 590] on span "// We can also set multiple models to use the same schedule" at bounding box center [551, 584] width 345 height 11
click at [513, 590] on span "// We can also set multiple models to use the same schedule" at bounding box center [551, 584] width 345 height 11
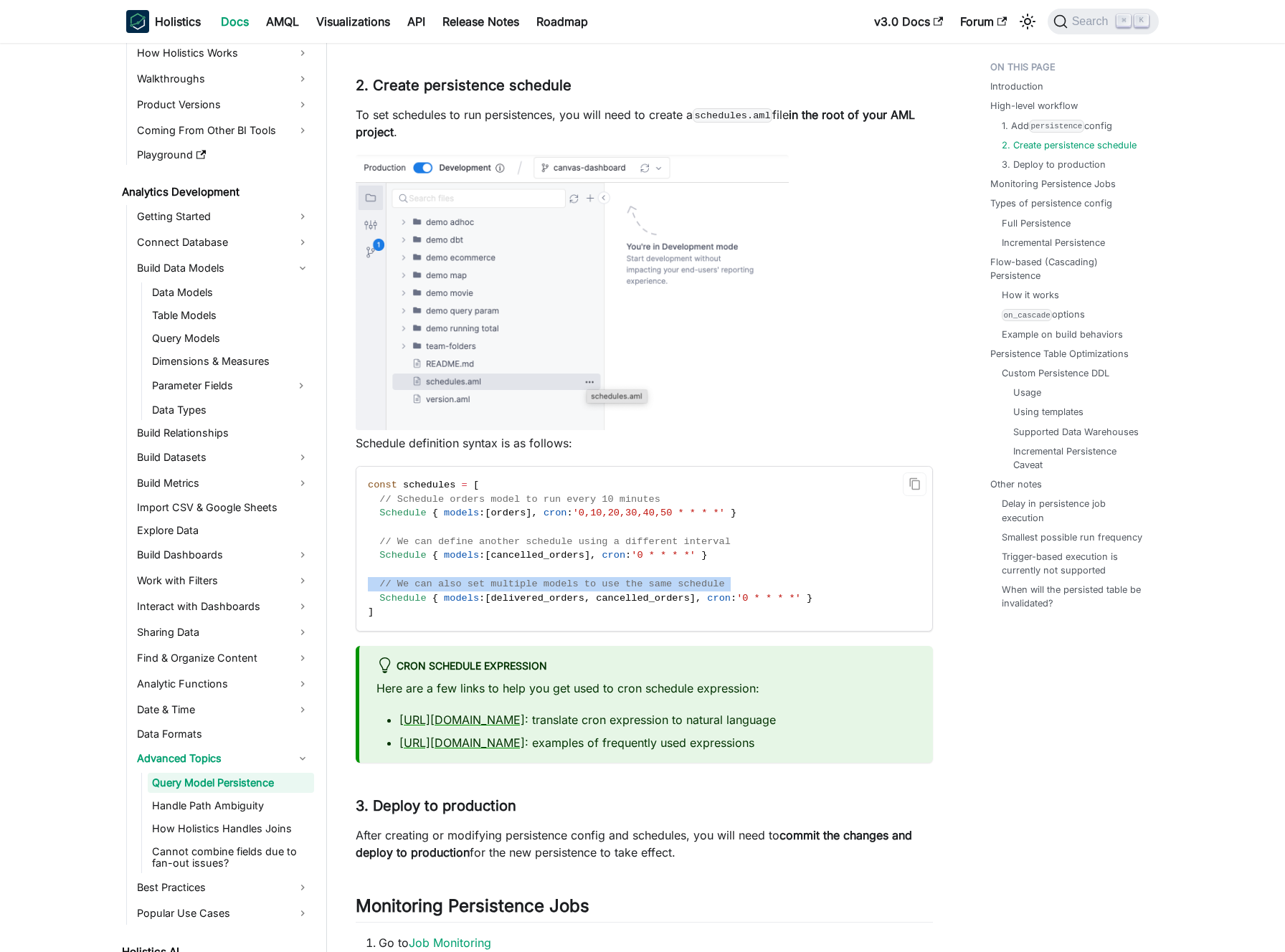
click at [519, 607] on code "const schedules = [ // Schedule orders model to run every 10 minutes Schedule {…" at bounding box center [642, 549] width 573 height 164
click at [511, 607] on code "const schedules = [ // Schedule orders model to run every 10 minutes Schedule {…" at bounding box center [642, 549] width 573 height 164
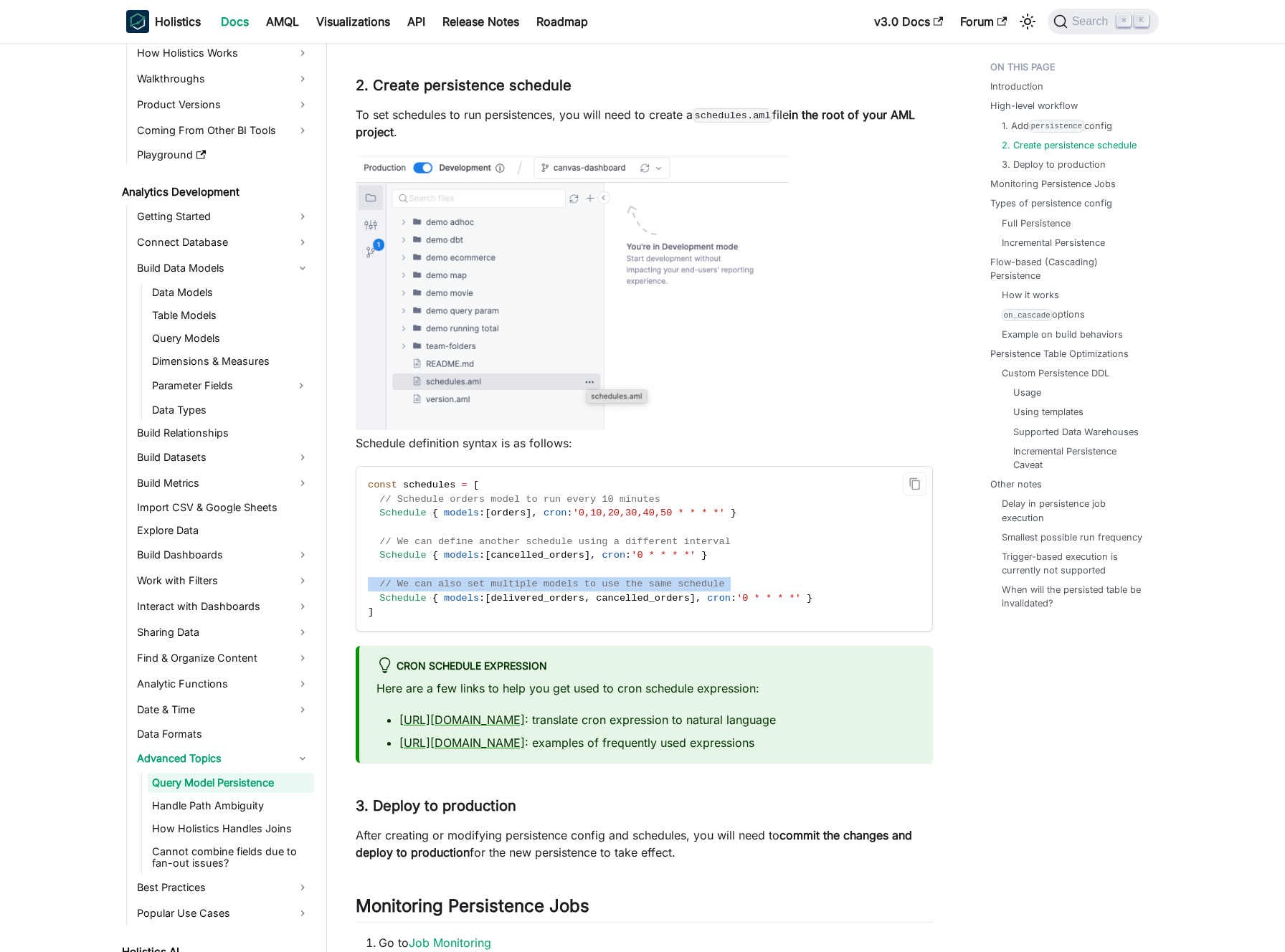
click at [511, 607] on code "const schedules = [ // Schedule orders model to run every 10 minutes Schedule {…" at bounding box center [642, 549] width 573 height 164
click at [517, 590] on span "// We can also set multiple models to use the same schedule" at bounding box center [551, 584] width 345 height 11
click at [521, 604] on span "delivered_orders" at bounding box center [538, 598] width 94 height 11
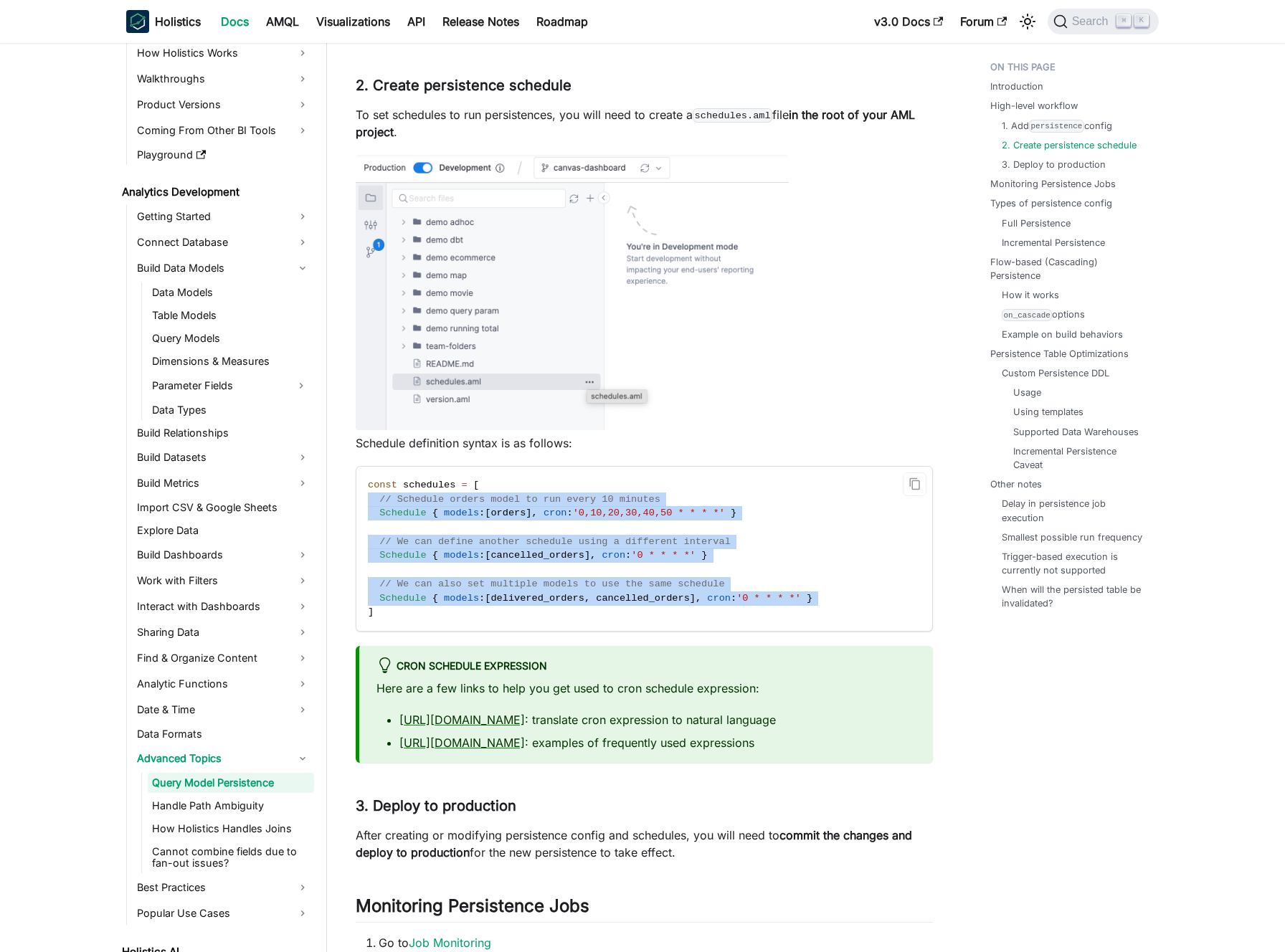
drag, startPoint x: 521, startPoint y: 618, endPoint x: 511, endPoint y: 519, distance: 99.5
click at [511, 519] on code "const schedules = [ // Schedule orders model to run every 10 minutes Schedule {…" at bounding box center [642, 549] width 573 height 164
click at [511, 505] on span "// Schedule orders model to run every 10 minutes" at bounding box center [520, 499] width 281 height 11
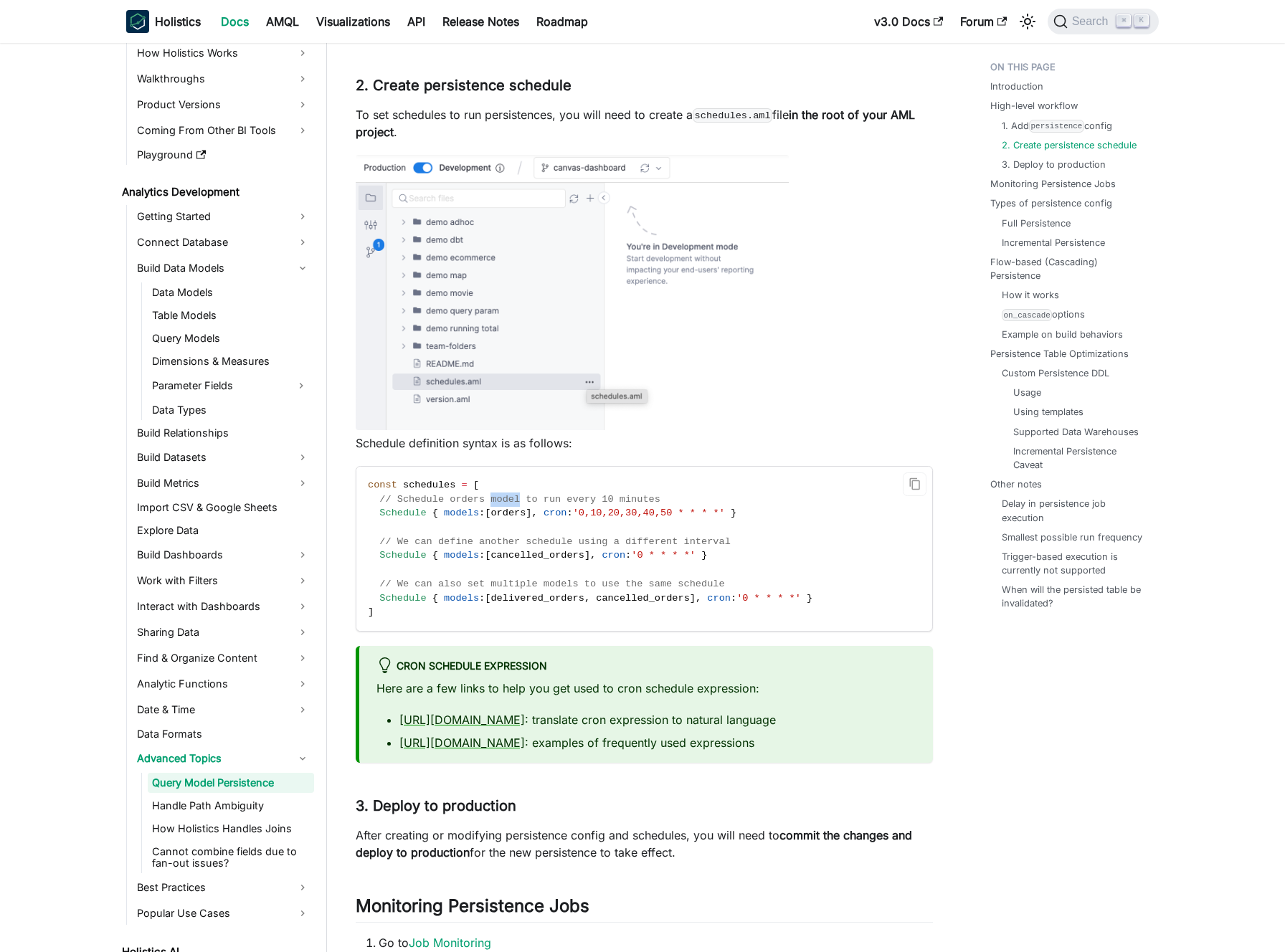
click at [511, 505] on span "// Schedule orders model to run every 10 minutes" at bounding box center [520, 499] width 281 height 11
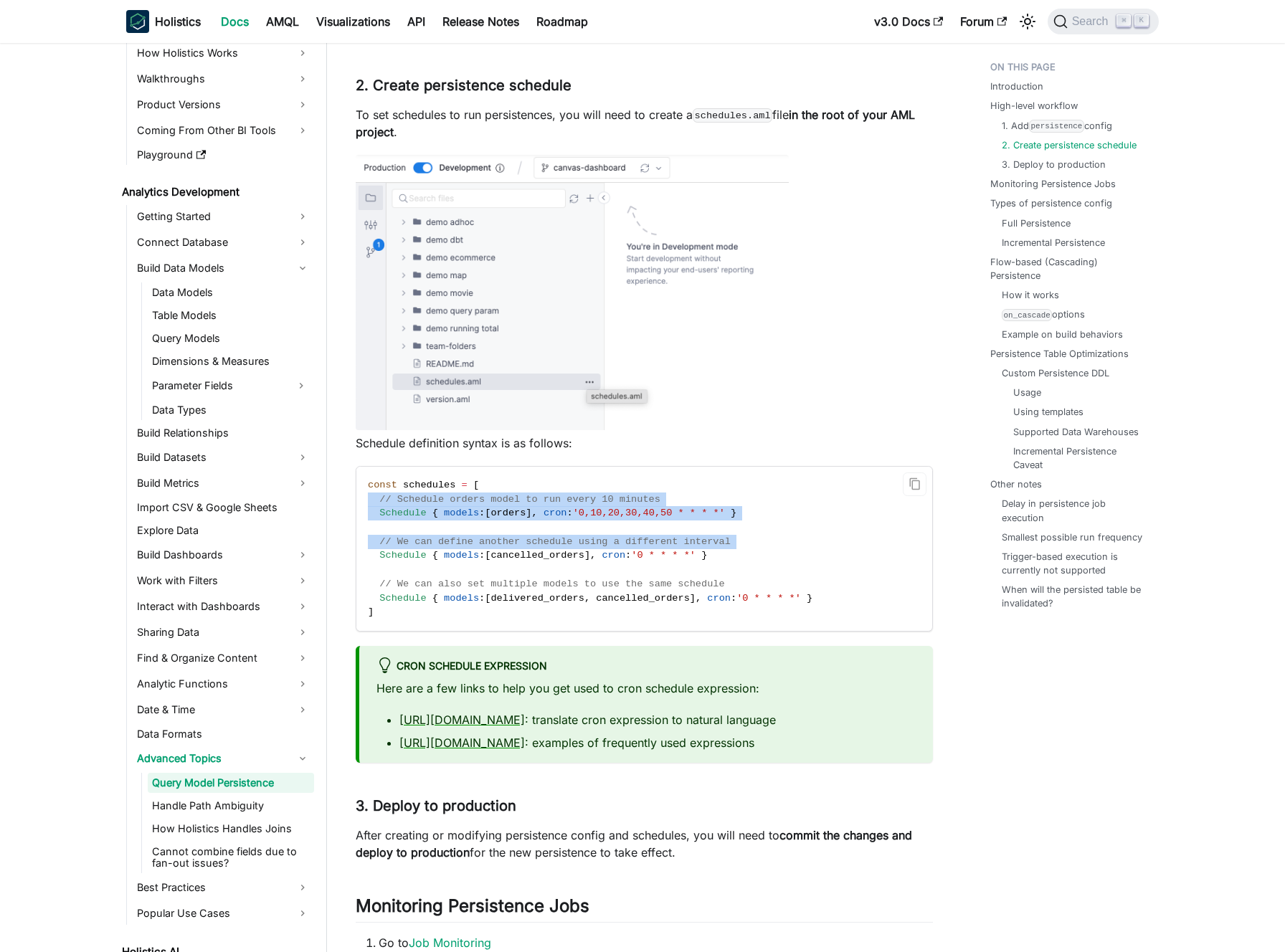
drag, startPoint x: 511, startPoint y: 519, endPoint x: 514, endPoint y: 567, distance: 48.1
click at [514, 567] on code "const schedules = [ // Schedule orders model to run every 10 minutes Schedule {…" at bounding box center [642, 549] width 573 height 164
click at [514, 560] on span "cancelled_orders" at bounding box center [538, 555] width 94 height 11
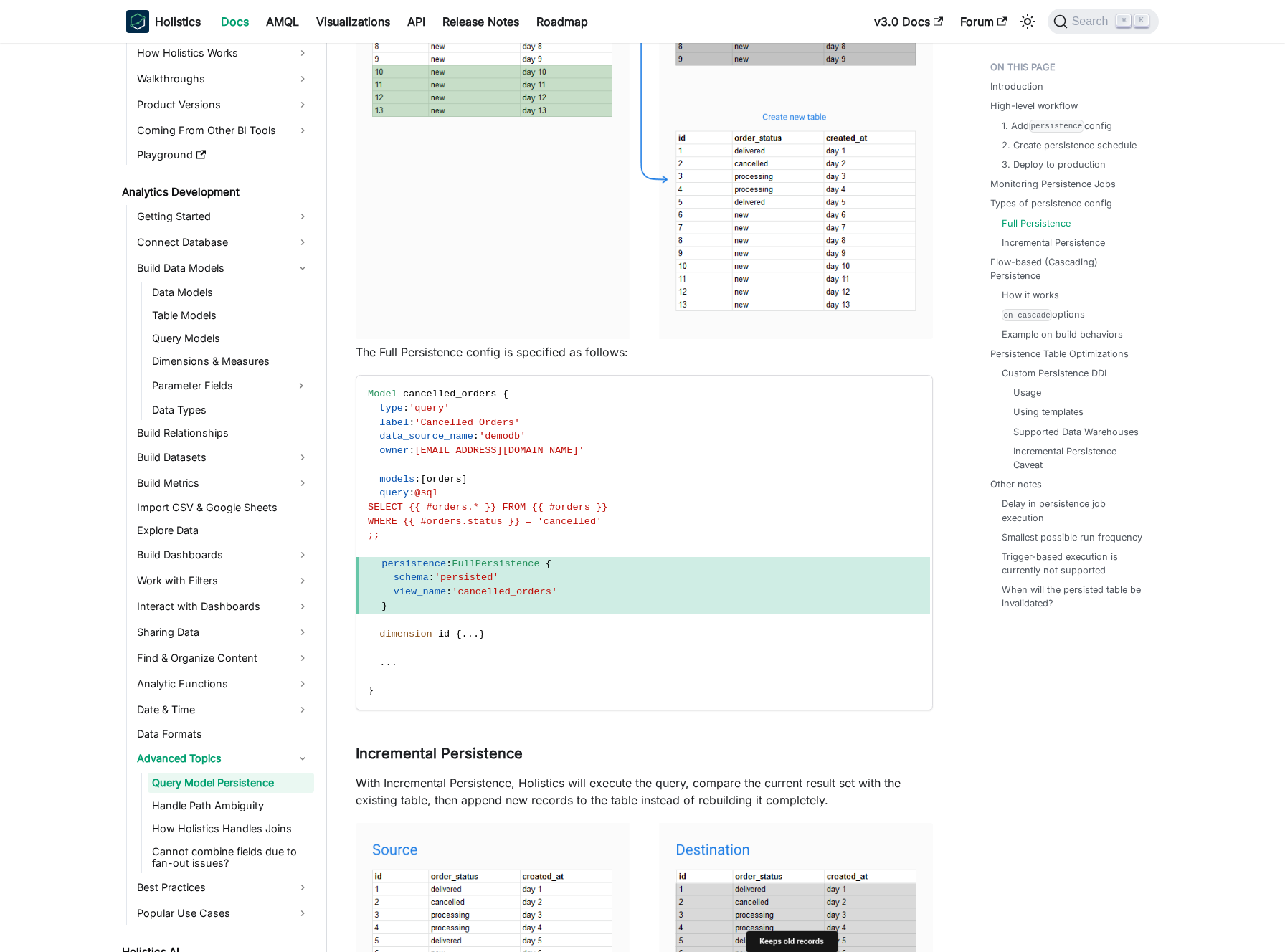
scroll to position [3301, 0]
click at [490, 596] on span "'cancelled_orders'" at bounding box center [504, 590] width 105 height 11
click at [430, 596] on span "view_name" at bounding box center [419, 590] width 53 height 11
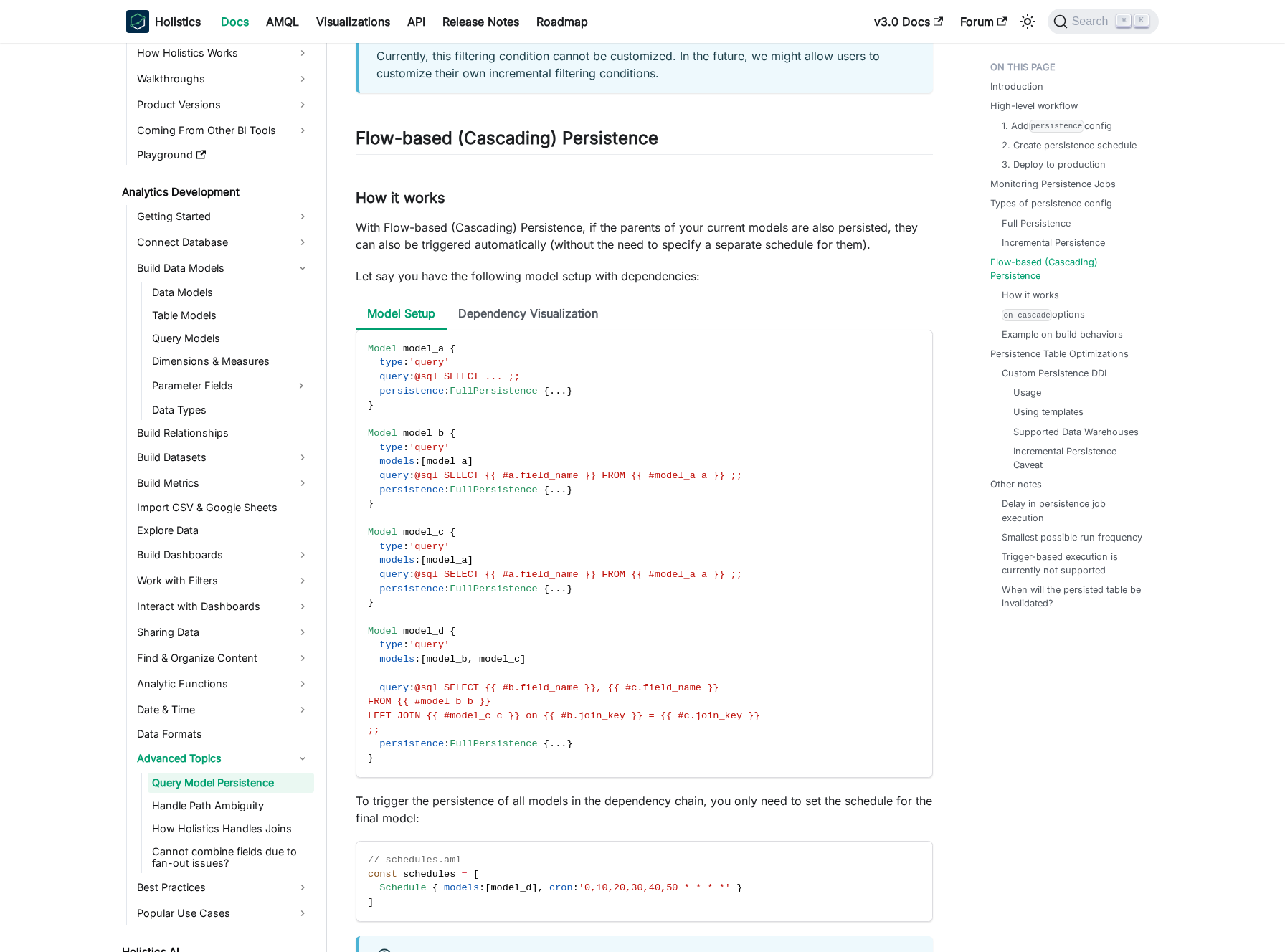
scroll to position [5185, 0]
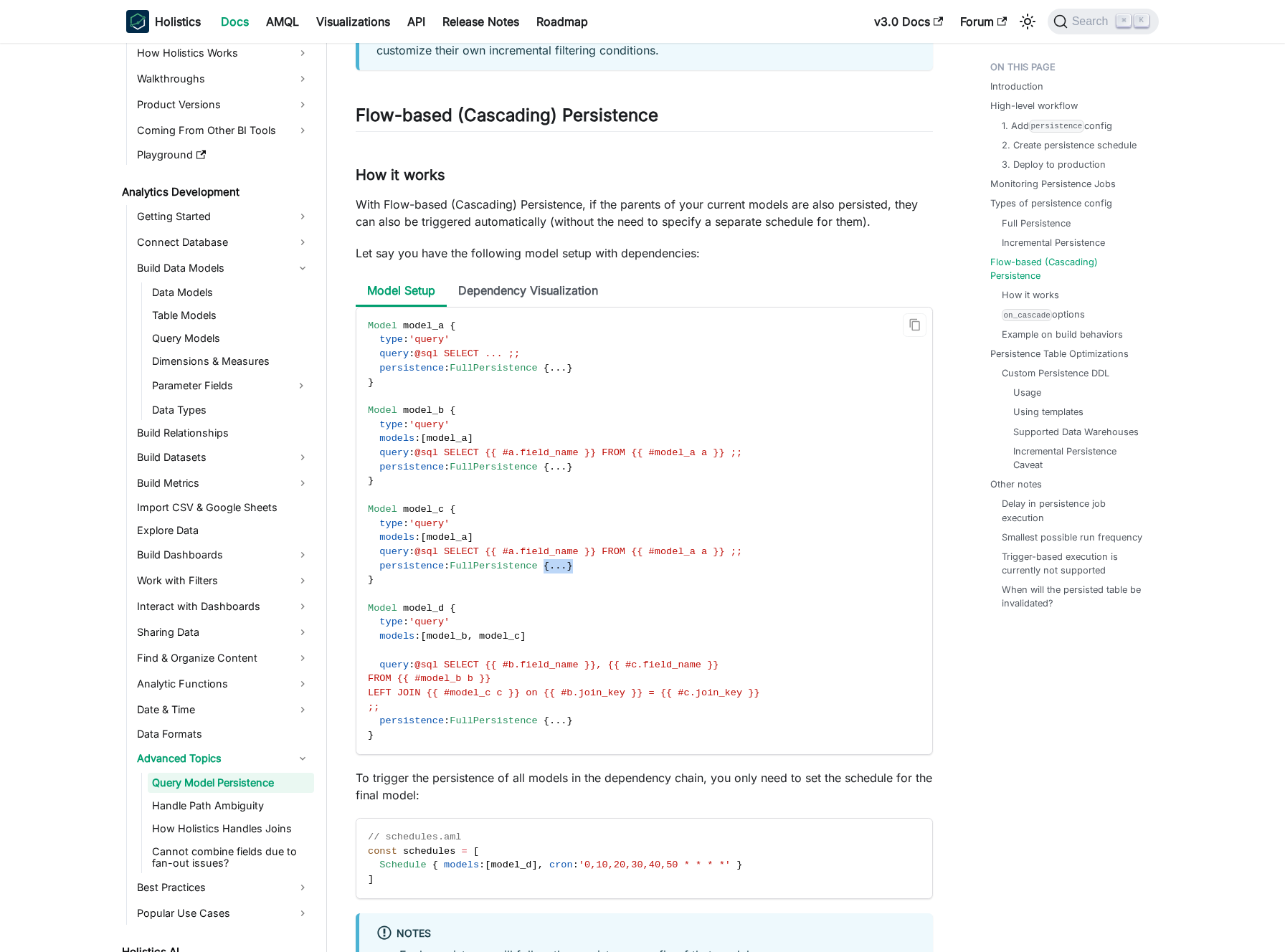
drag, startPoint x: 592, startPoint y: 581, endPoint x: 552, endPoint y: 583, distance: 40.0
click at [552, 583] on code "Model model_a { type : 'query' query : @sql SELECT ... ;; persistence : FullPer…" at bounding box center [642, 530] width 573 height 447
click at [549, 572] on span "{" at bounding box center [546, 565] width 6 height 11
drag, startPoint x: 552, startPoint y: 583, endPoint x: 572, endPoint y: 578, distance: 20.6
click at [559, 572] on span "persistence : FullPersistence { . . . }" at bounding box center [470, 565] width 205 height 11
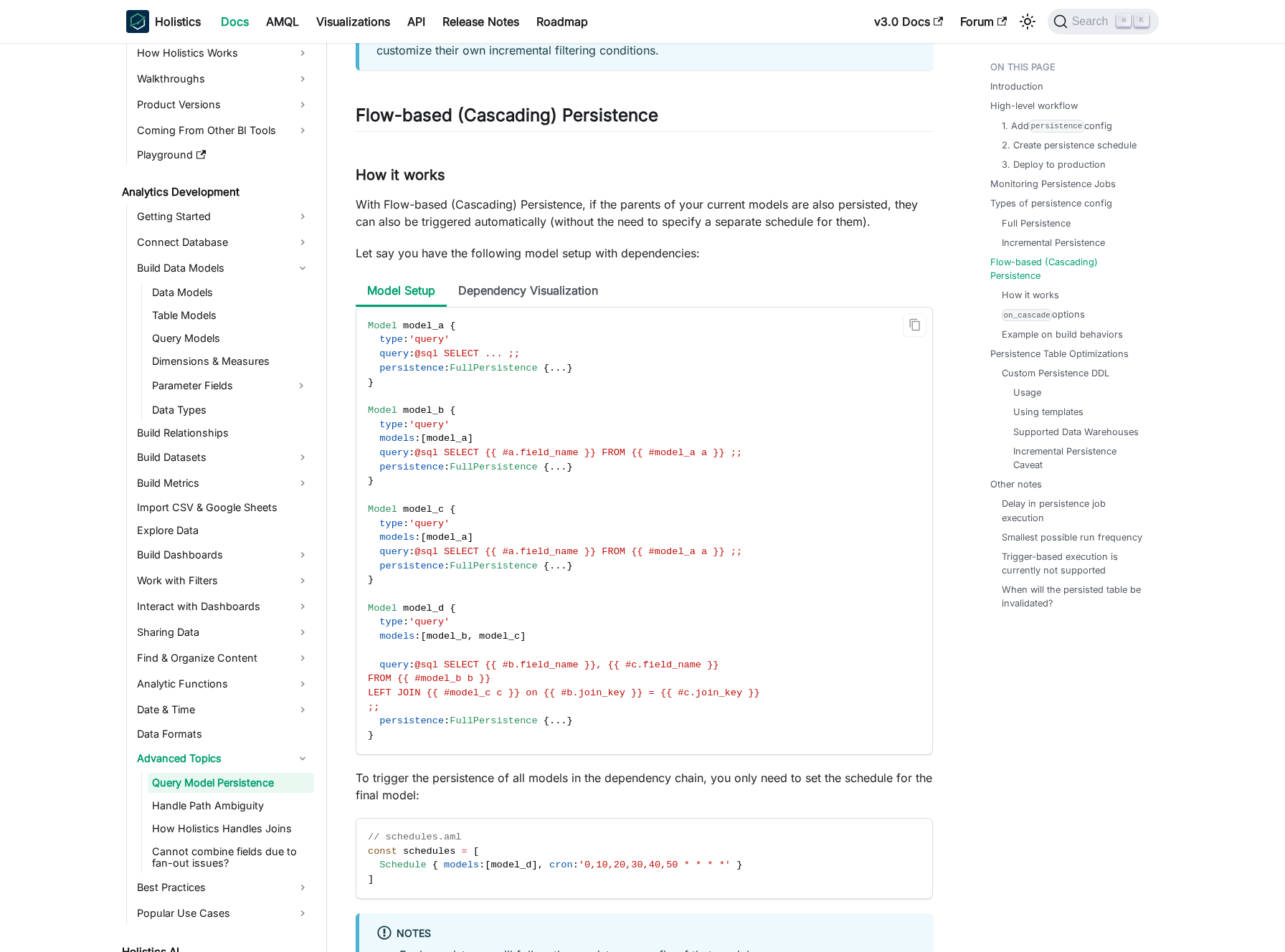
click at [572, 572] on span "}" at bounding box center [569, 565] width 6 height 11
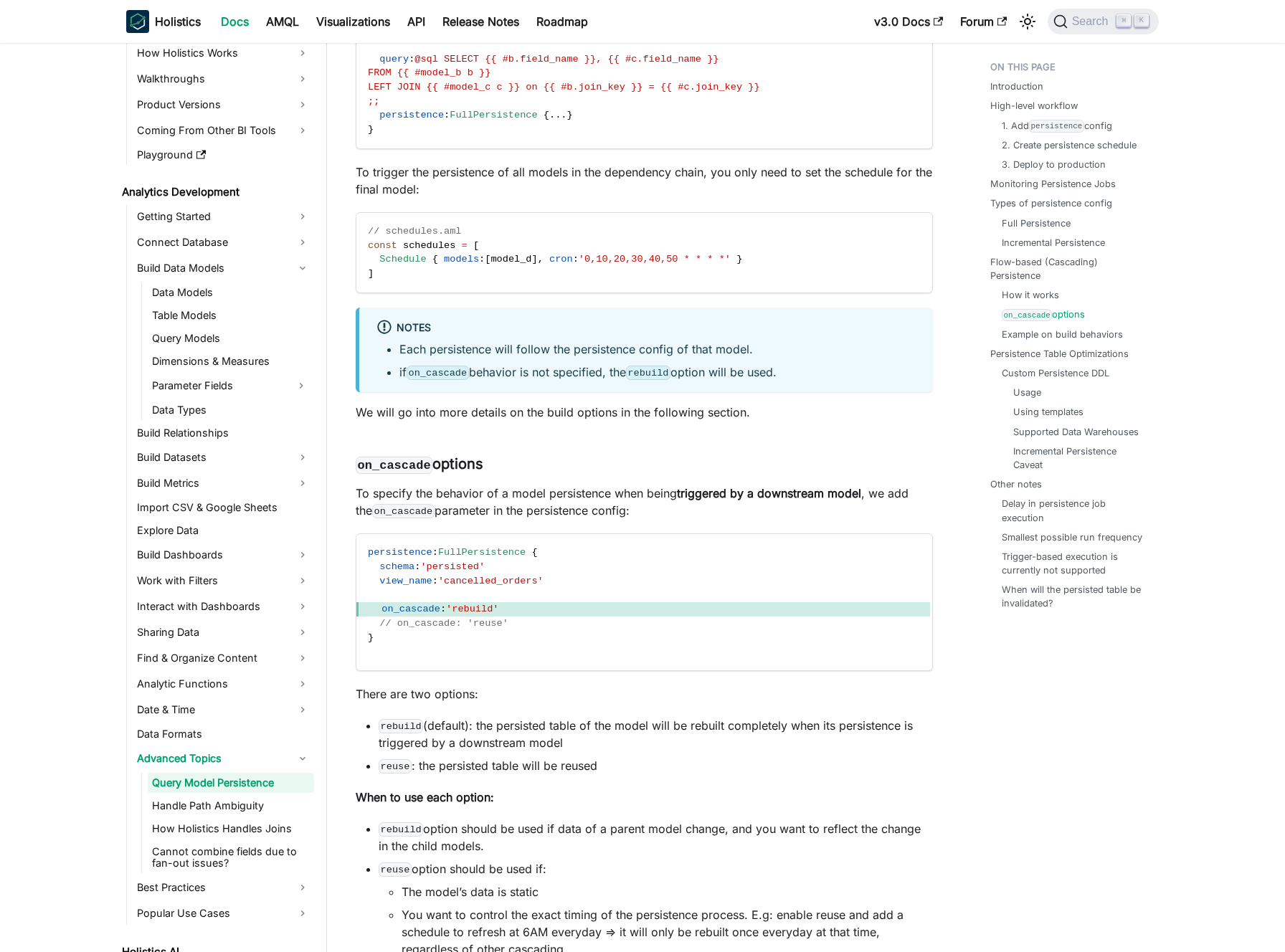
scroll to position [5851, 0]
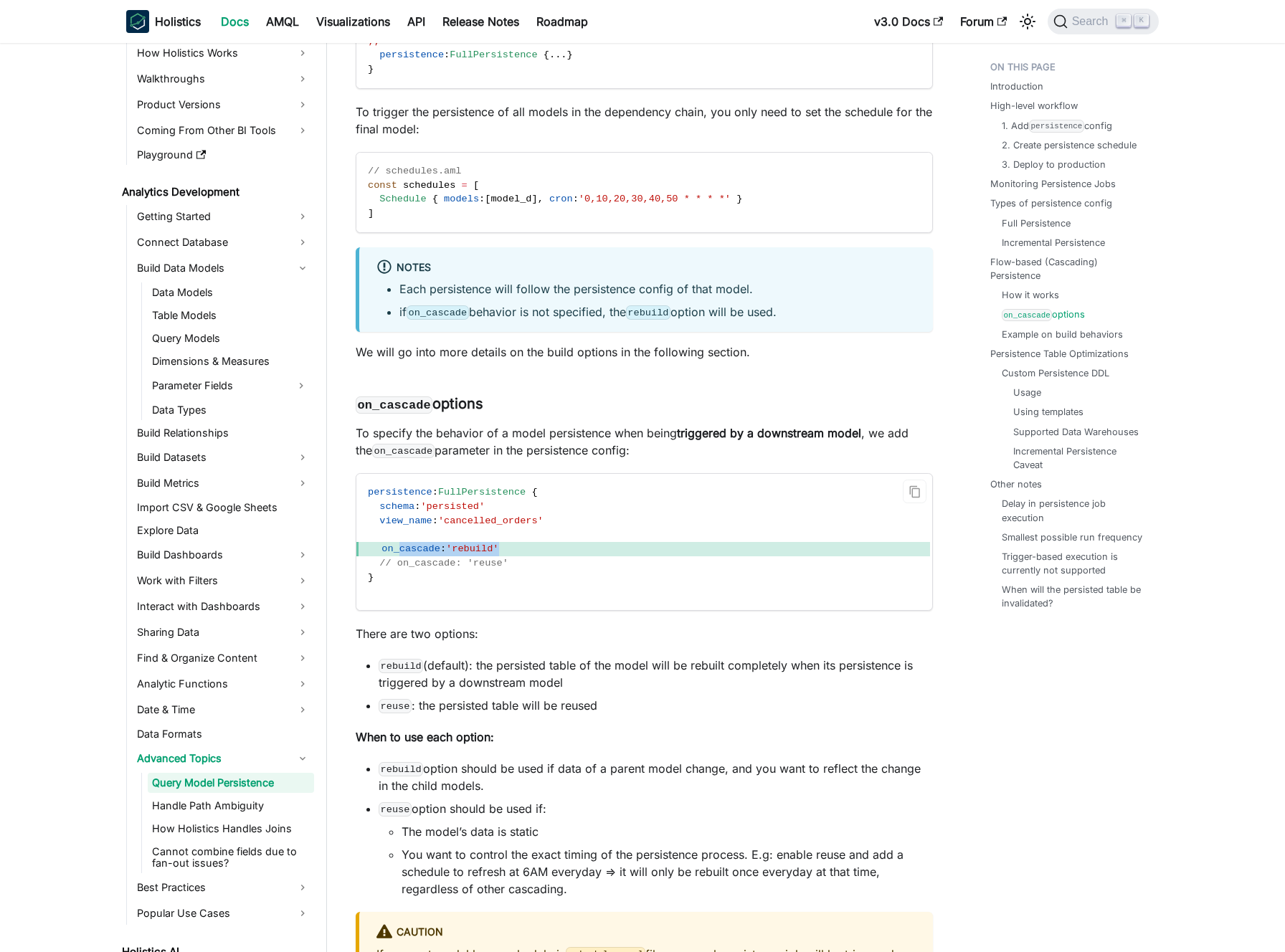
drag, startPoint x: 522, startPoint y: 566, endPoint x: 399, endPoint y: 570, distance: 123.1
click at [399, 556] on span "on_cascade : 'rebuild'" at bounding box center [642, 549] width 573 height 15
click at [399, 555] on span "on_cascade" at bounding box center [410, 548] width 59 height 11
click at [443, 555] on span ":" at bounding box center [443, 548] width 6 height 11
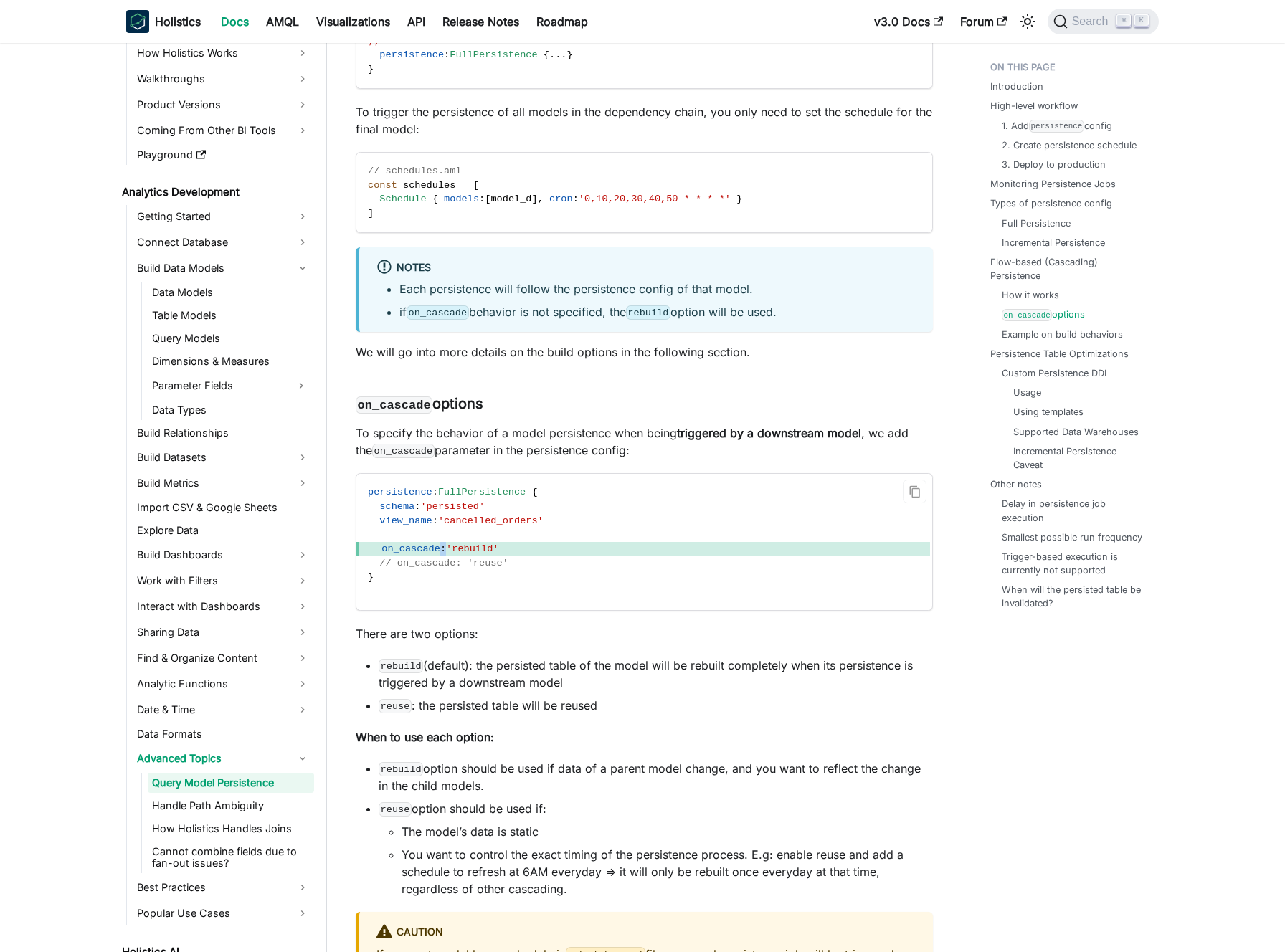
click at [443, 555] on span ":" at bounding box center [443, 548] width 6 height 11
click at [484, 555] on span "'rebuild'" at bounding box center [472, 548] width 53 height 11
click at [509, 556] on span "on_cascade : 'rebuild'" at bounding box center [642, 549] width 573 height 15
drag, startPoint x: 509, startPoint y: 562, endPoint x: 456, endPoint y: 569, distance: 53.5
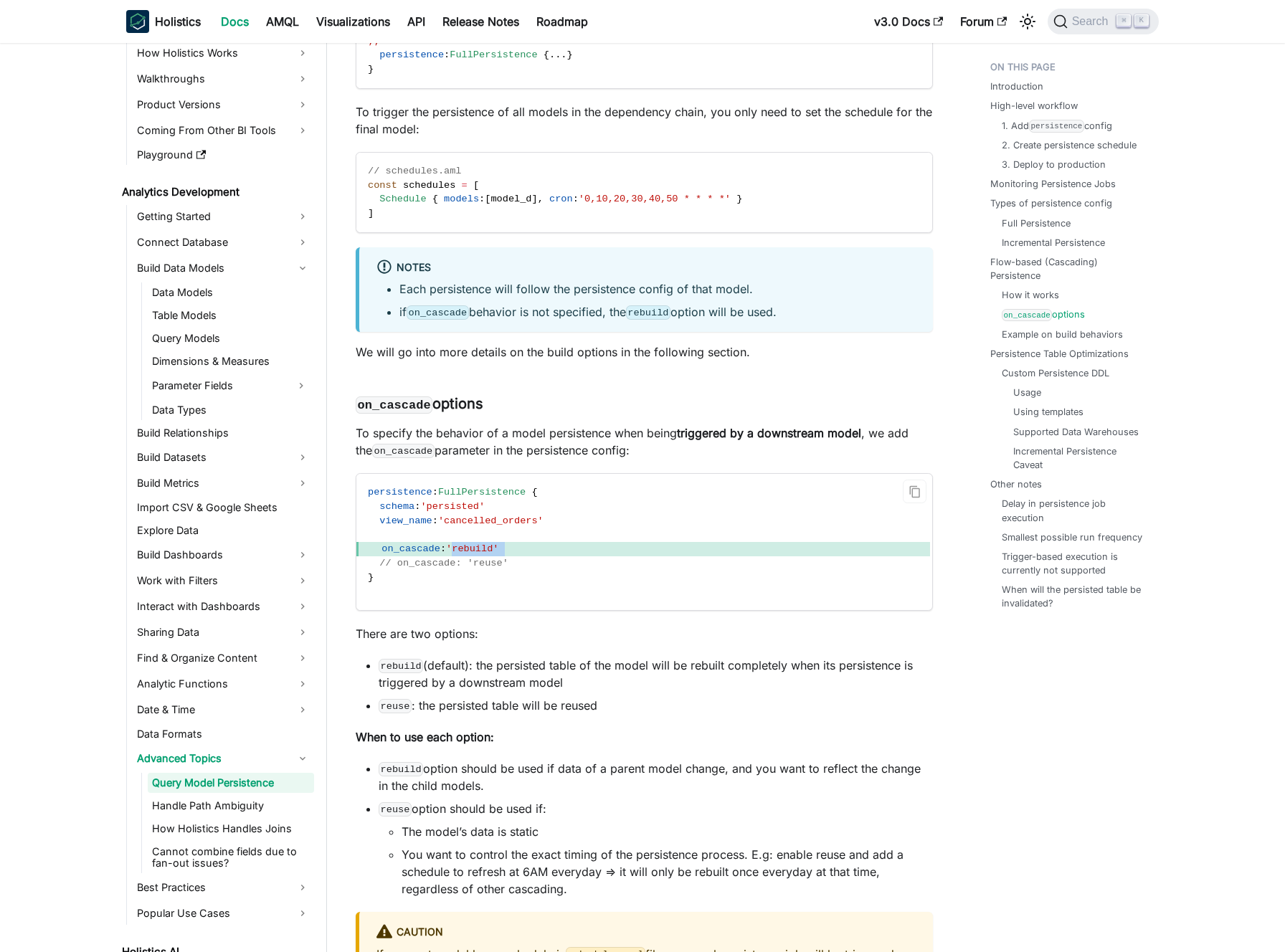
click at [456, 556] on span "on_cascade : 'rebuild'" at bounding box center [642, 549] width 573 height 15
click at [456, 555] on span "'rebuild'" at bounding box center [472, 548] width 53 height 11
click at [454, 555] on span "'rebuild'" at bounding box center [472, 548] width 53 height 11
click at [453, 555] on span "'rebuild'" at bounding box center [472, 548] width 53 height 11
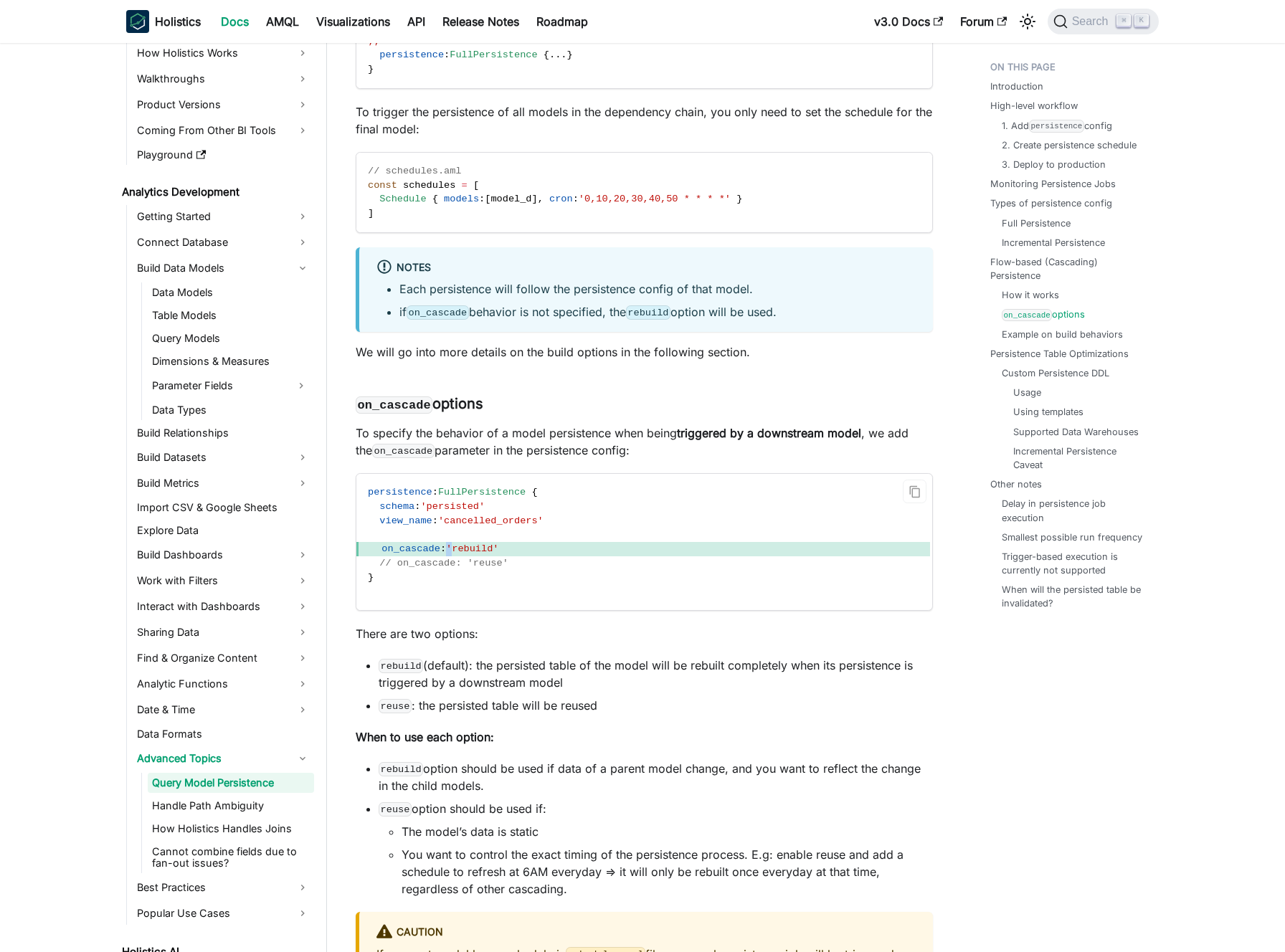
click at [456, 555] on span "'rebuild'" at bounding box center [472, 548] width 53 height 11
click at [473, 555] on span "'rebuild'" at bounding box center [472, 548] width 53 height 11
click at [452, 555] on span "'rebuild'" at bounding box center [472, 548] width 53 height 11
drag, startPoint x: 452, startPoint y: 567, endPoint x: 497, endPoint y: 566, distance: 45.0
click at [496, 555] on span "'rebuild'" at bounding box center [472, 548] width 53 height 11
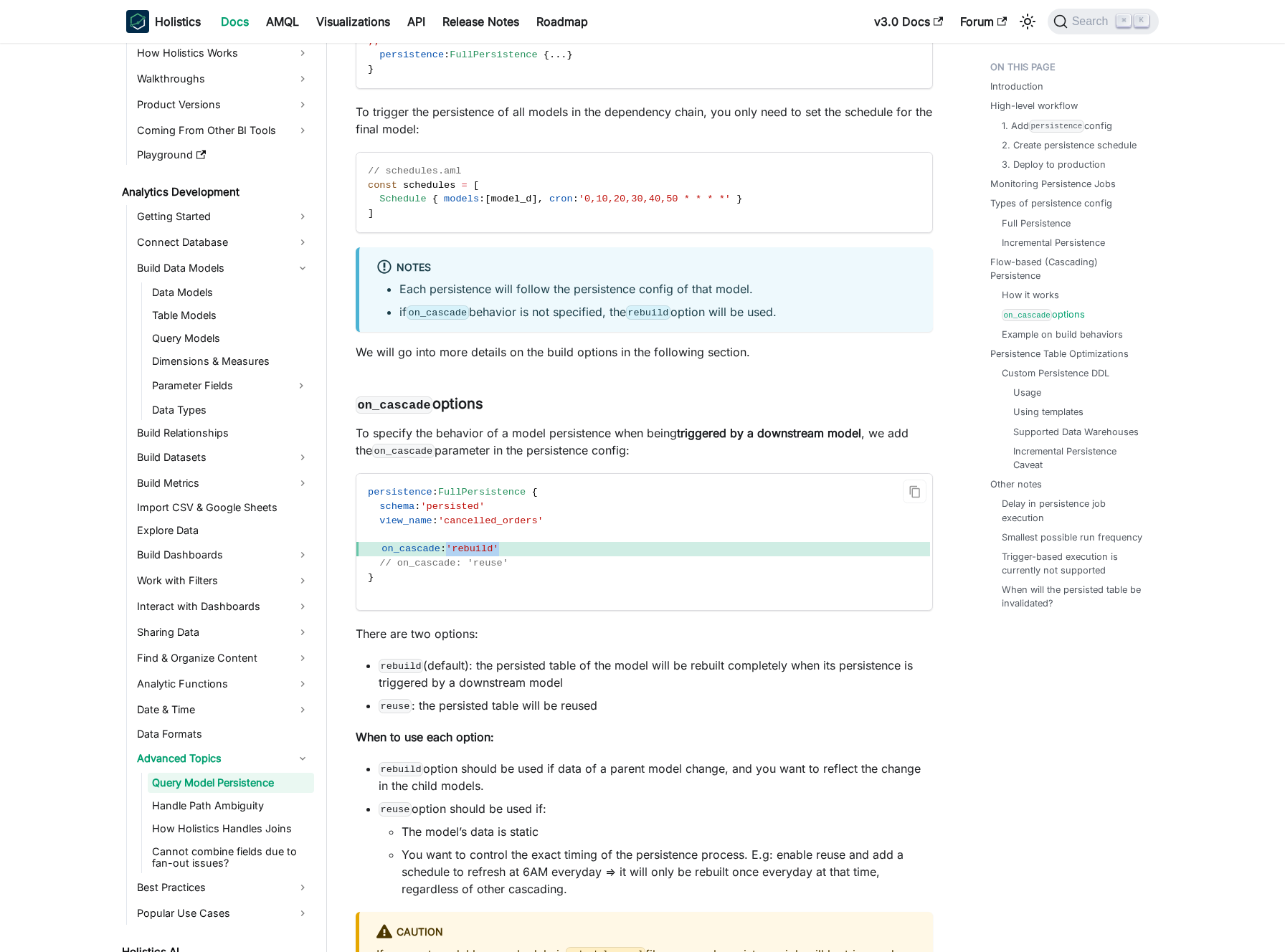
click at [497, 555] on span "'rebuild'" at bounding box center [472, 548] width 53 height 11
drag, startPoint x: 520, startPoint y: 575, endPoint x: 479, endPoint y: 567, distance: 41.8
click at [479, 567] on code "persistence : FullPersistence { schema : 'persisted' view_name : 'cancelled_ord…" at bounding box center [642, 542] width 573 height 136
click at [479, 555] on span "'rebuild'" at bounding box center [472, 548] width 53 height 11
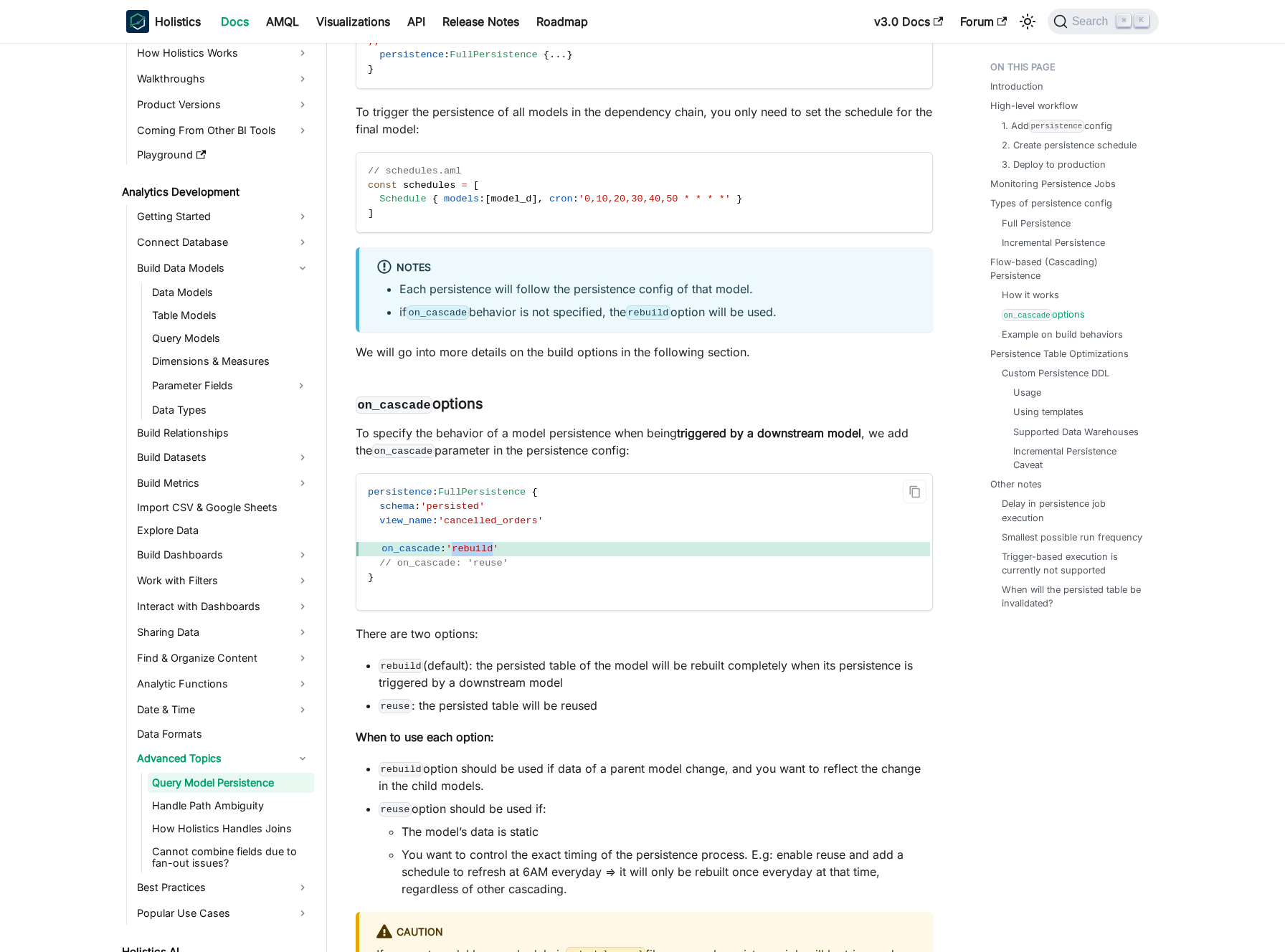
click at [495, 555] on span "'rebuild'" at bounding box center [472, 548] width 53 height 11
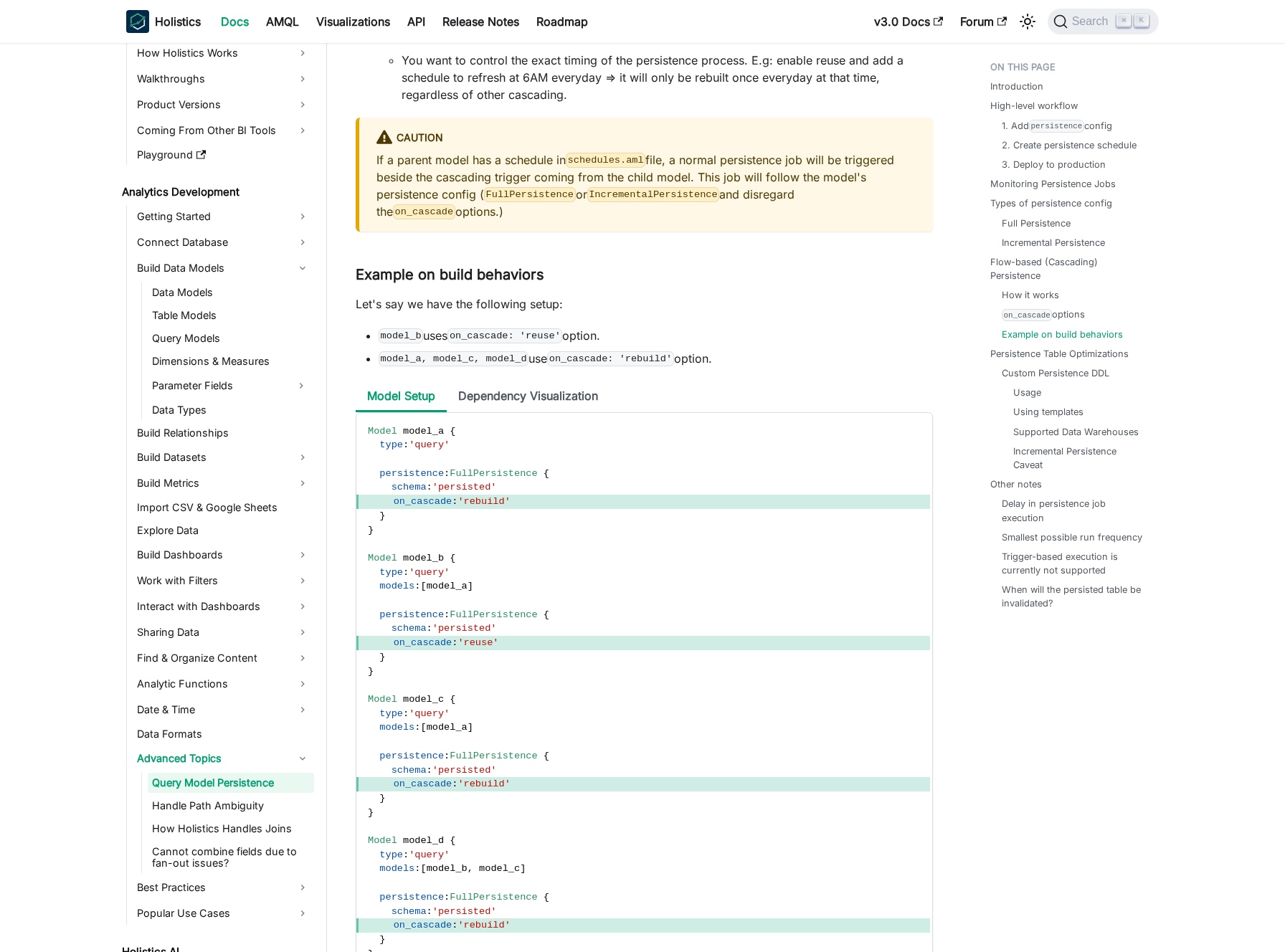
scroll to position [6646, 0]
click at [501, 412] on li "Dependency Visualization" at bounding box center [528, 397] width 163 height 31
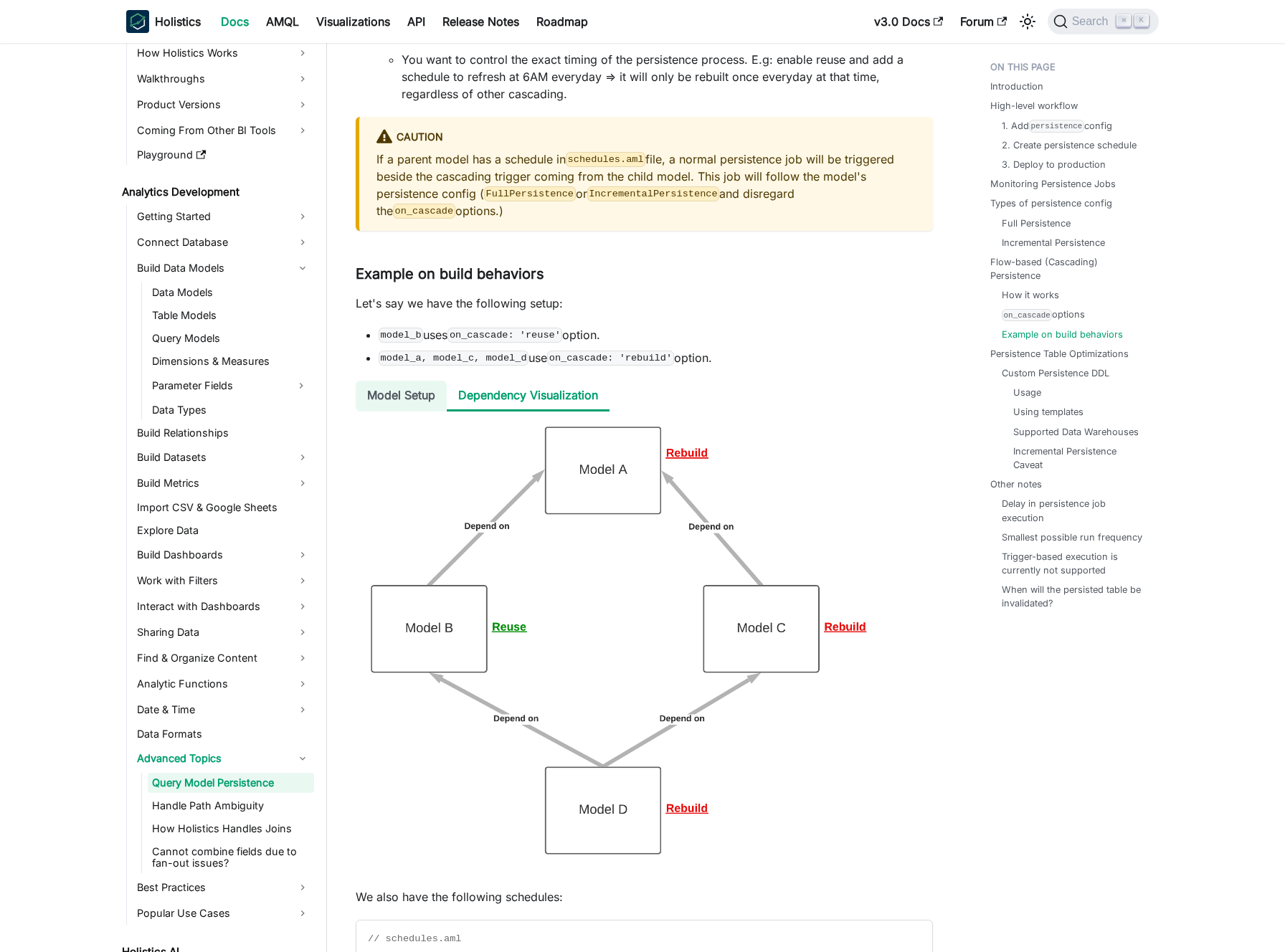
click at [409, 412] on li "Model Setup" at bounding box center [401, 397] width 91 height 31
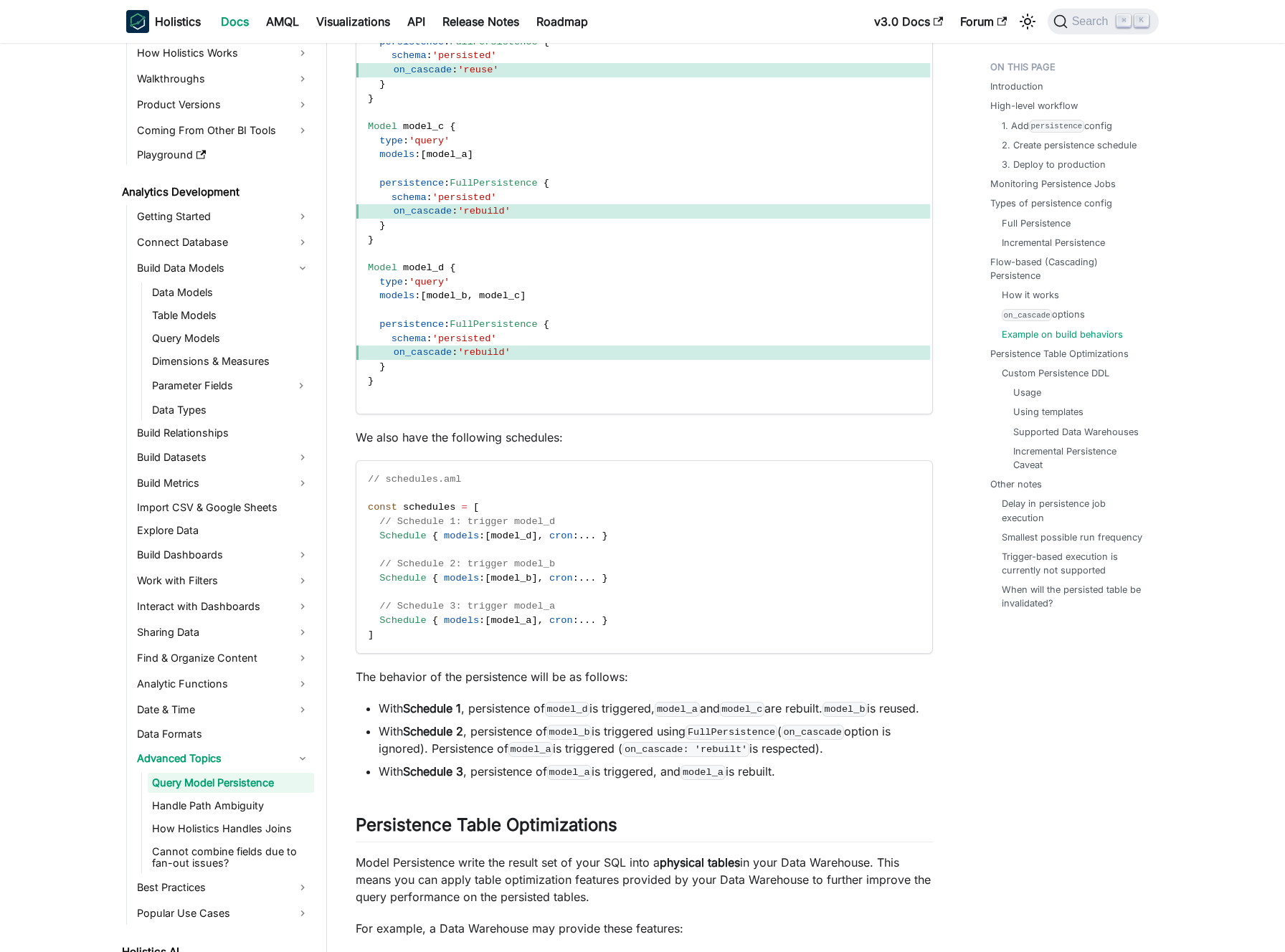
scroll to position [7258, 0]
